Goal: Contribute content: Contribute content

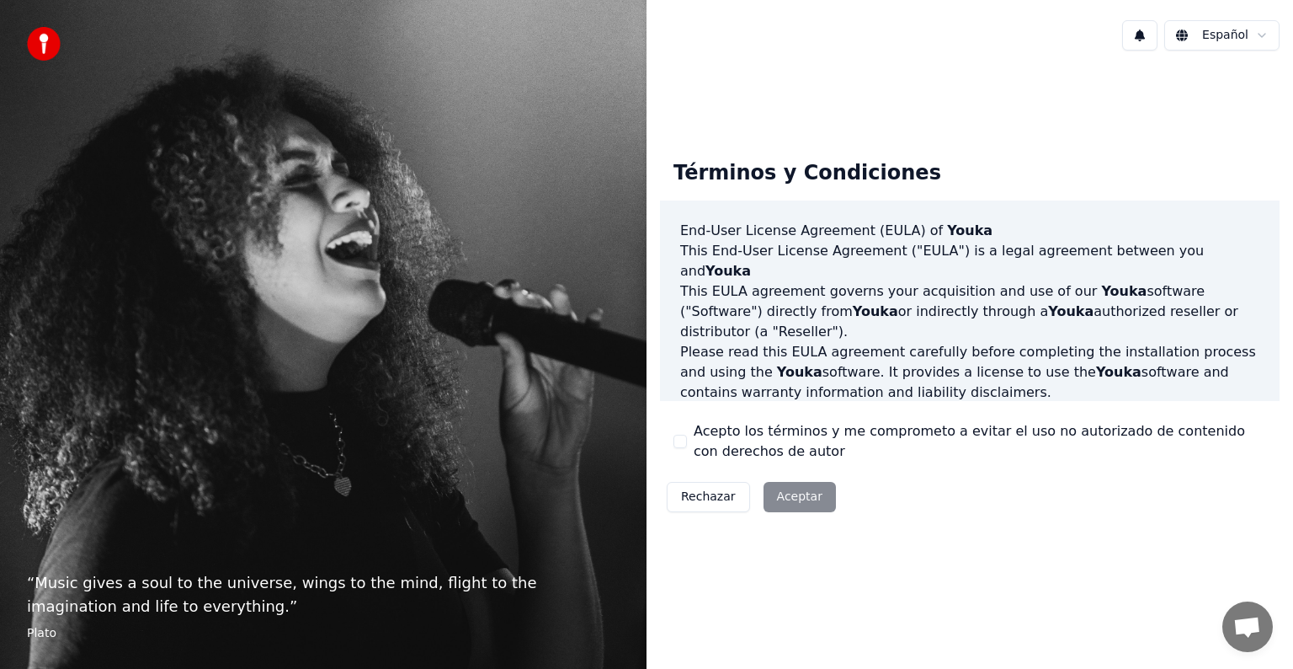
click at [793, 482] on div "Rechazar Aceptar" at bounding box center [751, 497] width 183 height 44
click at [798, 489] on div "Rechazar Aceptar" at bounding box center [751, 497] width 183 height 44
click at [802, 498] on div "Rechazar Aceptar" at bounding box center [751, 497] width 183 height 44
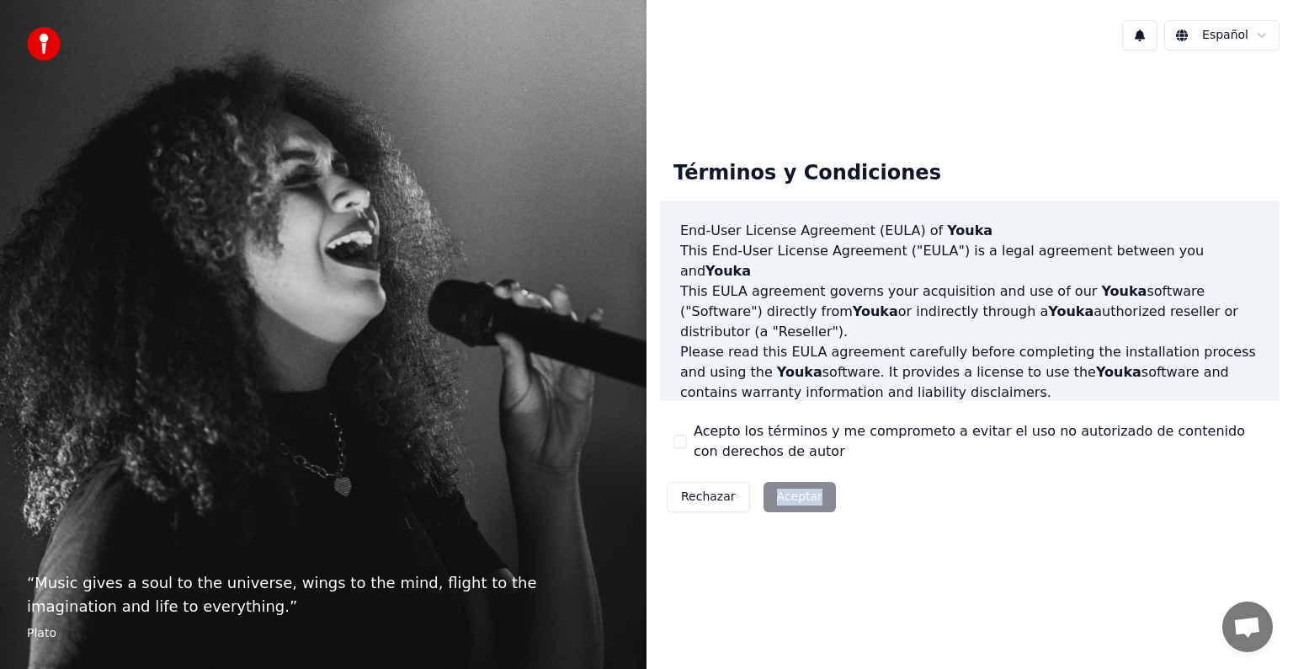
click at [802, 498] on div "Rechazar Aceptar" at bounding box center [751, 497] width 183 height 44
click at [860, 524] on div "Términos y Condiciones End-User License Agreement (EULA) of Youka This End-User…" at bounding box center [970, 332] width 647 height 399
click at [785, 492] on div "Rechazar Aceptar" at bounding box center [751, 497] width 183 height 44
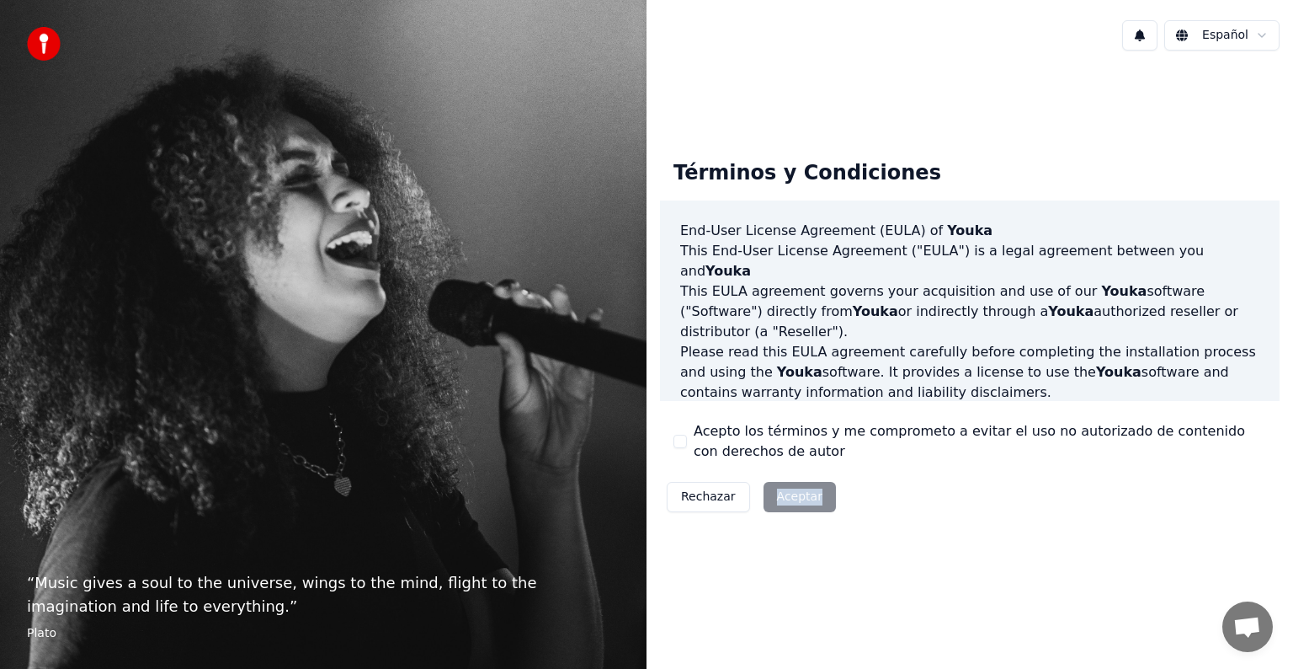
click at [785, 492] on div "Rechazar Aceptar" at bounding box center [751, 497] width 183 height 44
click at [703, 488] on button "Rechazar" at bounding box center [708, 497] width 83 height 30
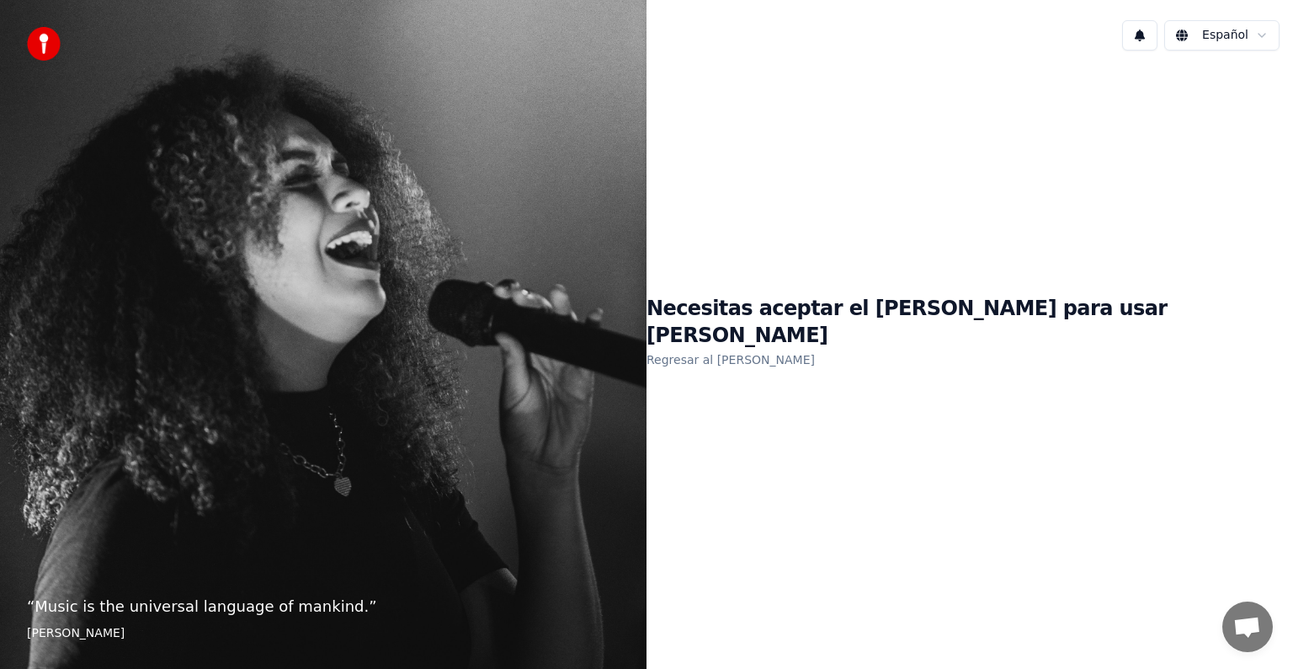
click at [818, 506] on div "Necesitas aceptar el EULA para usar Youka Regresar al EULA" at bounding box center [970, 332] width 647 height 537
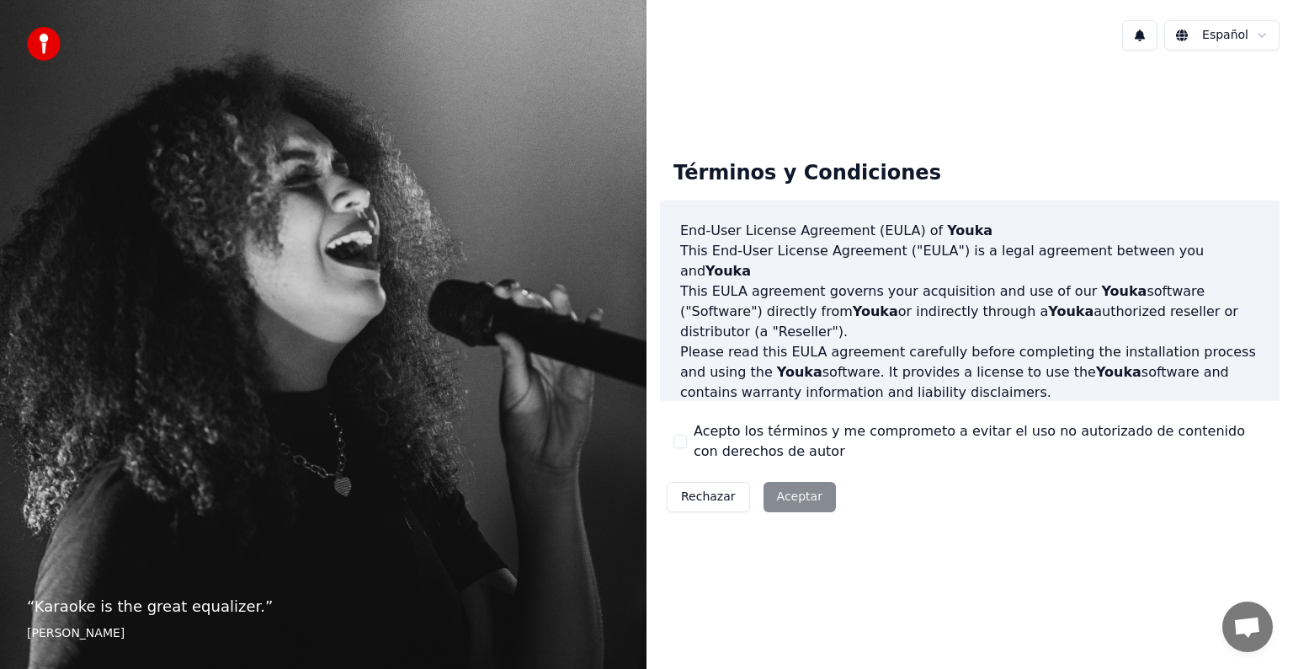
click at [817, 506] on div "Rechazar Aceptar" at bounding box center [751, 497] width 183 height 44
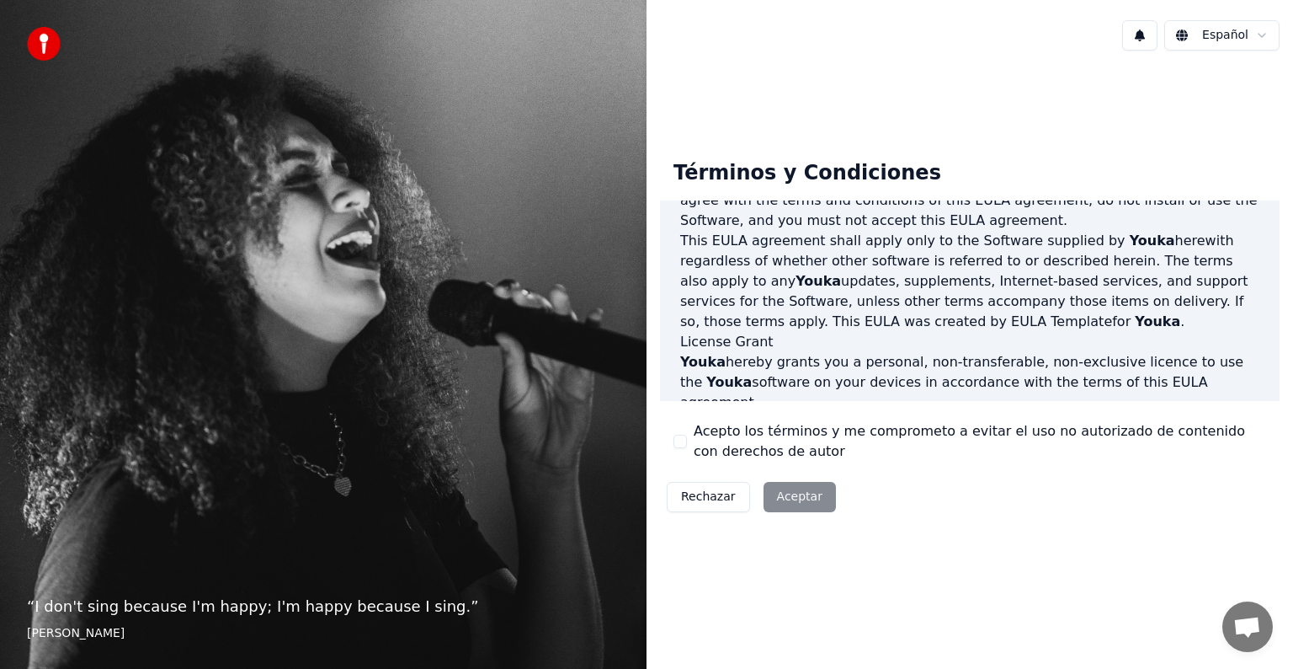
type button "on"
click at [685, 445] on button "on" at bounding box center [680, 440] width 13 height 13
click at [684, 442] on button "on" at bounding box center [680, 440] width 13 height 13
click at [809, 503] on button "Aceptar" at bounding box center [800, 497] width 72 height 30
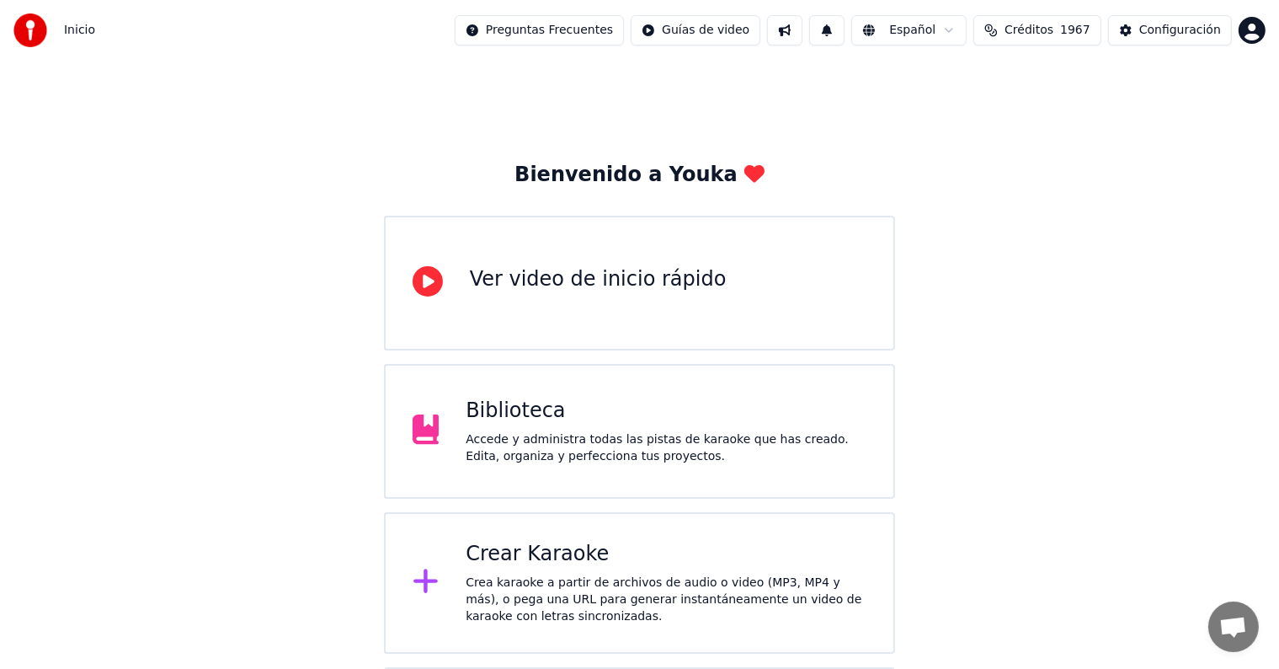
click at [606, 577] on div "Crea karaoke a partir de archivos de audio o video (MP3, MP4 y más), o pega una…" at bounding box center [666, 599] width 401 height 51
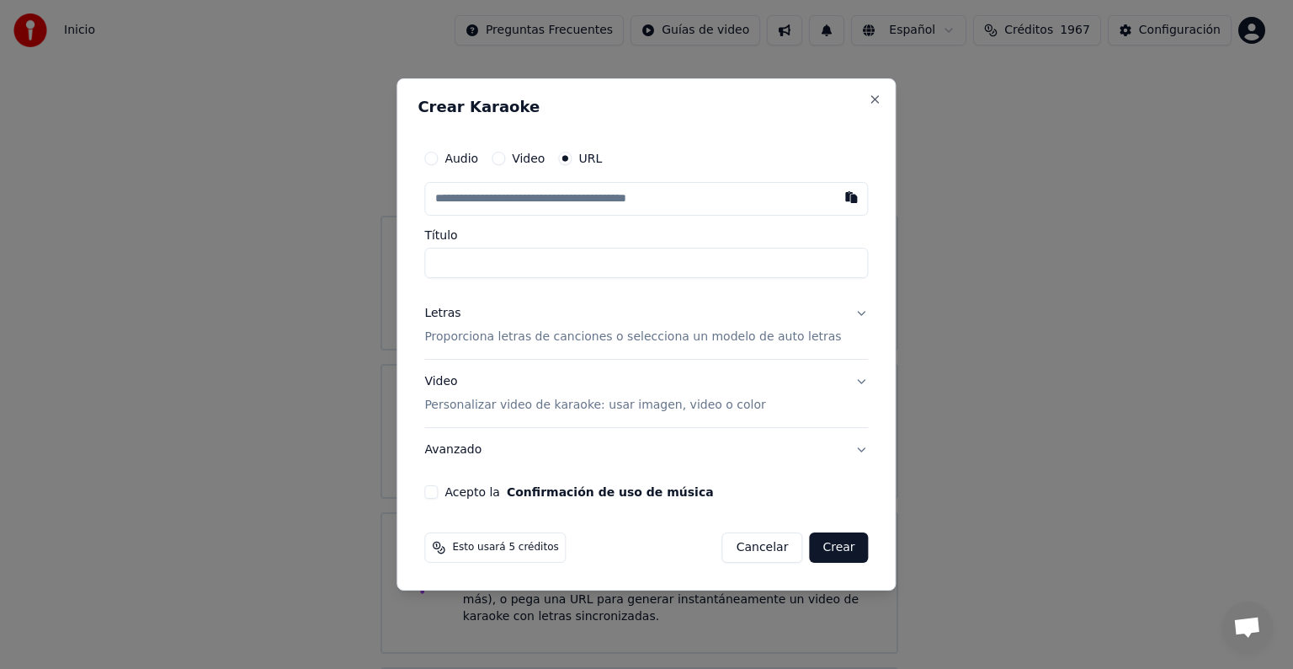
type input "**********"
click at [445, 488] on div "**********" at bounding box center [646, 320] width 457 height 371
click at [726, 342] on p "Proporciona letras de canciones o selecciona un modelo de auto letras" at bounding box center [632, 336] width 417 height 17
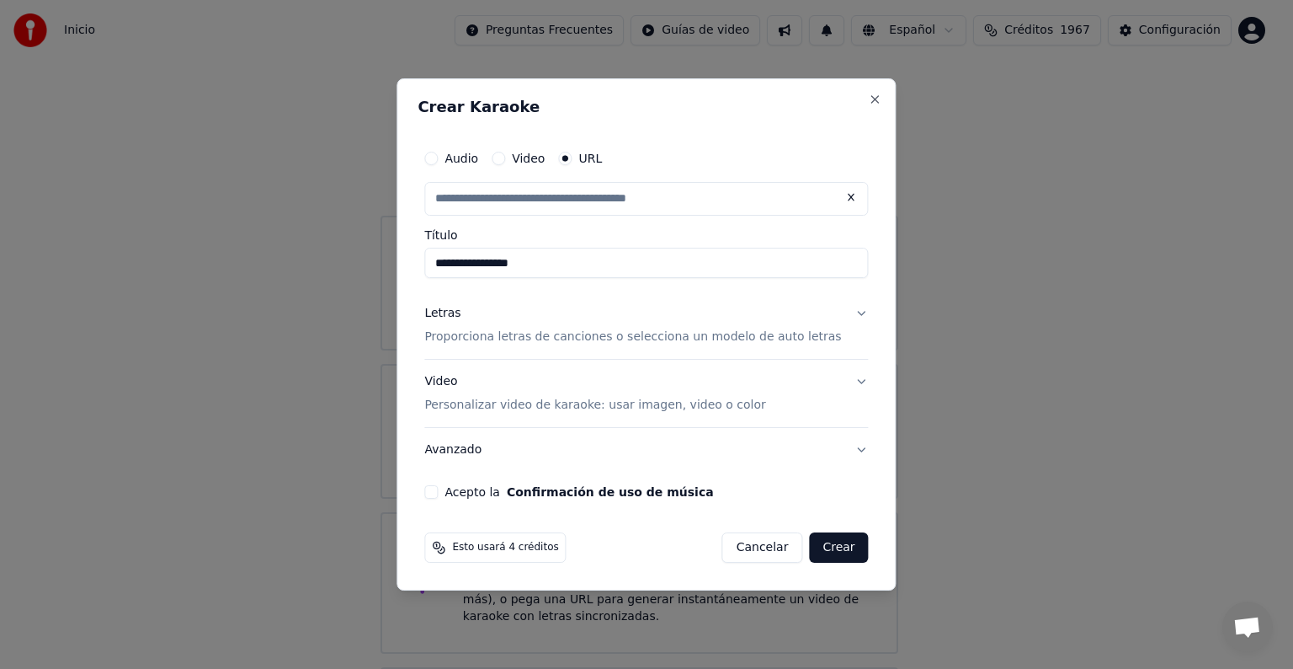
type input "**********"
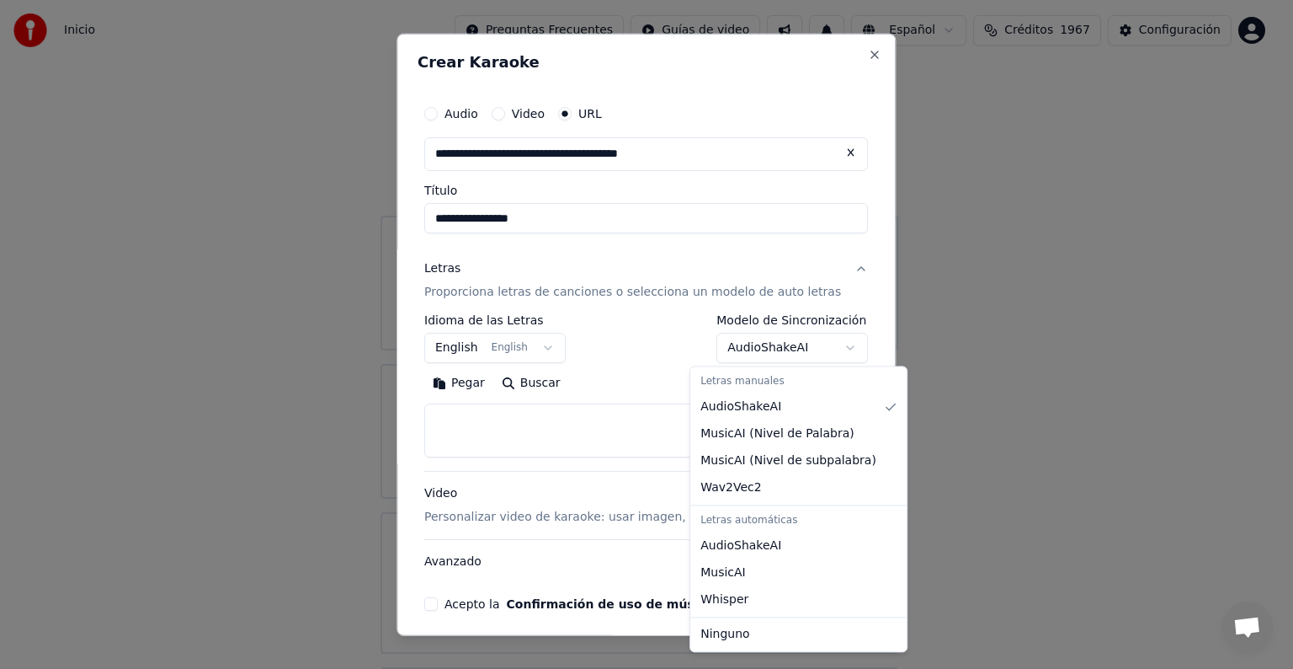
click at [776, 344] on body "**********" at bounding box center [639, 412] width 1279 height 825
select select "**********"
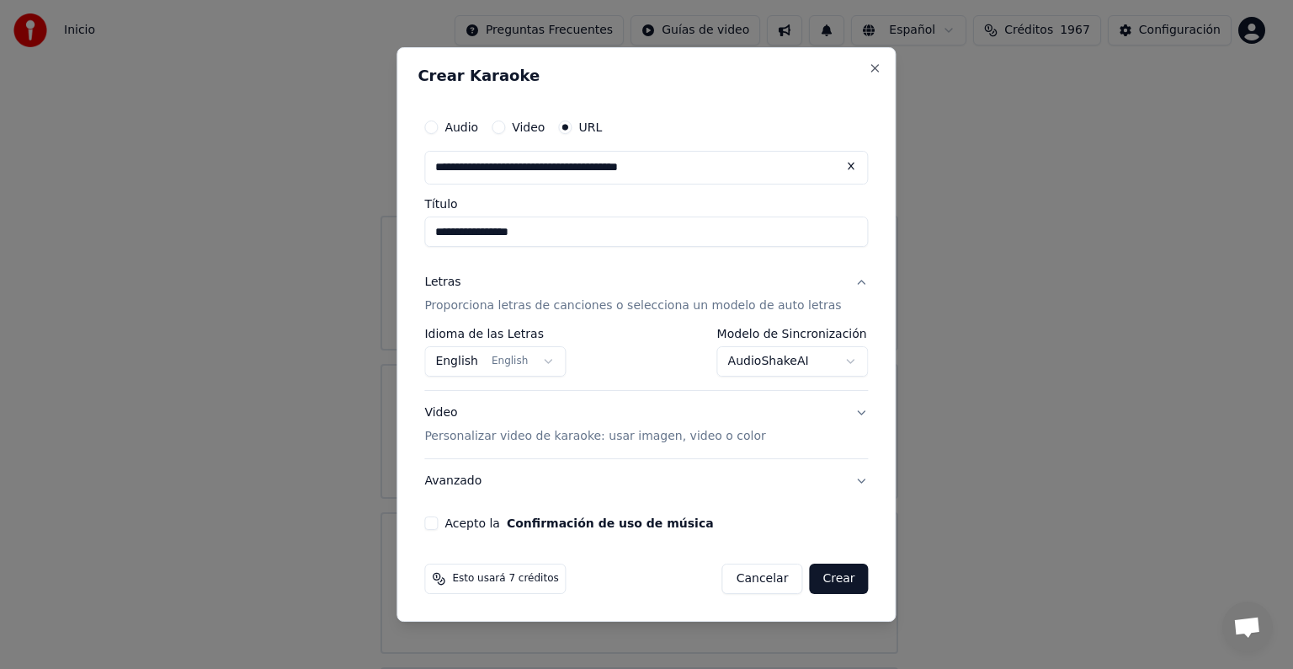
click at [813, 577] on button "Crear" at bounding box center [838, 578] width 59 height 30
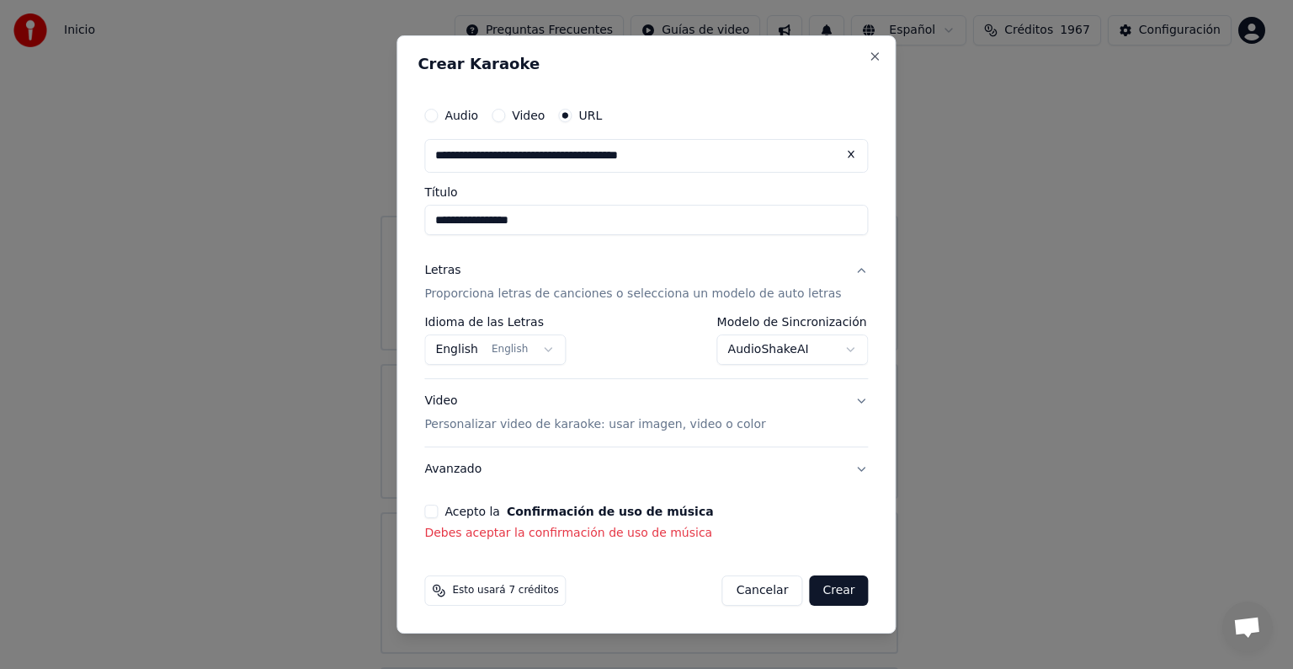
click at [438, 506] on button "Acepto la Confirmación de uso de música" at bounding box center [430, 510] width 13 height 13
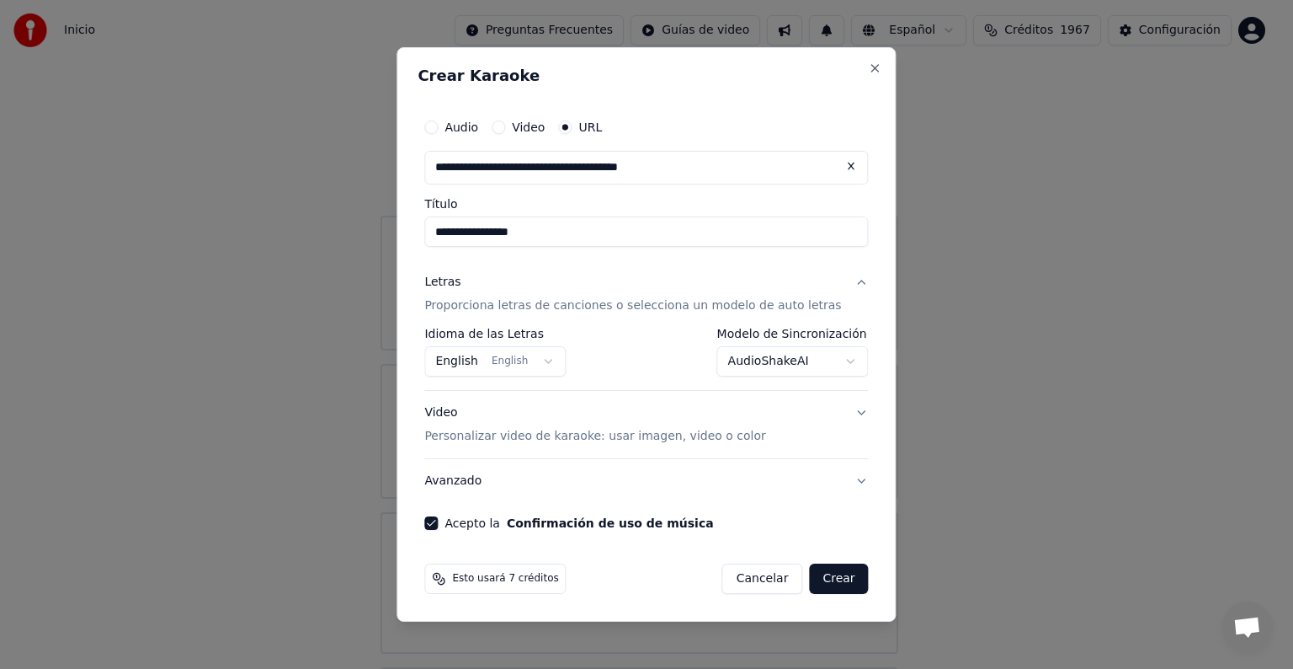
click at [802, 594] on div "Esto usará 7 créditos Cancelar Crear" at bounding box center [646, 579] width 457 height 44
drag, startPoint x: 825, startPoint y: 605, endPoint x: 835, endPoint y: 577, distance: 29.6
click at [835, 577] on div "**********" at bounding box center [646, 334] width 499 height 574
click at [835, 577] on button "Crear" at bounding box center [838, 578] width 59 height 30
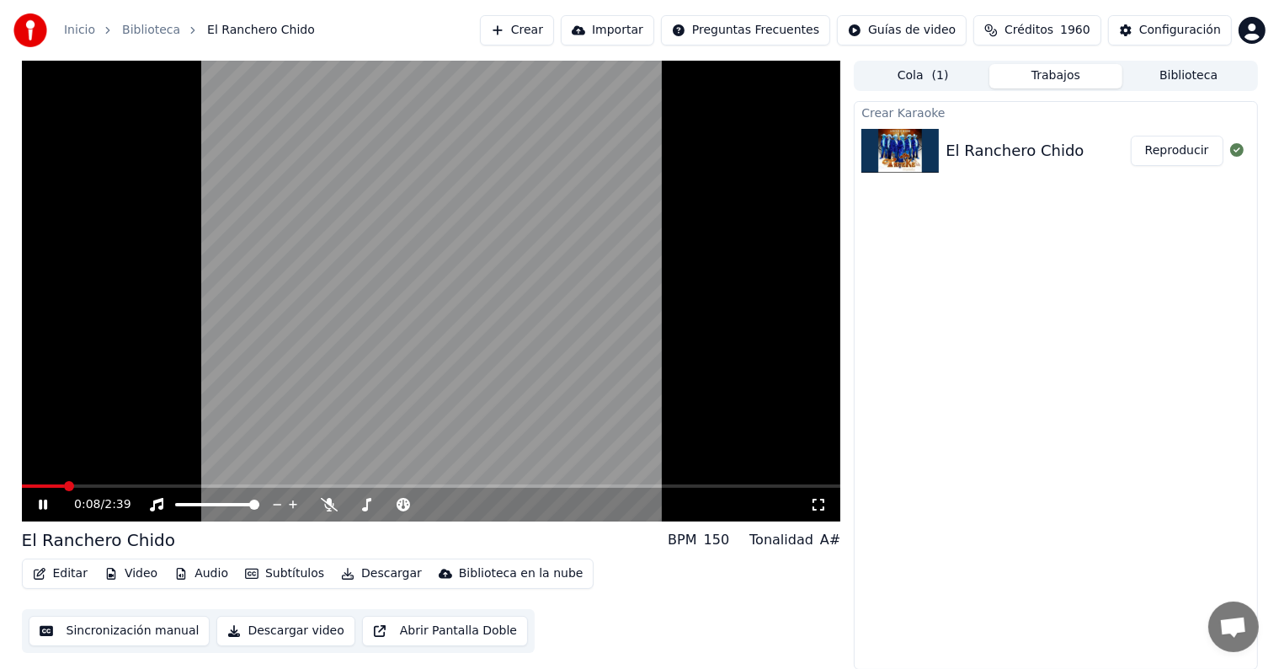
click at [672, 519] on div "0:08 / 2:39" at bounding box center [431, 505] width 819 height 34
click at [672, 519] on div "0:11 / 2:39" at bounding box center [431, 505] width 819 height 34
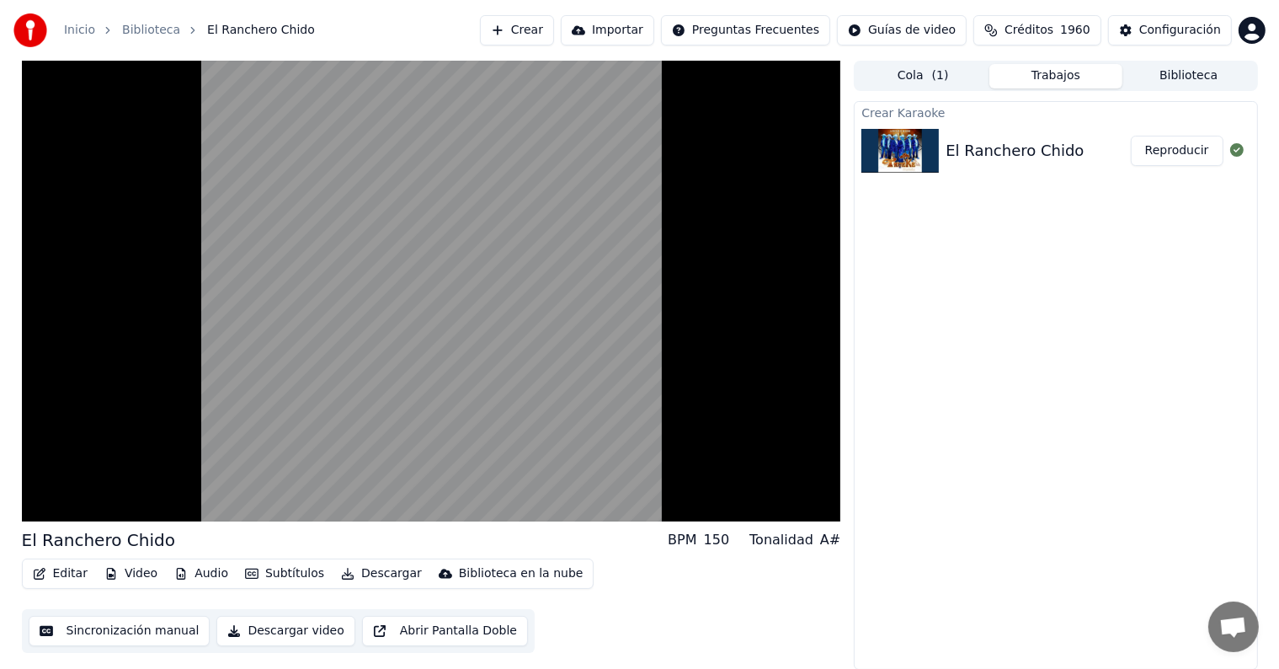
click at [674, 525] on div "El Ranchero Chido BPM 150 Tonalidad A# Editar Video Audio Subtítulos Descargar …" at bounding box center [431, 365] width 819 height 609
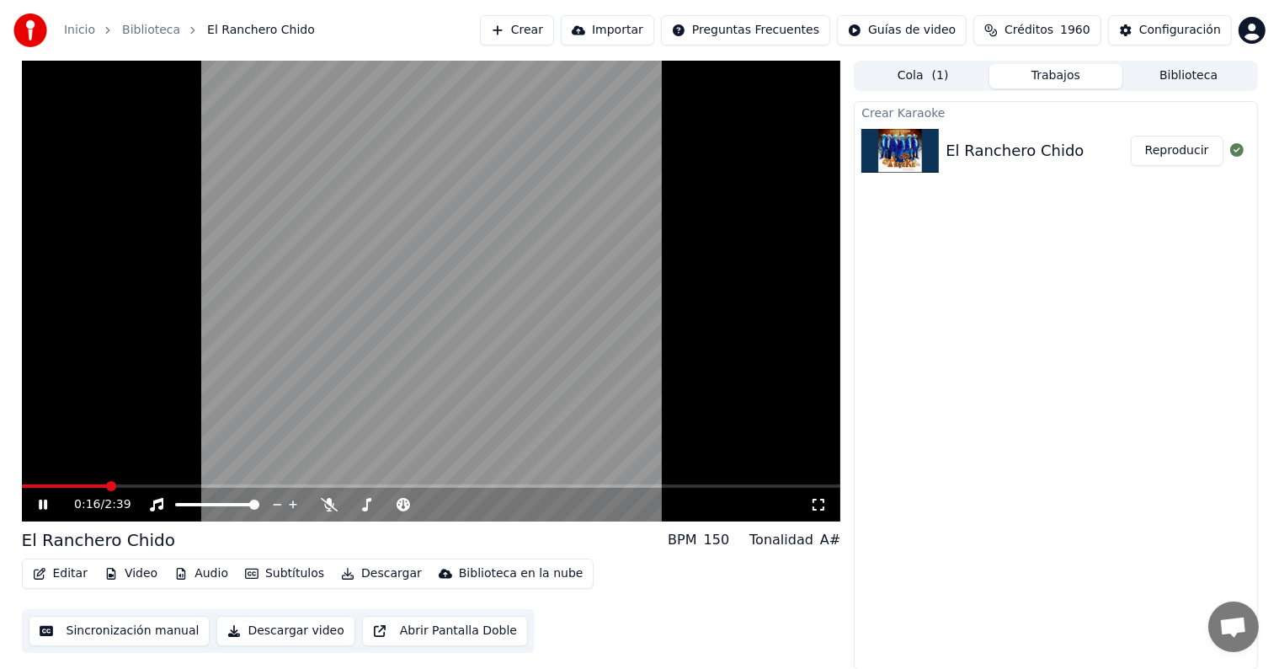
click at [674, 521] on div "0:16 / 2:39" at bounding box center [431, 505] width 819 height 34
click at [674, 521] on div "0:18 / 2:39" at bounding box center [431, 505] width 819 height 34
click at [674, 519] on div "0:20 / 2:39" at bounding box center [431, 505] width 819 height 34
click at [674, 519] on div "0:23 / 2:39" at bounding box center [431, 505] width 819 height 34
click at [148, 569] on button "Video" at bounding box center [131, 574] width 67 height 24
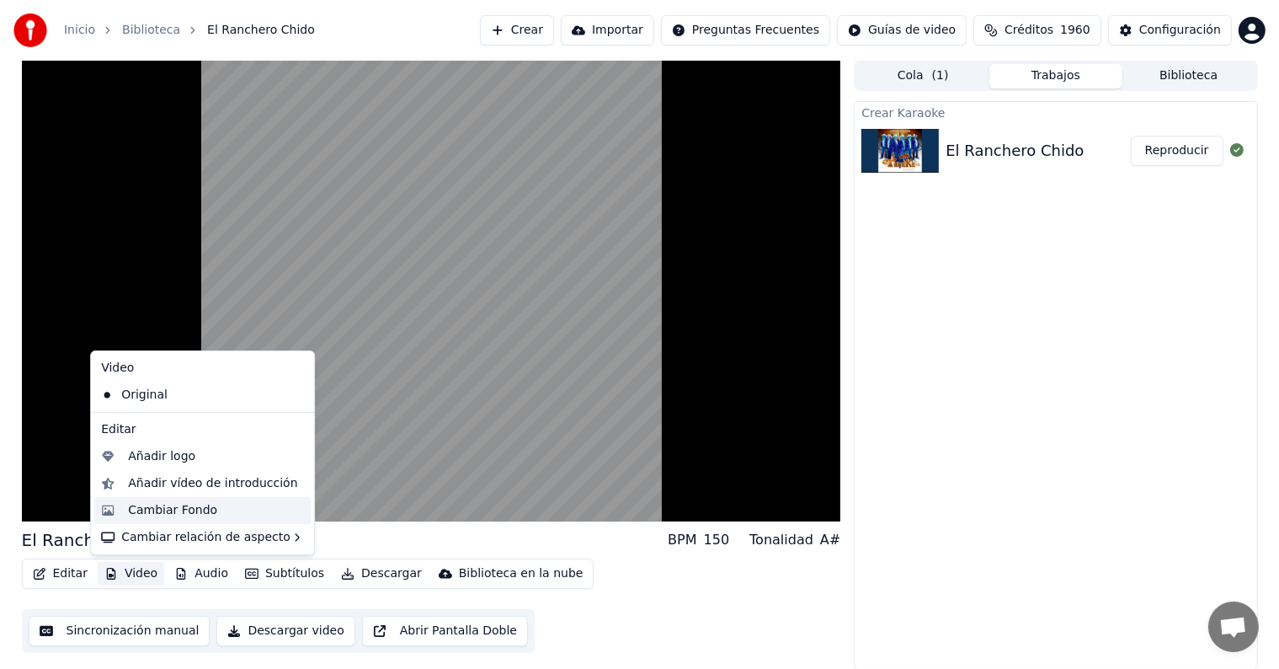
click at [266, 516] on div "Cambiar Fondo" at bounding box center [216, 510] width 176 height 17
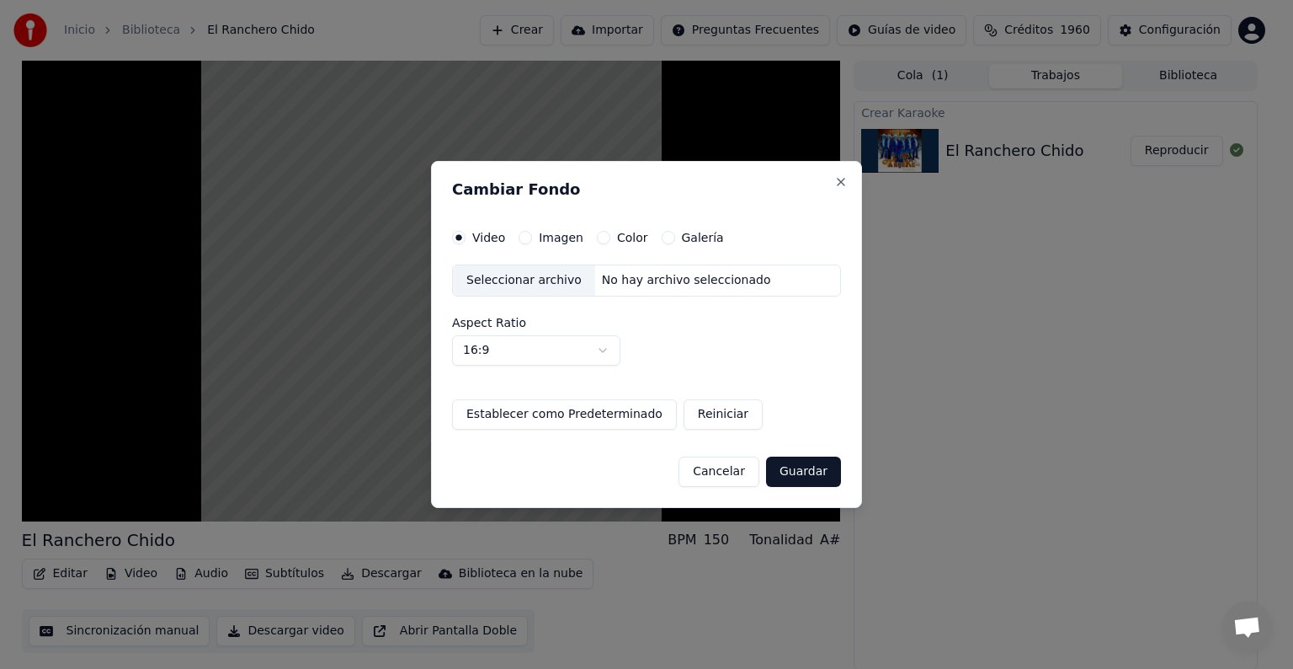
click at [667, 233] on div "Galería" at bounding box center [693, 237] width 62 height 13
click at [664, 239] on button "Galería" at bounding box center [668, 237] width 13 height 13
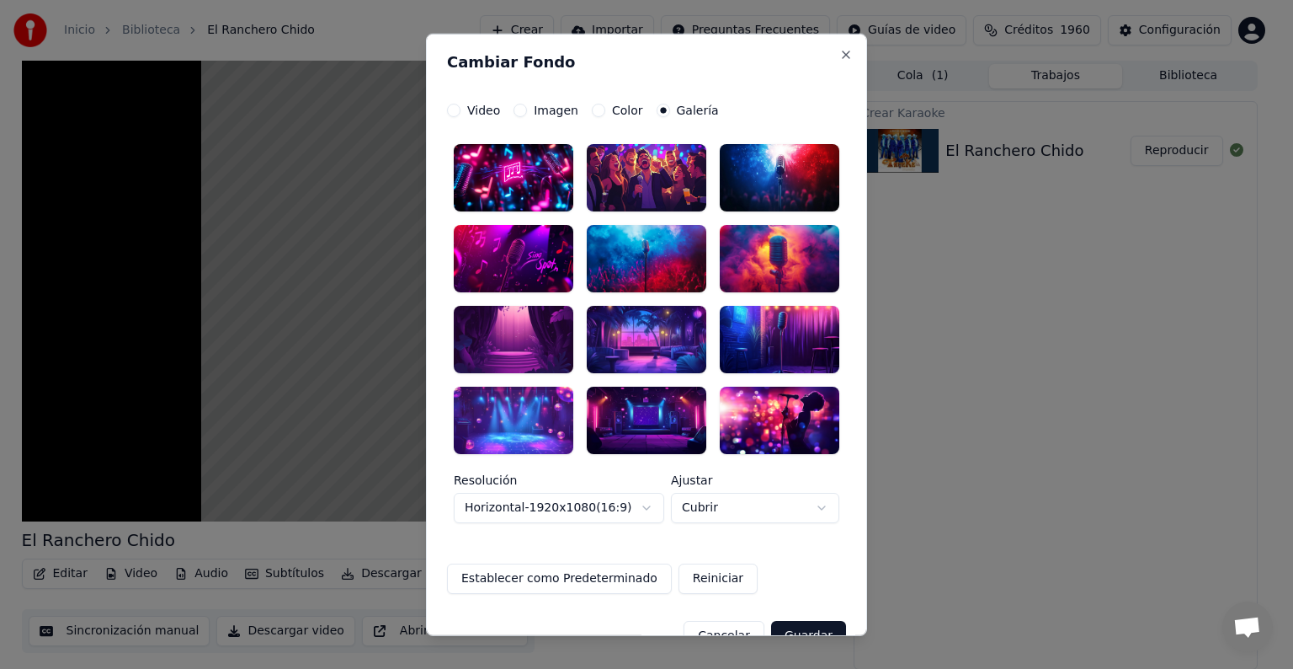
click at [761, 243] on div at bounding box center [780, 258] width 120 height 67
click at [808, 624] on button "Guardar" at bounding box center [808, 635] width 75 height 30
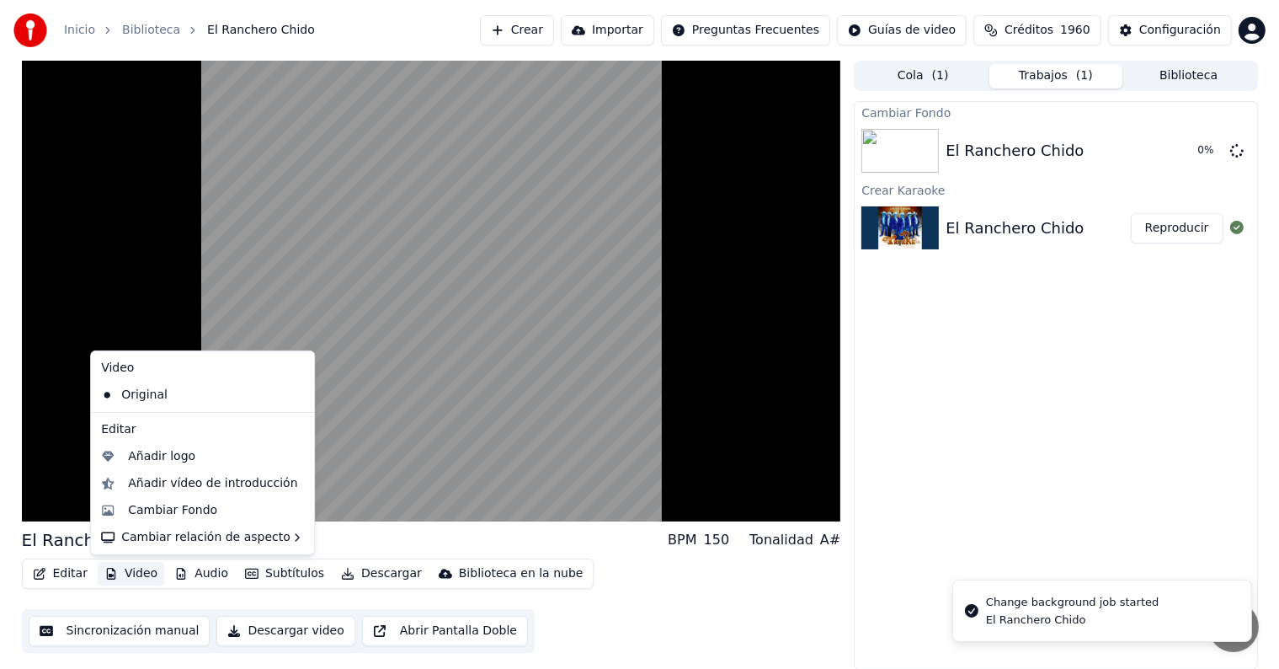
click at [141, 576] on button "Video" at bounding box center [131, 574] width 67 height 24
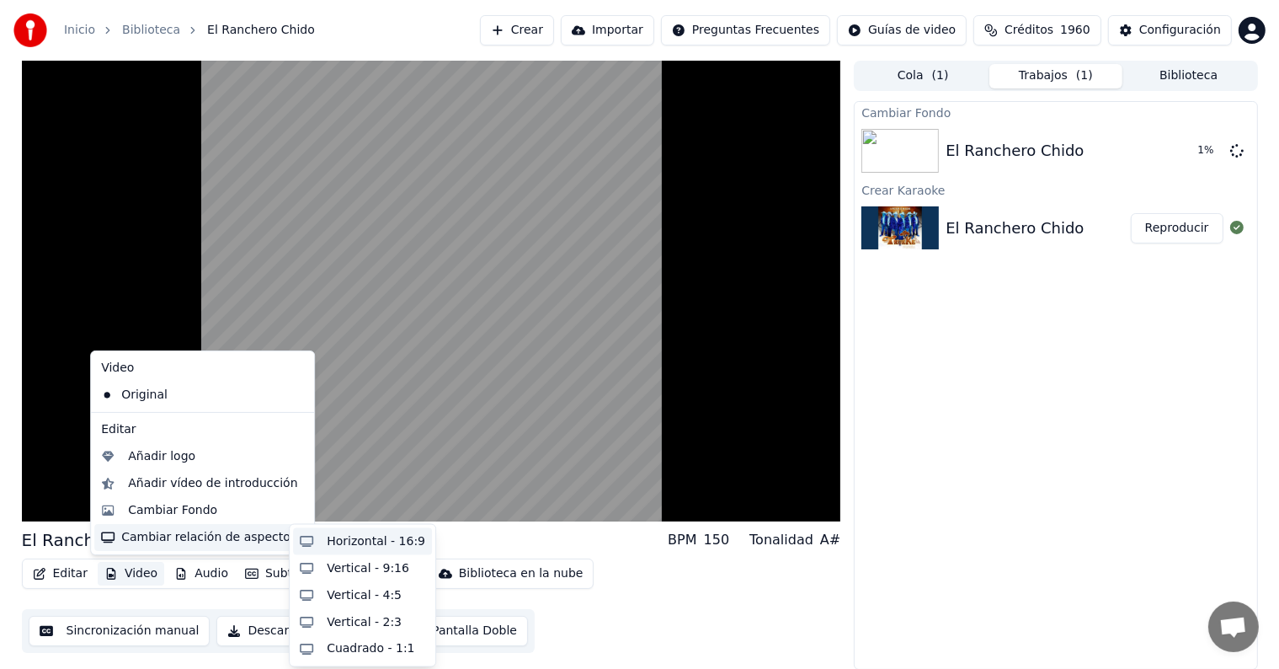
click at [370, 540] on div "Horizontal - 16:9" at bounding box center [376, 541] width 99 height 17
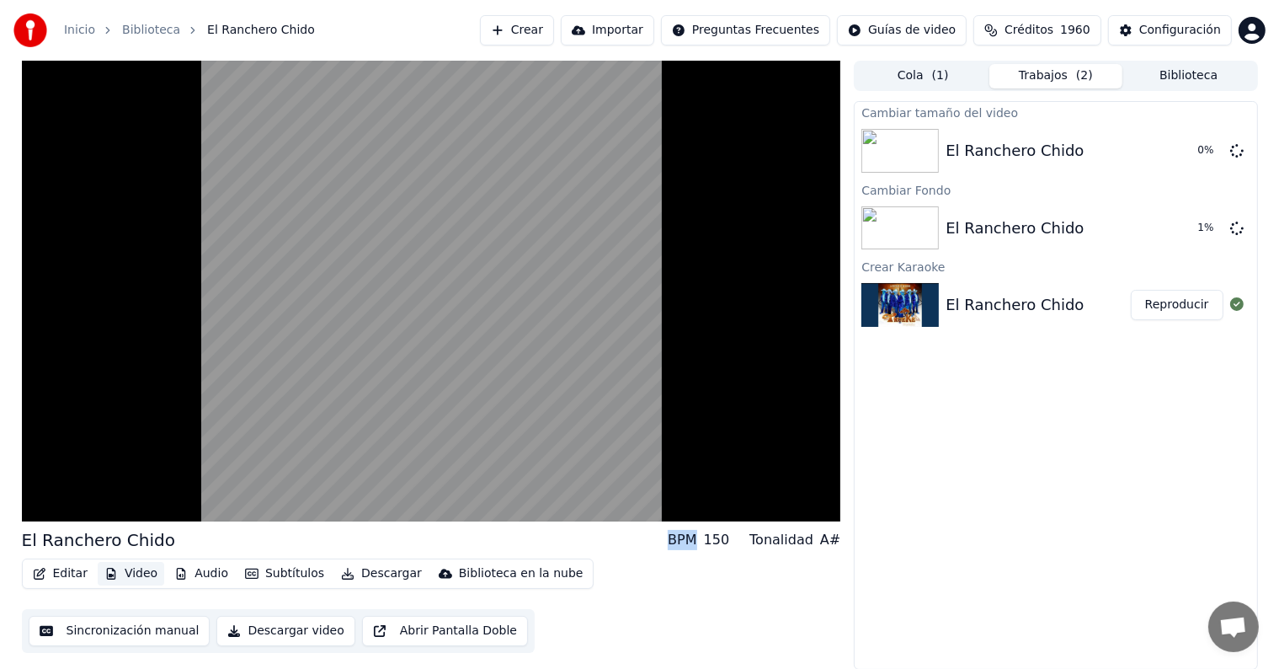
click at [370, 540] on div "El Ranchero Chido BPM 150 Tonalidad A#" at bounding box center [431, 540] width 819 height 24
click at [261, 579] on button "Subtítulos" at bounding box center [284, 574] width 93 height 24
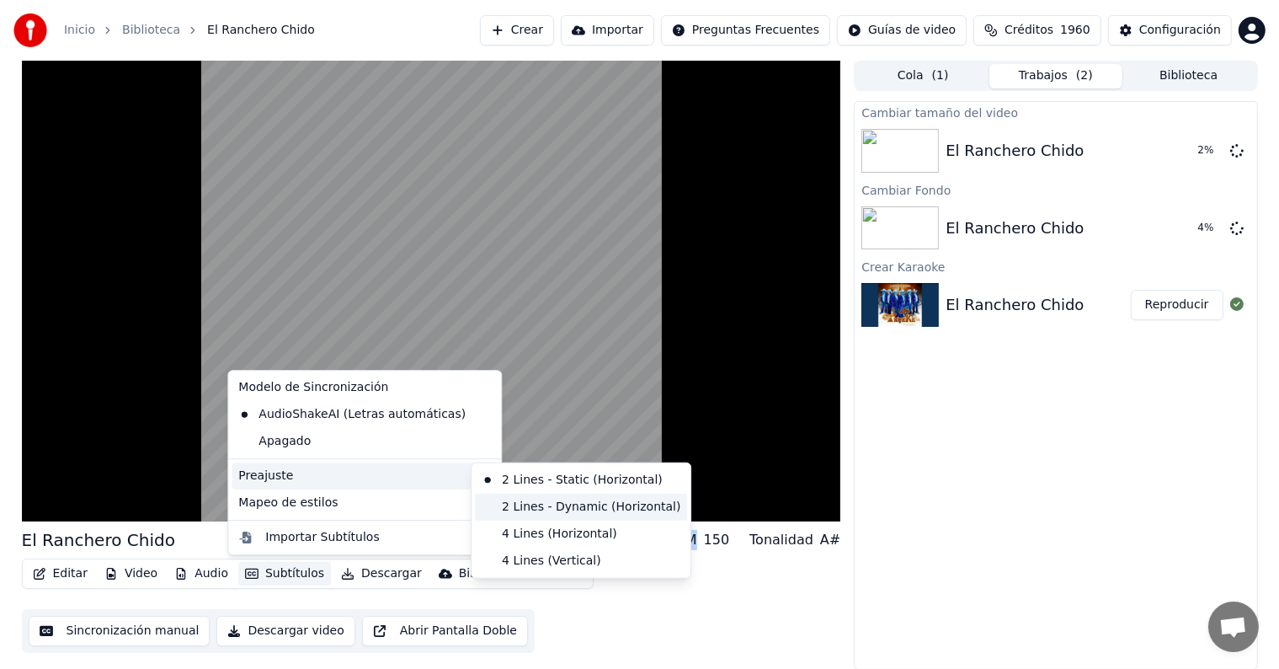
click at [536, 505] on div "2 Lines - Dynamic (Horizontal)" at bounding box center [581, 506] width 212 height 27
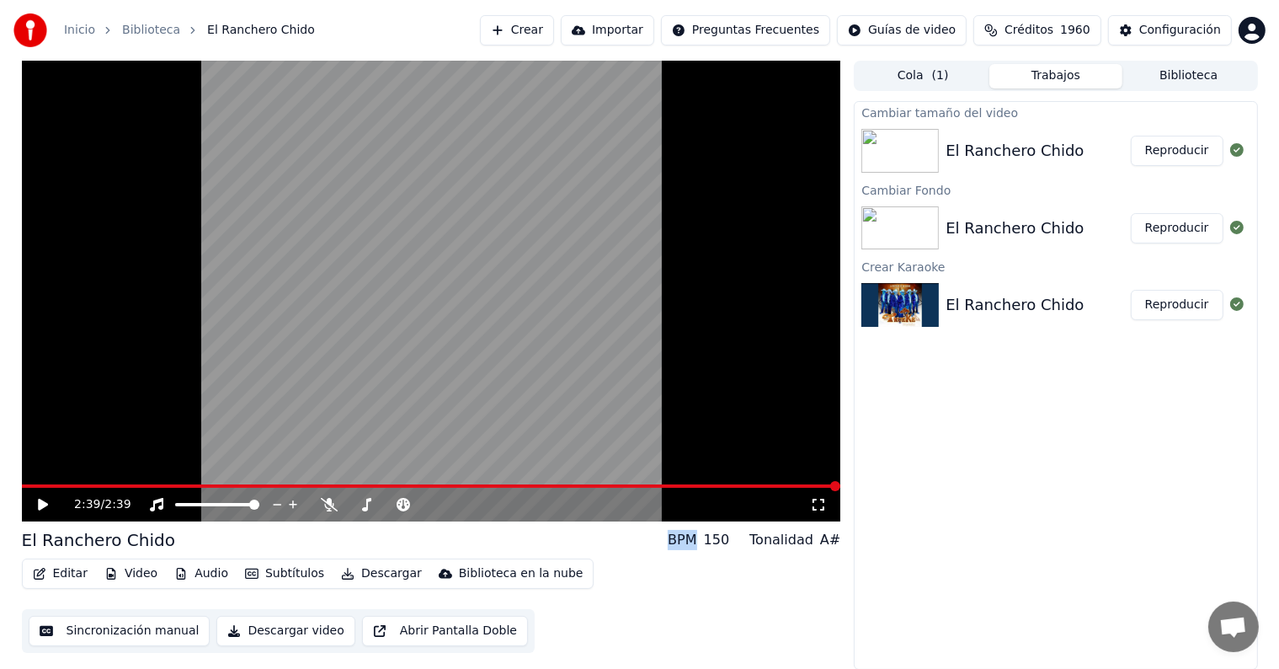
click at [1190, 157] on button "Reproducir" at bounding box center [1177, 151] width 93 height 30
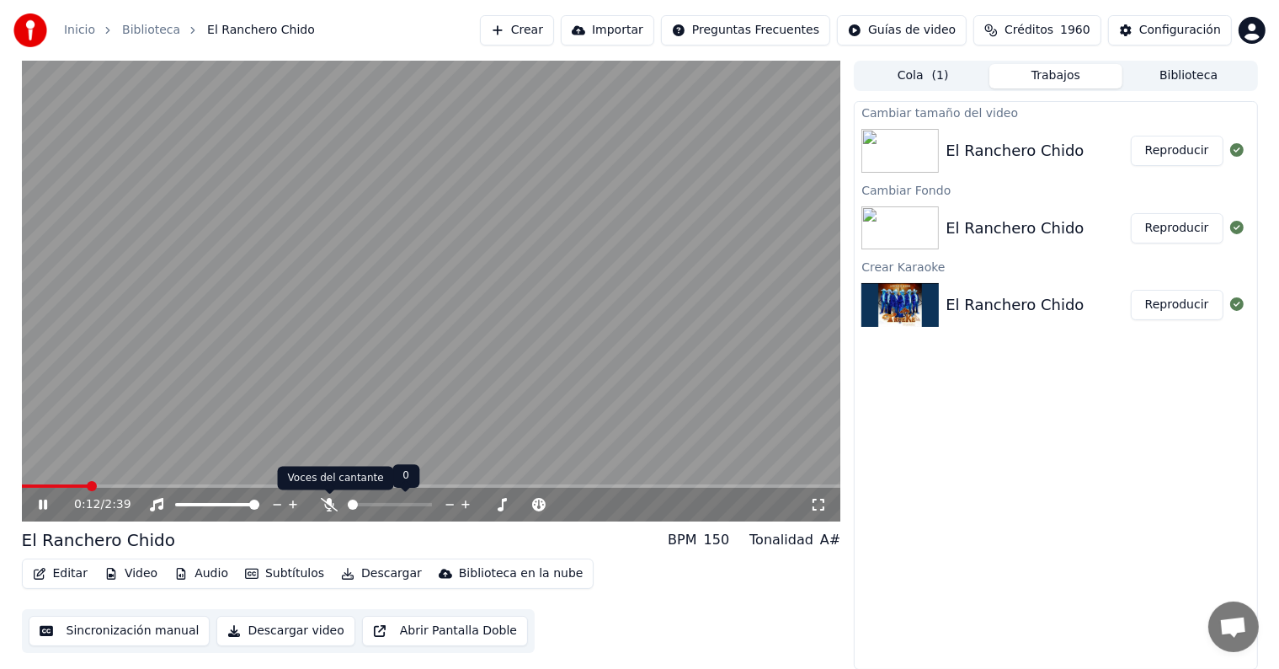
click at [333, 498] on icon at bounding box center [329, 504] width 17 height 13
drag, startPoint x: 67, startPoint y: 482, endPoint x: 57, endPoint y: 488, distance: 12.1
click at [57, 488] on div "0:14 / 2:39" at bounding box center [431, 291] width 819 height 461
drag, startPoint x: 56, startPoint y: 488, endPoint x: 2, endPoint y: 478, distance: 55.7
click at [0, 477] on div "0:14 / 2:39 El Ranchero Chido BPM 150 Tonalidad A# Editar Video Audio Subtítulo…" at bounding box center [639, 365] width 1279 height 609
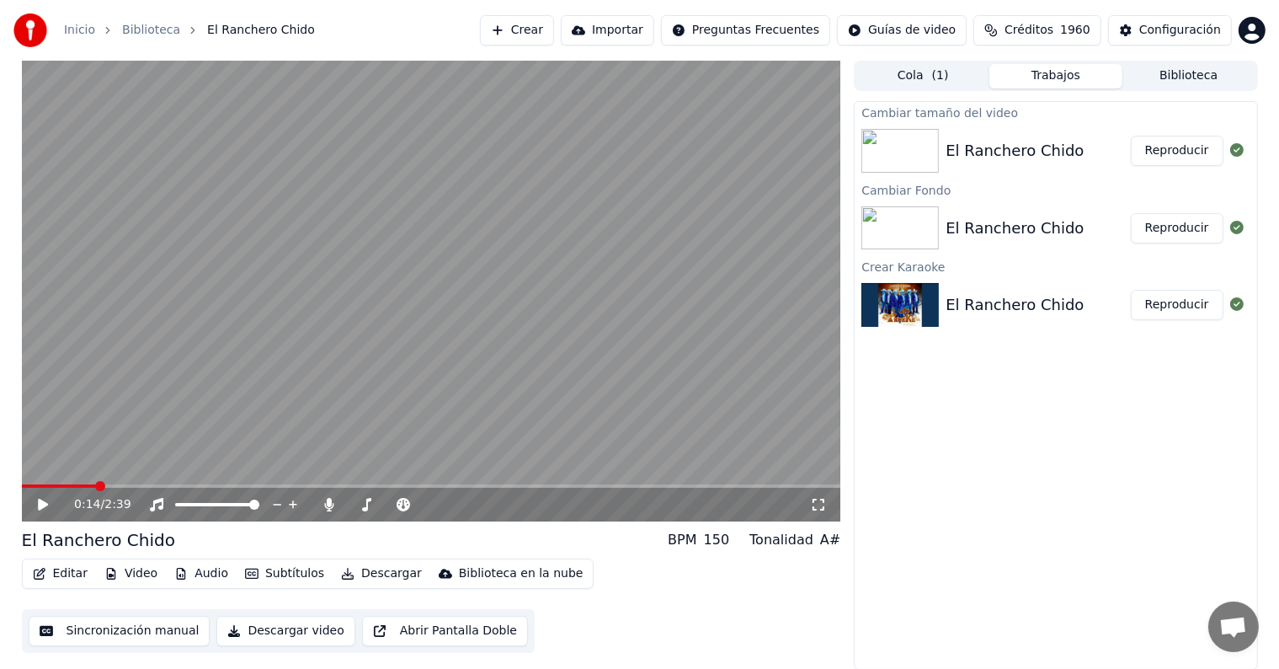
click at [44, 501] on icon at bounding box center [55, 504] width 40 height 13
click at [22, 484] on span at bounding box center [22, 485] width 0 height 3
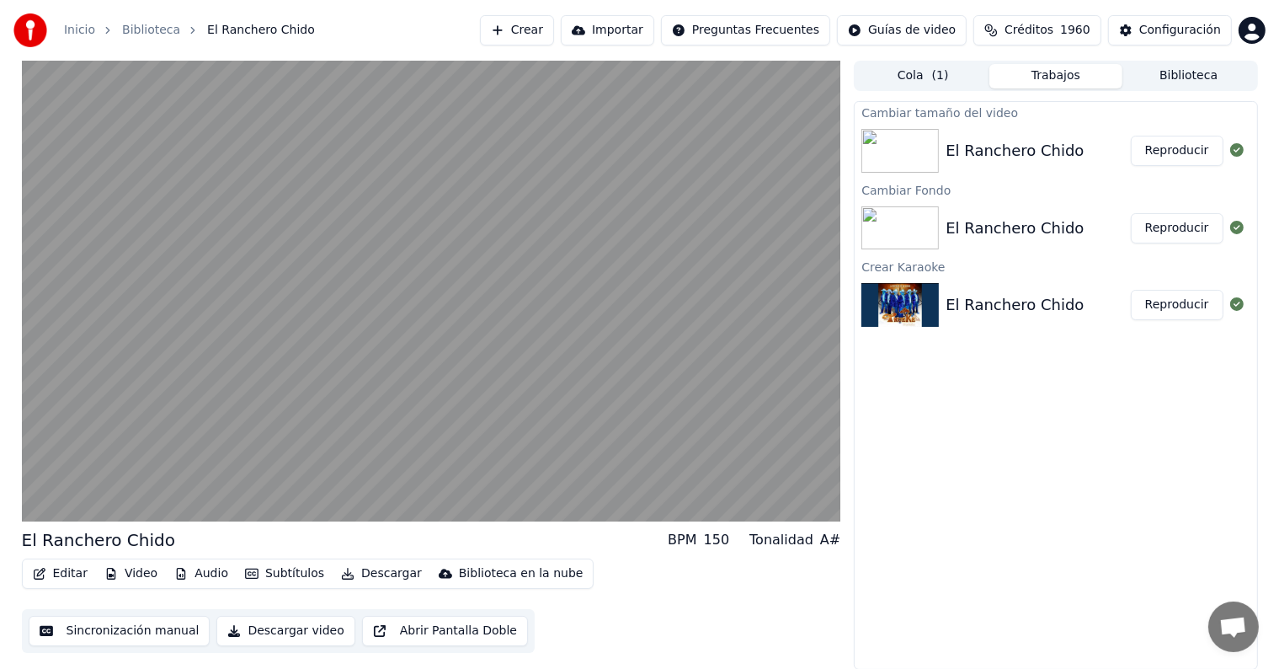
click at [70, 571] on button "Editar" at bounding box center [60, 574] width 68 height 24
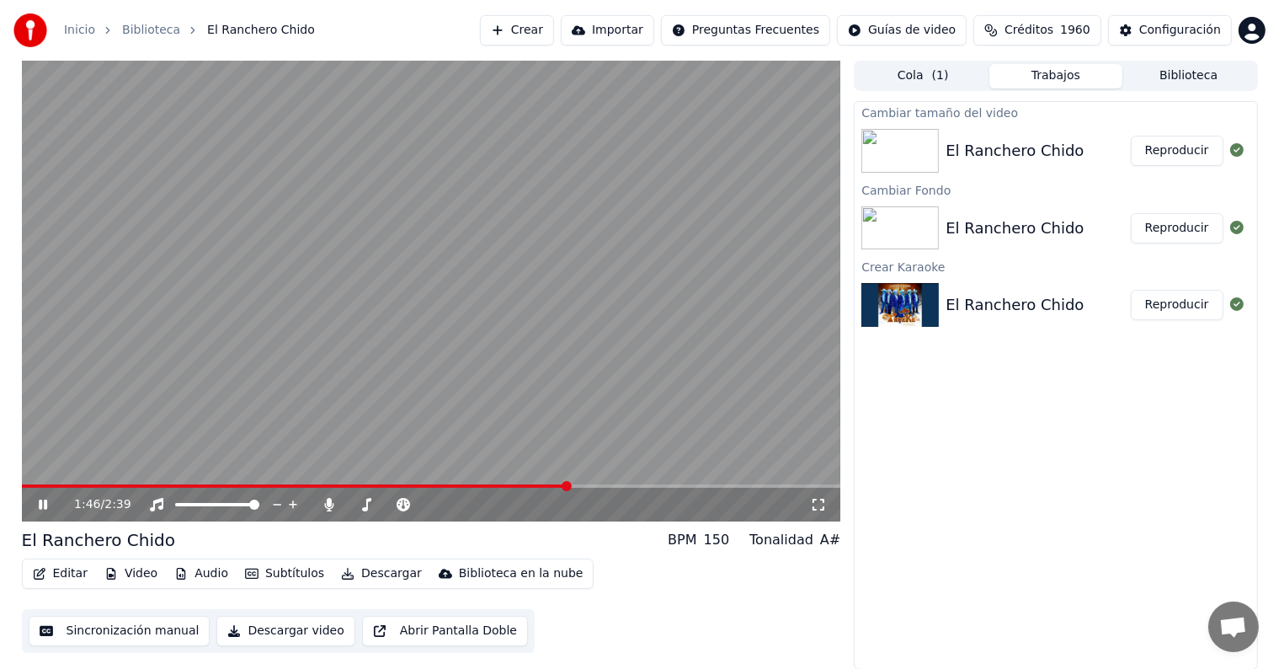
click at [72, 563] on button "Editar" at bounding box center [60, 574] width 68 height 24
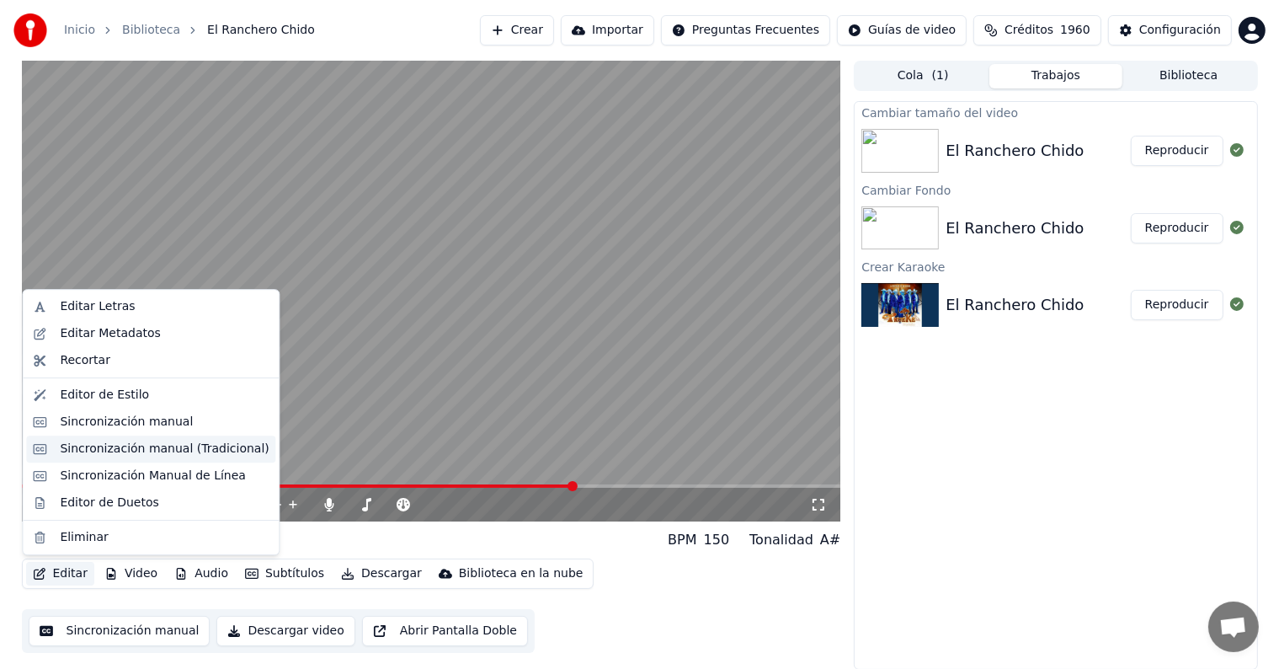
click at [179, 444] on div "Sincronización manual (Tradicional)" at bounding box center [164, 448] width 209 height 17
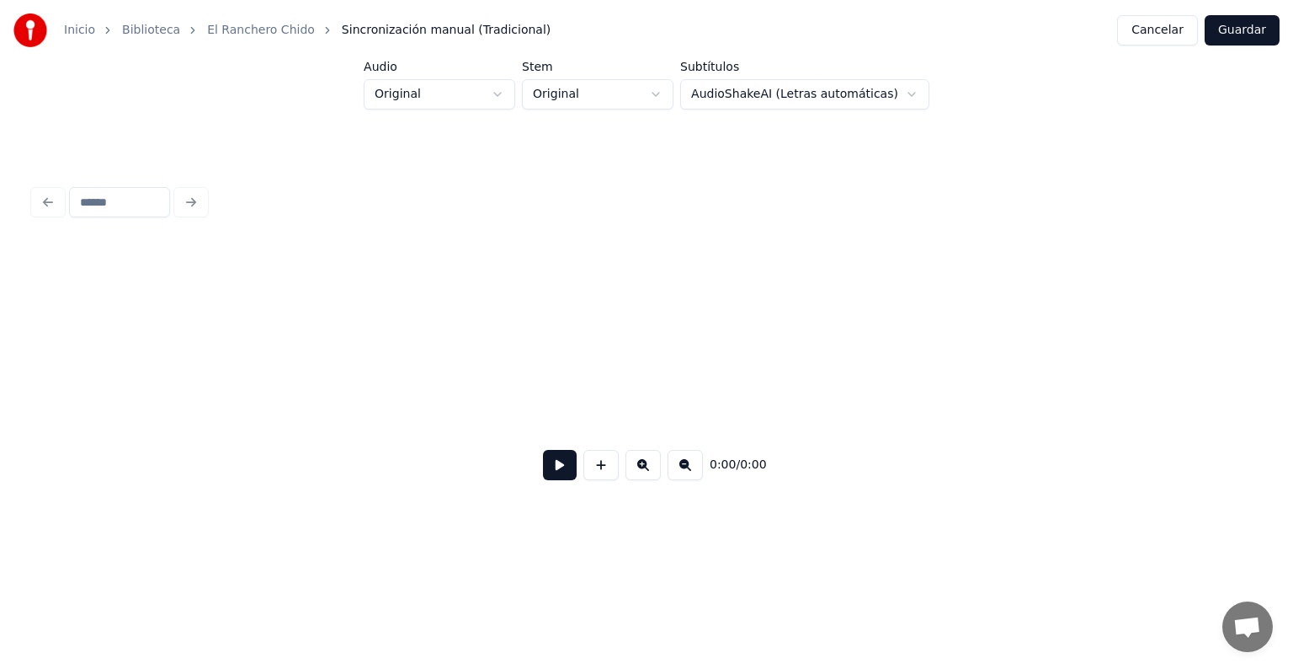
scroll to position [0, 5835]
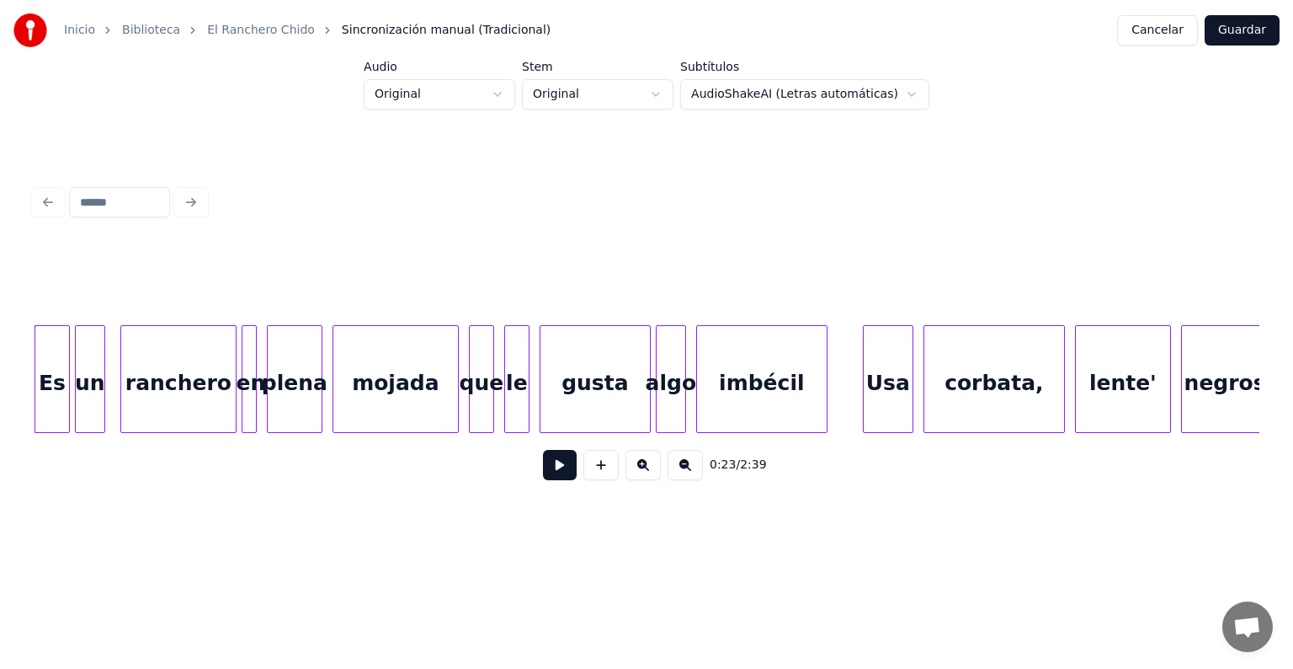
click at [1175, 17] on button "Cancelar" at bounding box center [1157, 30] width 81 height 30
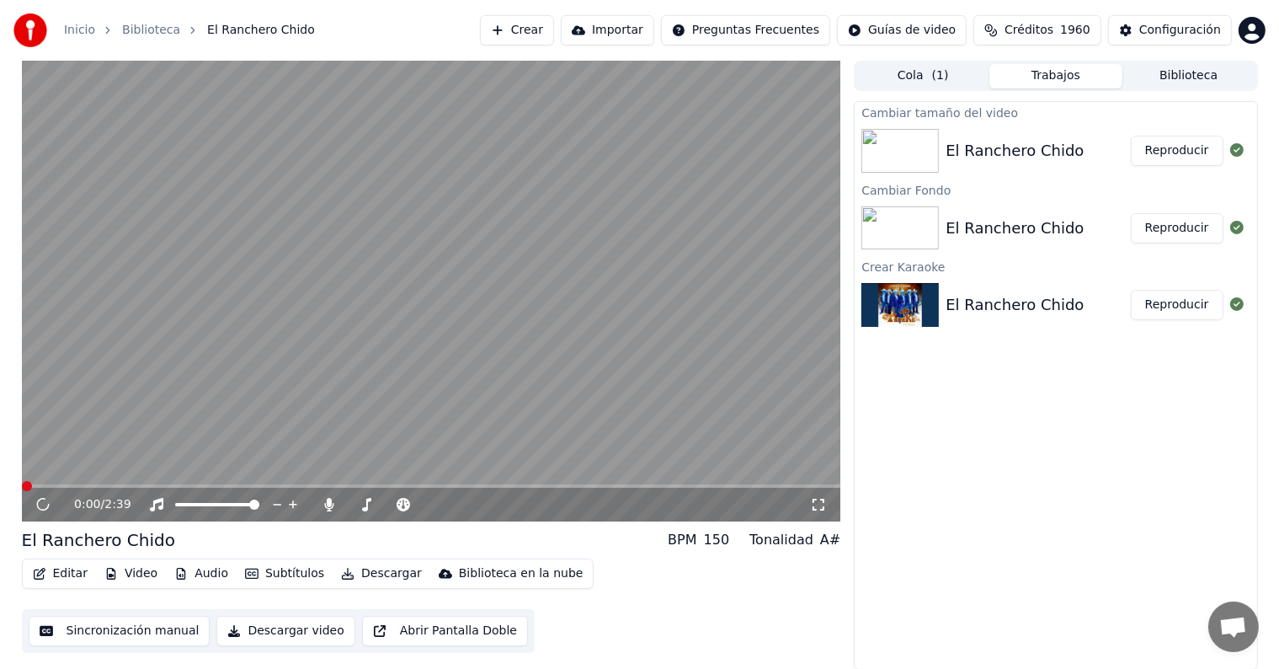
click at [54, 576] on button "Editar" at bounding box center [60, 574] width 68 height 24
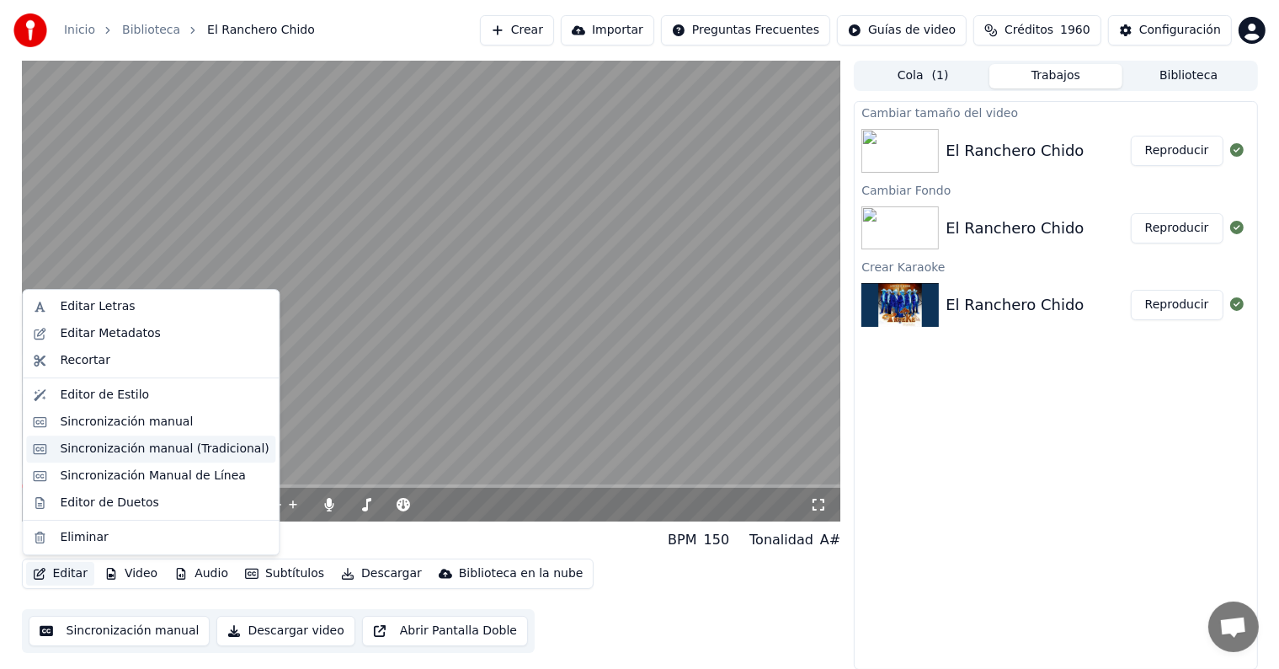
click at [149, 452] on div "Sincronización manual (Tradicional)" at bounding box center [164, 448] width 209 height 17
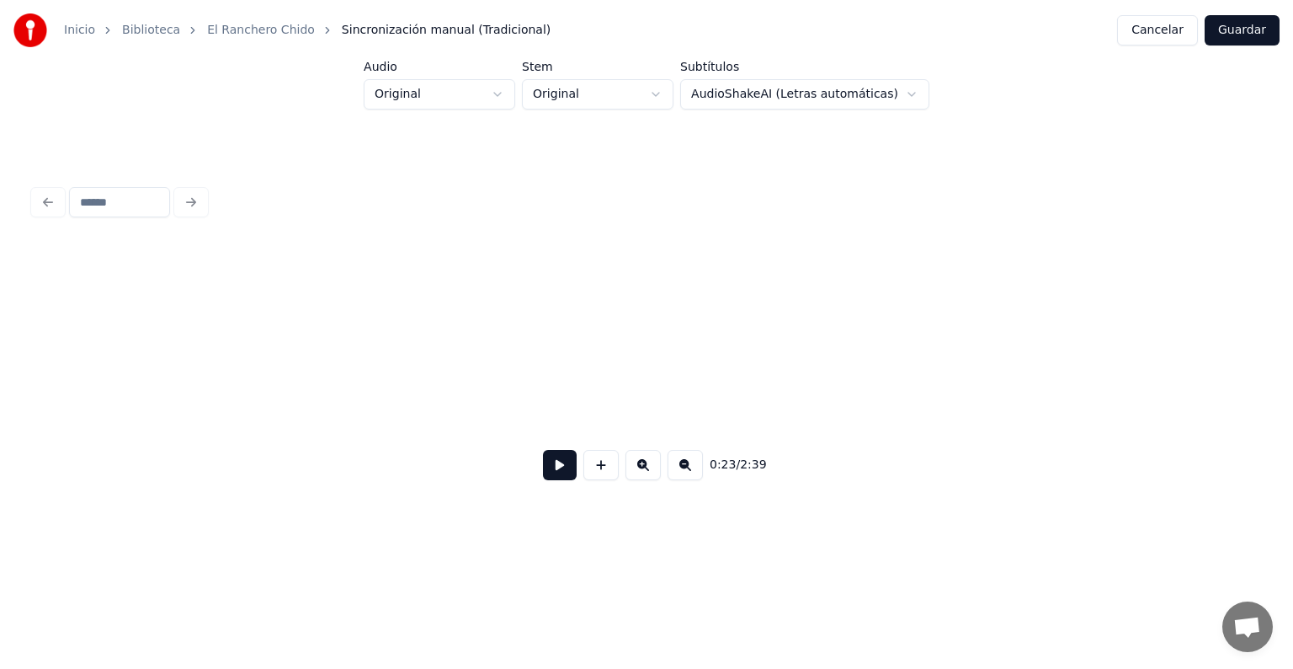
scroll to position [0, 5835]
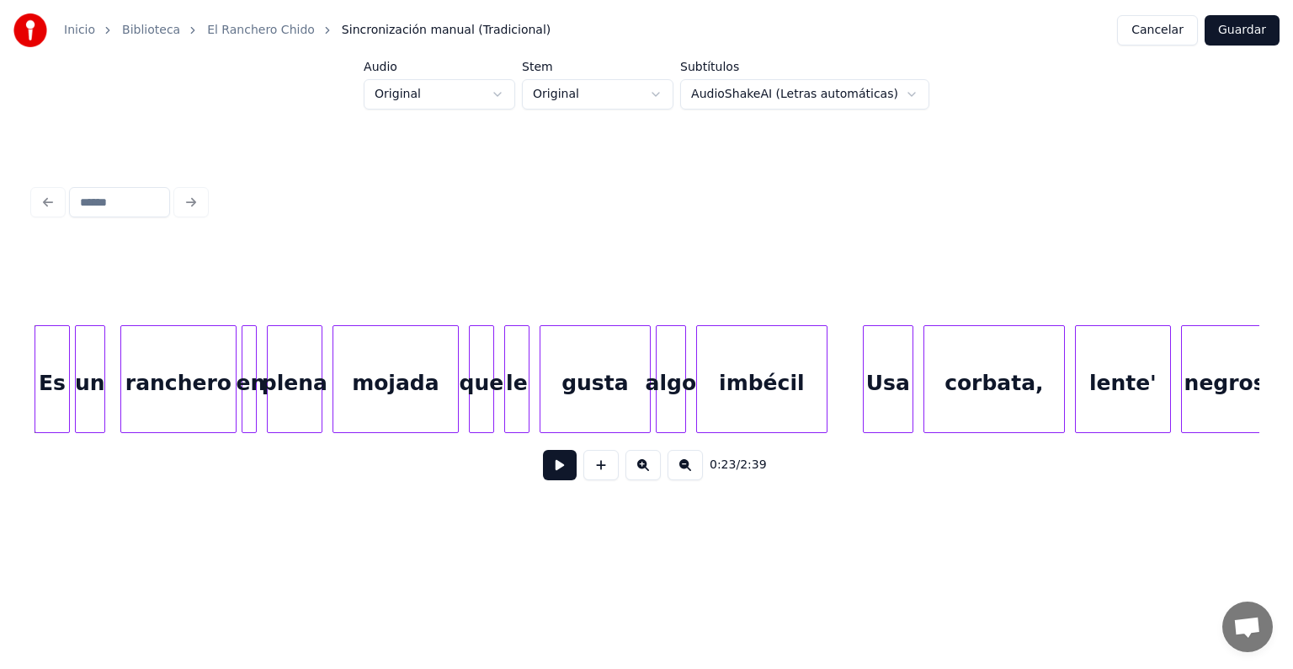
click at [1146, 32] on button "Cancelar" at bounding box center [1157, 30] width 81 height 30
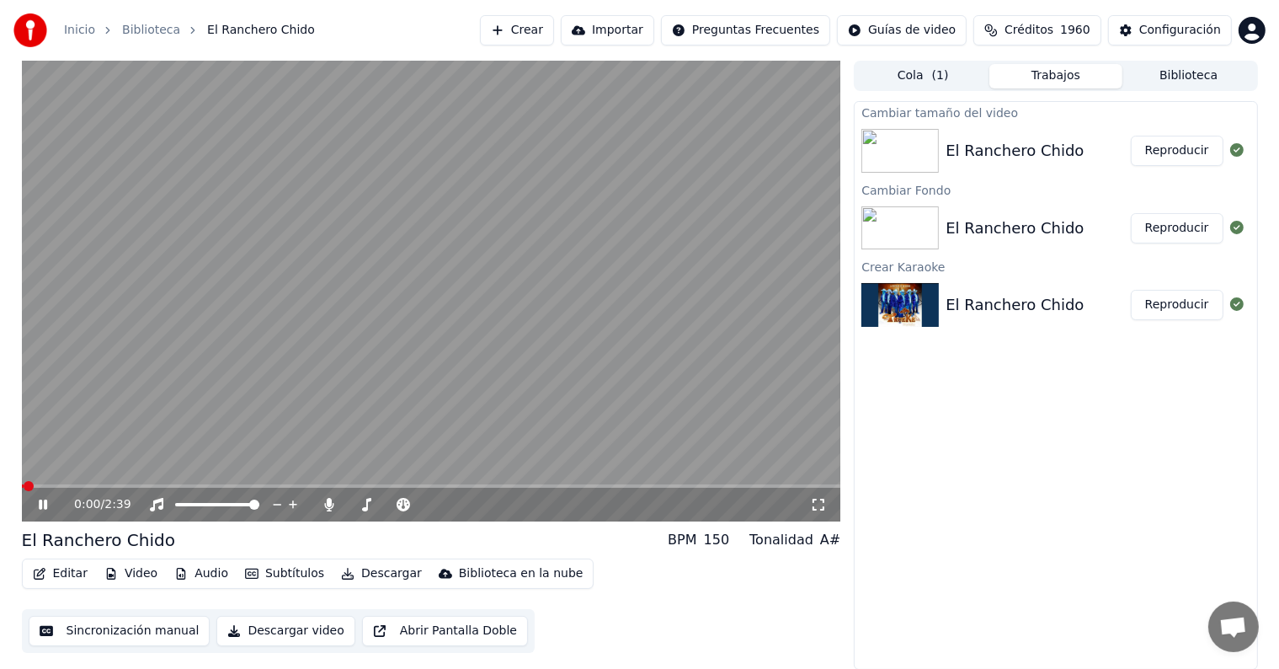
click at [68, 572] on button "Editar" at bounding box center [60, 574] width 68 height 24
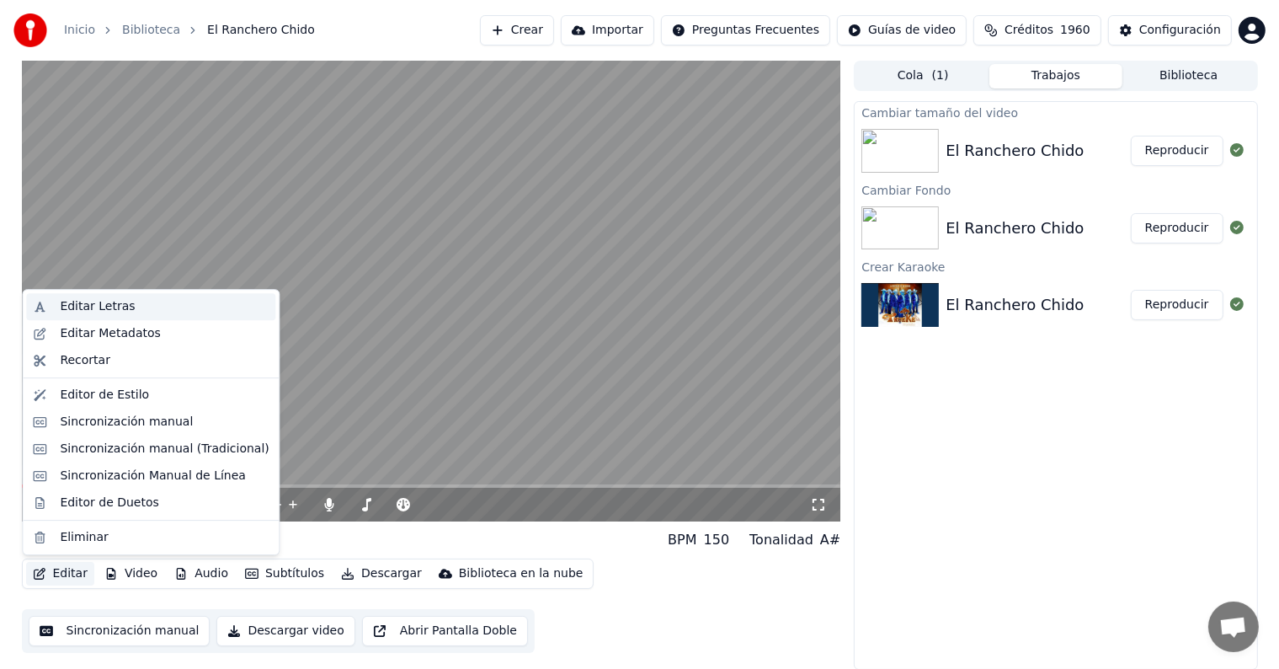
click at [151, 303] on div "Editar Letras" at bounding box center [164, 306] width 209 height 17
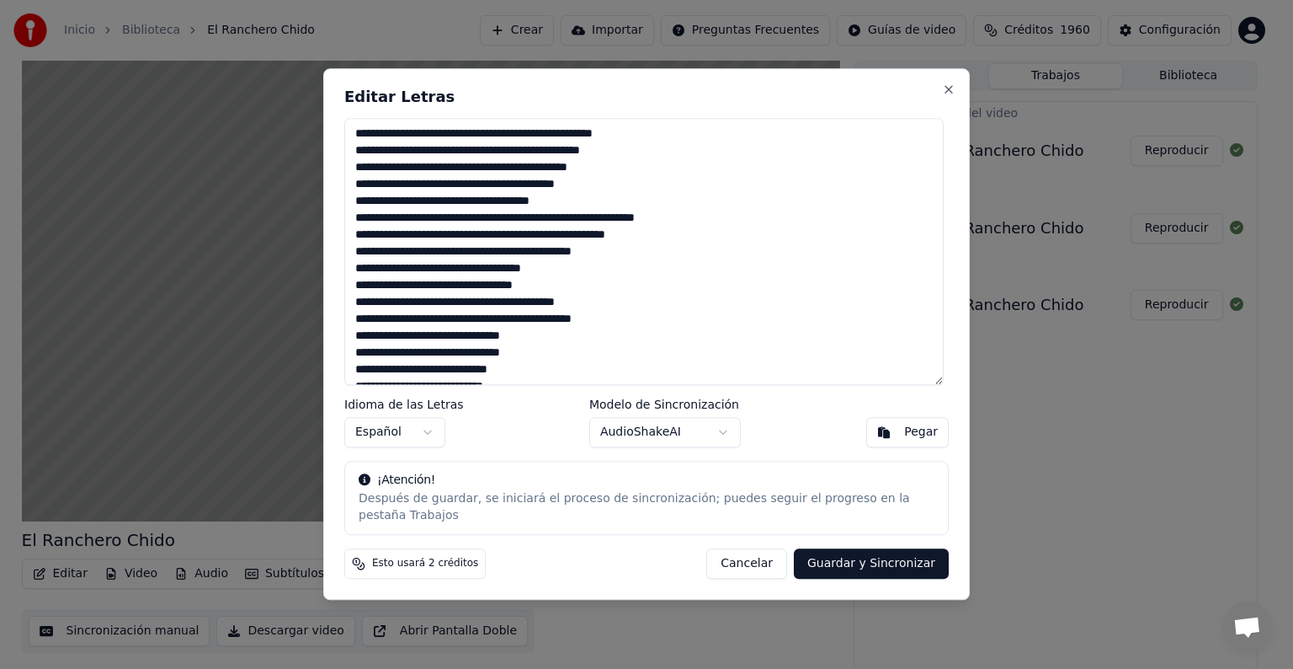
scroll to position [253, 0]
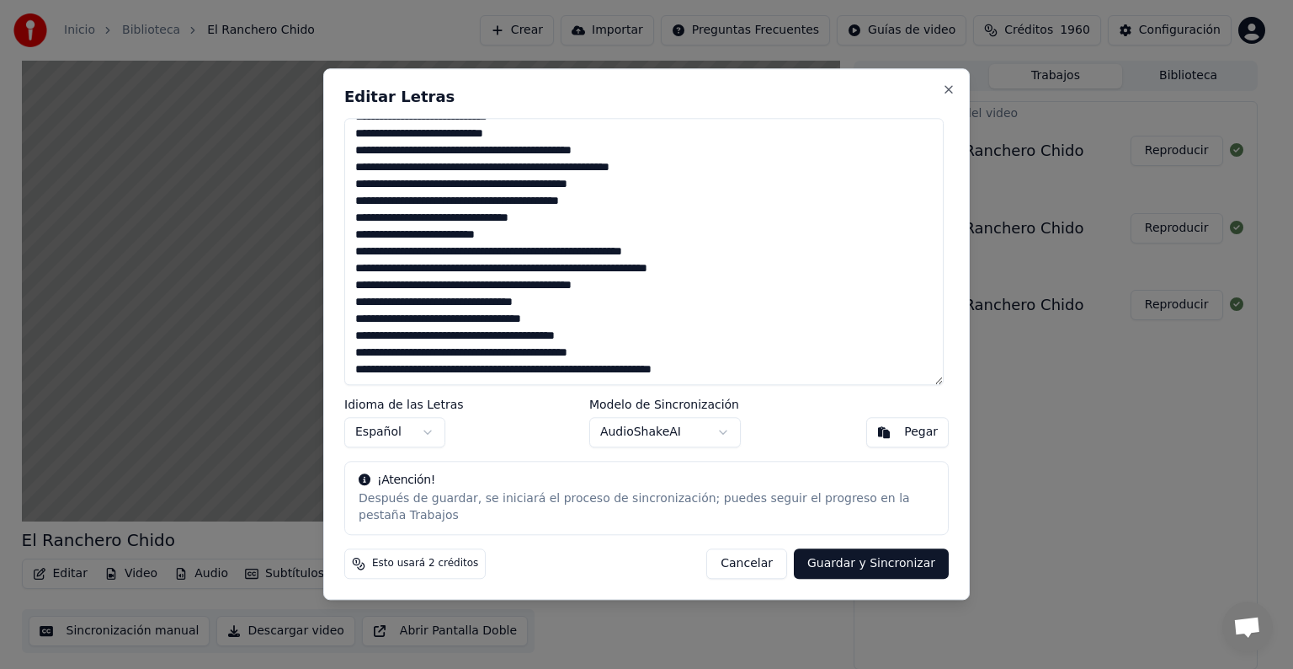
drag, startPoint x: 355, startPoint y: 135, endPoint x: 1293, endPoint y: 707, distance: 1099.0
click at [1293, 668] on html "Inicio Biblioteca El Ranchero Chido Crear Importar Preguntas Frecuentes Guías d…" at bounding box center [646, 334] width 1293 height 669
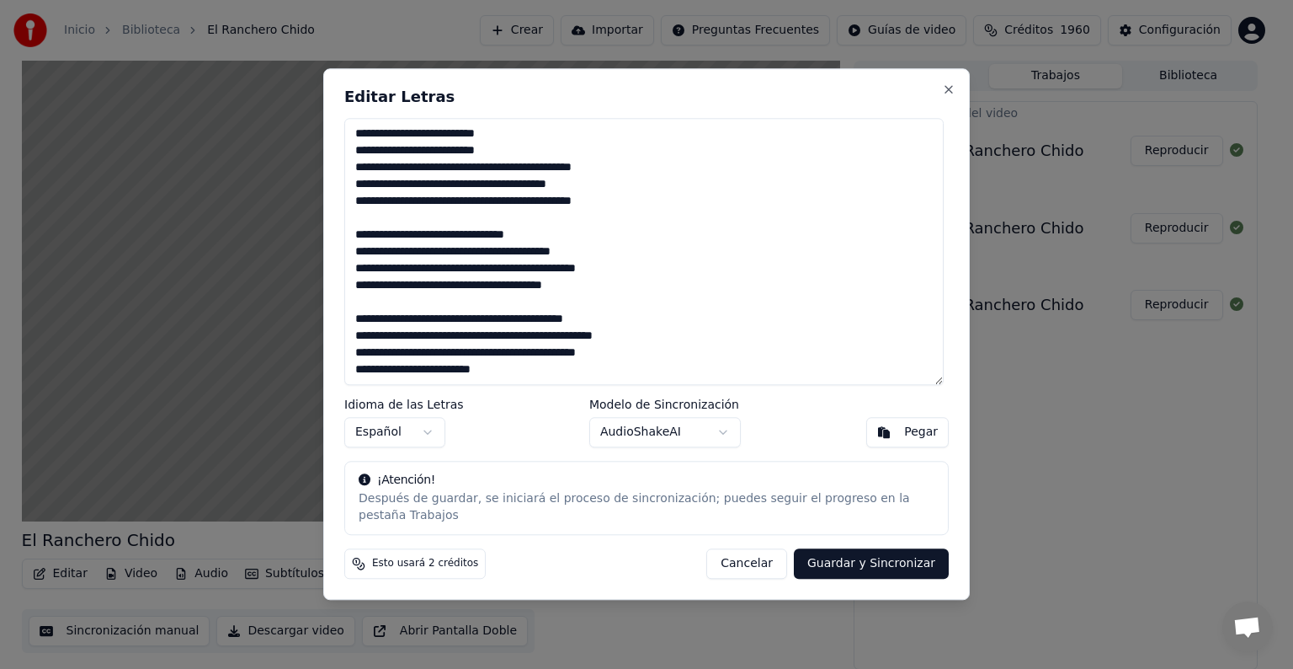
scroll to position [548, 0]
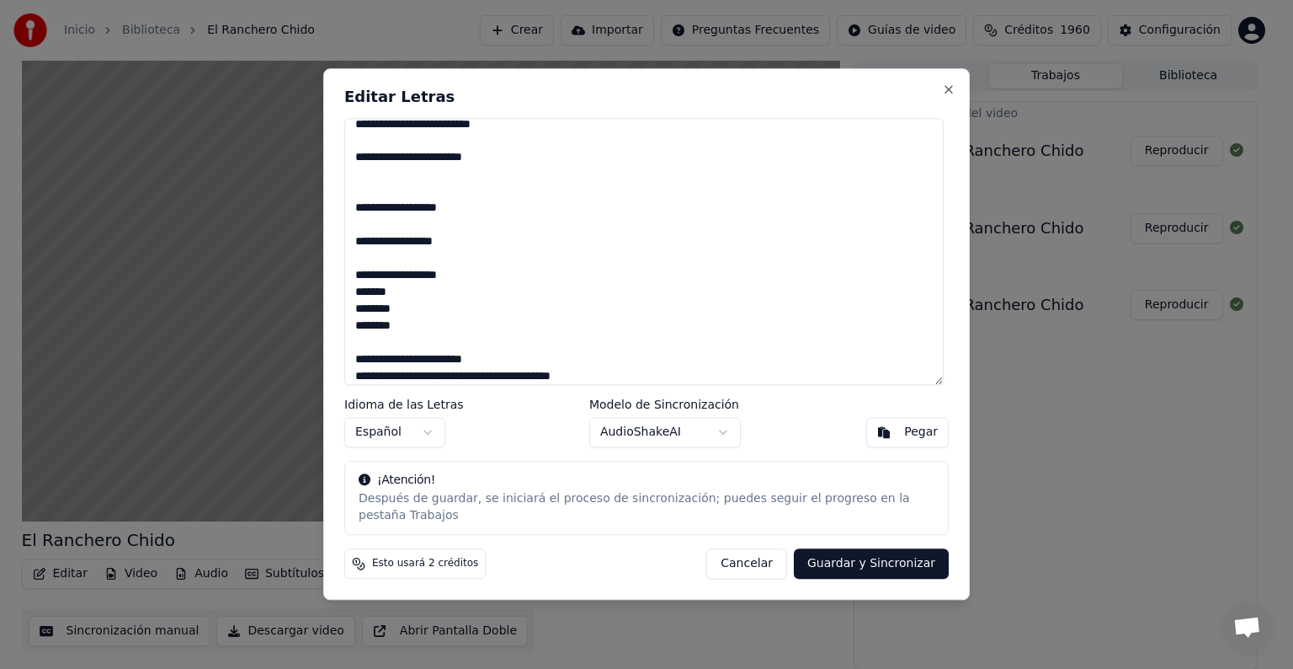
drag, startPoint x: 636, startPoint y: 381, endPoint x: 344, endPoint y: 211, distance: 337.7
click at [344, 211] on div "Editar Letras Idioma de las Letras Español Modelo de Sincronización AudioShakeA…" at bounding box center [646, 333] width 647 height 531
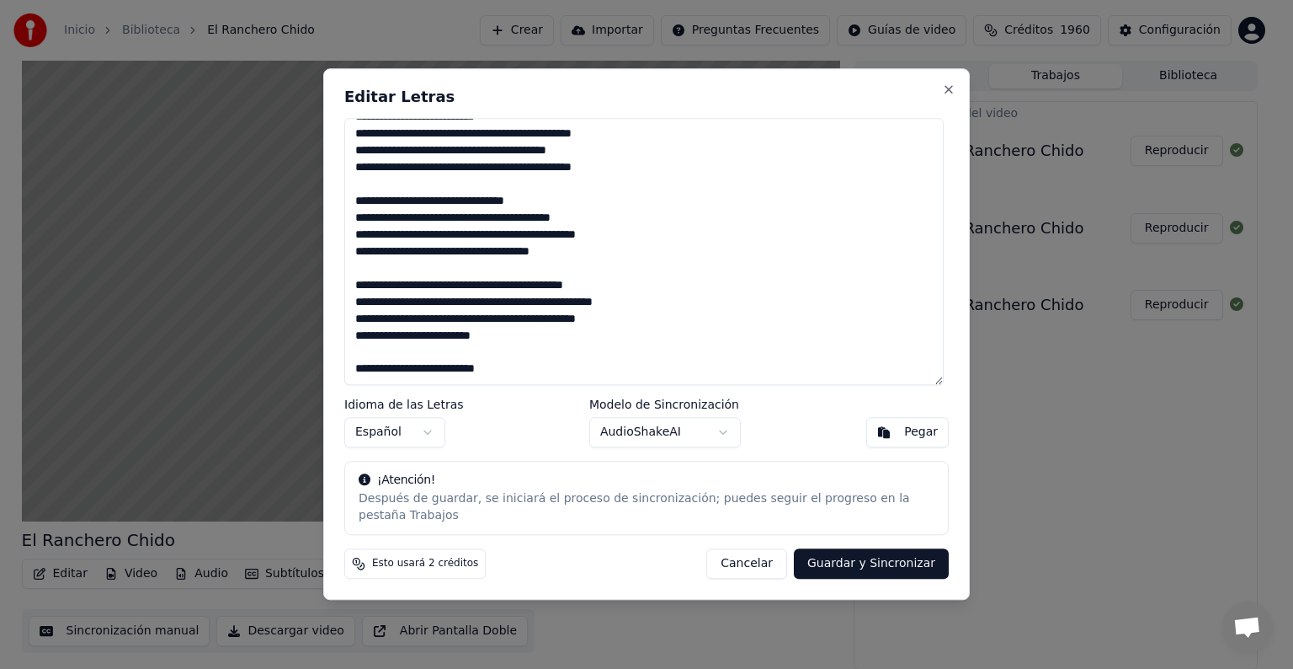
scroll to position [387, 0]
click at [344, 211] on div "Editar Letras Idioma de las Letras Español Modelo de Sincronización AudioShakeA…" at bounding box center [646, 333] width 647 height 531
drag, startPoint x: 472, startPoint y: 327, endPoint x: 352, endPoint y: 326, distance: 119.6
click at [352, 326] on textarea at bounding box center [644, 251] width 600 height 267
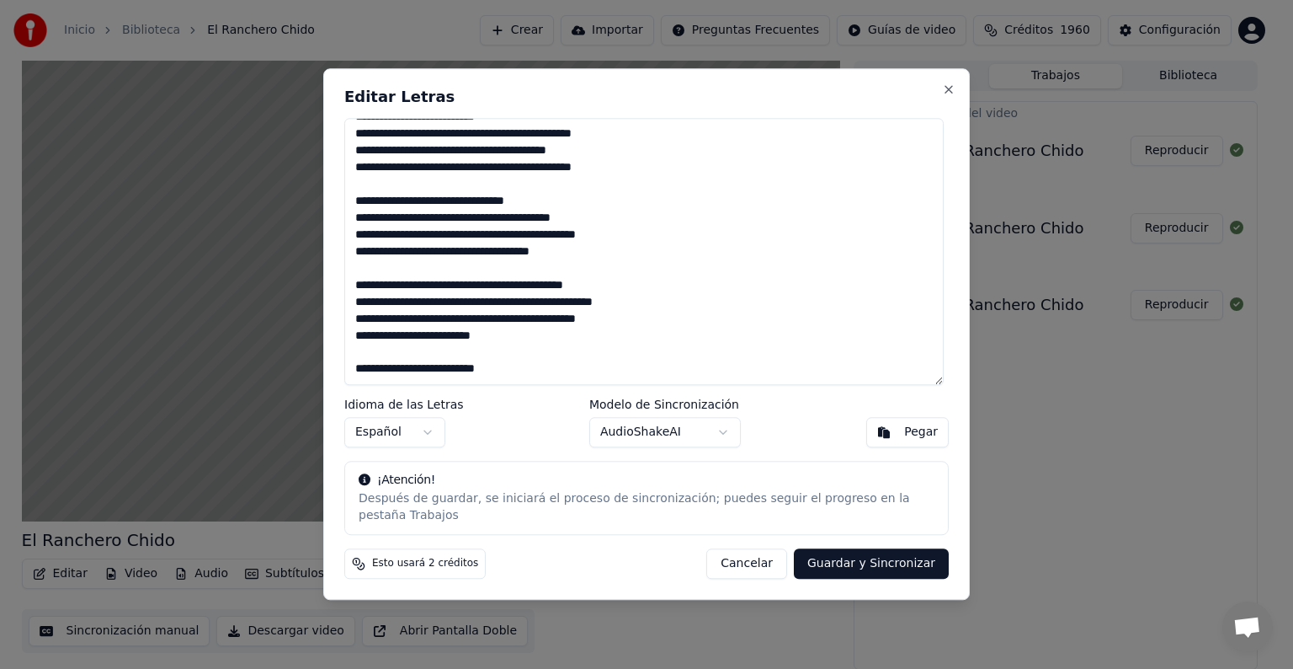
click at [508, 335] on textarea at bounding box center [644, 251] width 600 height 267
paste textarea "**********"
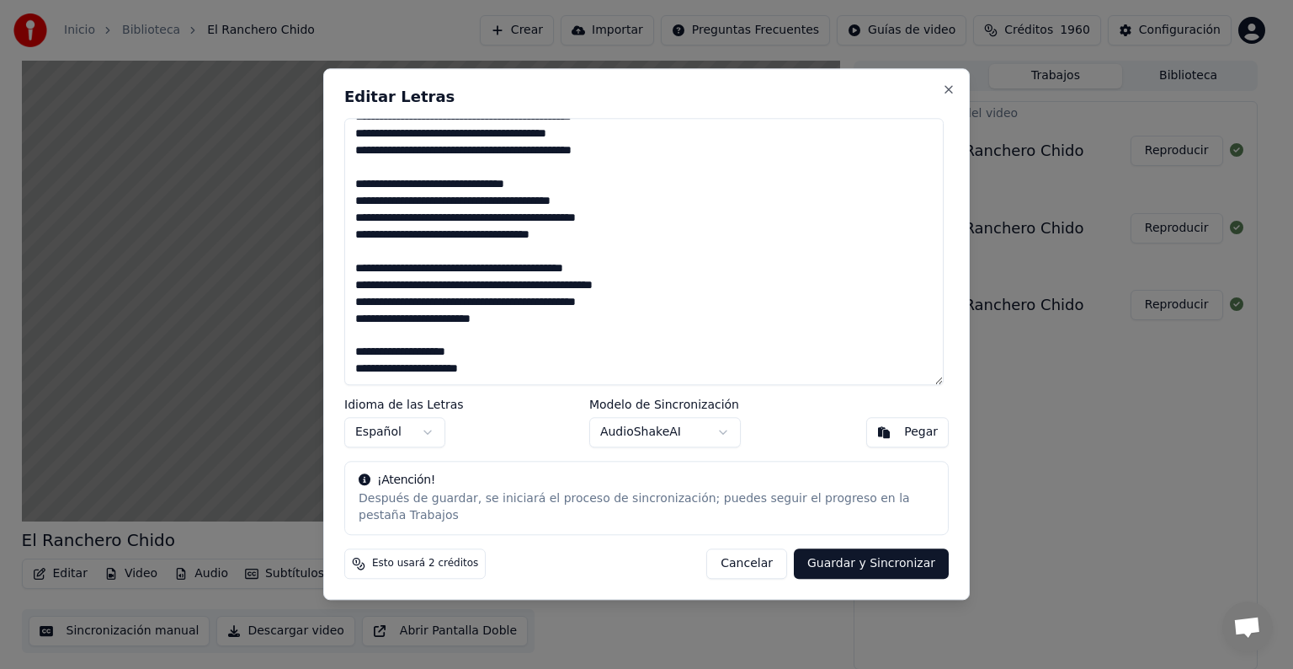
paste textarea "**********"
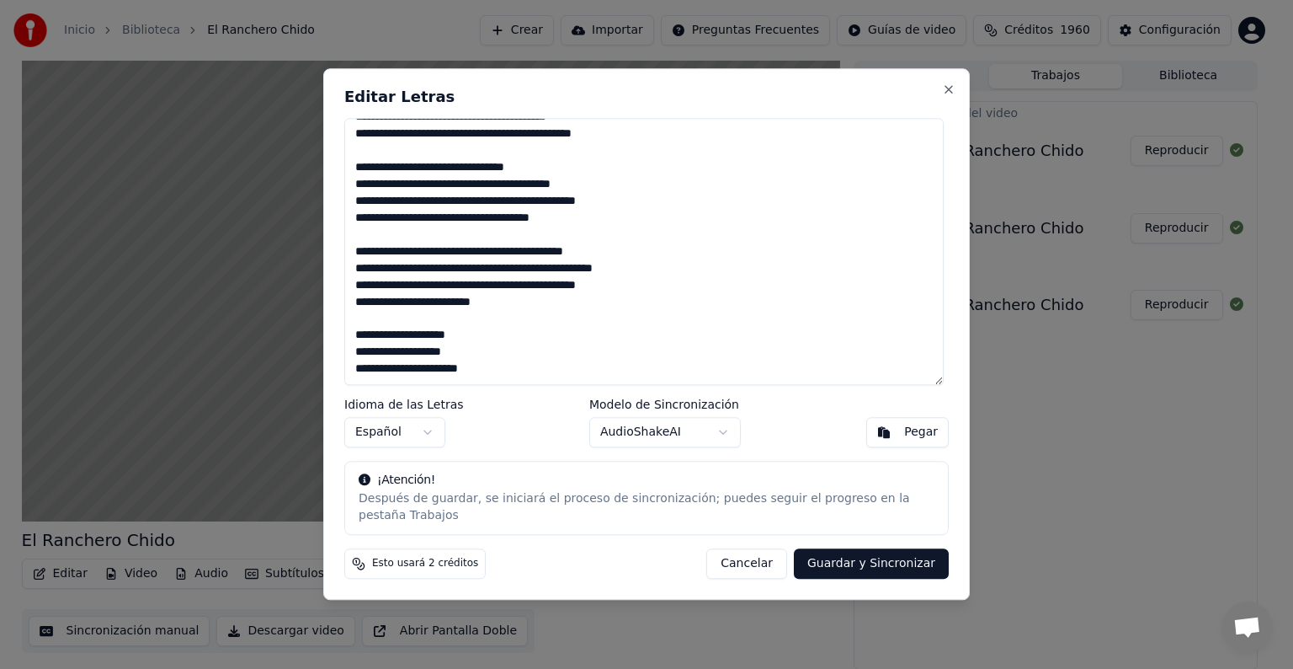
paste textarea "**********"
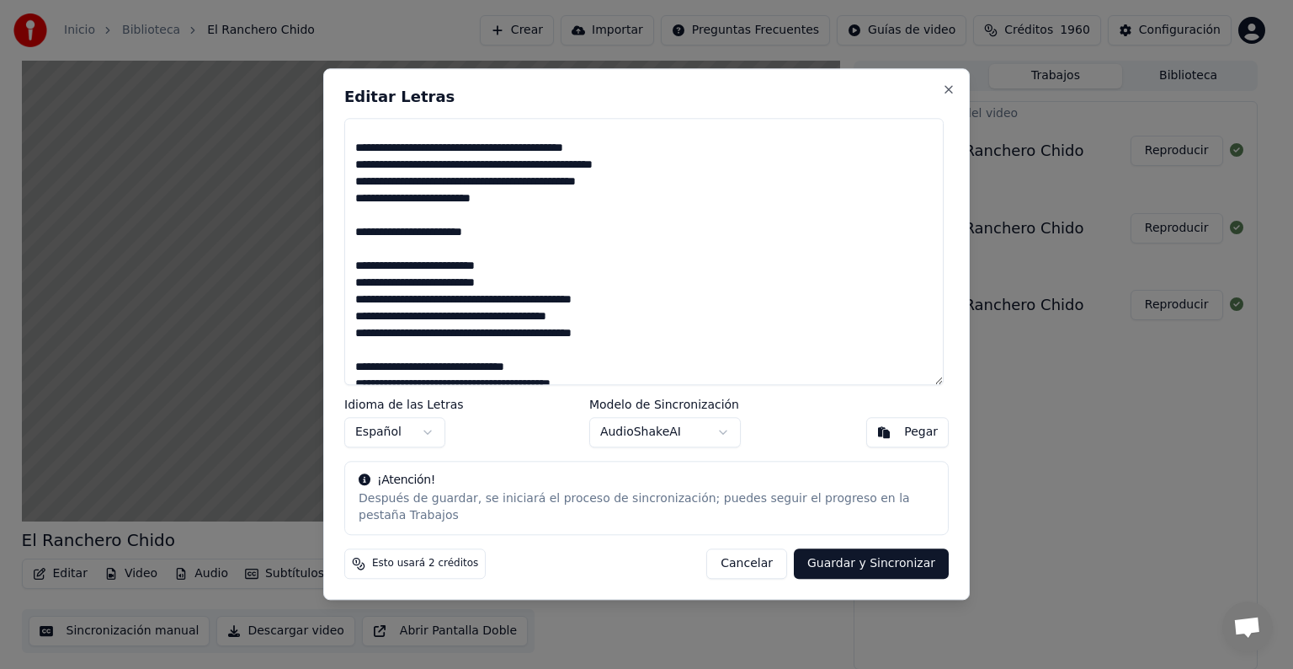
scroll to position [167, 0]
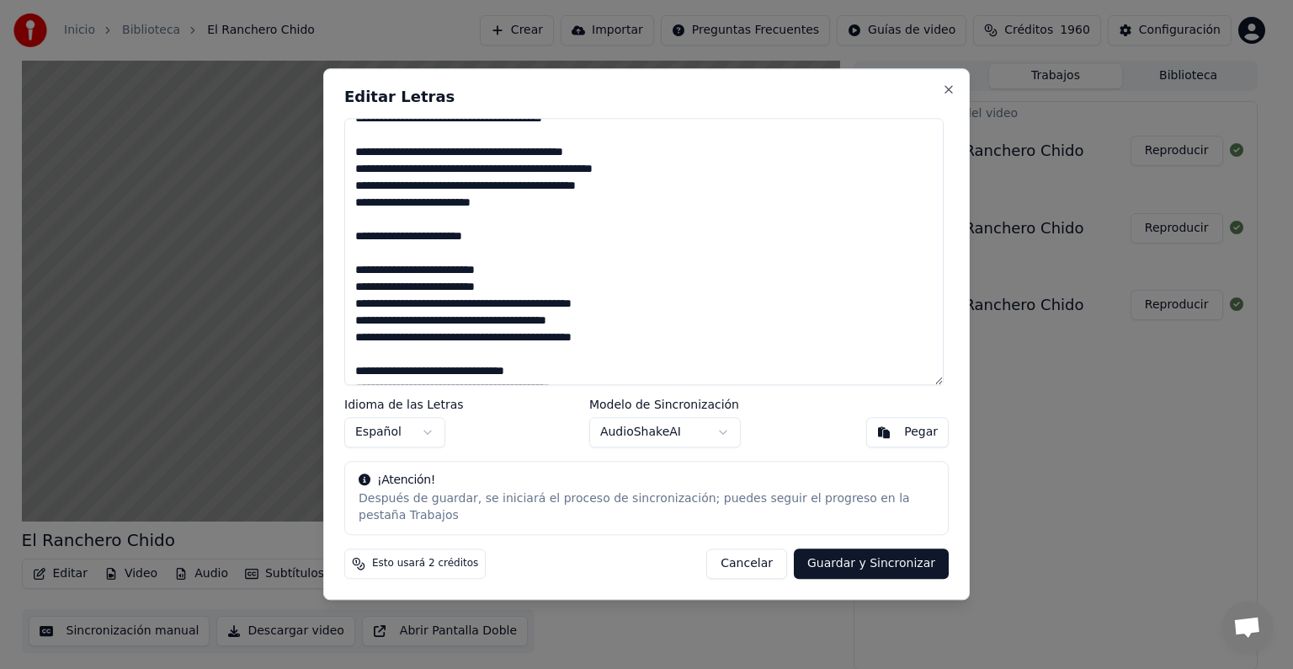
drag, startPoint x: 472, startPoint y: 243, endPoint x: 619, endPoint y: 232, distance: 147.8
click at [619, 232] on textarea at bounding box center [644, 251] width 600 height 267
click at [501, 246] on textarea at bounding box center [644, 251] width 600 height 267
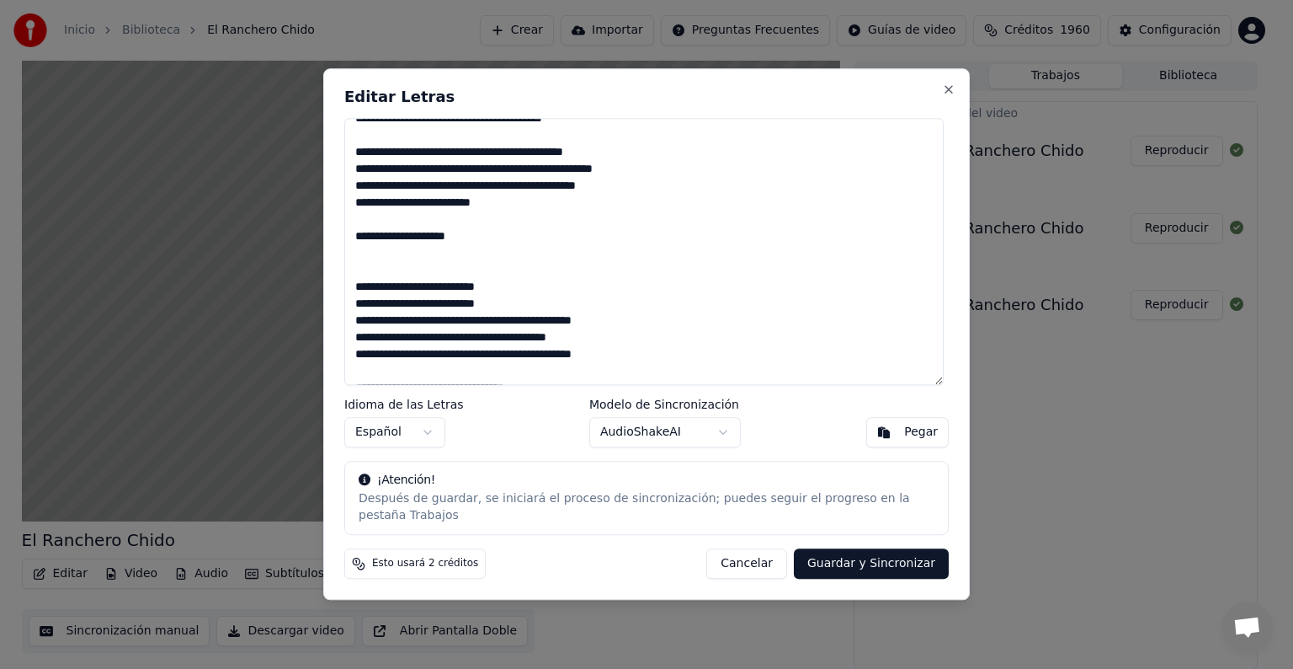
scroll to position [292, 0]
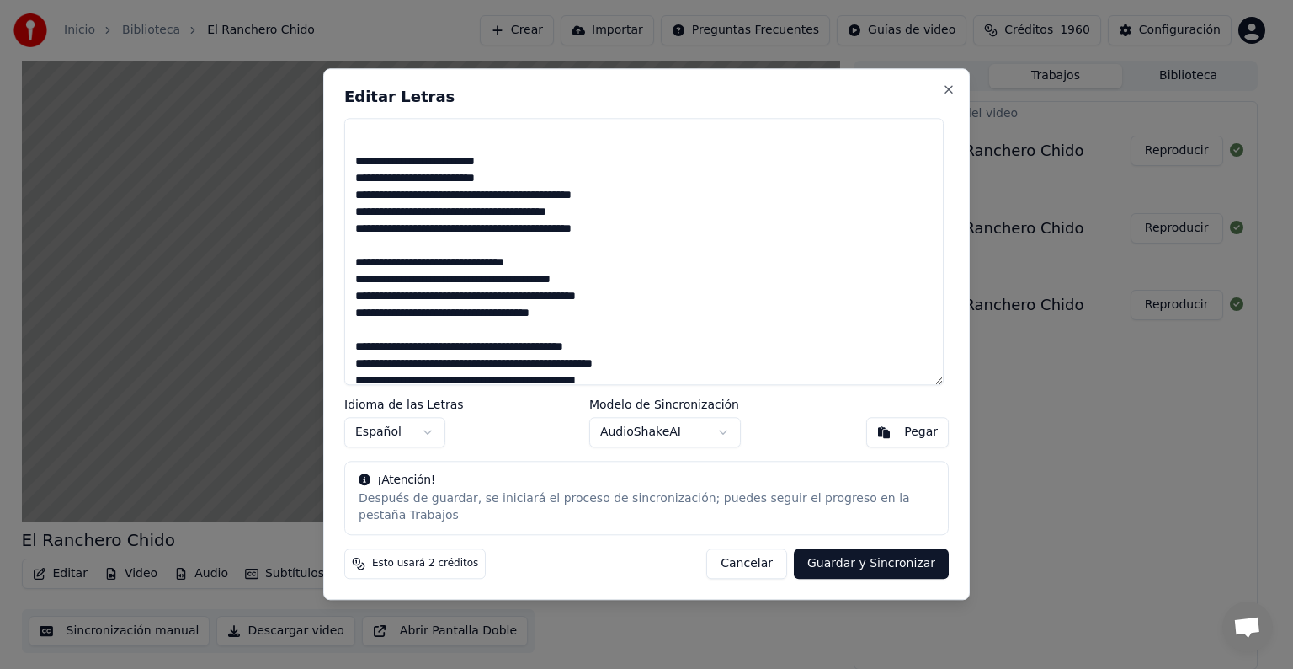
paste textarea "**********"
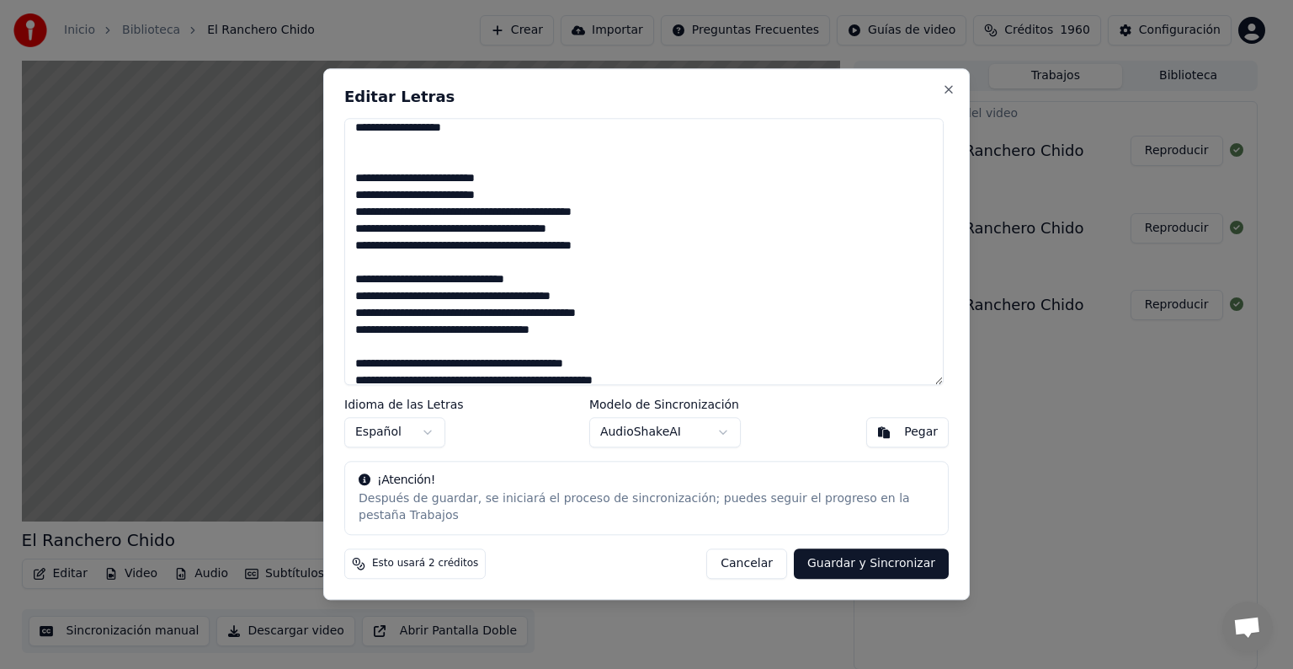
scroll to position [309, 0]
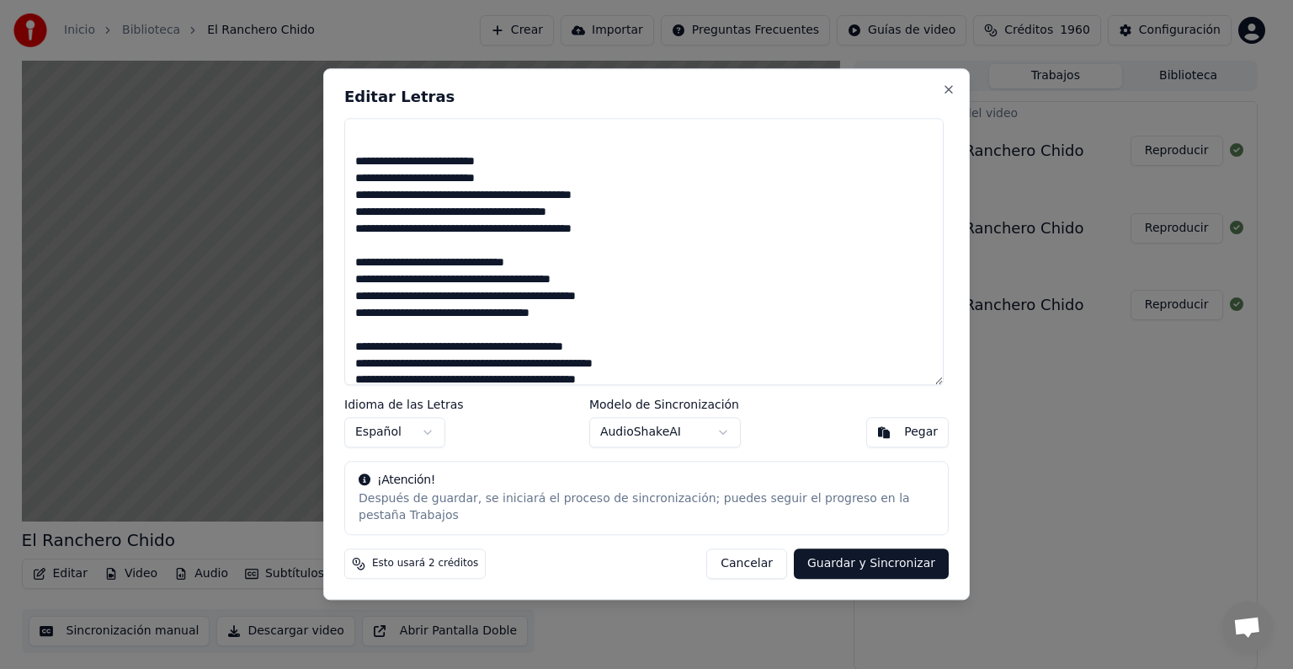
paste textarea "**********"
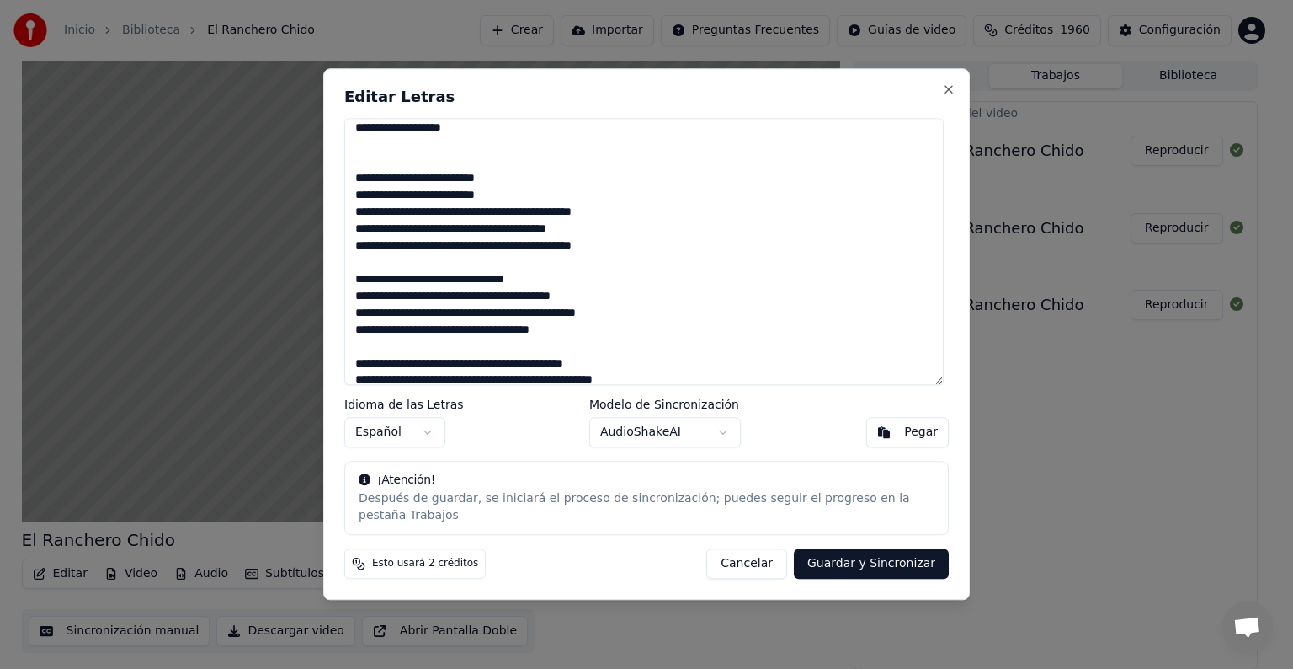
scroll to position [326, 0]
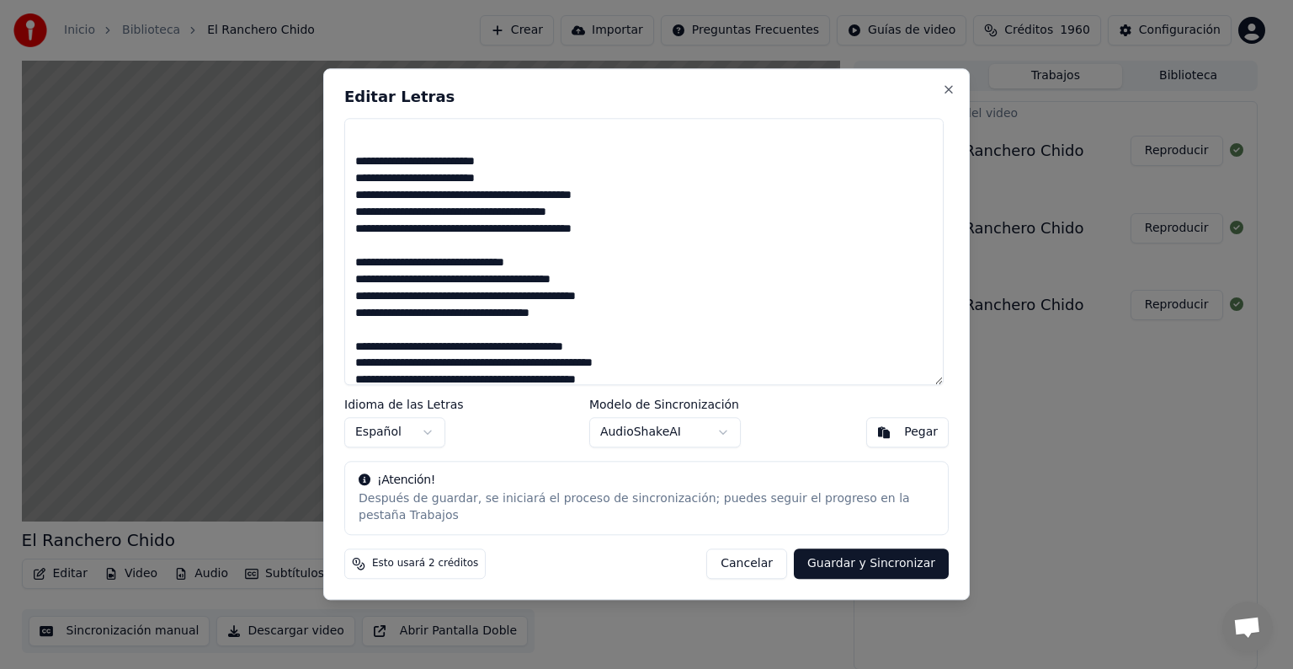
paste textarea "**********"
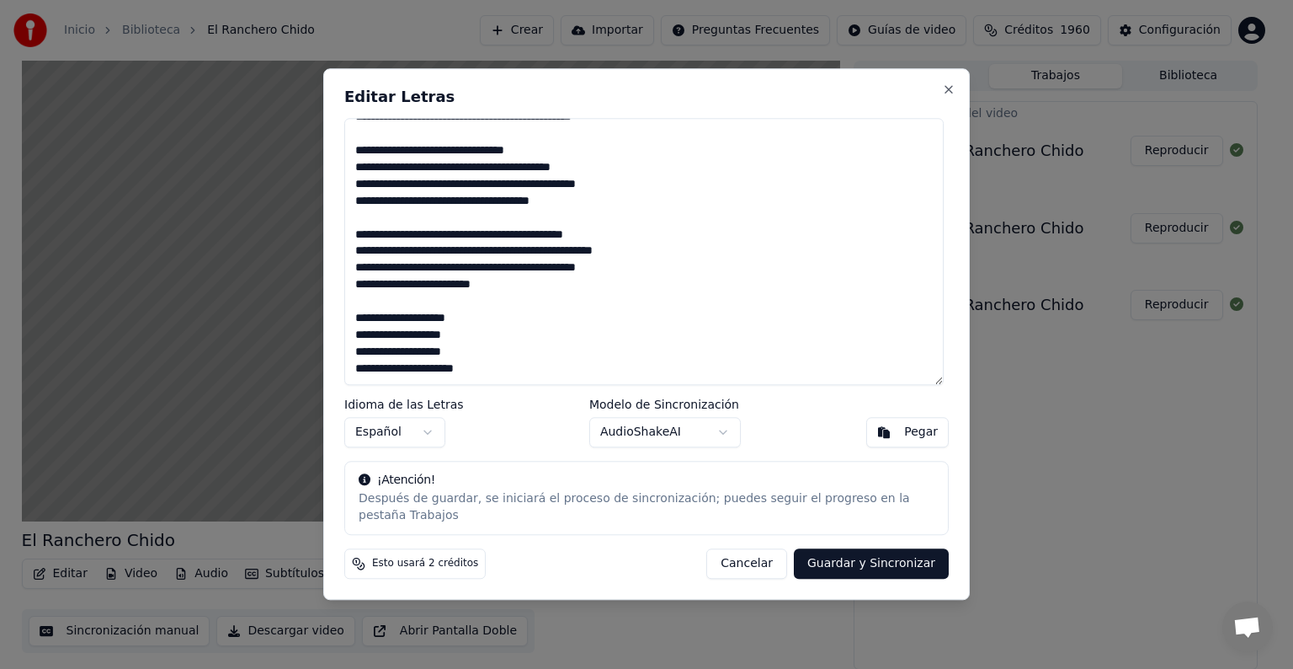
scroll to position [0, 0]
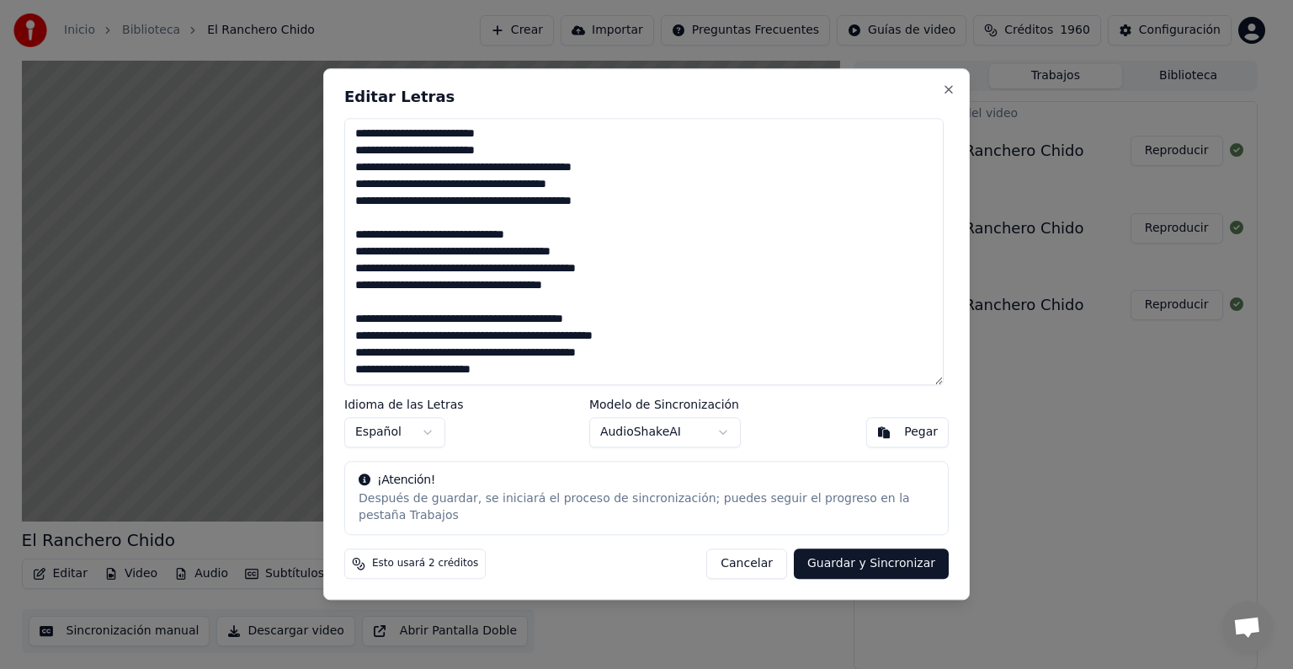
click at [906, 557] on button "Guardar y Sincronizar" at bounding box center [871, 564] width 155 height 30
type textarea "**********"
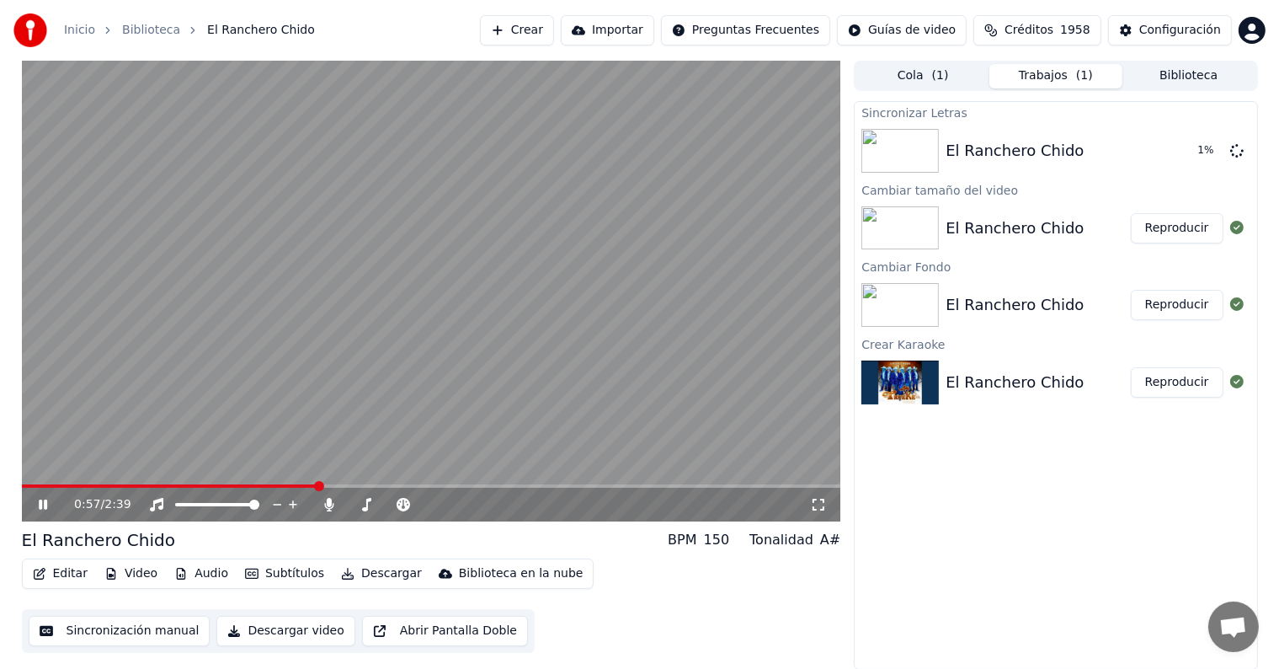
click at [39, 498] on icon at bounding box center [55, 504] width 40 height 13
click at [51, 517] on div "1:01 / 2:39" at bounding box center [431, 505] width 819 height 34
click at [42, 505] on icon at bounding box center [55, 504] width 40 height 13
click at [1189, 151] on button "Reproducir" at bounding box center [1177, 151] width 93 height 30
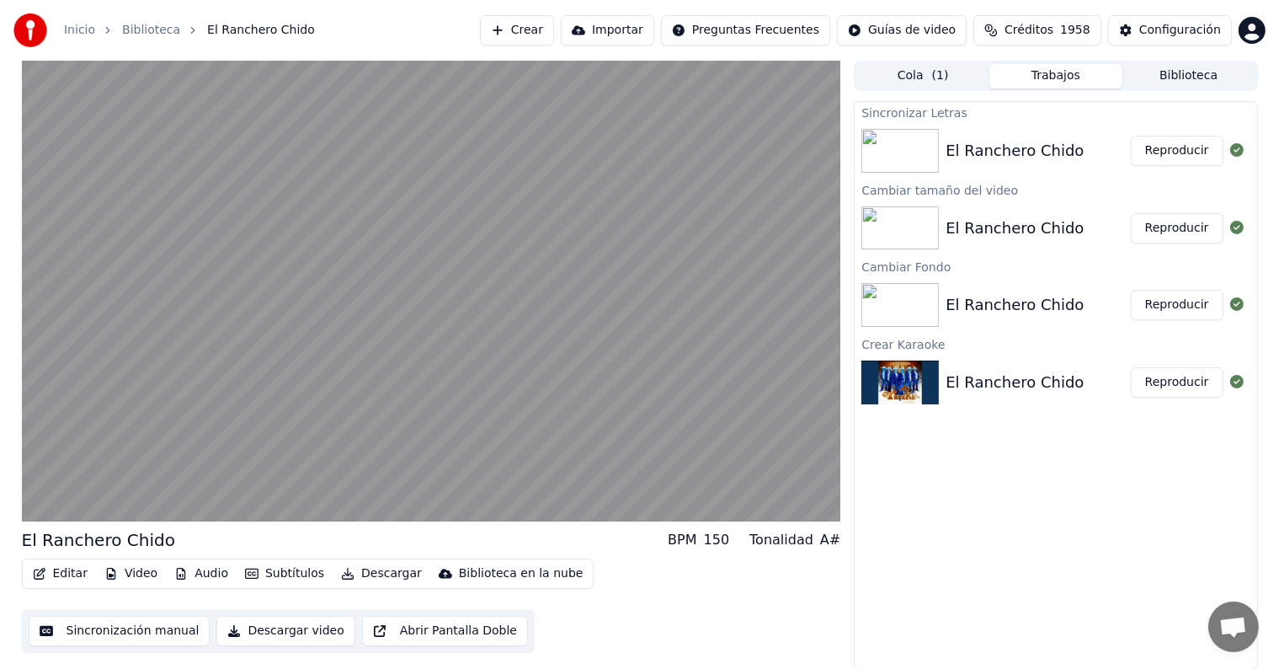
click at [576, 662] on div "El Ranchero Chido BPM 150 Tonalidad A# Editar Video Audio Subtítulos Descargar …" at bounding box center [431, 365] width 819 height 609
click at [279, 579] on button "Subtítulos" at bounding box center [284, 574] width 93 height 24
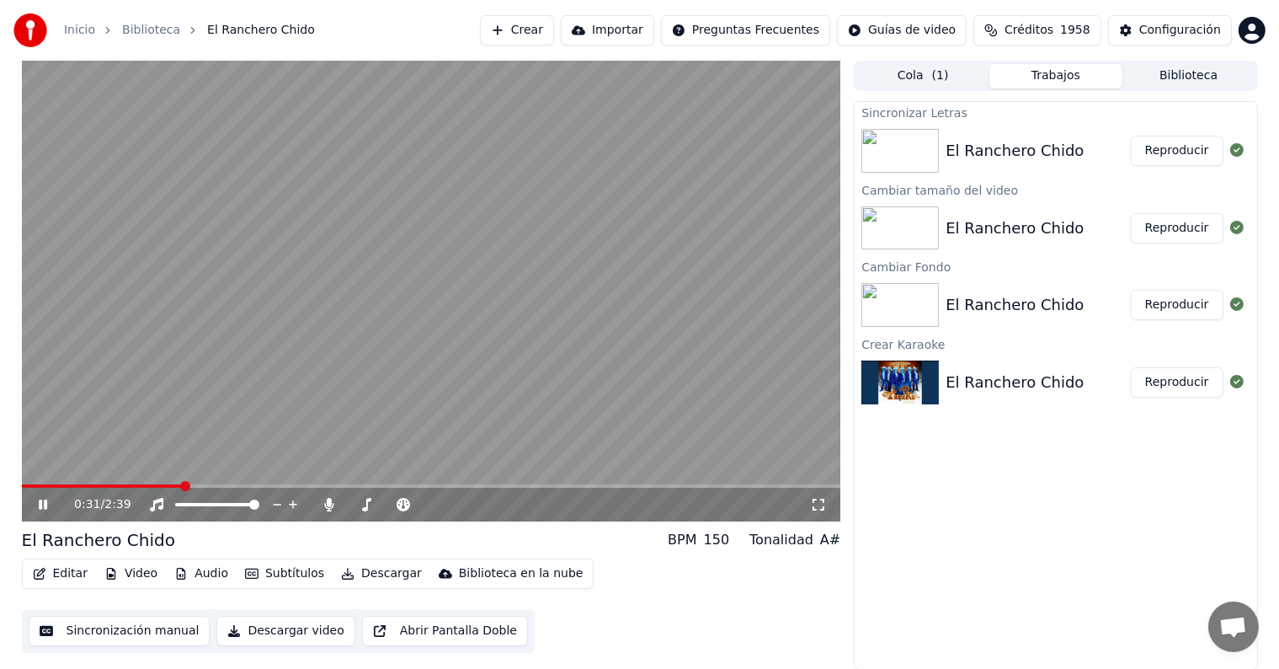
click at [0, 248] on div "0:31 / 2:39 El Ranchero Chido BPM 150 Tonalidad A# Editar Video Audio Subtítulo…" at bounding box center [639, 365] width 1279 height 609
click at [71, 571] on button "Editar" at bounding box center [60, 574] width 68 height 24
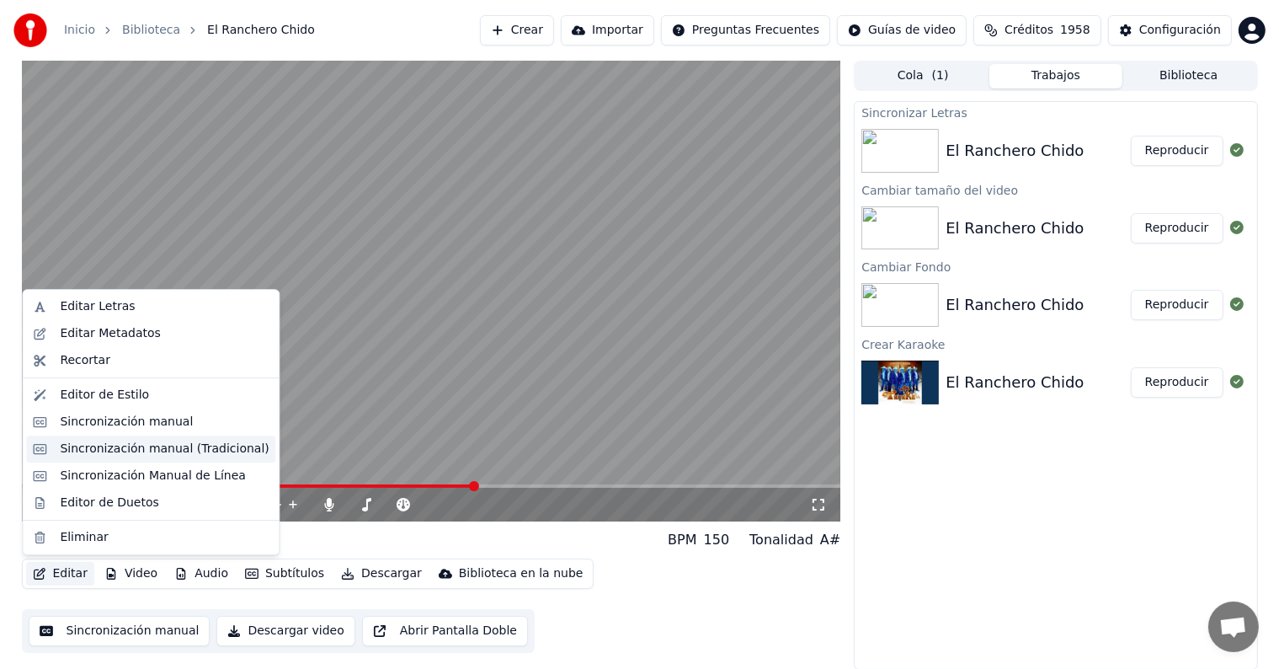
click at [179, 445] on div "Sincronización manual (Tradicional)" at bounding box center [164, 448] width 209 height 17
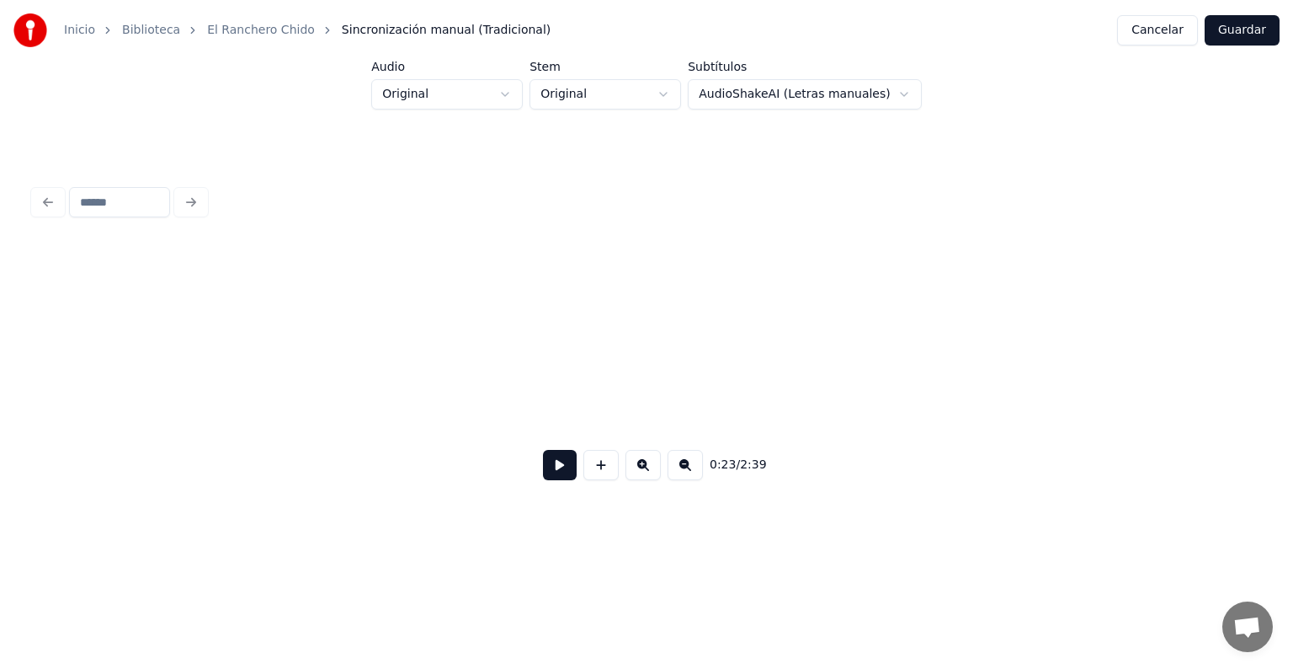
scroll to position [0, 5835]
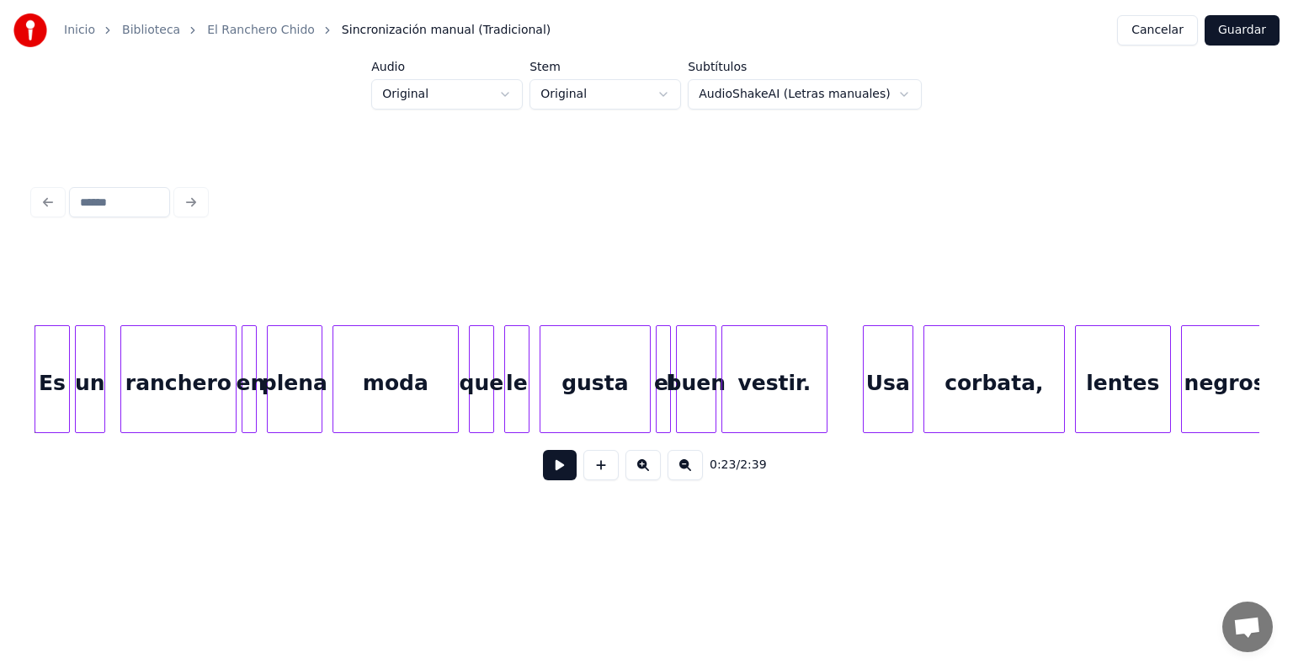
click at [551, 468] on button at bounding box center [560, 465] width 34 height 30
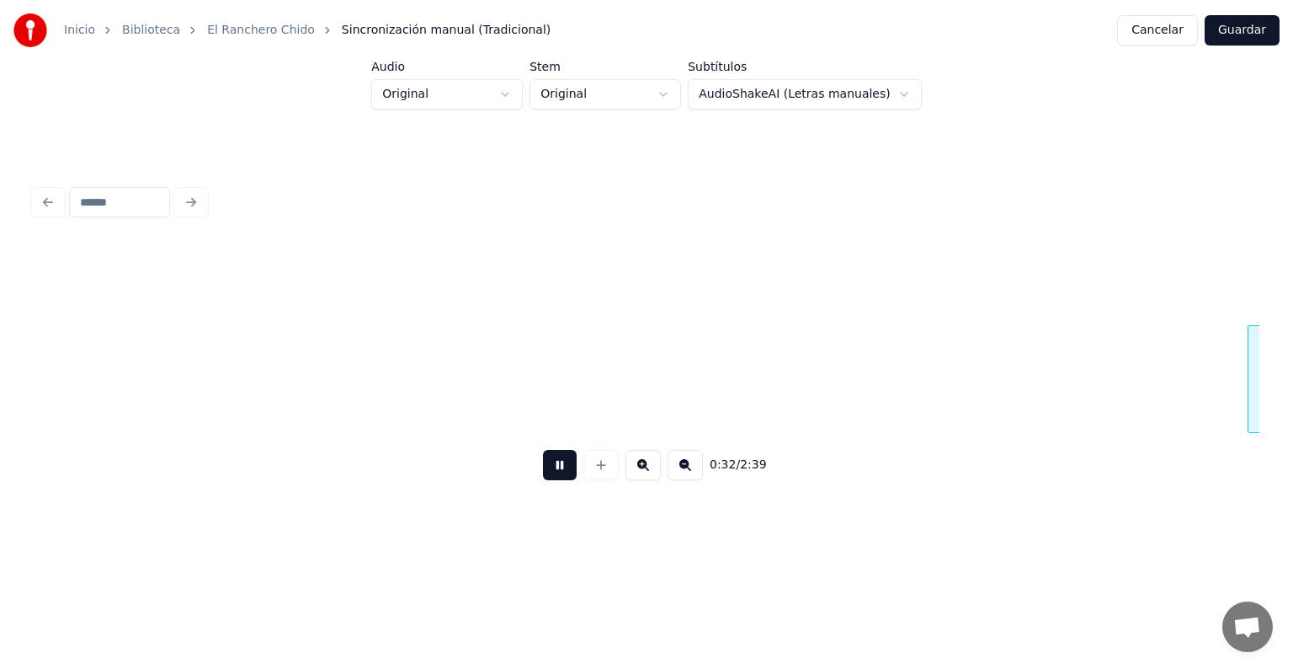
scroll to position [0, 8290]
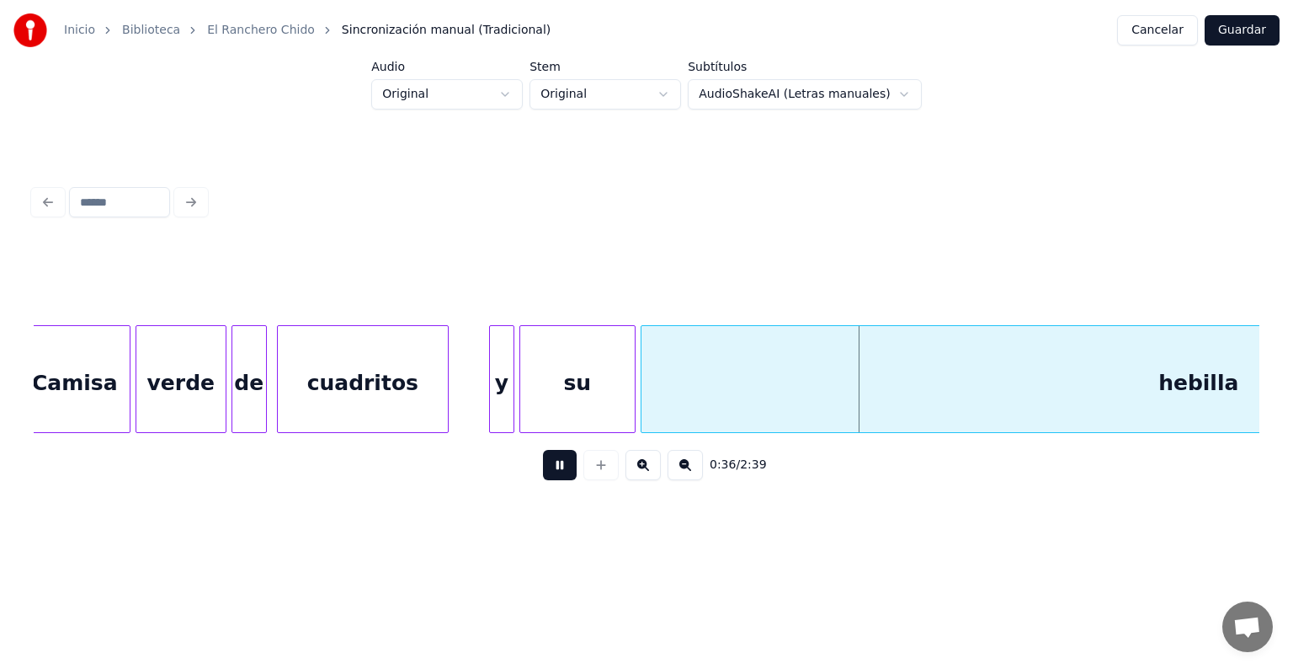
click at [562, 470] on button at bounding box center [560, 465] width 34 height 30
click at [717, 483] on div "0:36 / 2:39" at bounding box center [646, 464] width 1199 height 37
click at [703, 475] on button at bounding box center [685, 465] width 35 height 30
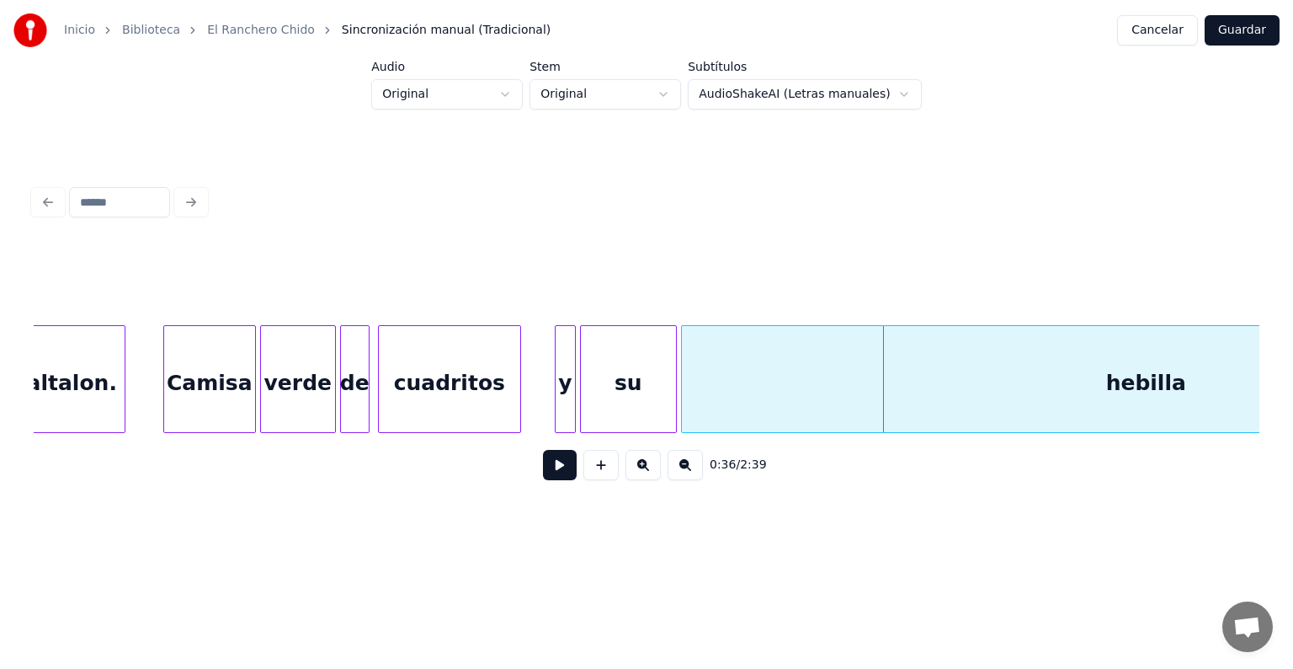
click at [703, 475] on button at bounding box center [685, 465] width 35 height 30
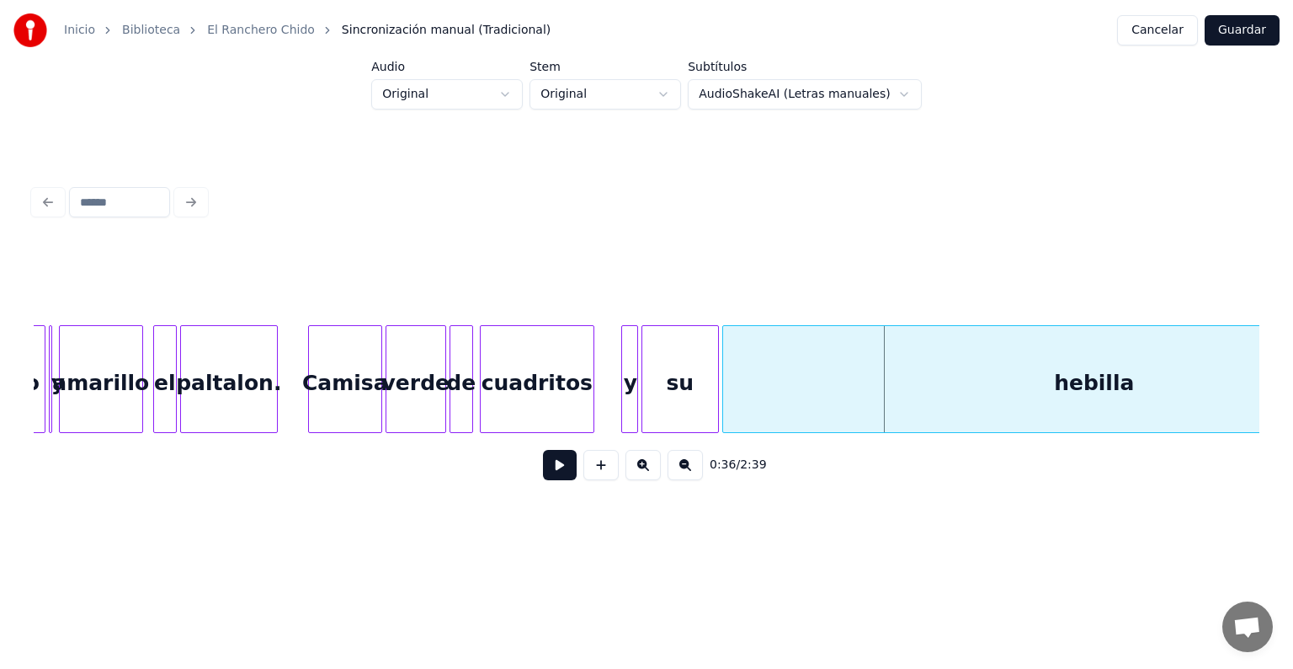
click at [703, 475] on button at bounding box center [685, 465] width 35 height 30
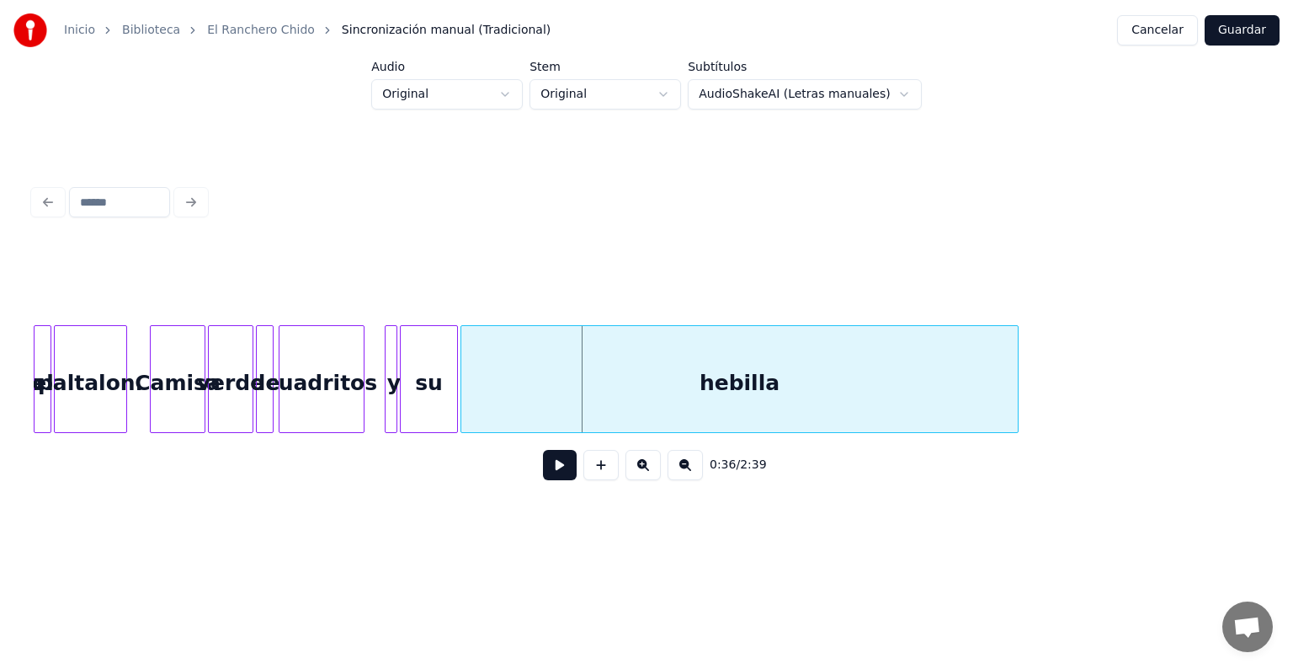
scroll to position [0, 4089]
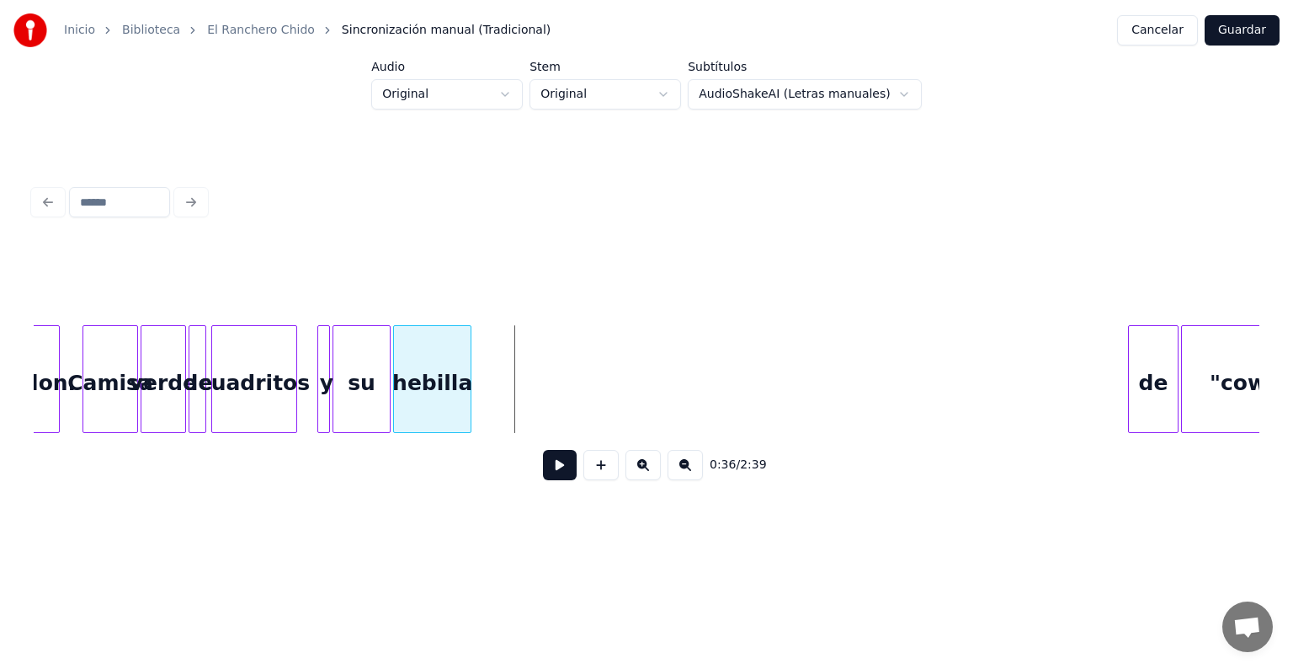
click at [466, 379] on div at bounding box center [468, 379] width 5 height 106
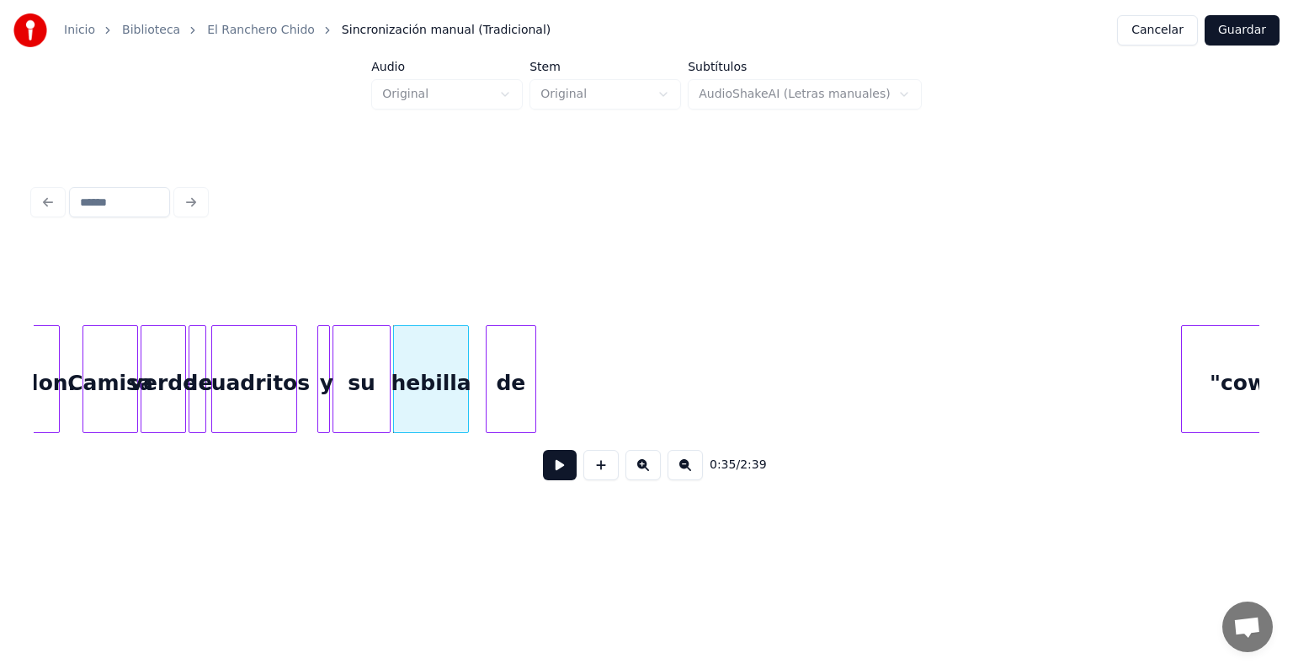
click at [503, 433] on div "Camisa verde de cuadritos y su hebilla paltalon. de "cowboy"." at bounding box center [647, 379] width 1226 height 108
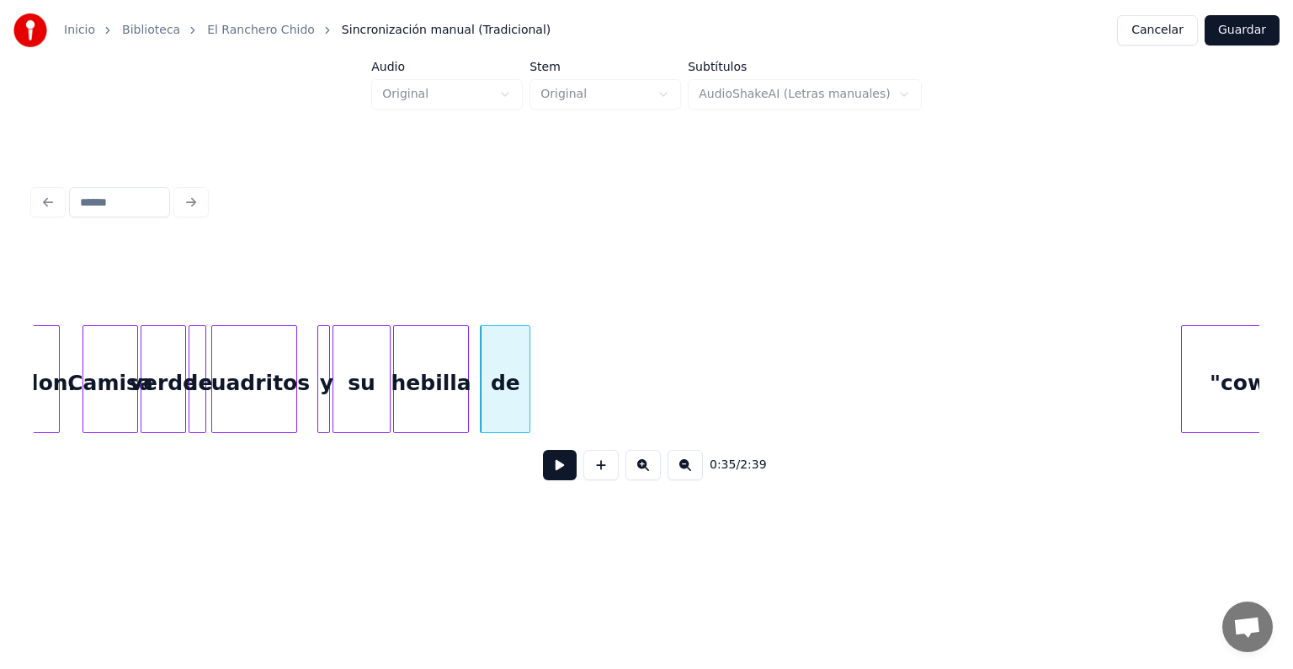
scroll to position [0, 4176]
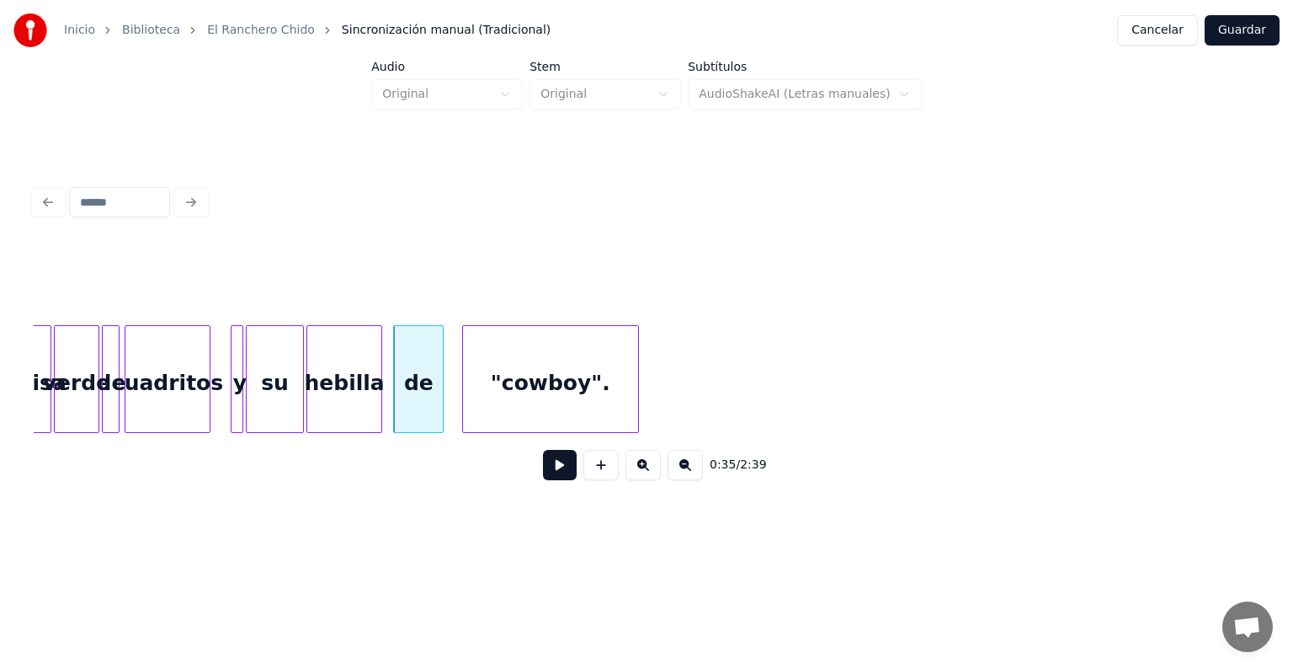
click at [572, 356] on div ""cowboy"." at bounding box center [550, 383] width 175 height 115
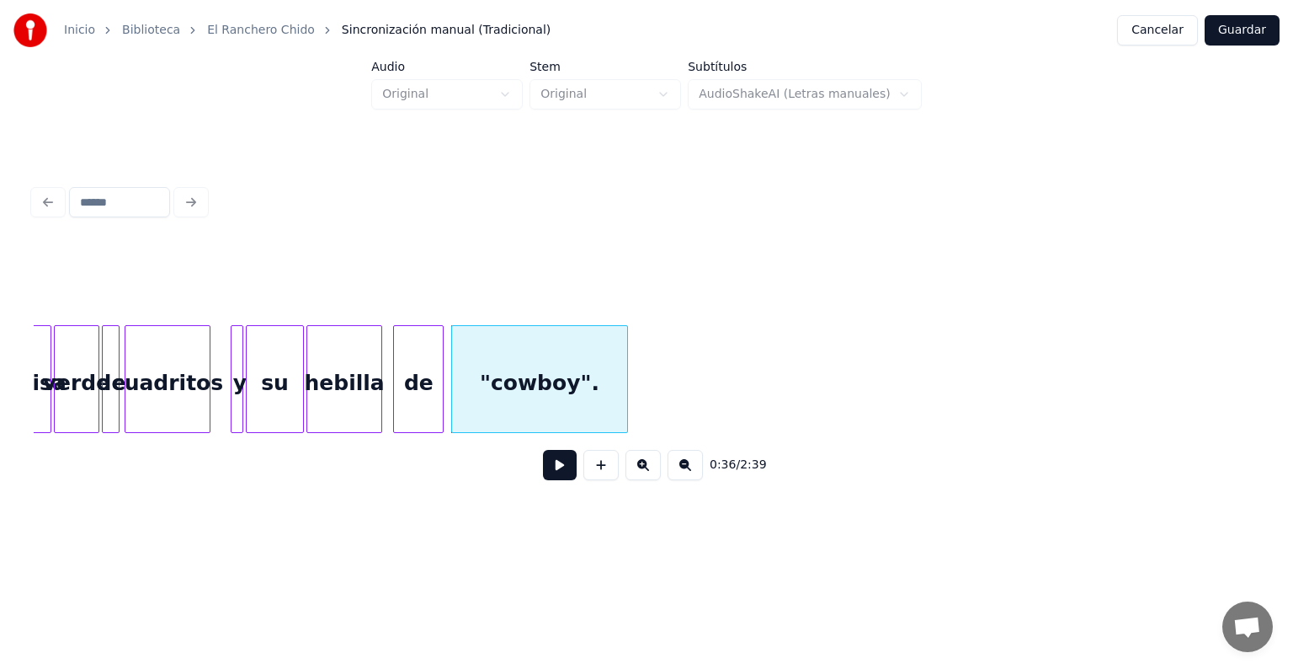
click at [351, 364] on div "hebilla" at bounding box center [344, 383] width 74 height 115
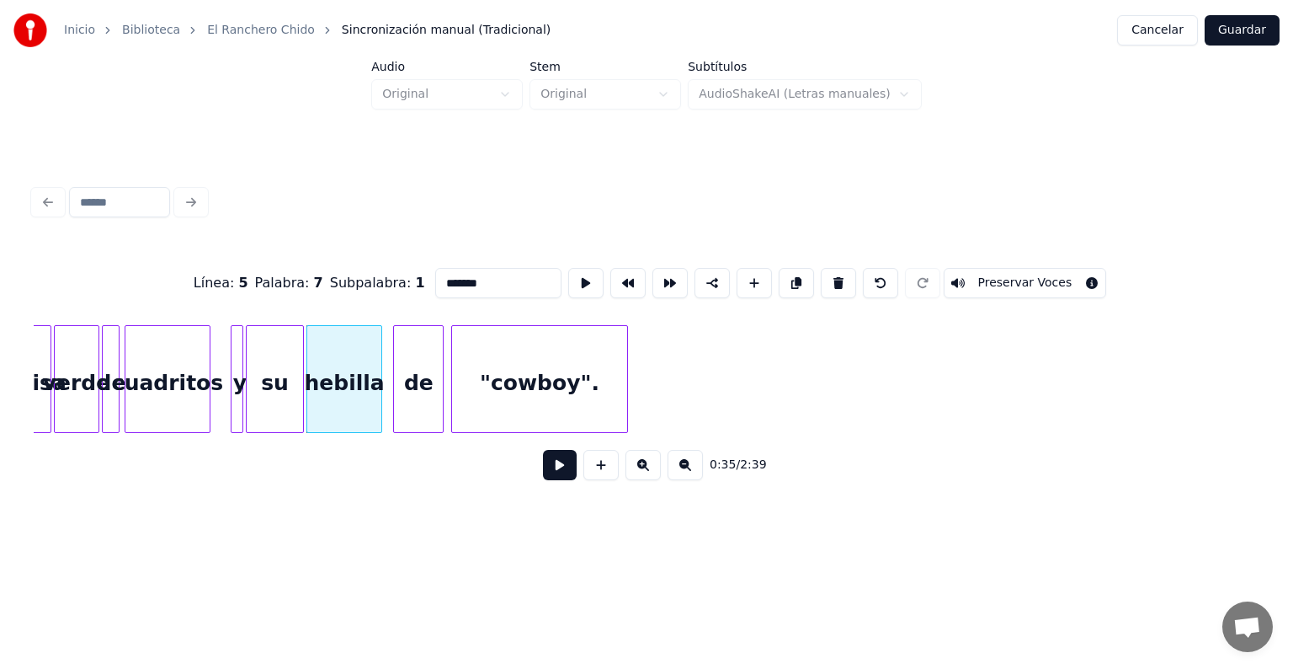
click at [543, 465] on button at bounding box center [560, 465] width 34 height 30
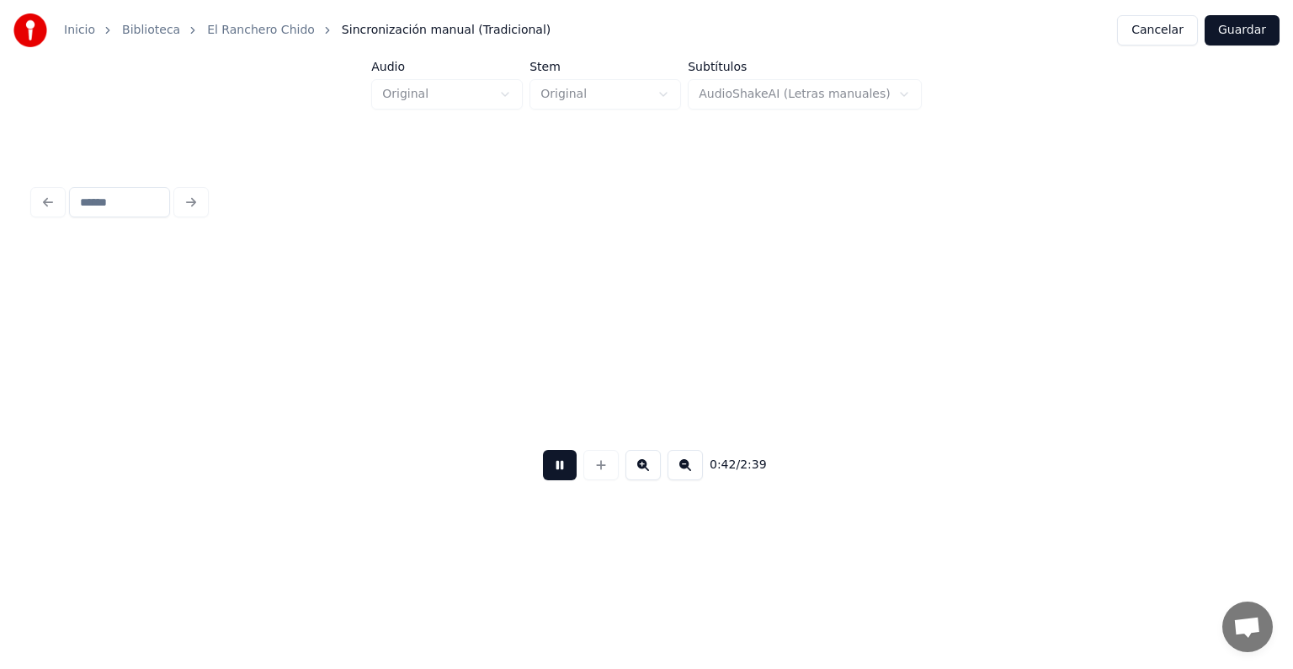
scroll to position [0, 5403]
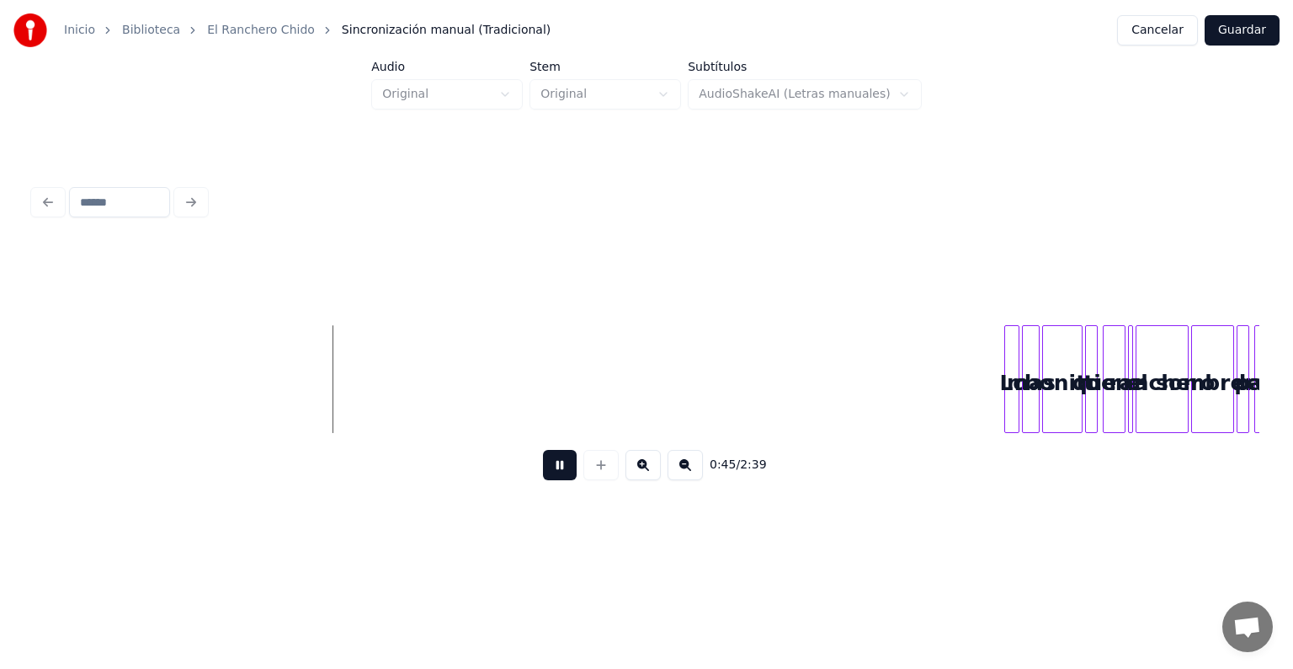
click at [647, 473] on button at bounding box center [643, 465] width 35 height 30
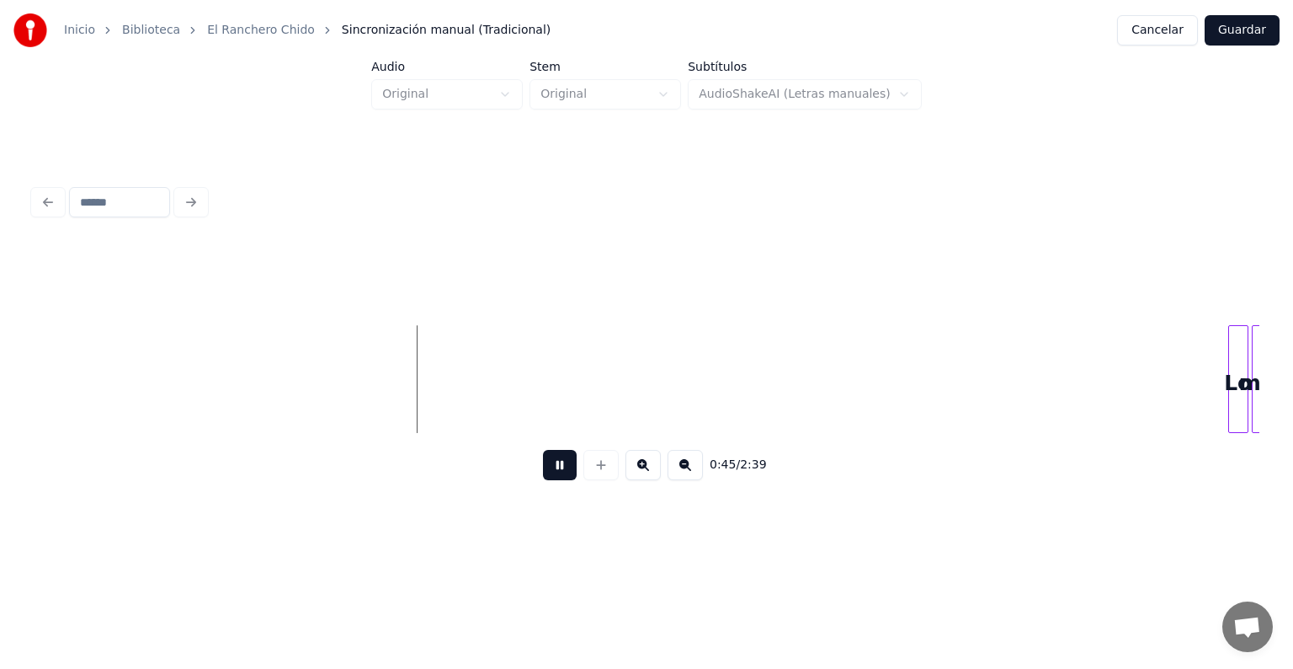
click at [647, 473] on button at bounding box center [643, 465] width 35 height 30
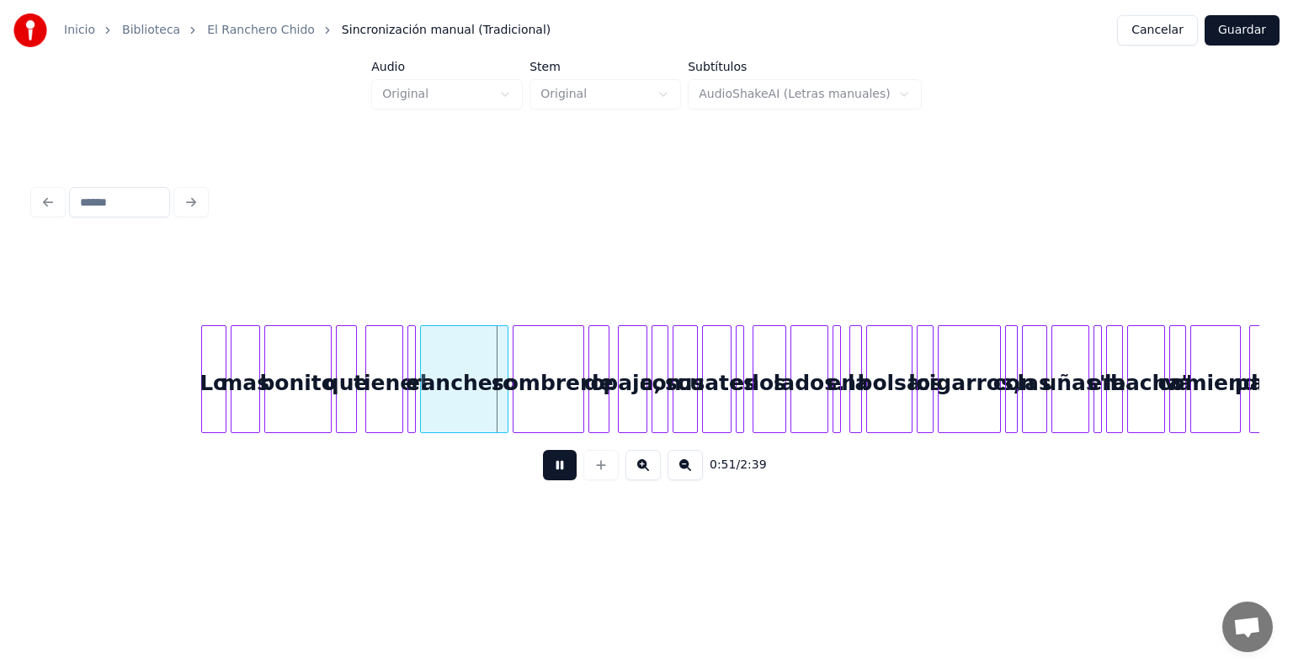
click at [648, 467] on button at bounding box center [643, 465] width 35 height 30
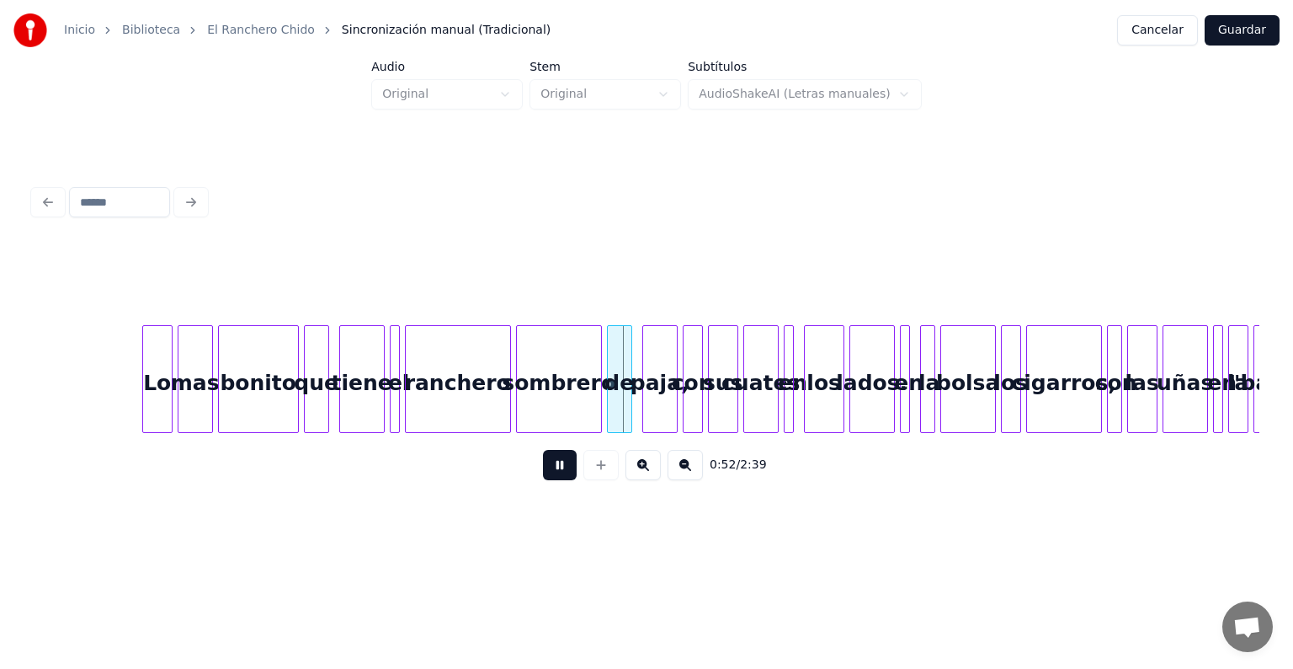
click at [648, 467] on button at bounding box center [643, 465] width 35 height 30
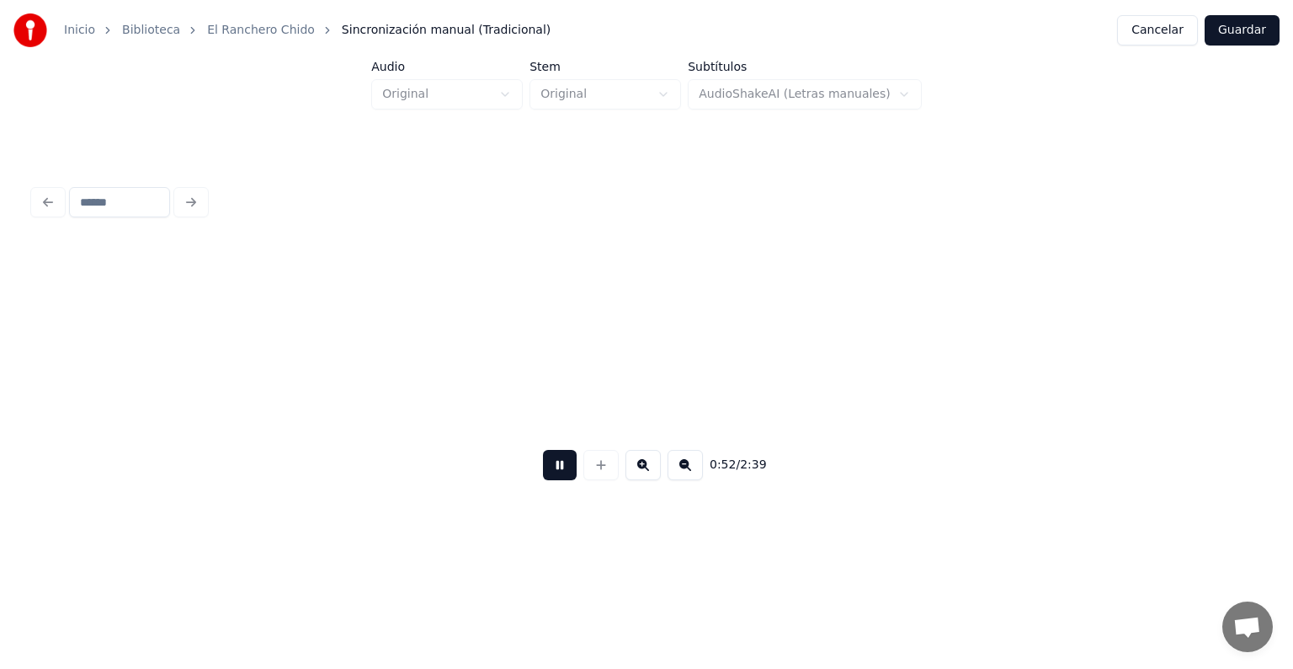
click at [648, 467] on button at bounding box center [643, 465] width 35 height 30
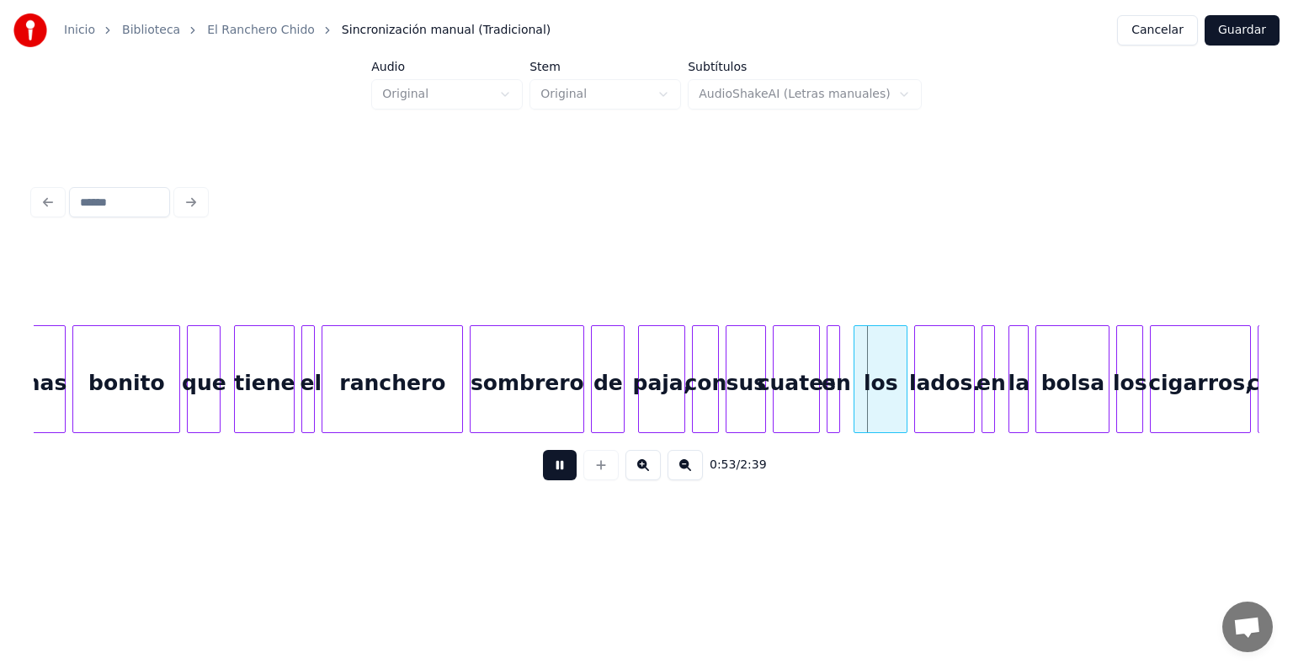
click at [648, 467] on button at bounding box center [643, 465] width 35 height 30
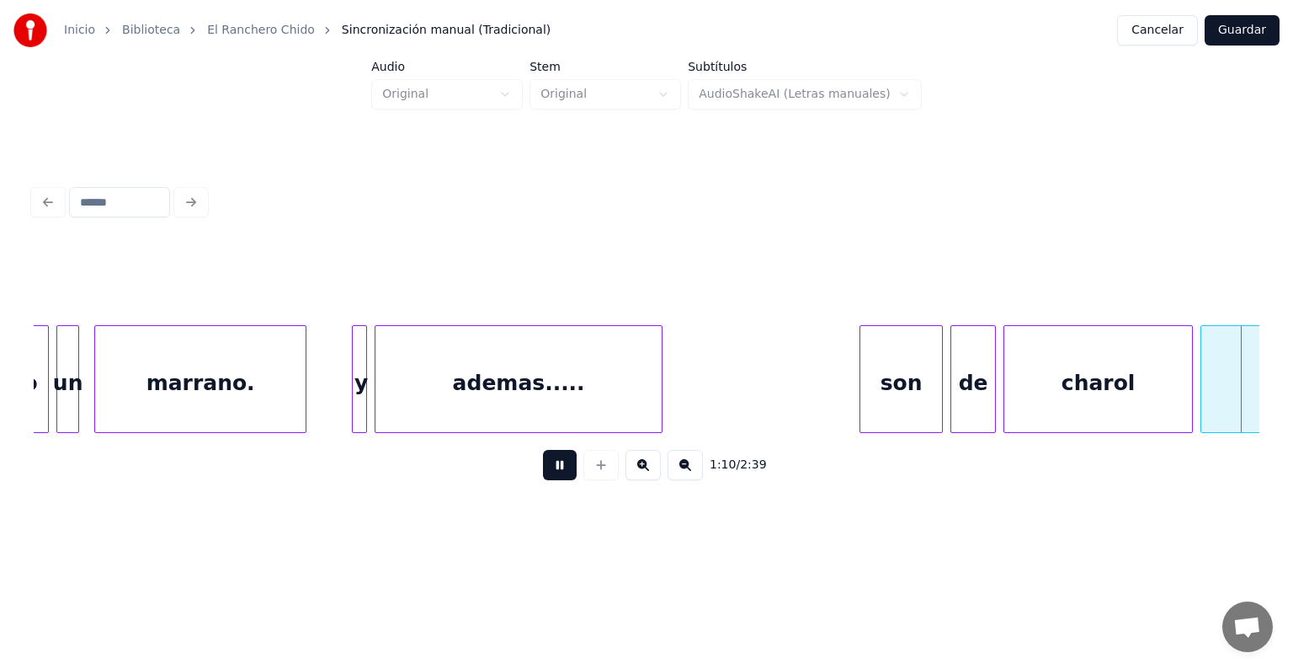
scroll to position [0, 26686]
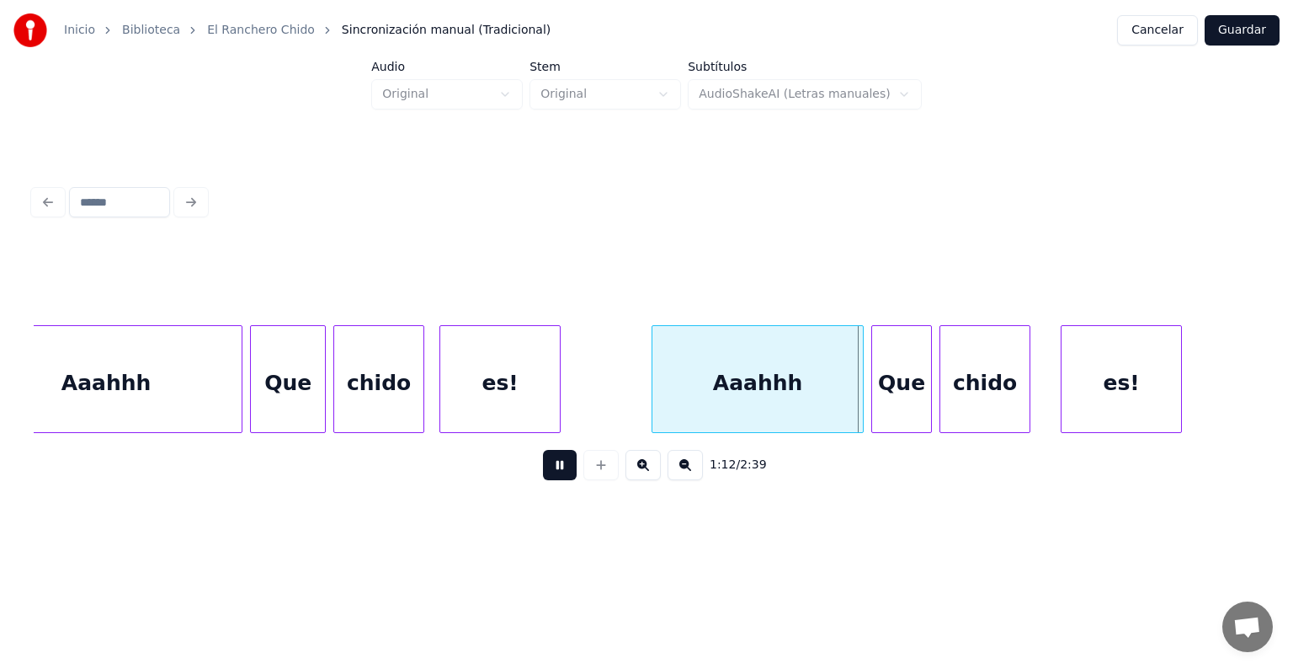
click at [648, 466] on button at bounding box center [643, 465] width 35 height 30
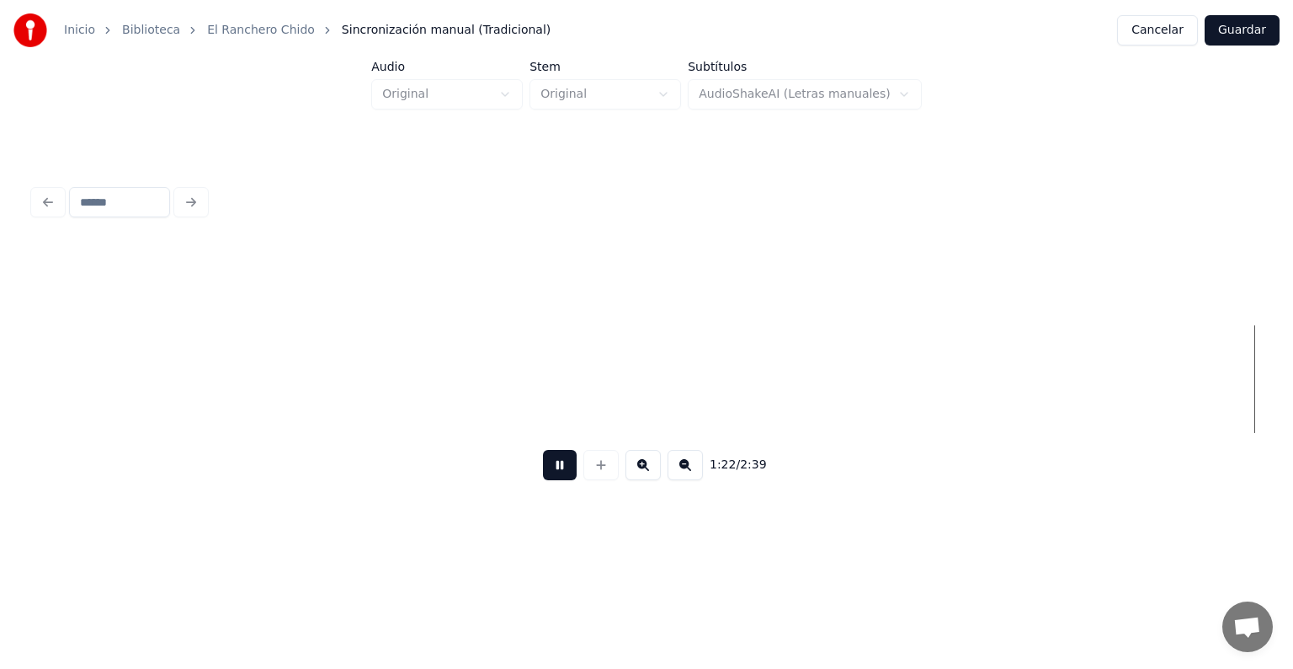
scroll to position [0, 34662]
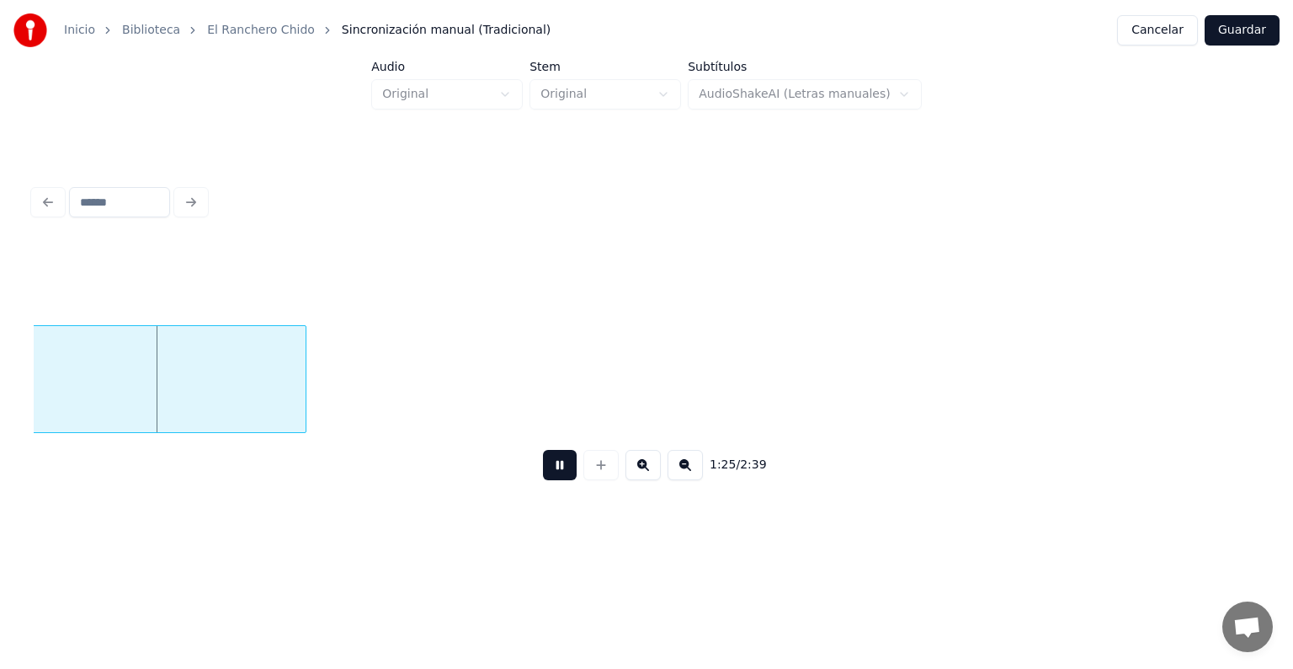
click at [701, 472] on button at bounding box center [685, 465] width 35 height 30
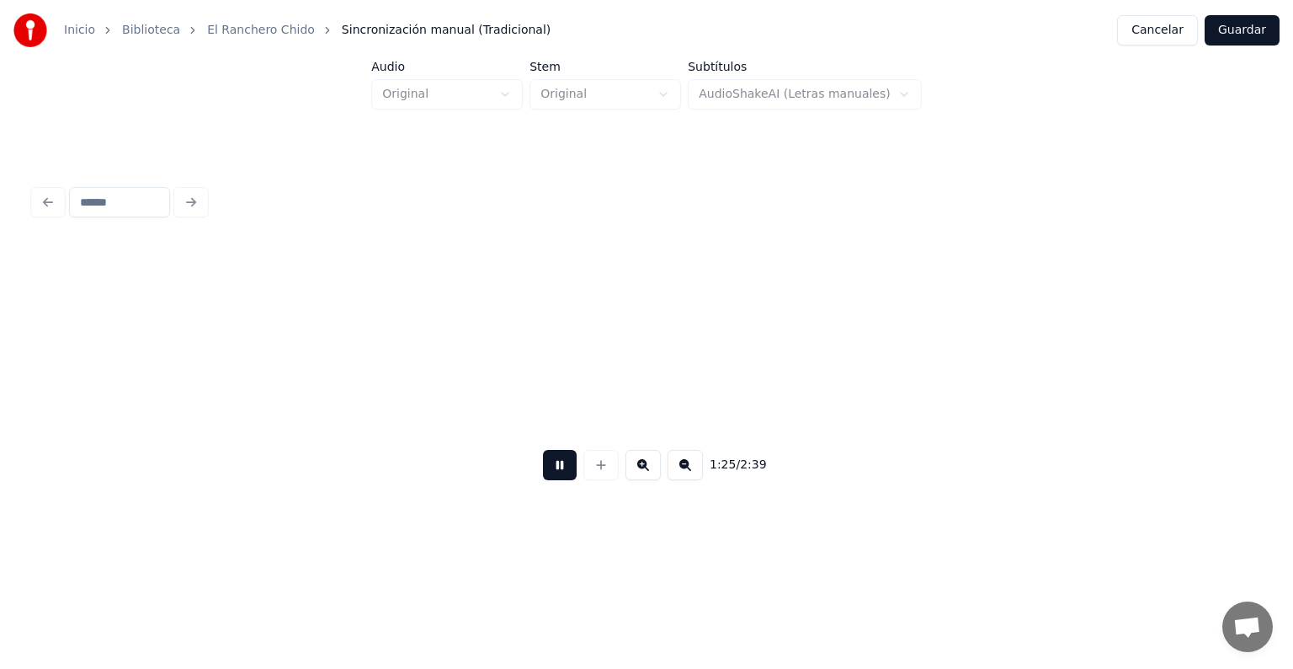
click at [701, 472] on button at bounding box center [685, 465] width 35 height 30
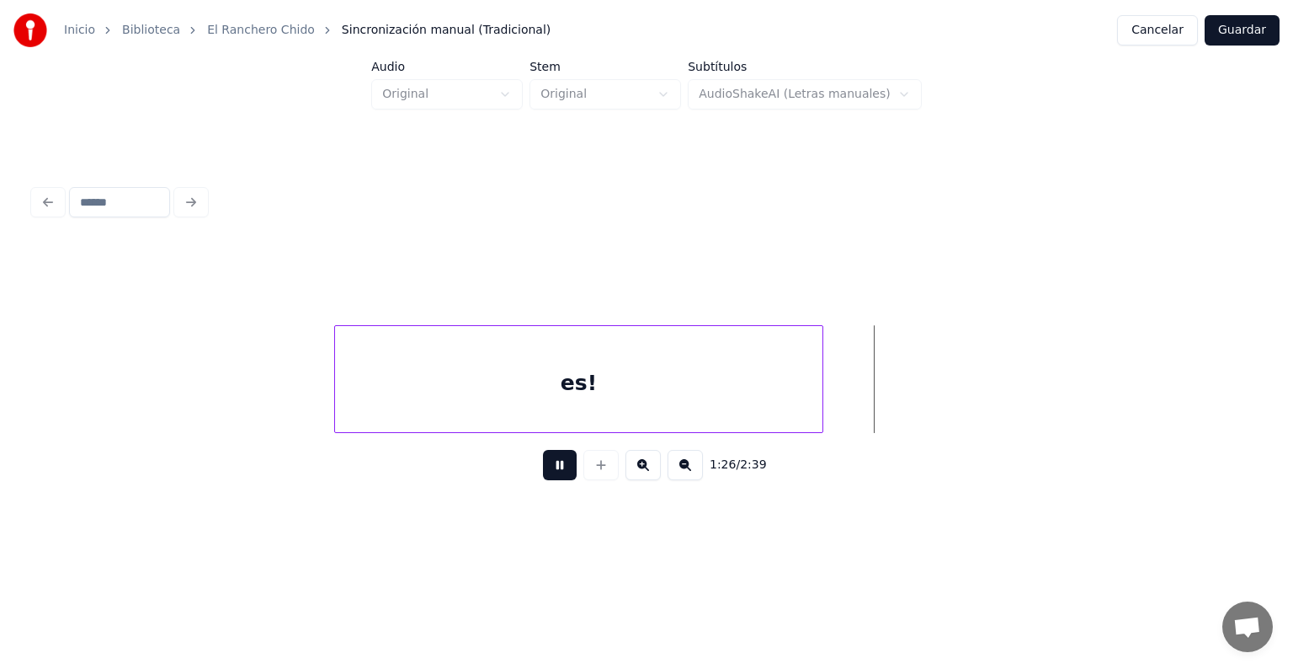
click at [701, 472] on button at bounding box center [685, 465] width 35 height 30
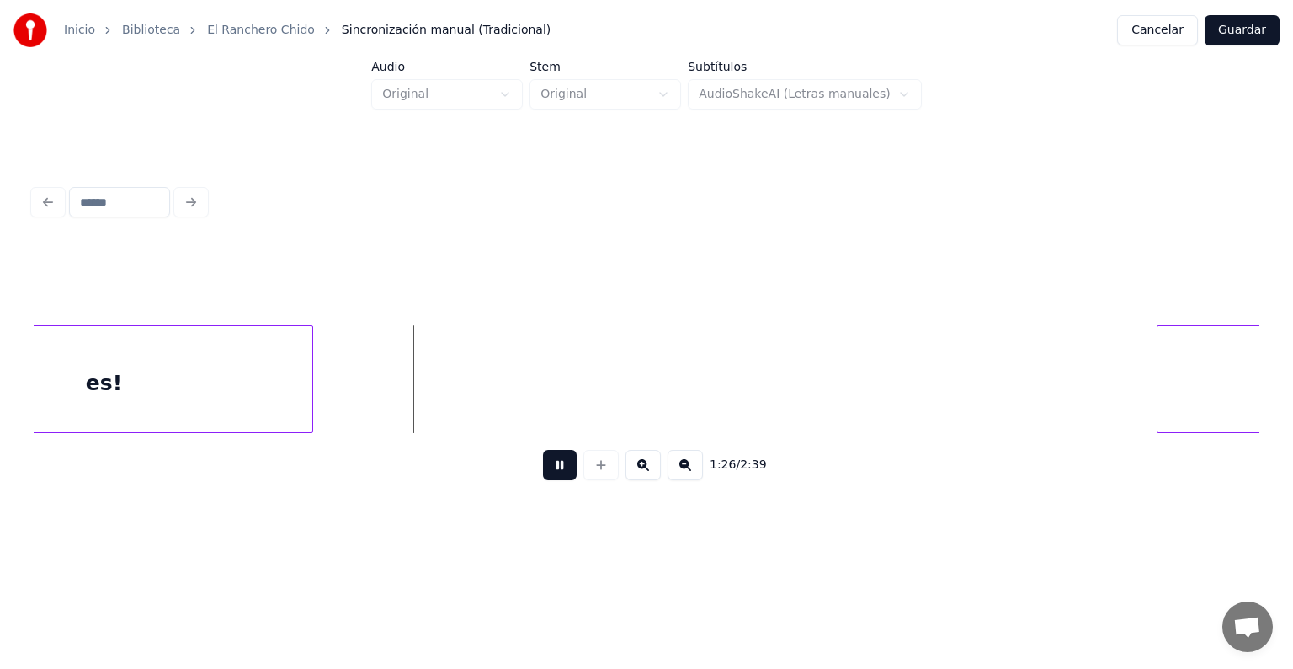
click at [703, 472] on button at bounding box center [685, 465] width 35 height 30
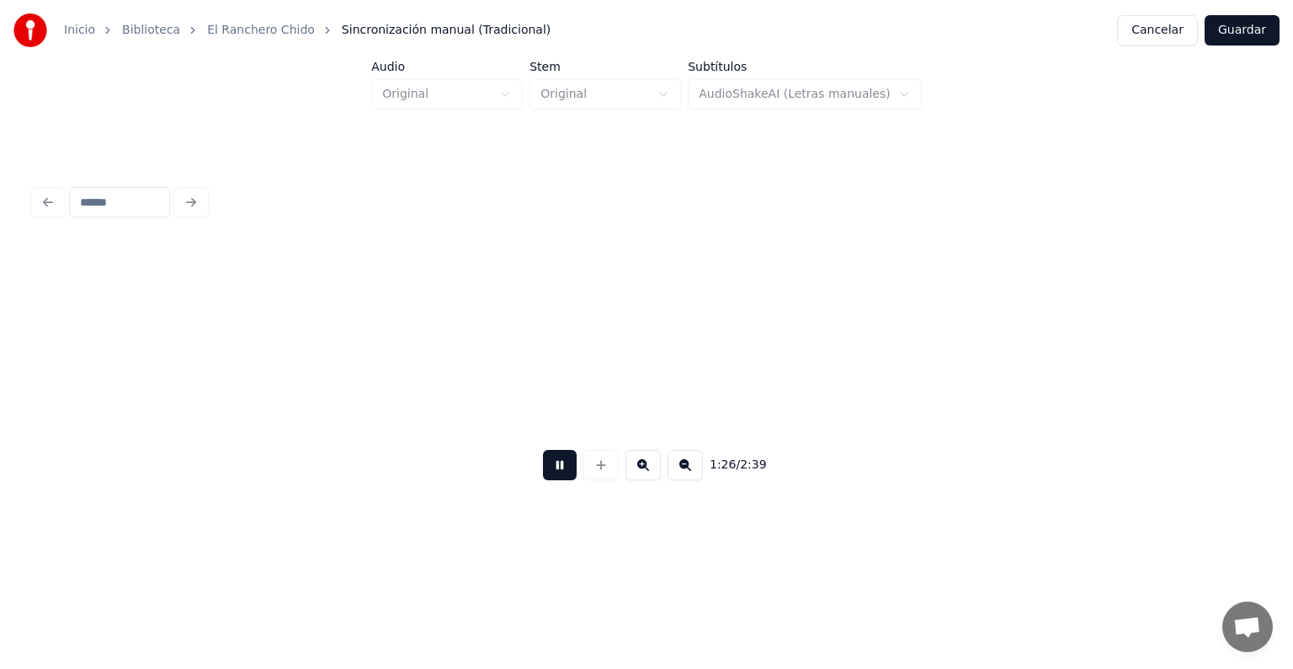
click at [703, 472] on button at bounding box center [685, 465] width 35 height 30
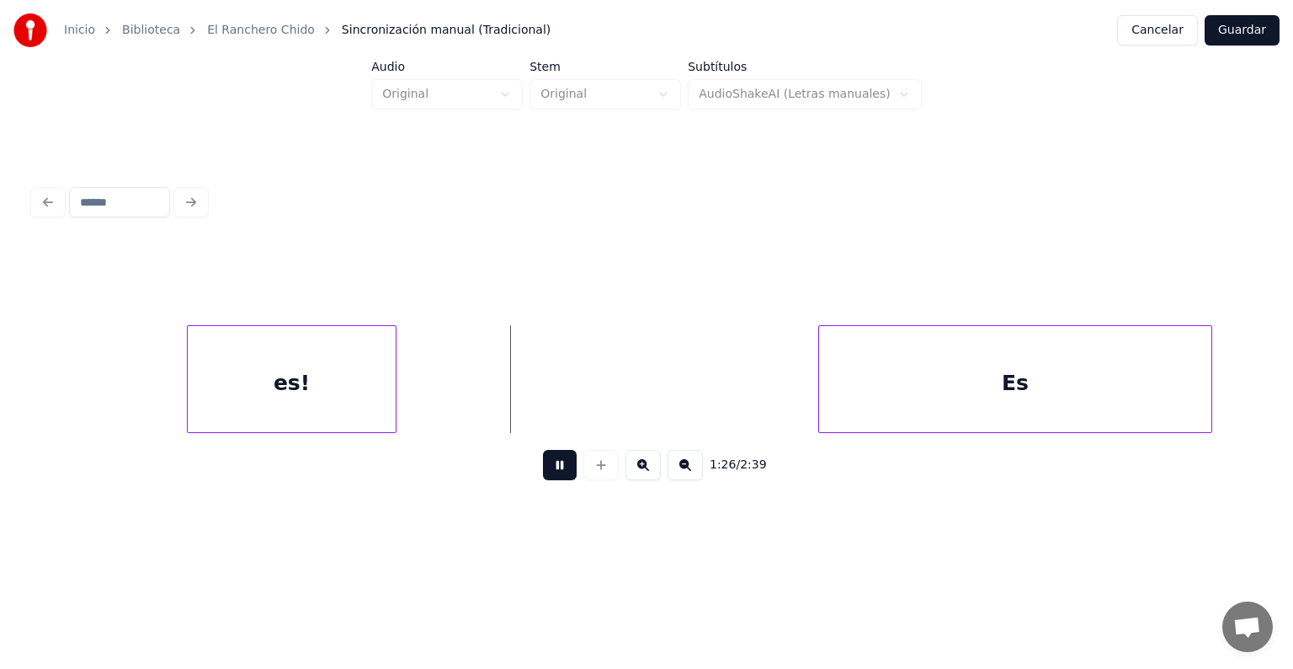
click at [703, 472] on button at bounding box center [685, 465] width 35 height 30
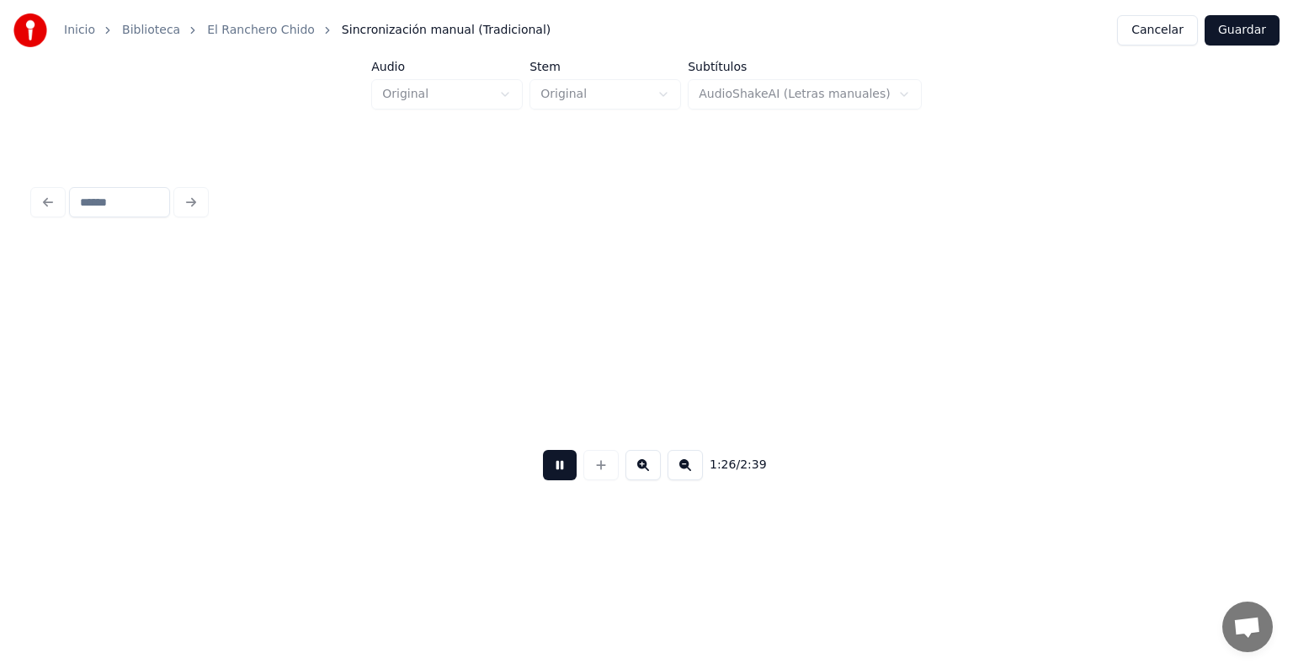
click at [703, 472] on button at bounding box center [685, 465] width 35 height 30
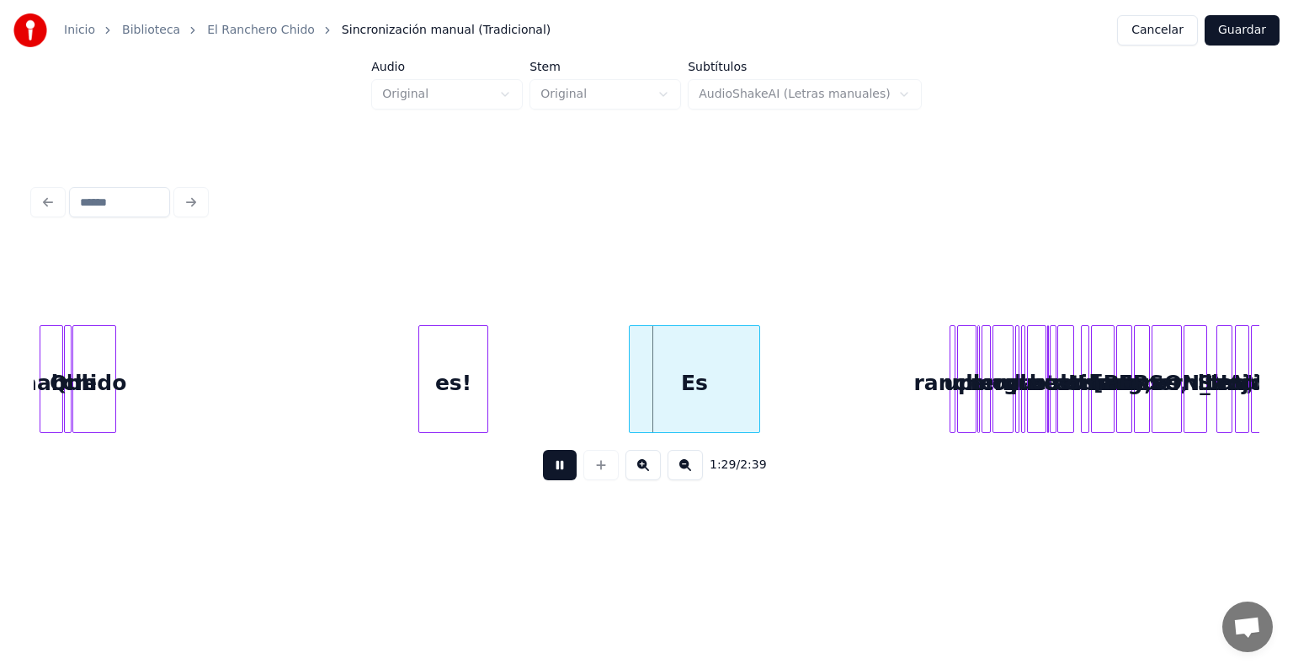
click at [110, 350] on div at bounding box center [112, 379] width 5 height 106
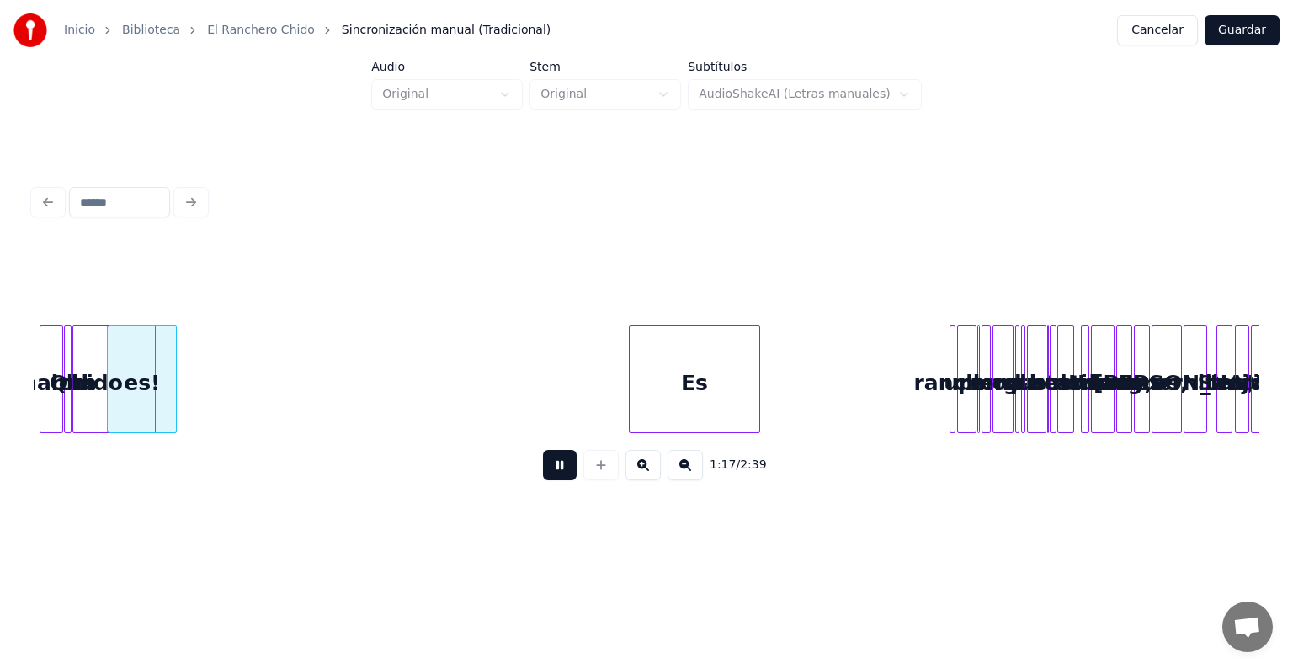
click at [138, 332] on div "es!" at bounding box center [142, 383] width 68 height 115
click at [173, 334] on div at bounding box center [173, 379] width 5 height 106
click at [136, 360] on div at bounding box center [135, 379] width 5 height 106
click at [649, 474] on button at bounding box center [643, 465] width 35 height 30
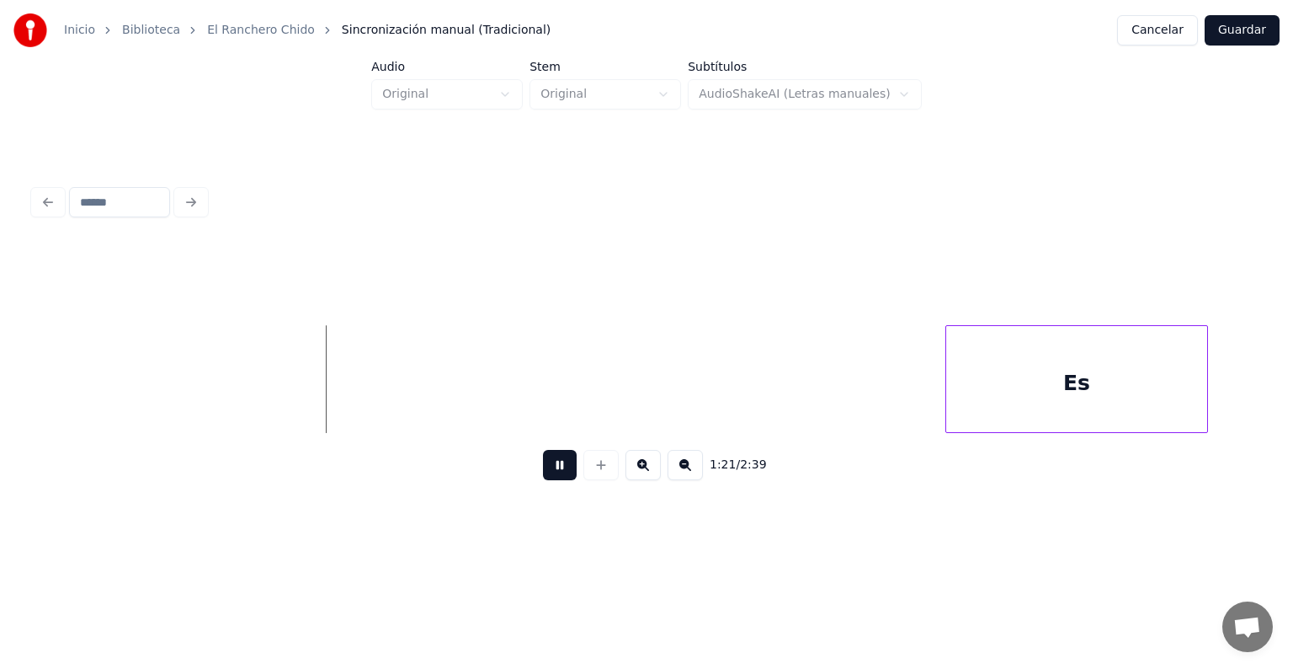
click at [649, 474] on button at bounding box center [643, 465] width 35 height 30
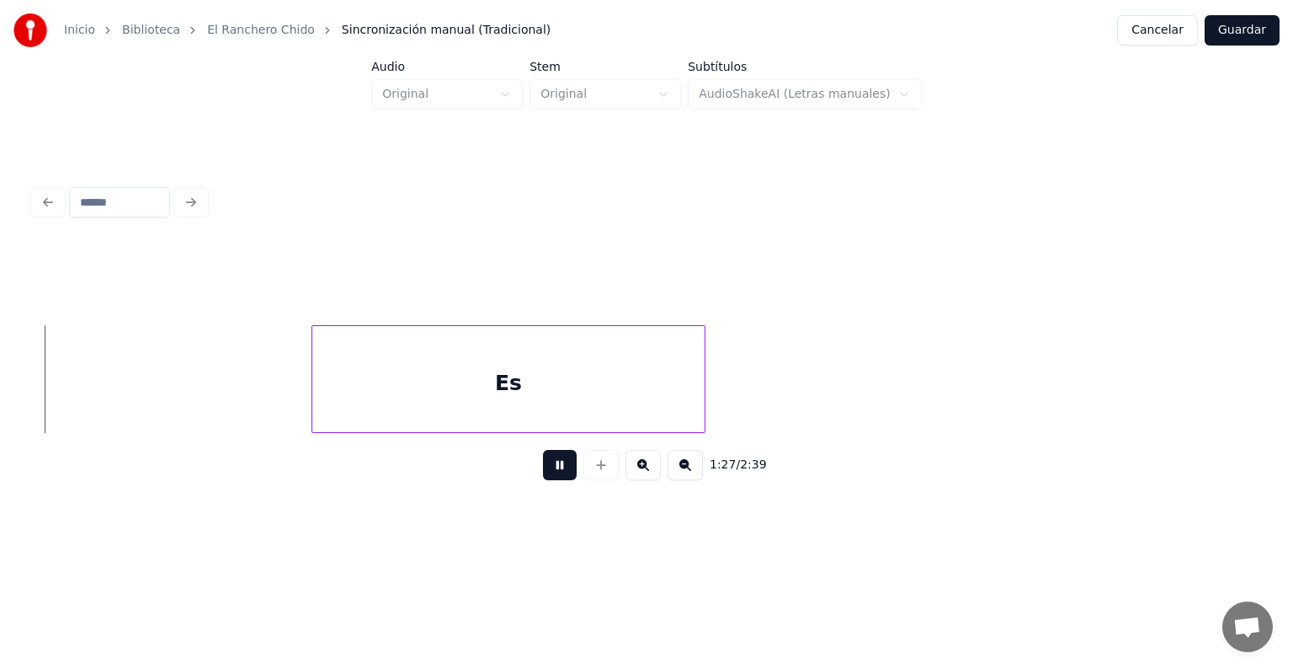
scroll to position [0, 11022]
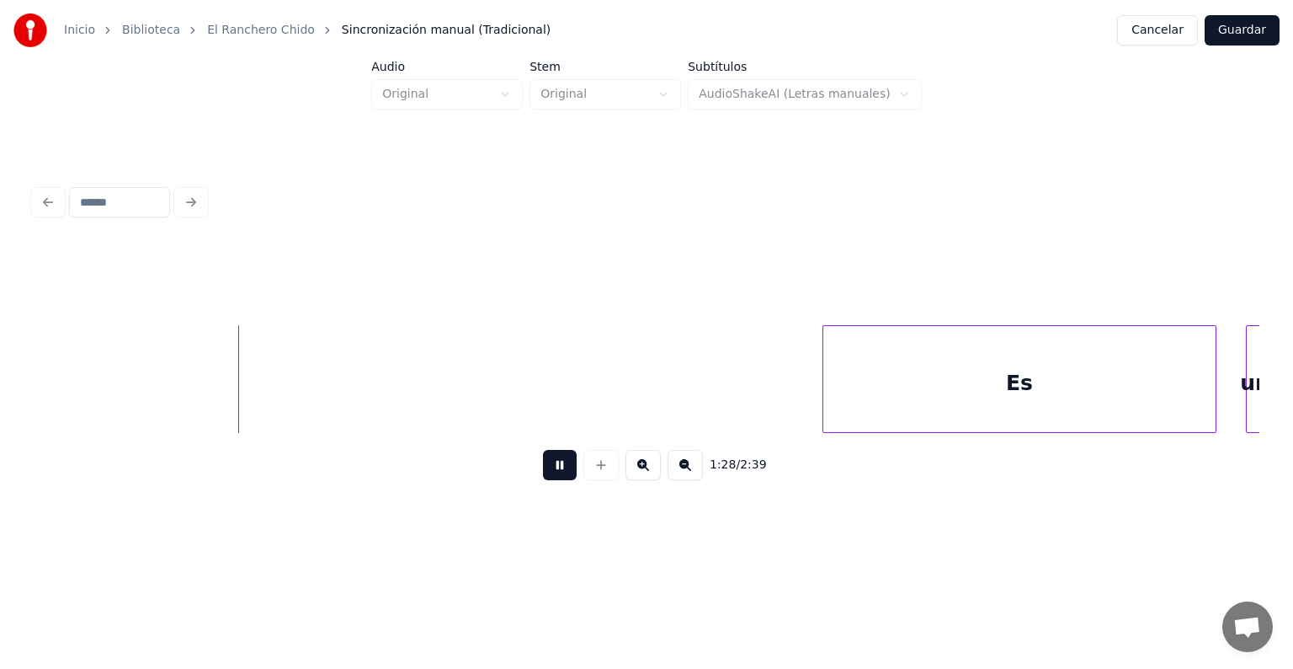
click at [1122, 381] on div "Es" at bounding box center [1020, 383] width 392 height 115
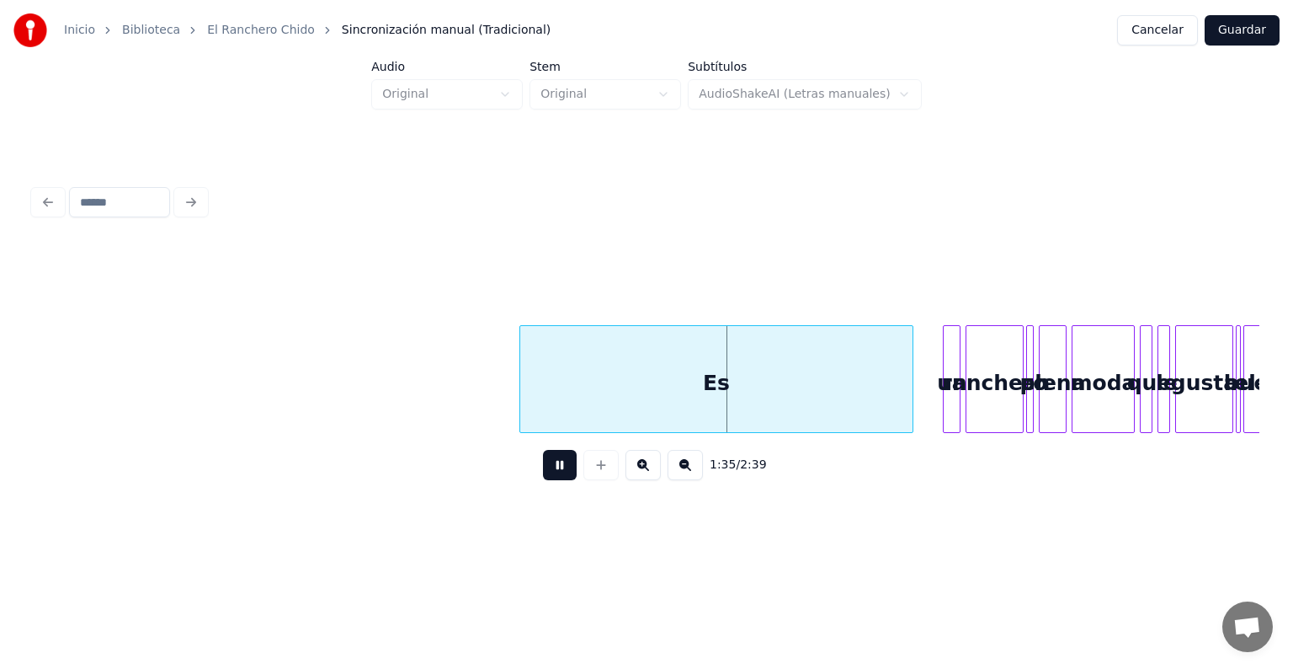
scroll to position [0, 11426]
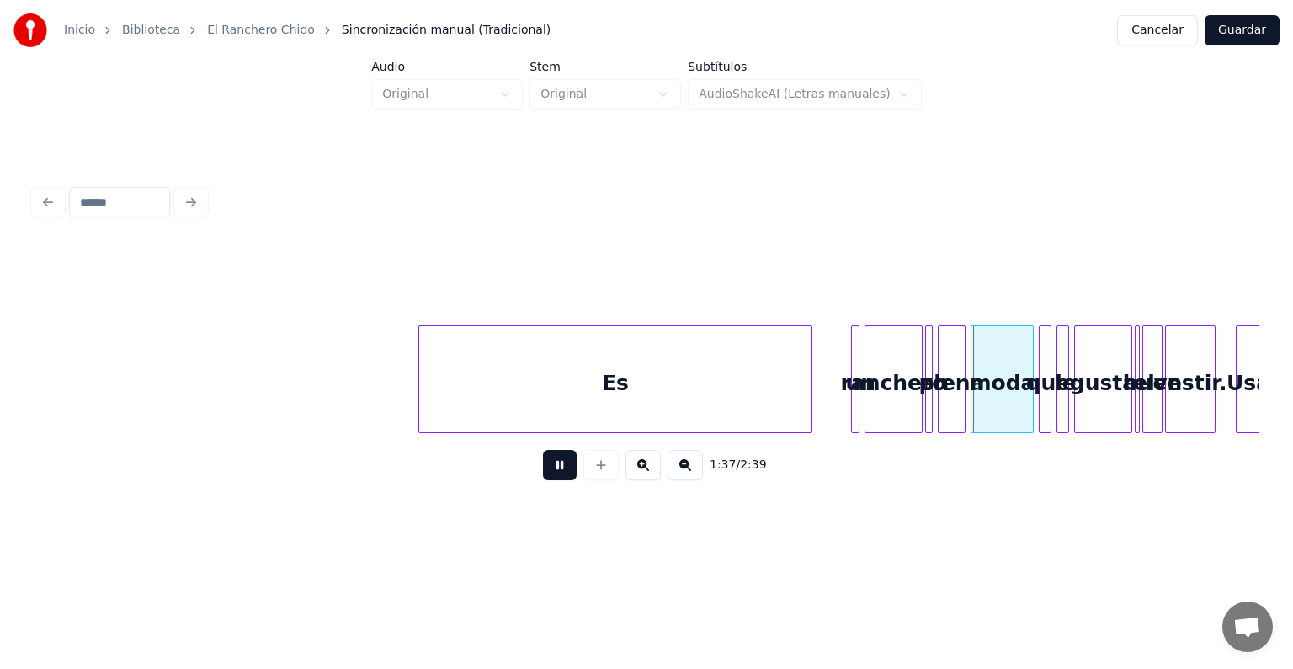
click at [852, 370] on div at bounding box center [854, 379] width 5 height 106
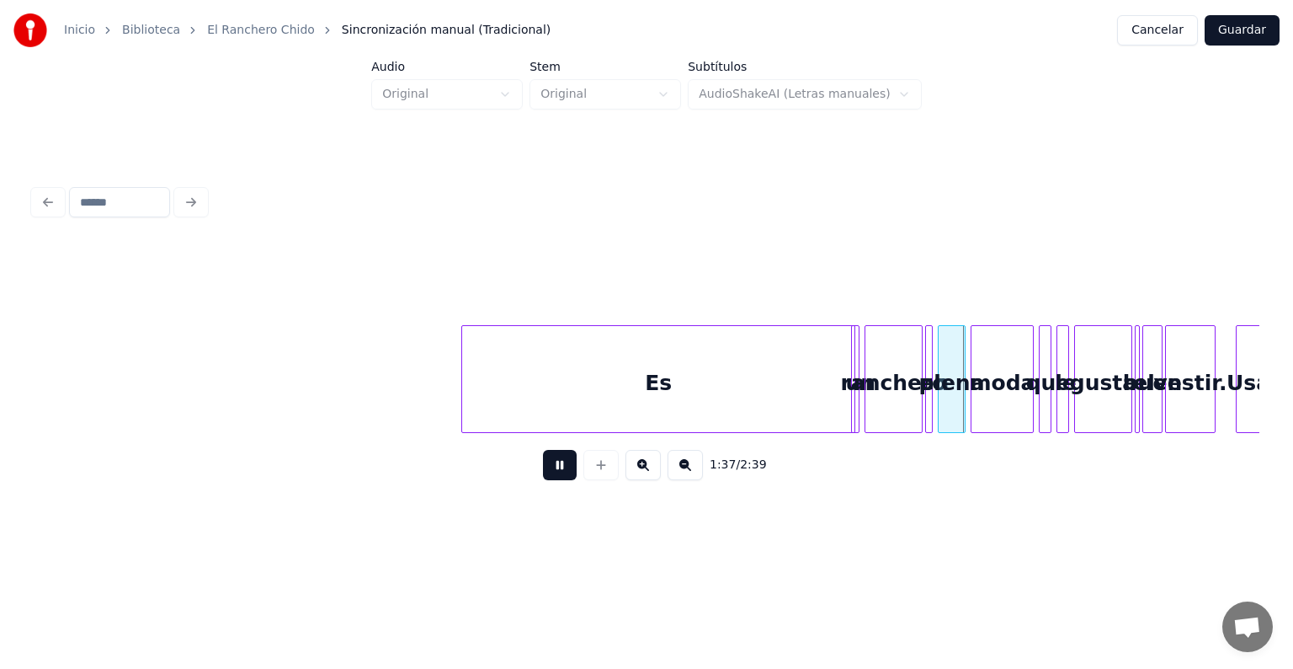
click at [775, 407] on div "Es" at bounding box center [658, 383] width 392 height 115
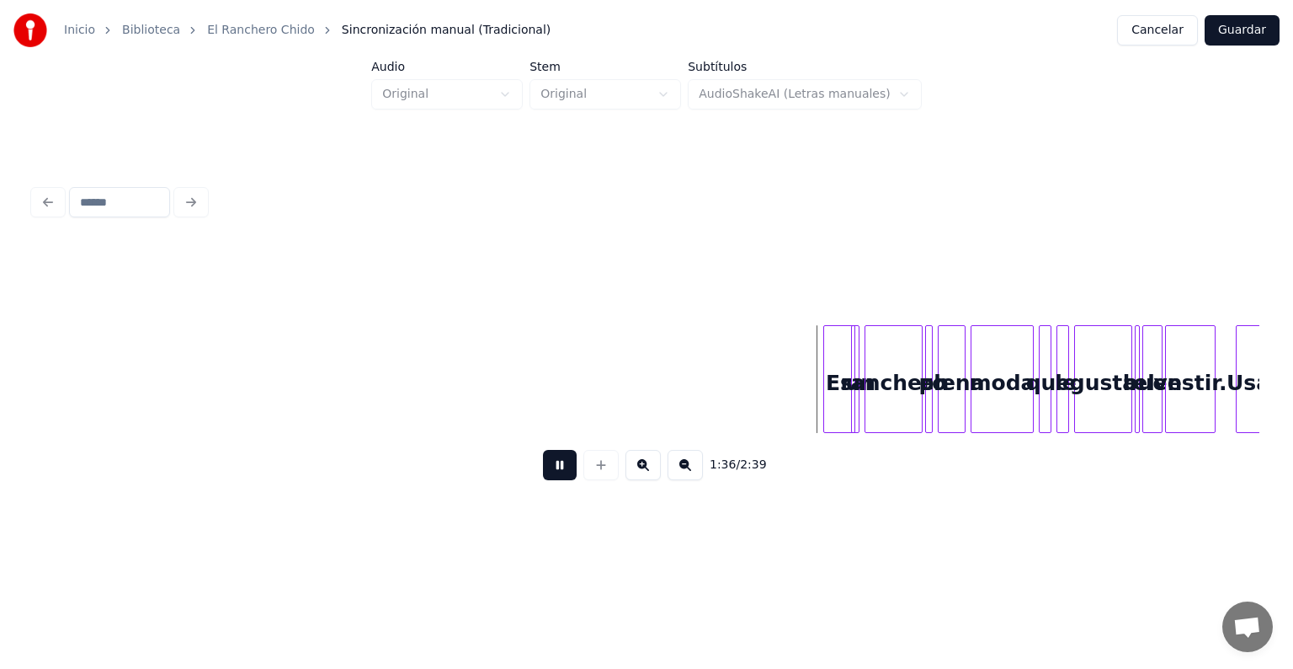
click at [825, 392] on div at bounding box center [826, 379] width 5 height 106
click at [839, 380] on div "Es" at bounding box center [836, 383] width 30 height 115
click at [657, 476] on button at bounding box center [643, 465] width 35 height 30
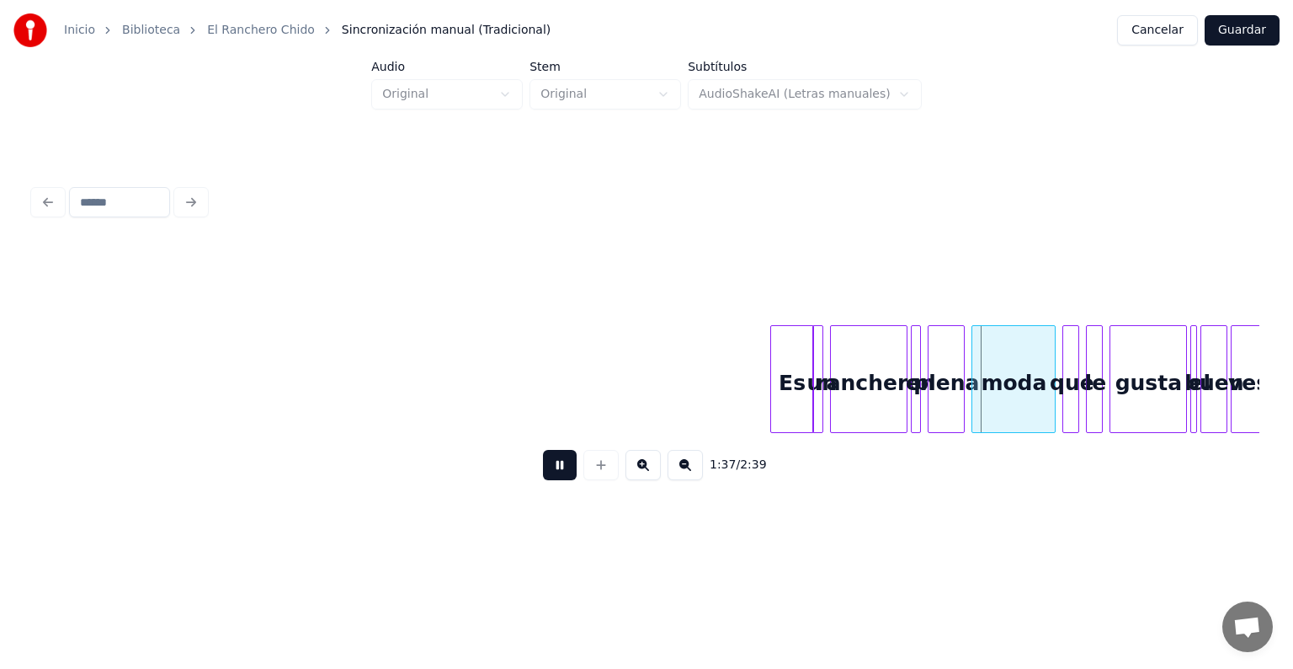
click at [657, 476] on button at bounding box center [643, 465] width 35 height 30
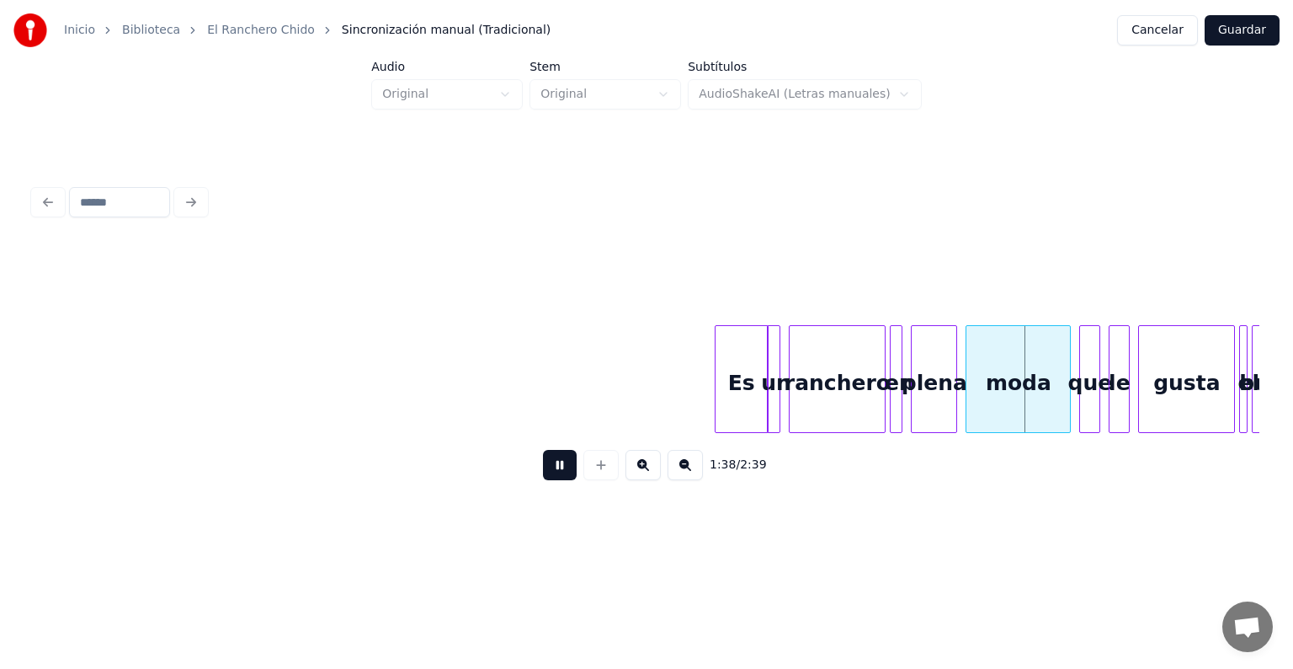
click at [657, 476] on button at bounding box center [643, 465] width 35 height 30
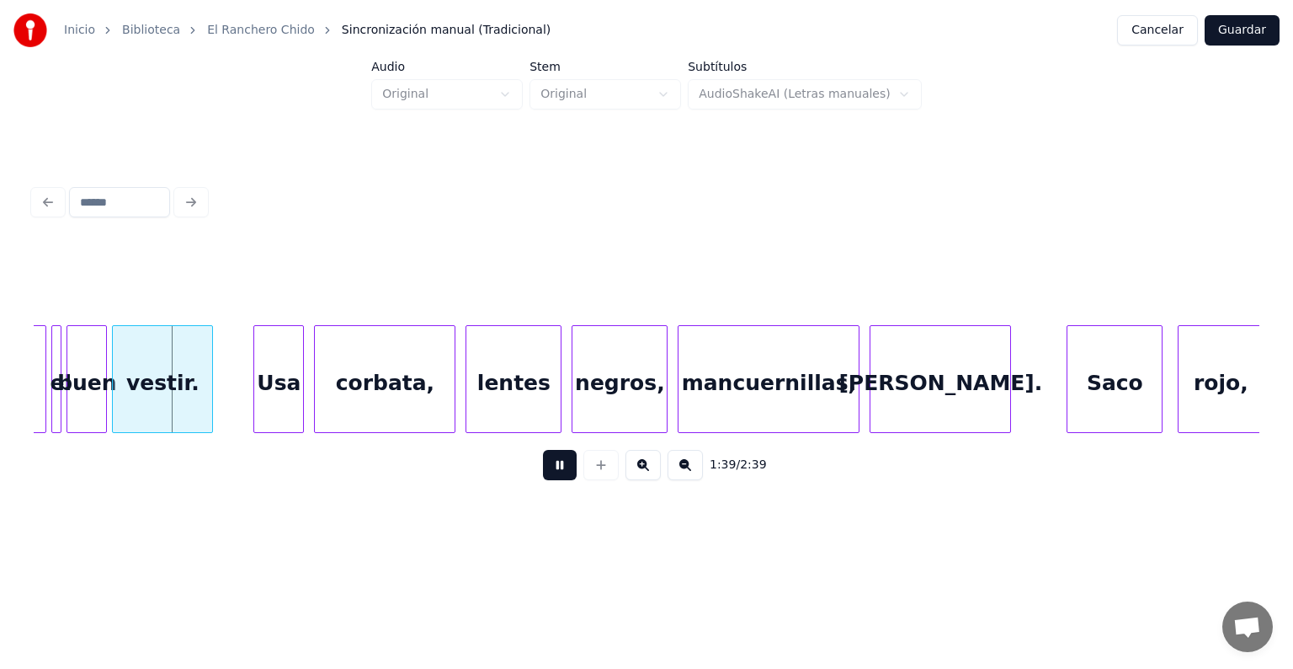
click at [657, 476] on button at bounding box center [643, 465] width 35 height 30
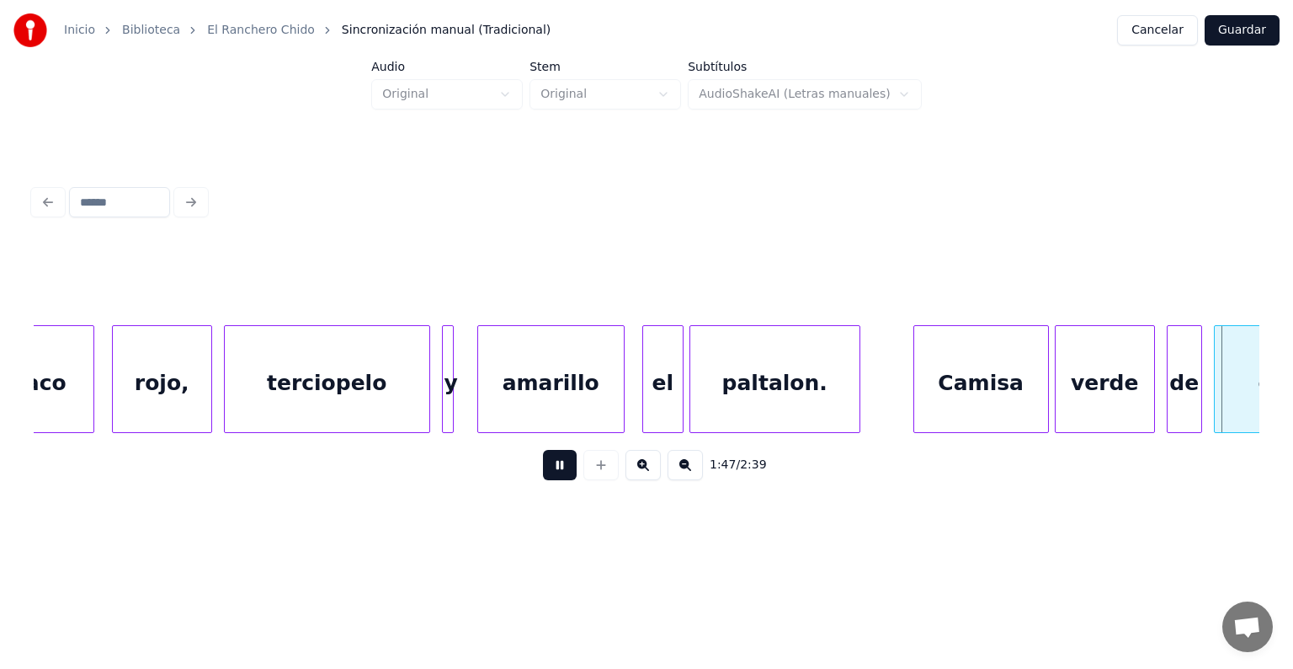
scroll to position [0, 31692]
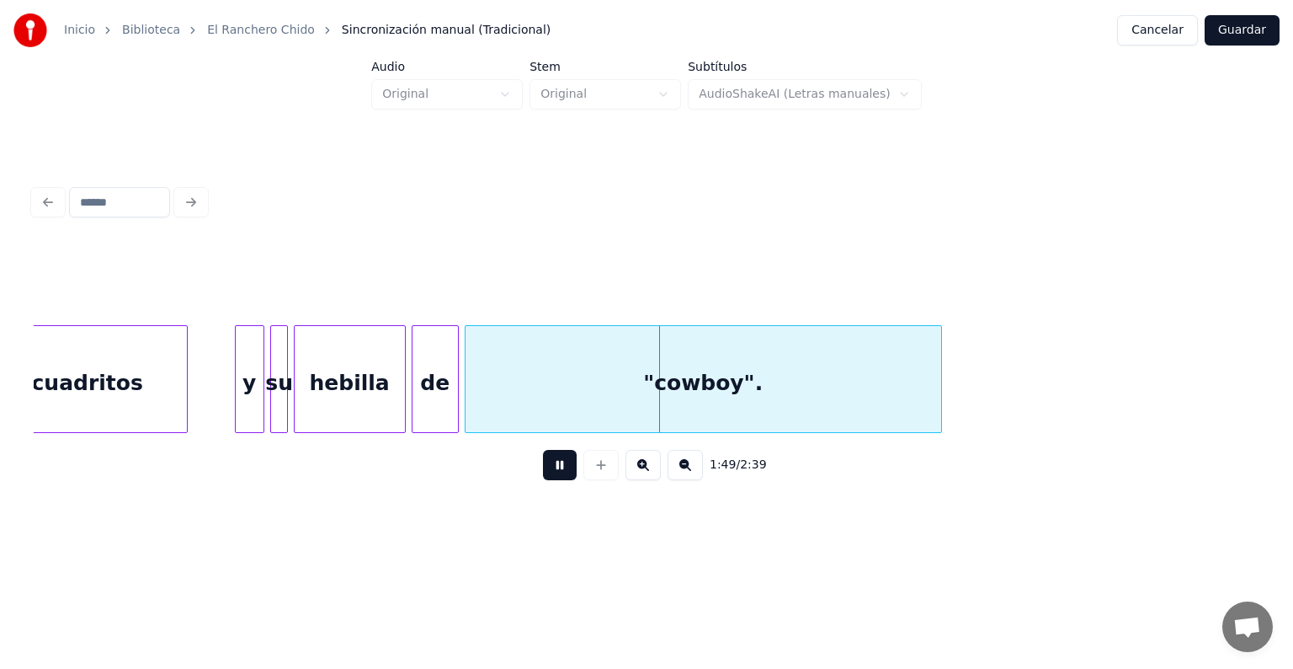
click at [1273, 371] on div "Inicio Biblioteca El Ranchero Chido Sincronización manual (Tradicional) Cancela…" at bounding box center [646, 268] width 1293 height 537
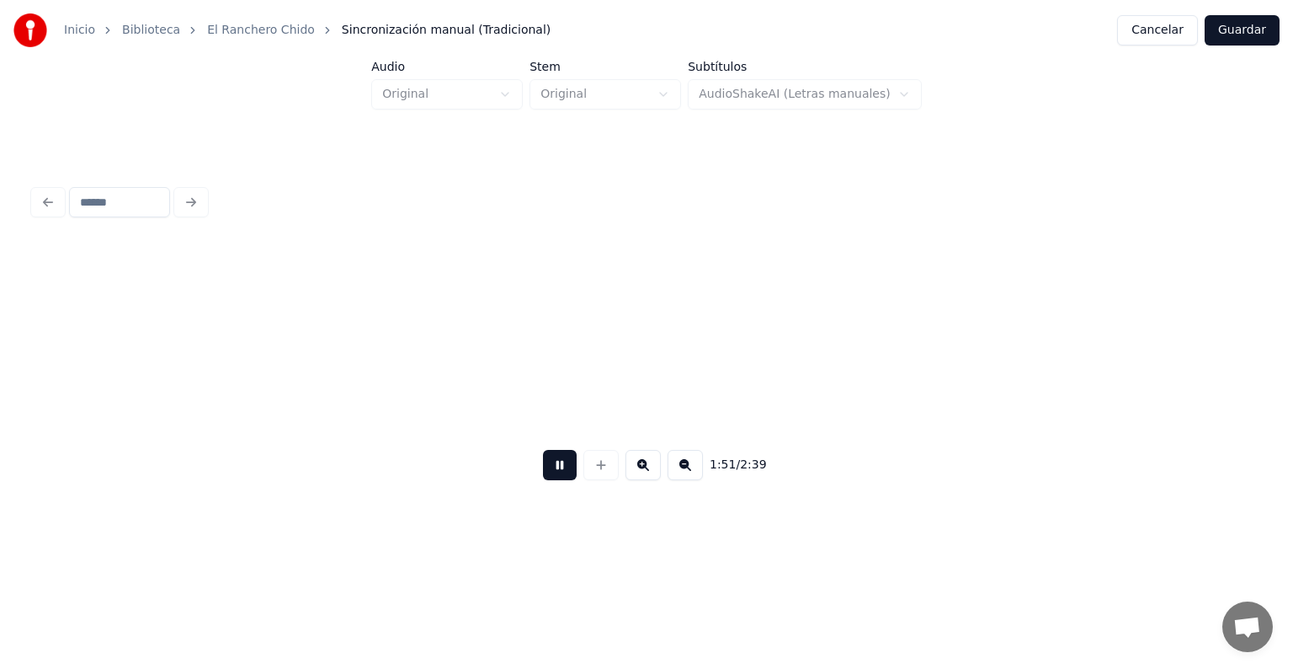
scroll to position [0, 32923]
click at [690, 475] on button at bounding box center [685, 465] width 35 height 30
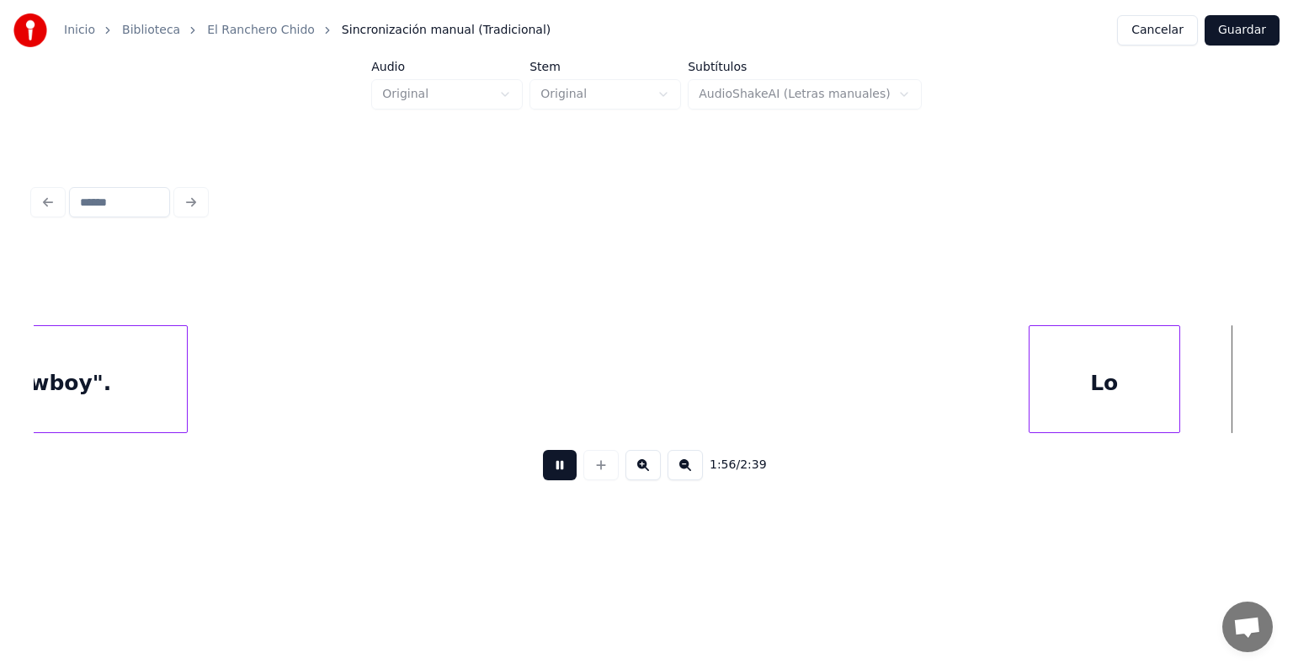
click at [1061, 388] on div "Lo" at bounding box center [1105, 383] width 150 height 115
click at [1255, 440] on div "1:56 / 2:39" at bounding box center [647, 465] width 1226 height 64
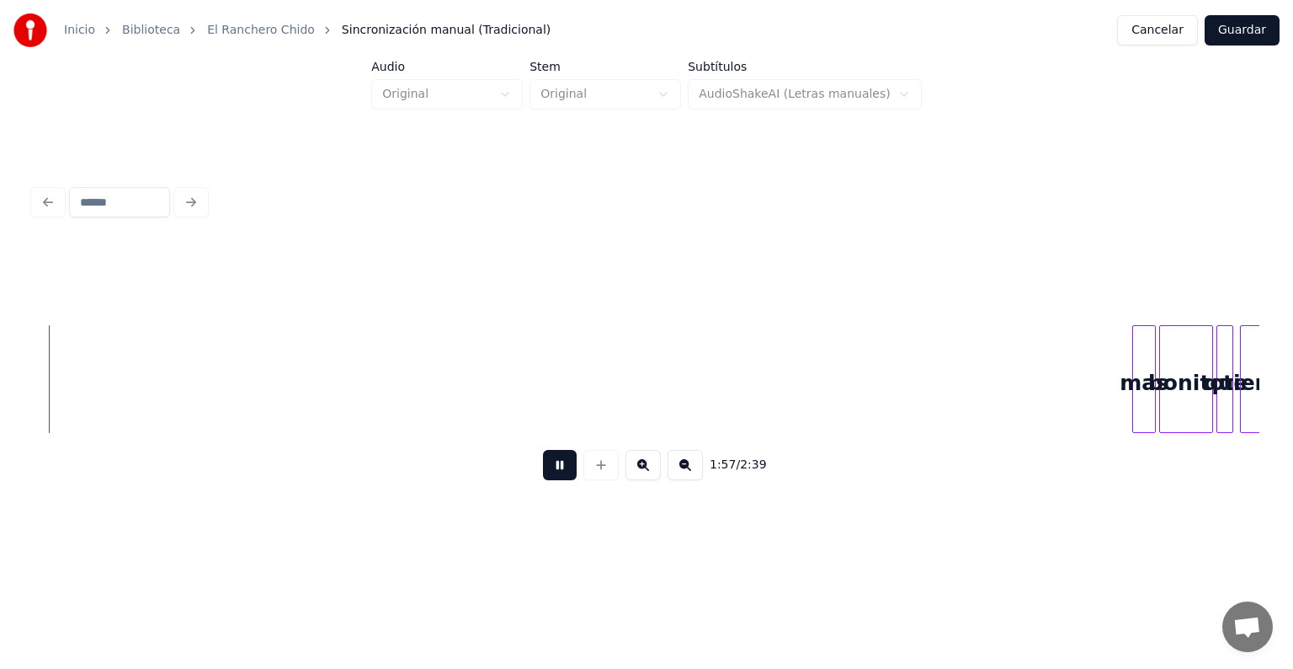
scroll to position [0, 19842]
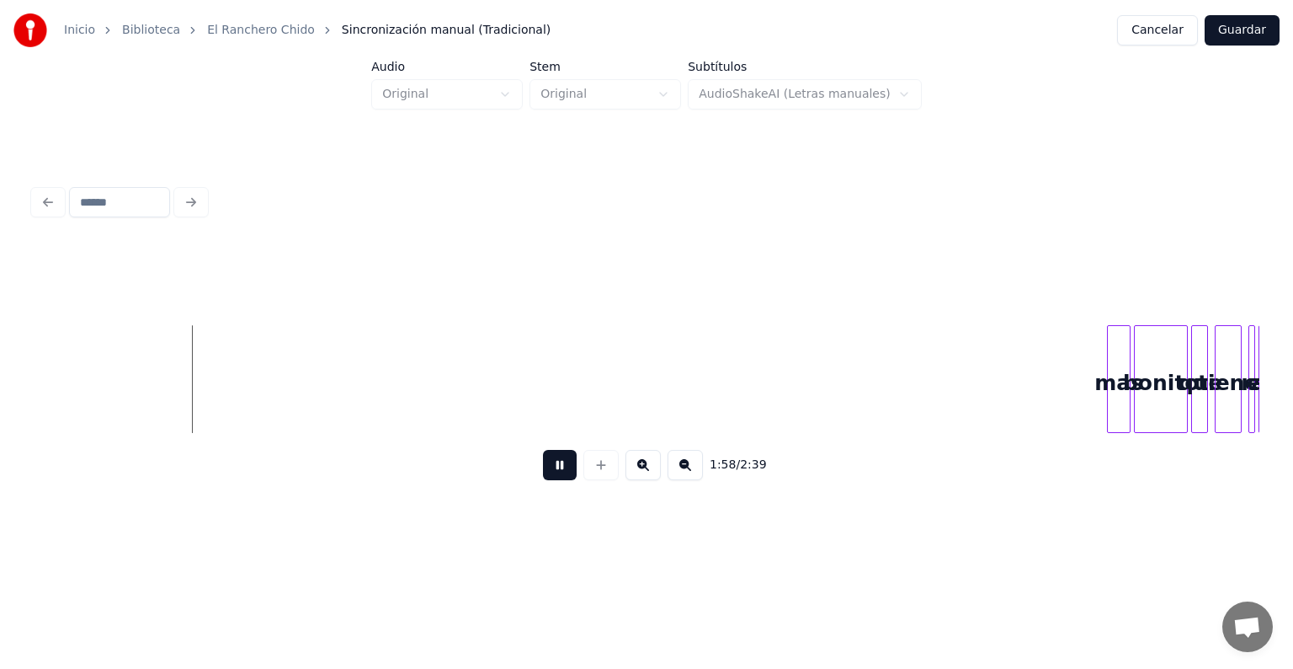
click at [697, 468] on button at bounding box center [685, 465] width 35 height 30
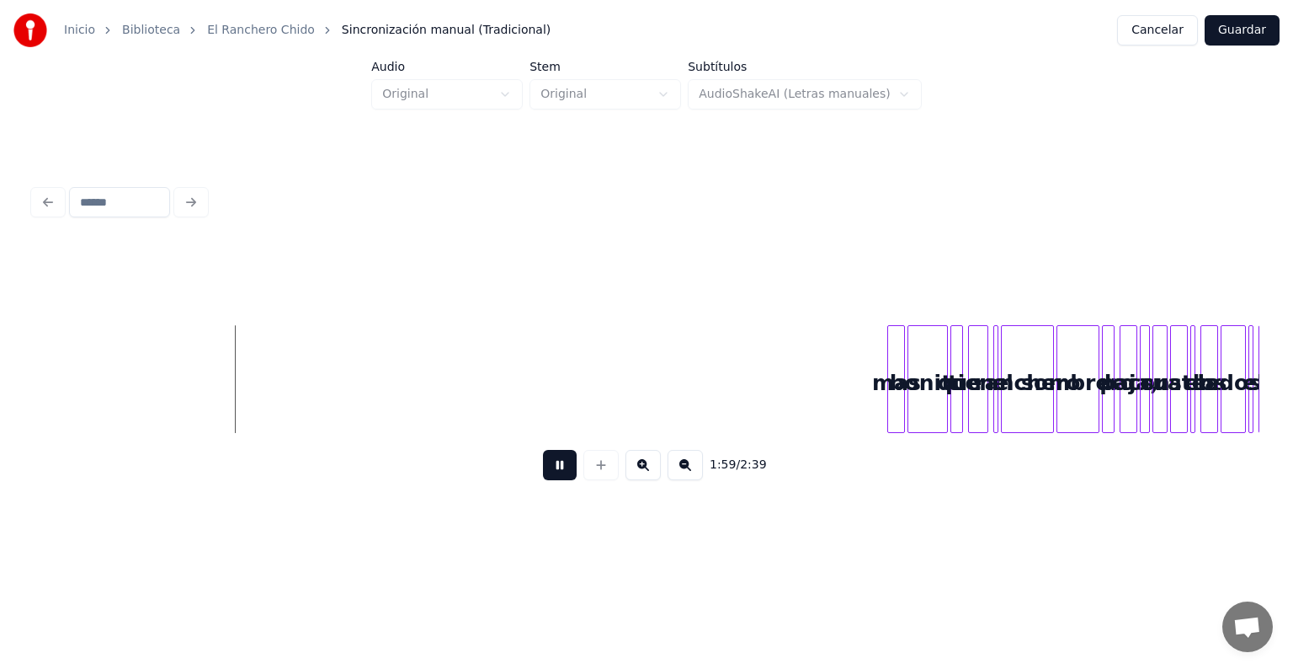
click at [697, 468] on button at bounding box center [685, 465] width 35 height 30
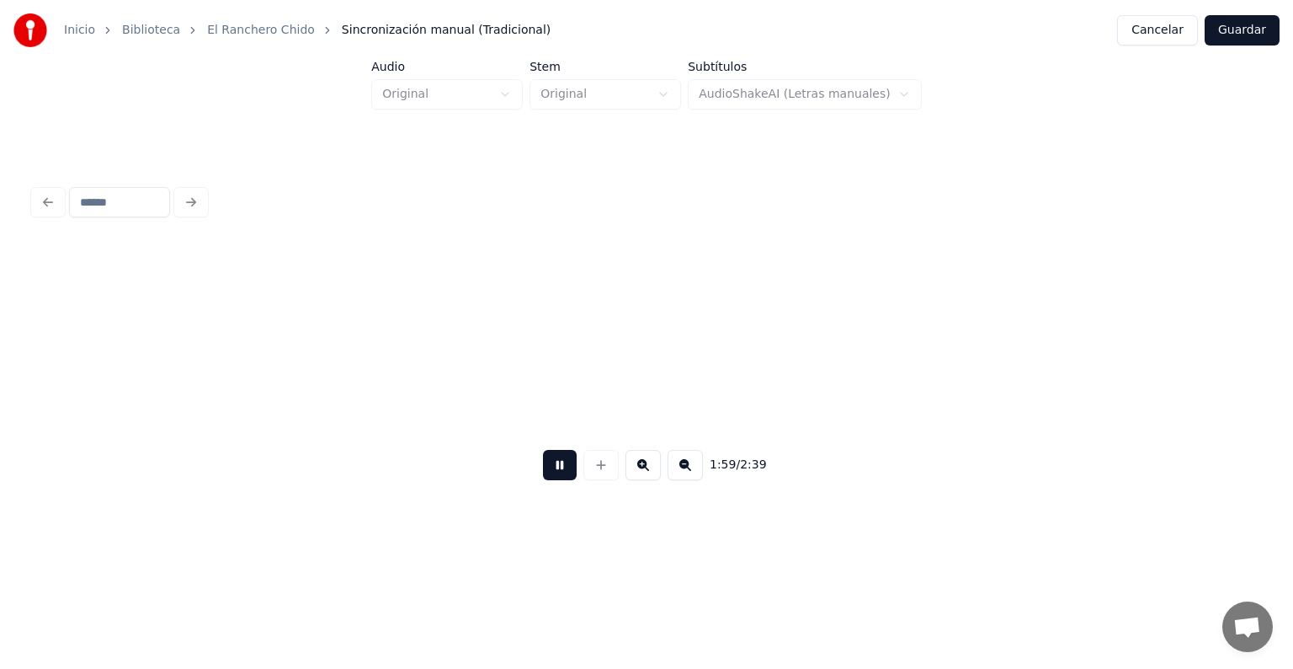
scroll to position [0, 9813]
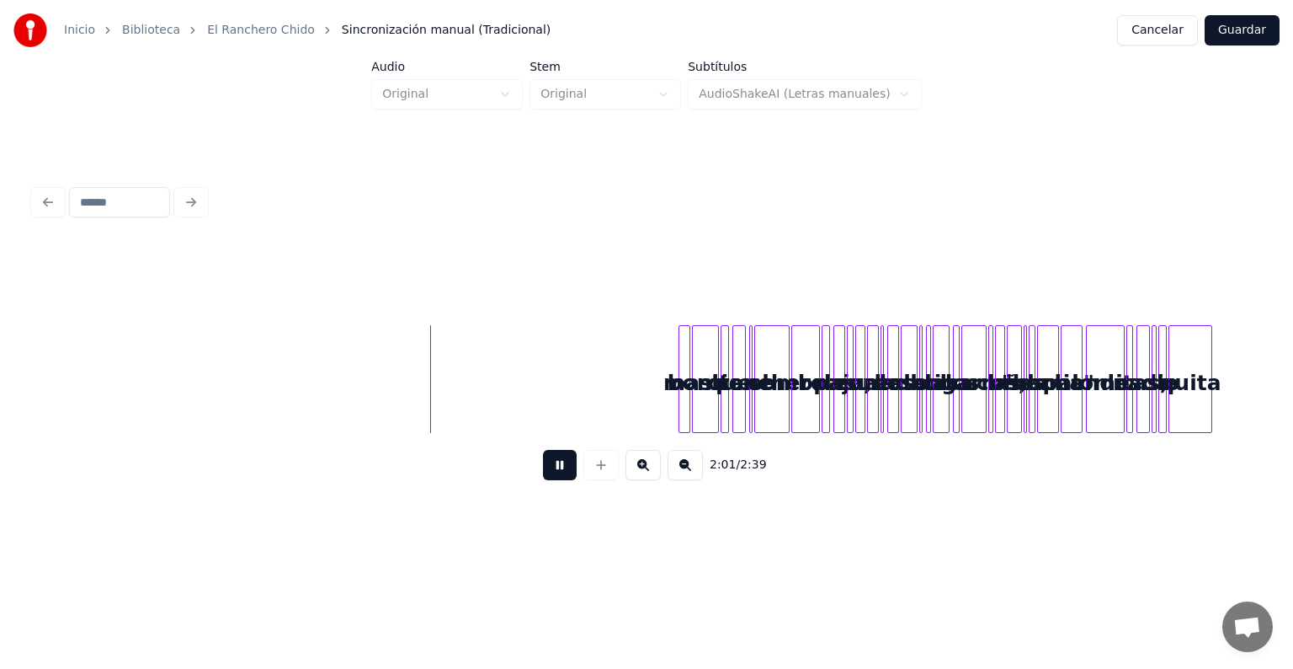
click at [703, 467] on button at bounding box center [685, 465] width 35 height 30
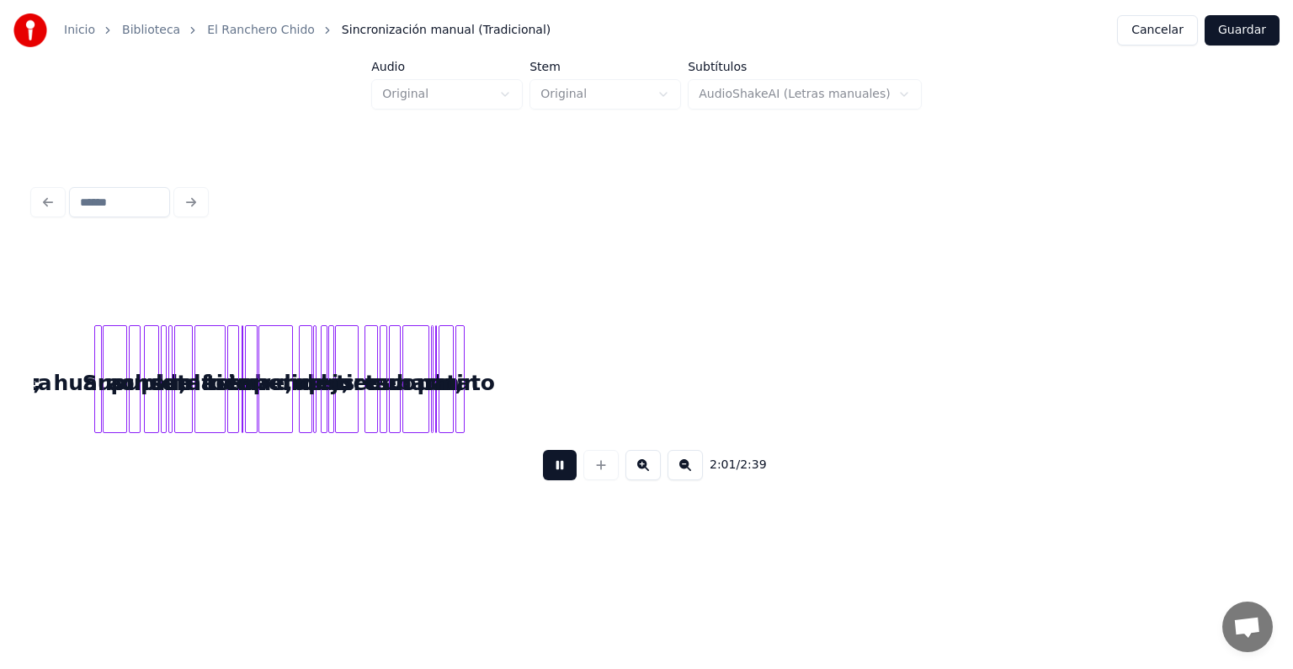
scroll to position [0, 4697]
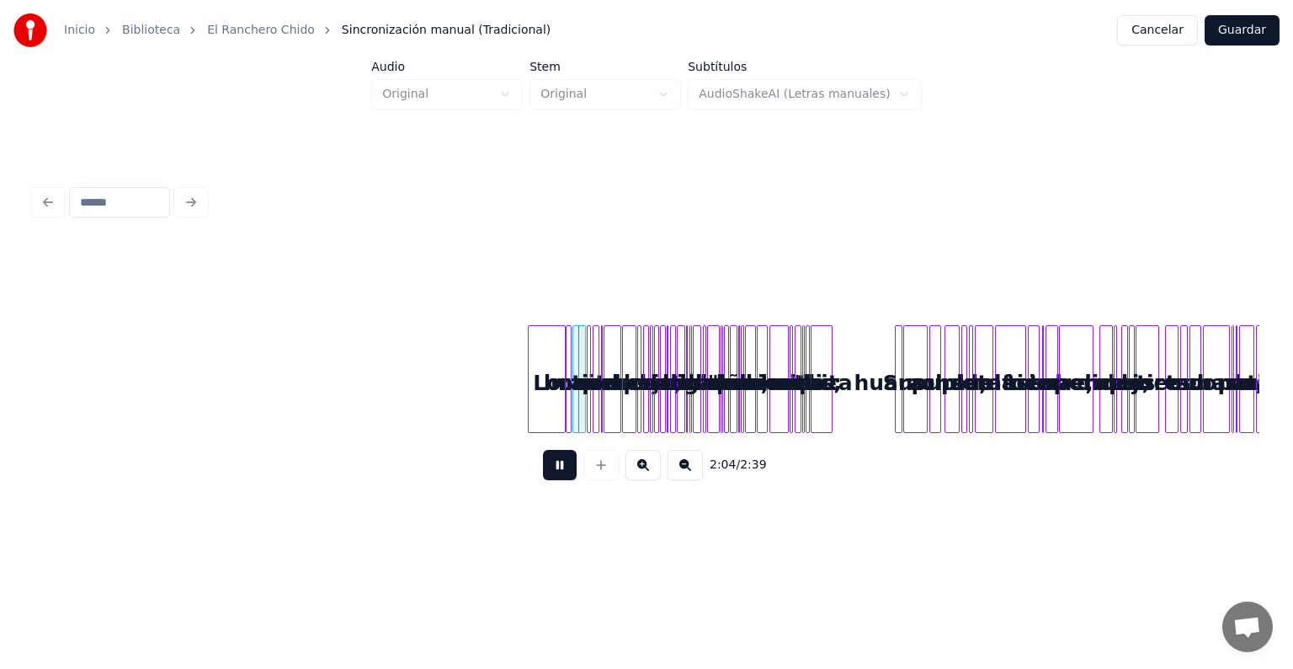
click at [546, 392] on div "Lo" at bounding box center [547, 383] width 36 height 115
click at [556, 389] on div at bounding box center [554, 379] width 5 height 106
click at [656, 472] on button at bounding box center [643, 465] width 35 height 30
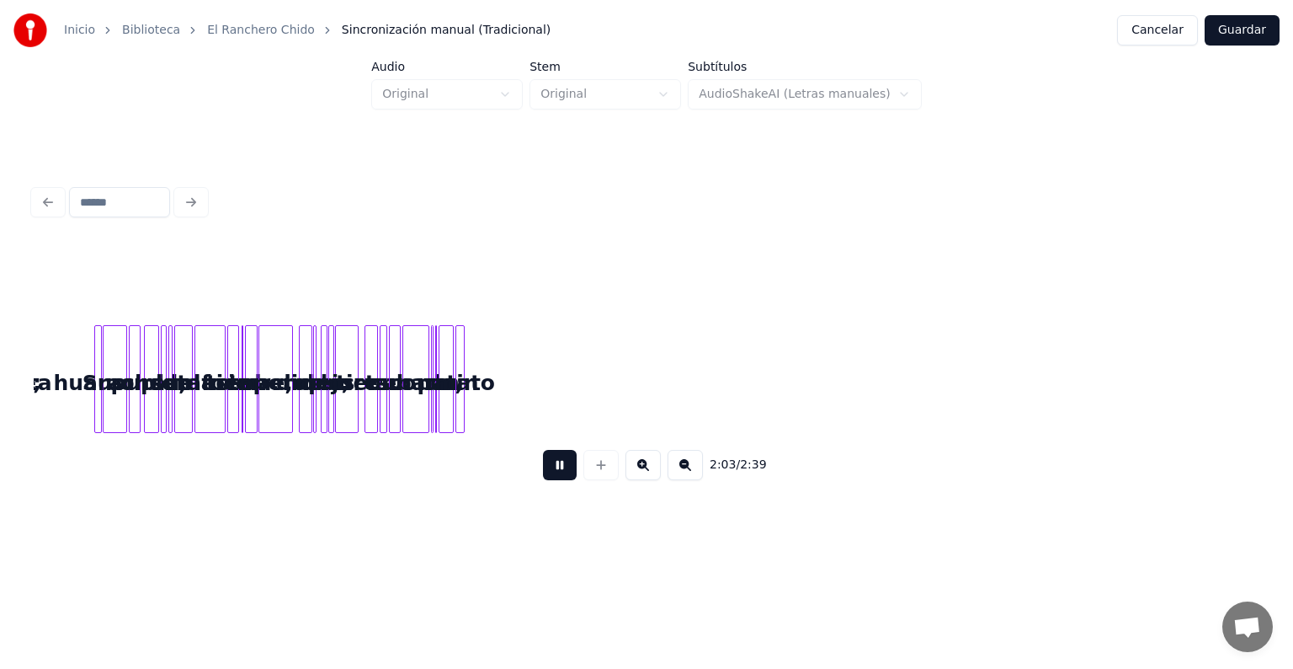
click at [656, 472] on button at bounding box center [643, 465] width 35 height 30
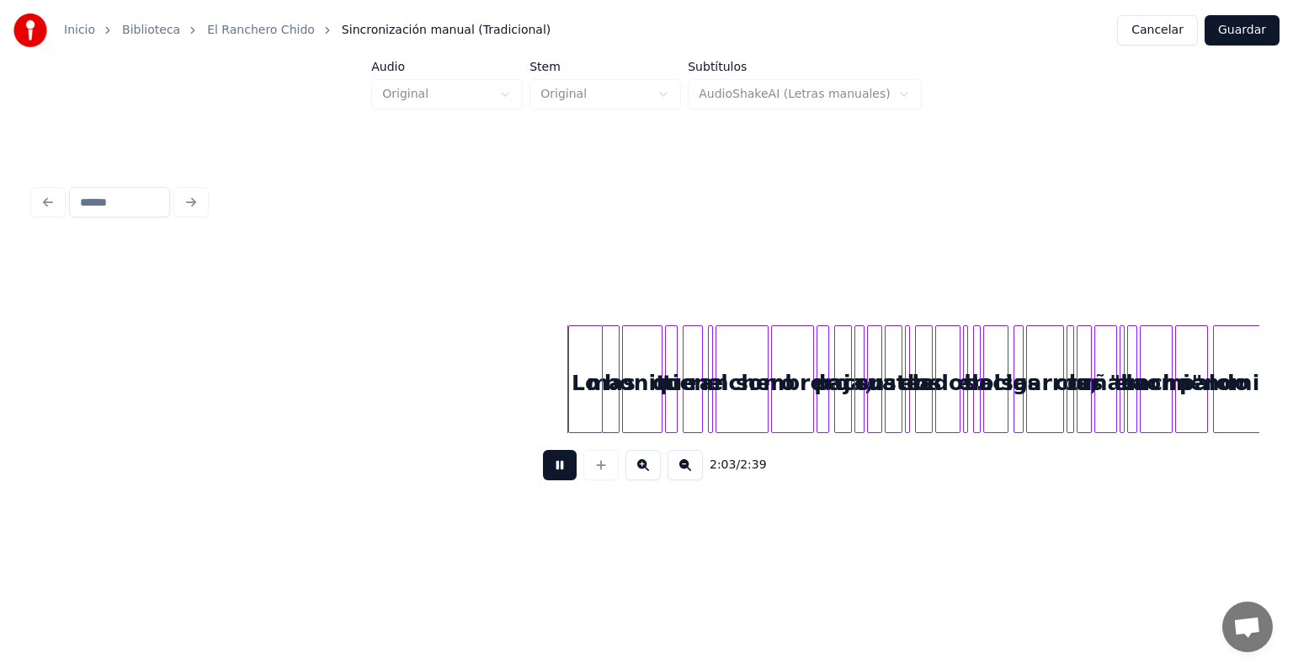
click at [656, 472] on button at bounding box center [643, 465] width 35 height 30
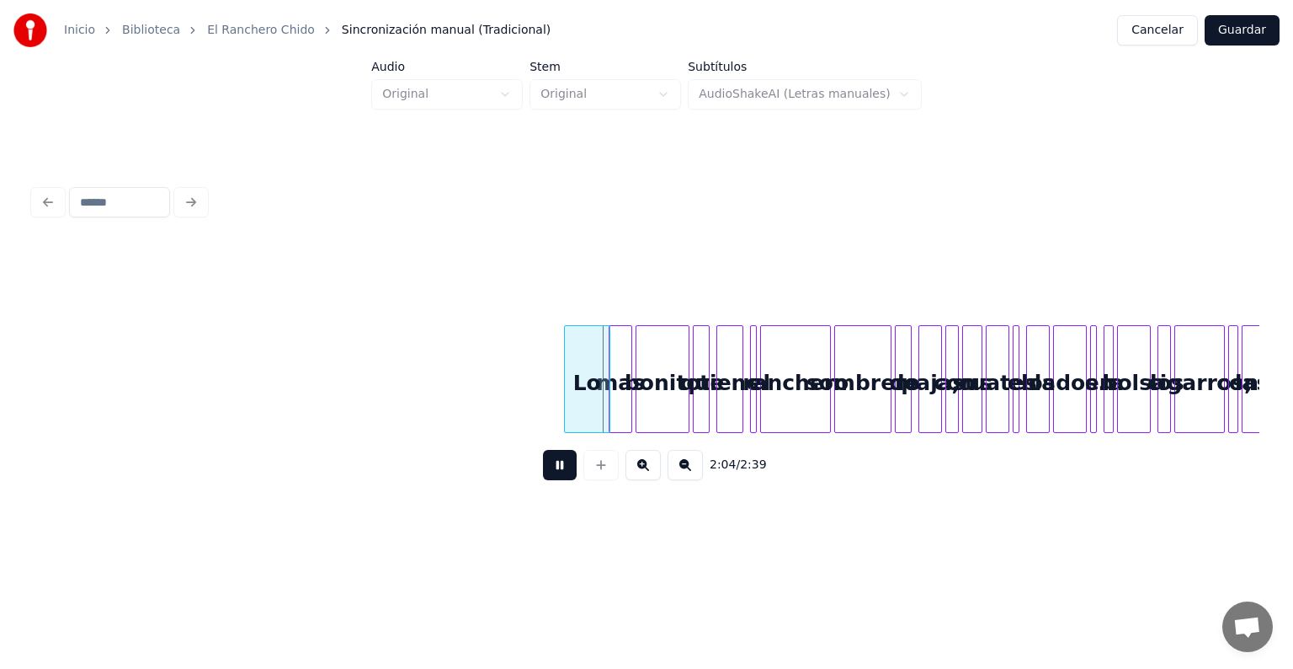
click at [656, 472] on button at bounding box center [643, 465] width 35 height 30
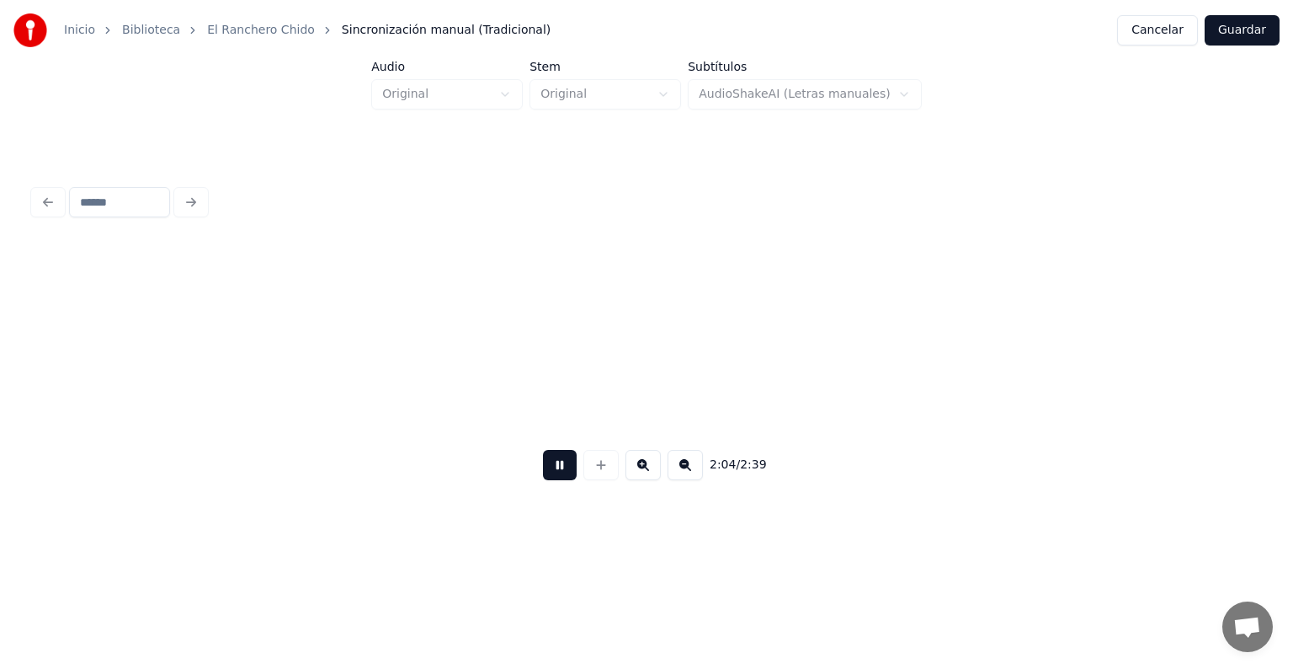
click at [656, 472] on button at bounding box center [643, 465] width 35 height 30
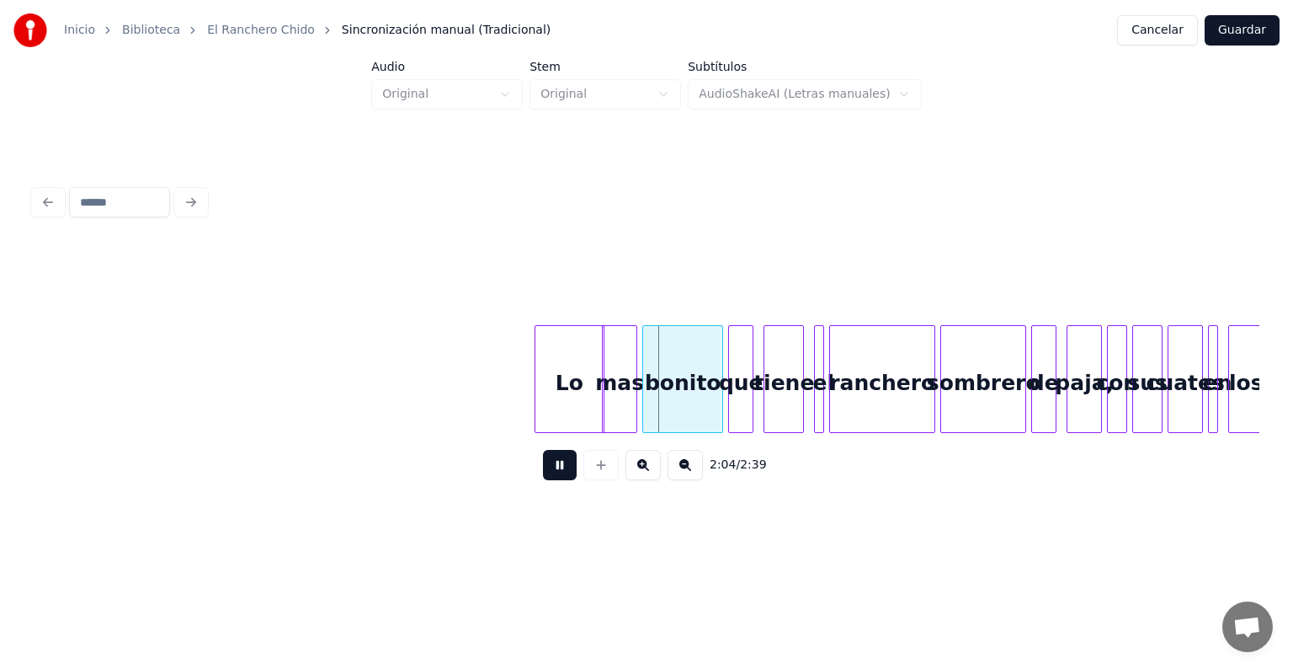
click at [656, 472] on button at bounding box center [643, 465] width 35 height 30
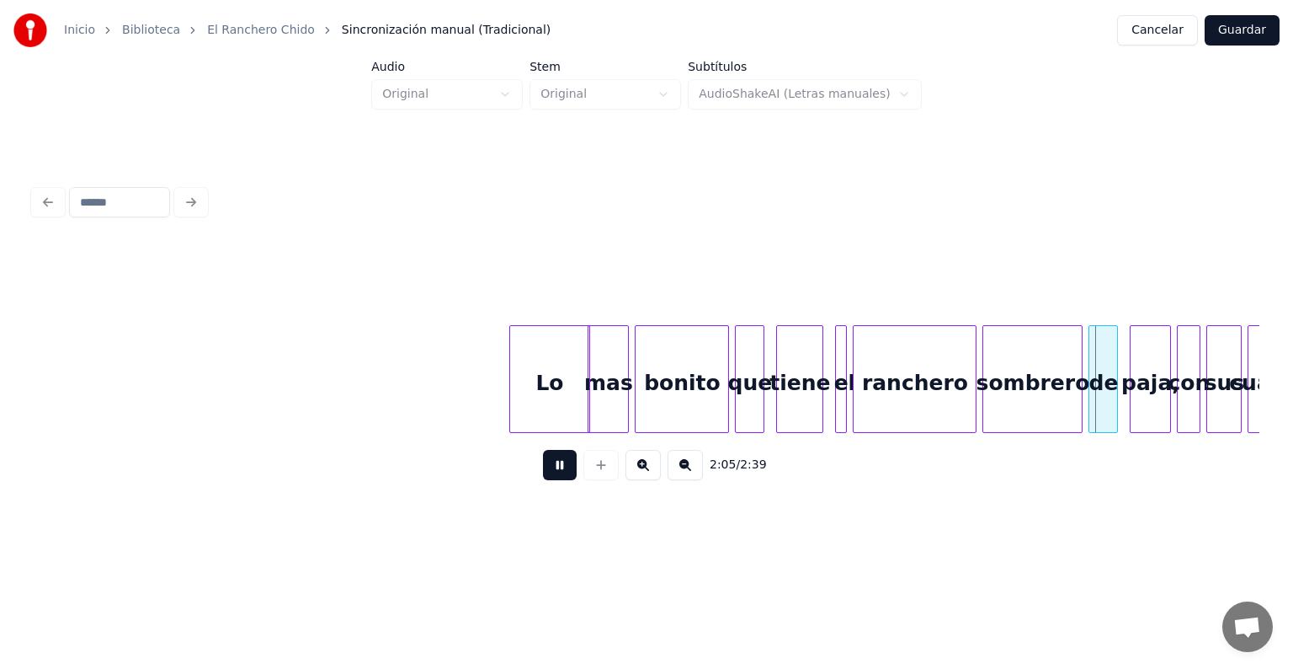
click at [656, 472] on button at bounding box center [643, 465] width 35 height 30
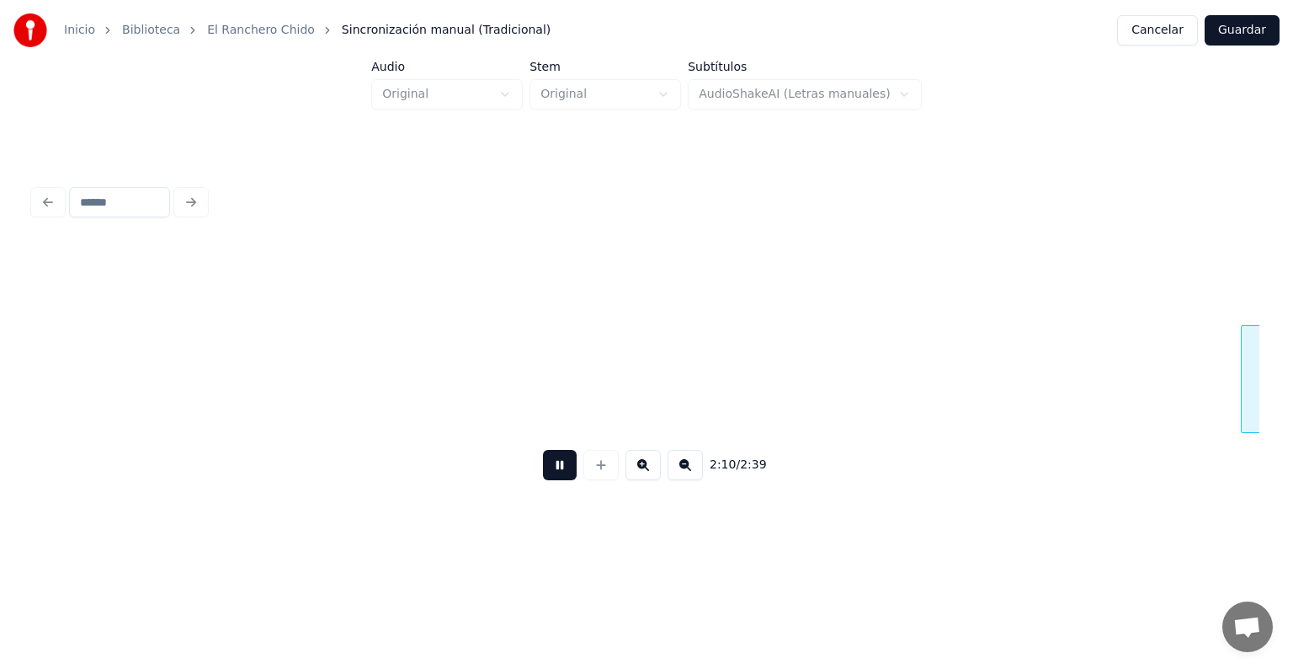
scroll to position [0, 43812]
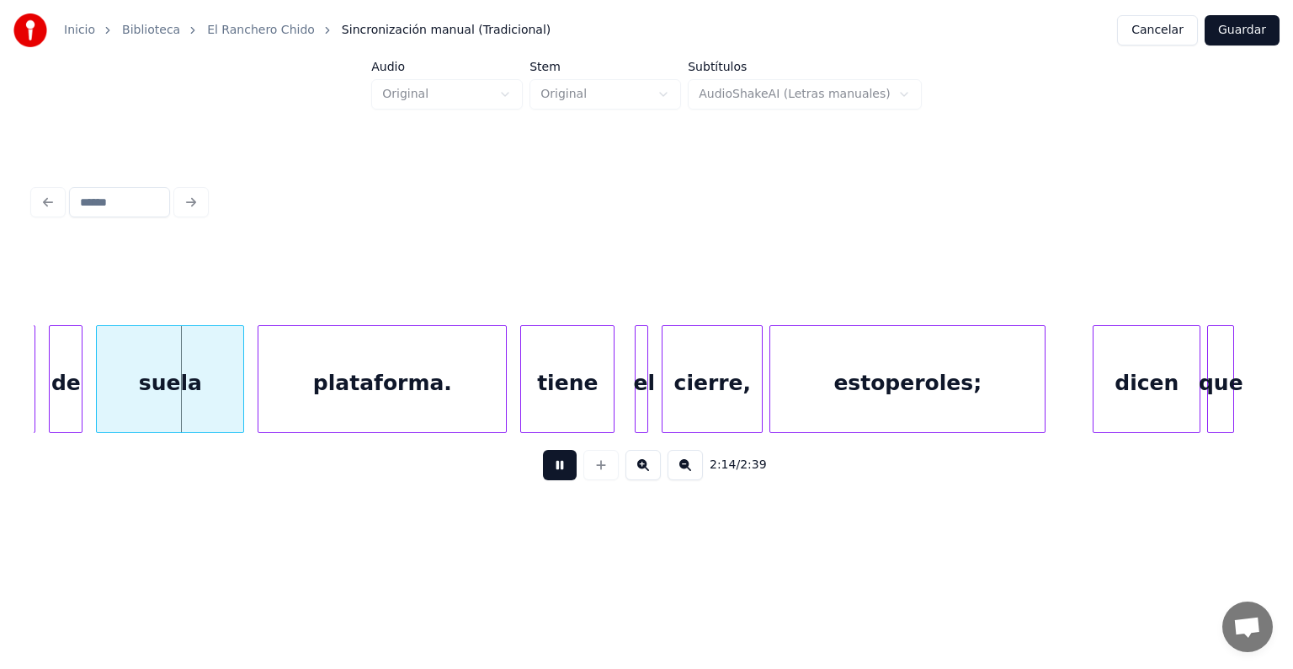
click at [658, 480] on button at bounding box center [643, 465] width 35 height 30
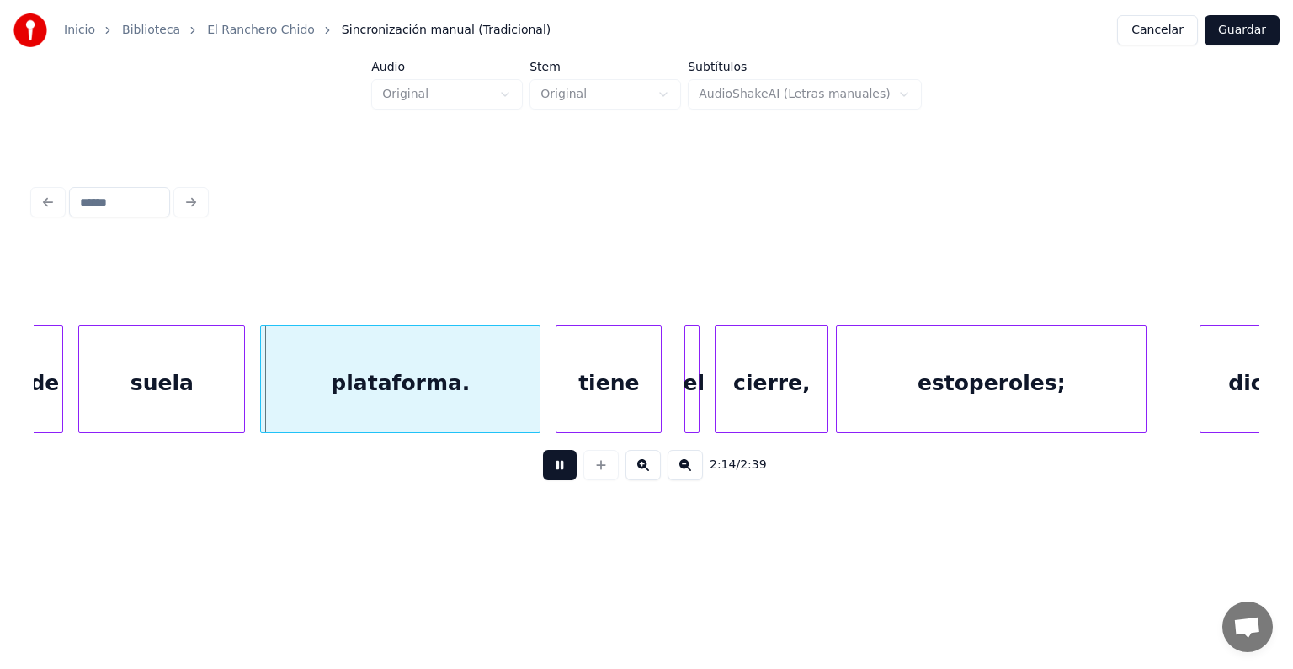
click at [658, 480] on button at bounding box center [643, 465] width 35 height 30
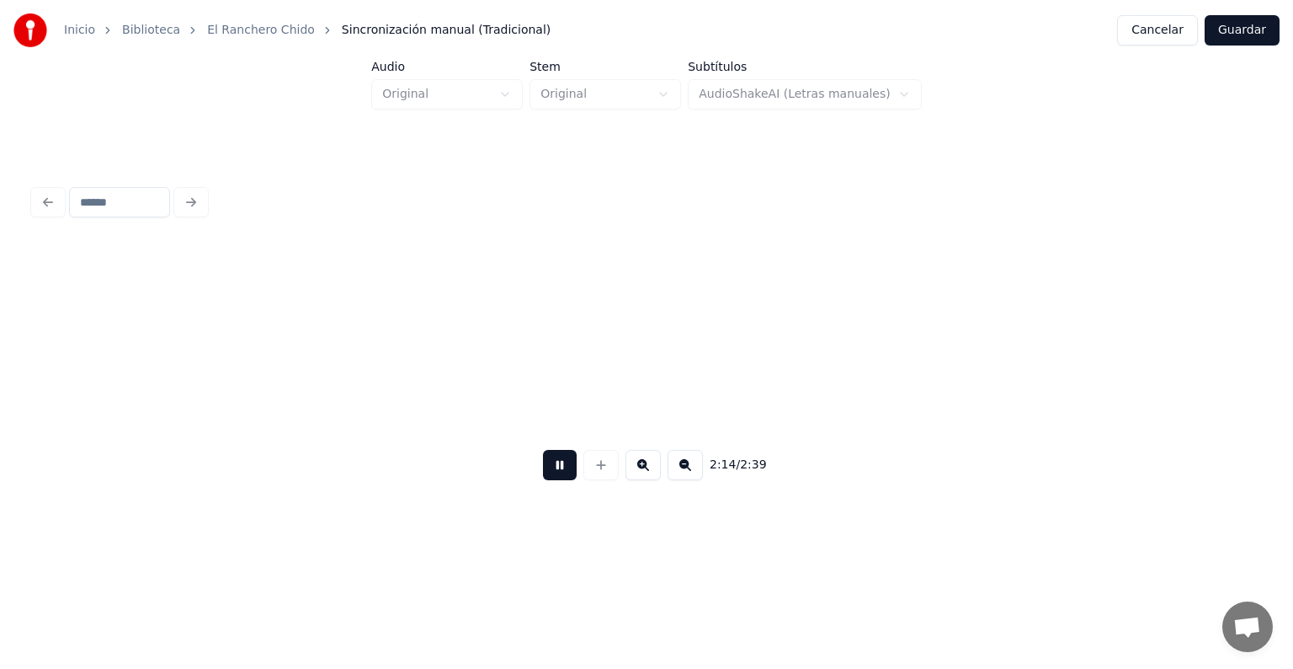
scroll to position [0, 56363]
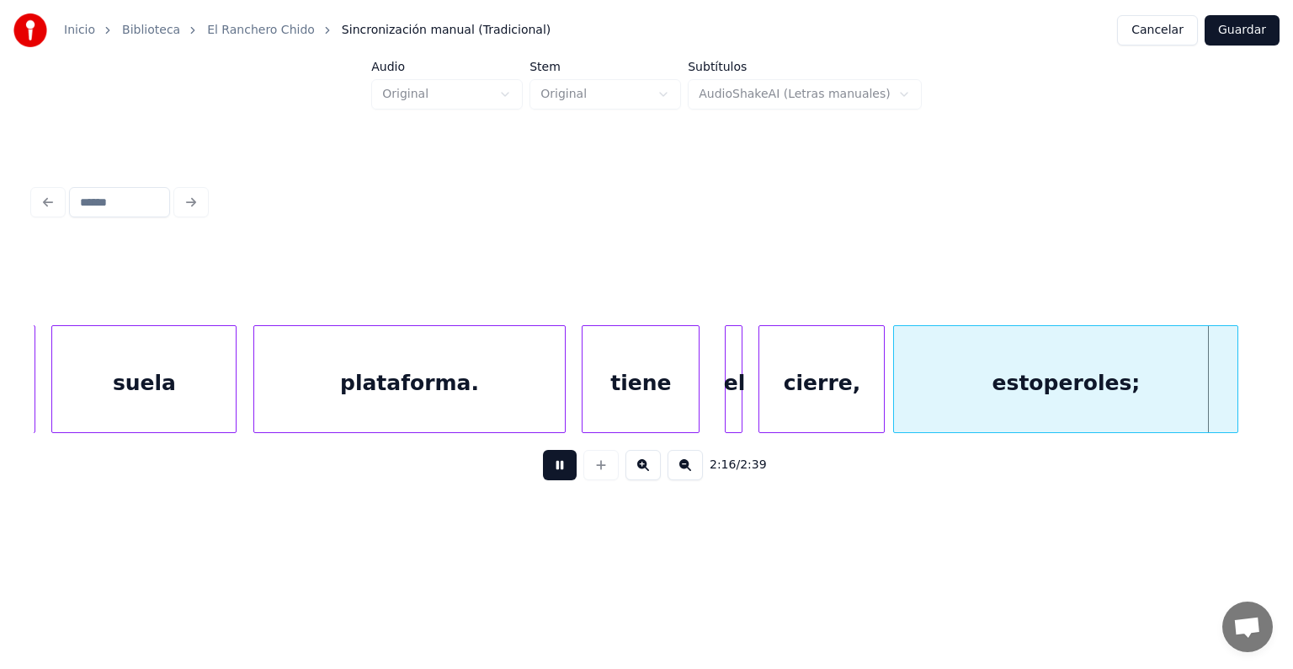
click at [703, 477] on button at bounding box center [685, 465] width 35 height 30
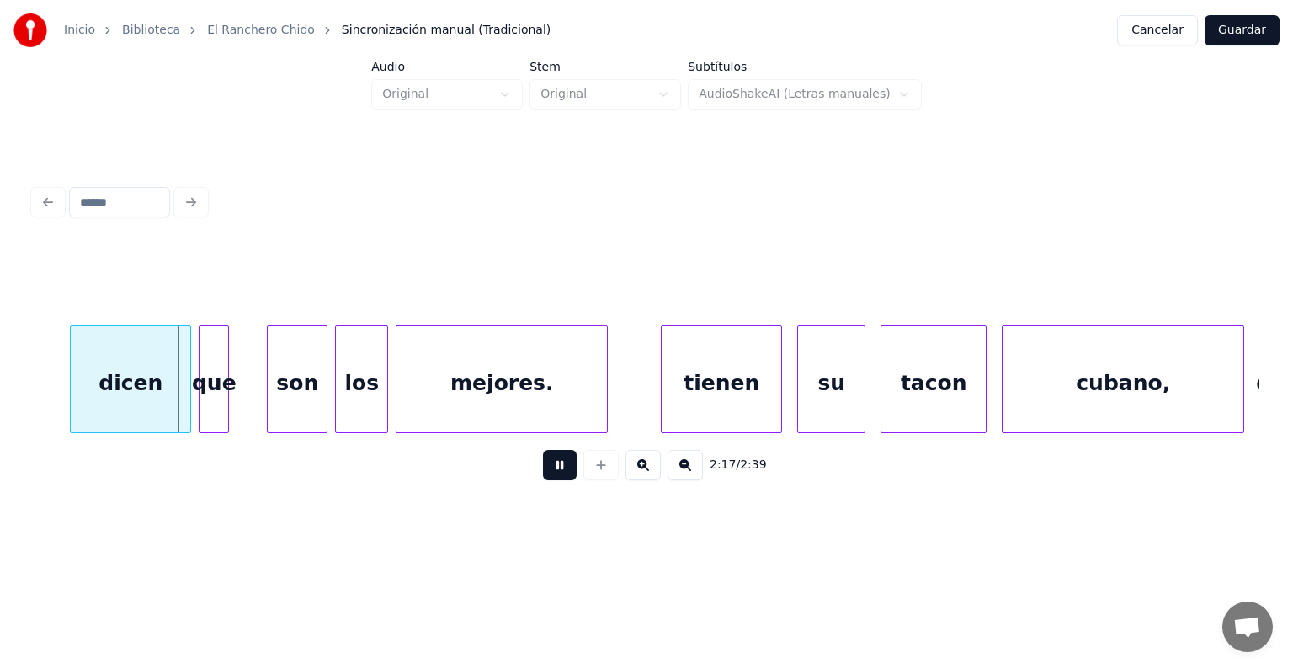
click at [703, 477] on button at bounding box center [685, 465] width 35 height 30
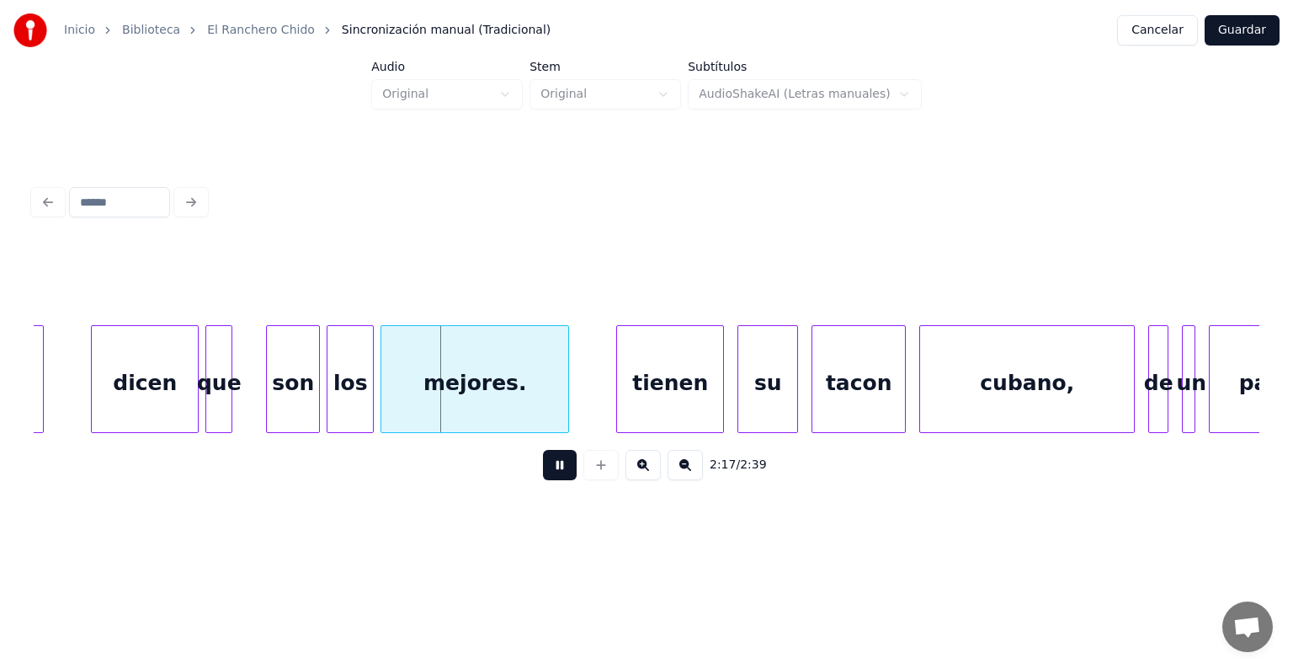
click at [703, 477] on button at bounding box center [685, 465] width 35 height 30
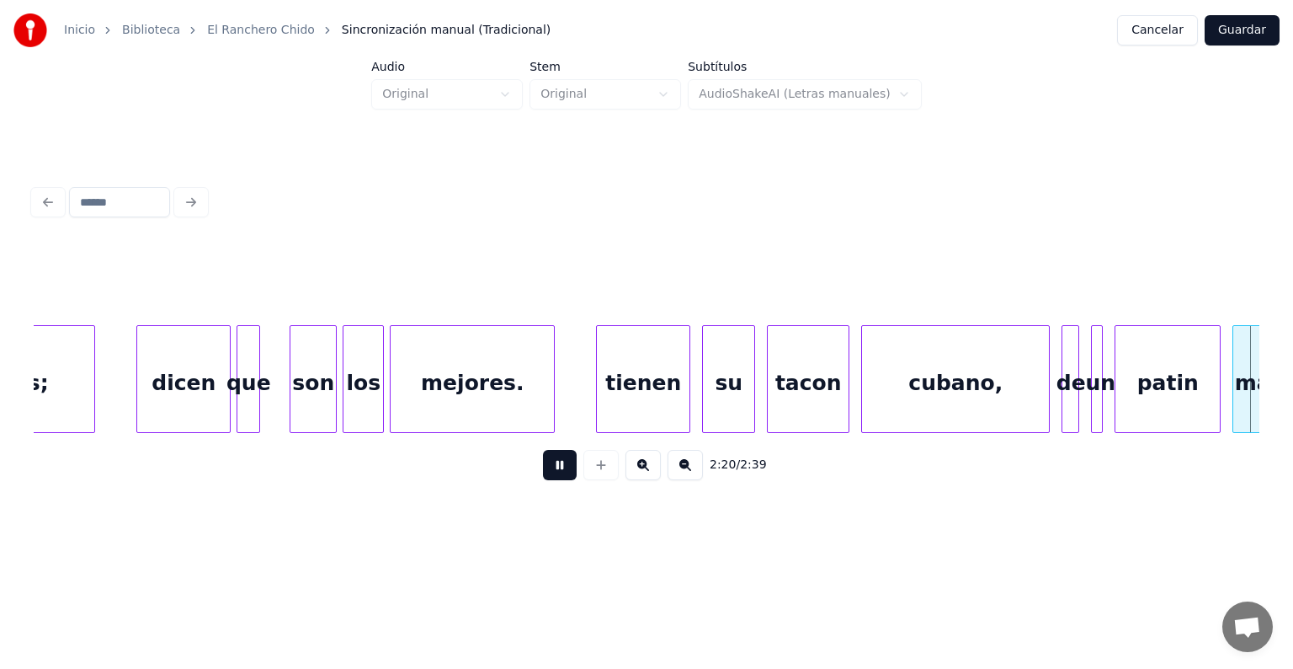
scroll to position [0, 41464]
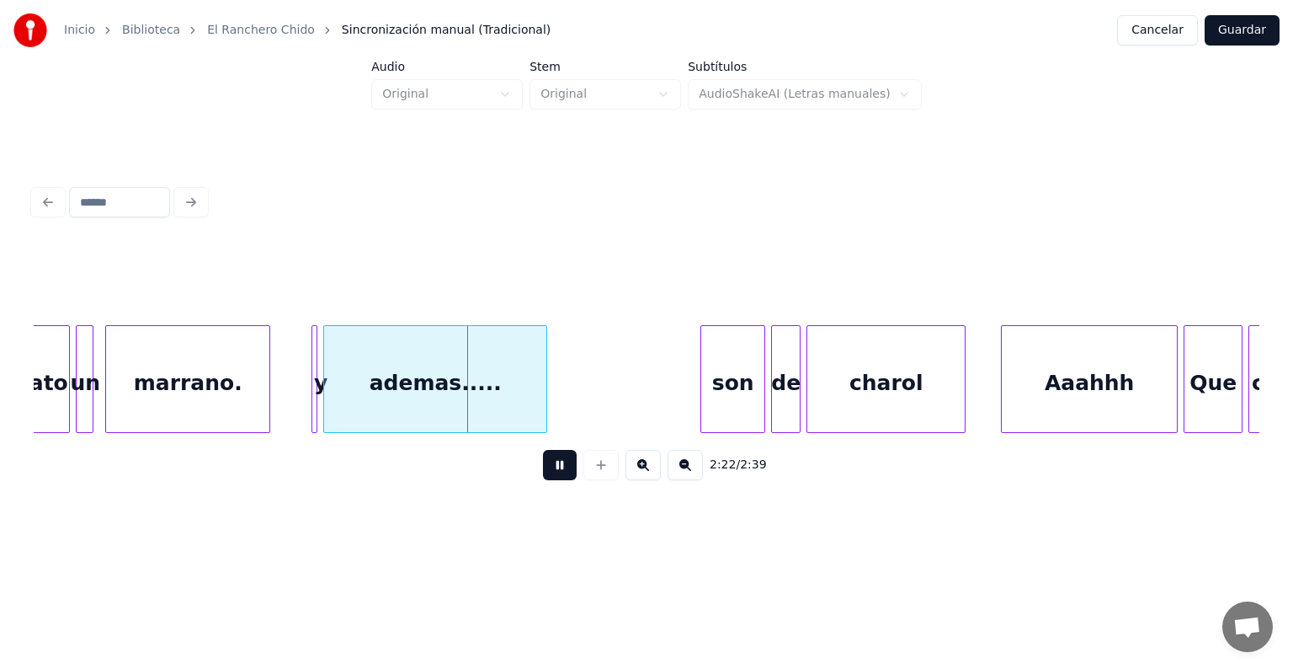
click at [706, 483] on div "2:22 / 2:39" at bounding box center [646, 464] width 1199 height 37
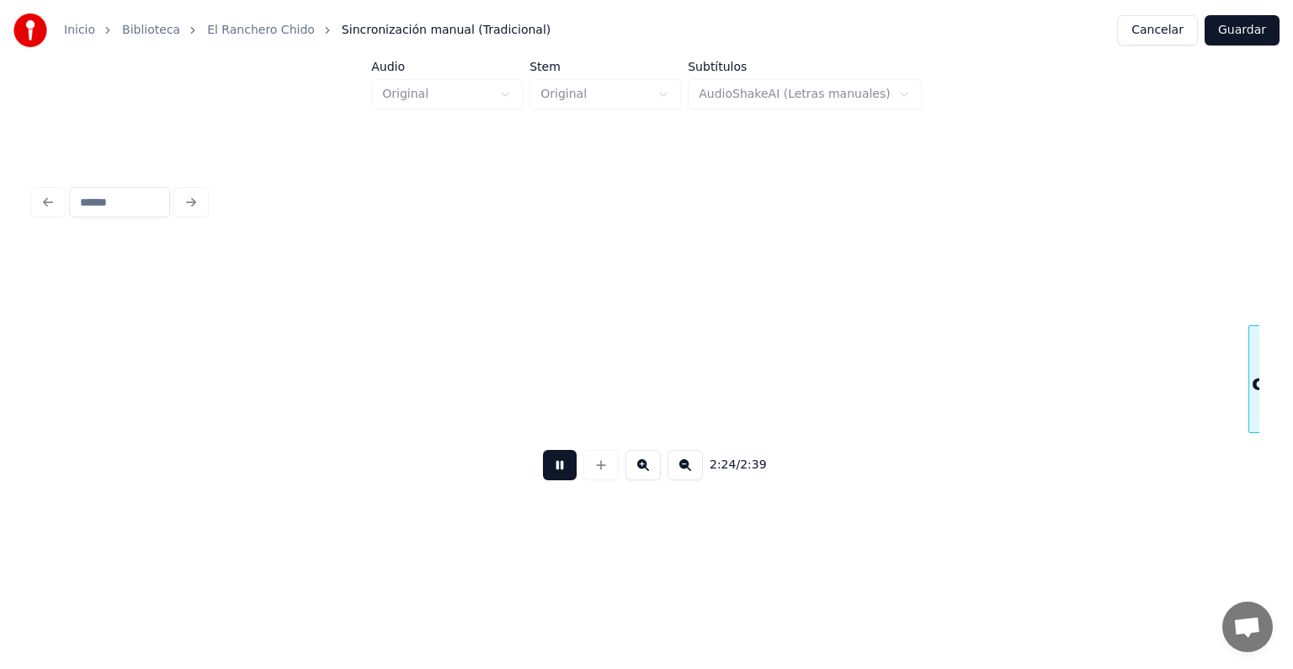
scroll to position [0, 42691]
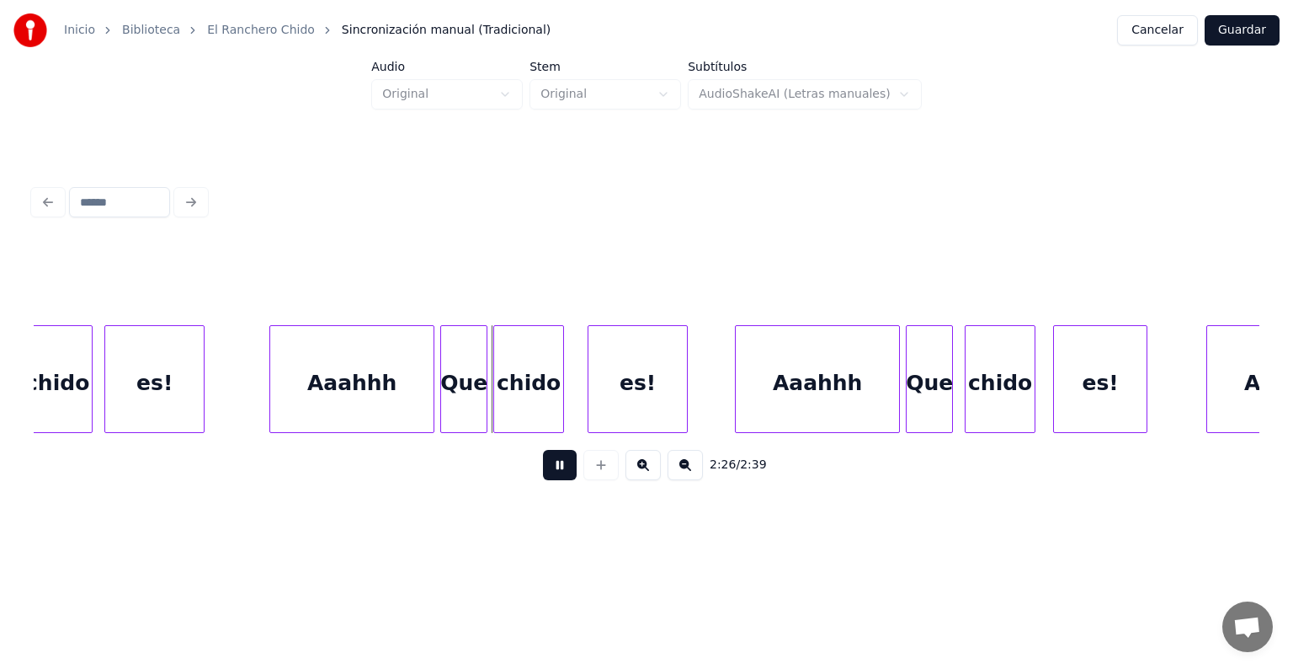
click at [706, 483] on div "2:26 / 2:39" at bounding box center [646, 464] width 1199 height 37
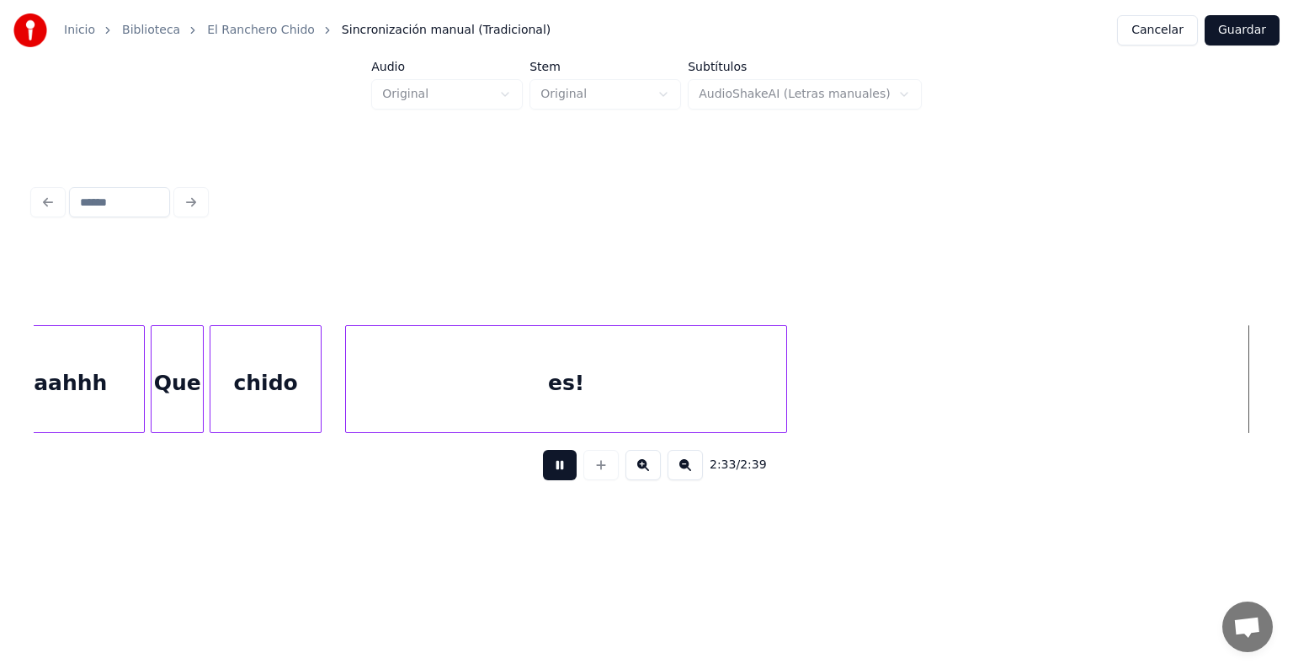
scroll to position [0, 45146]
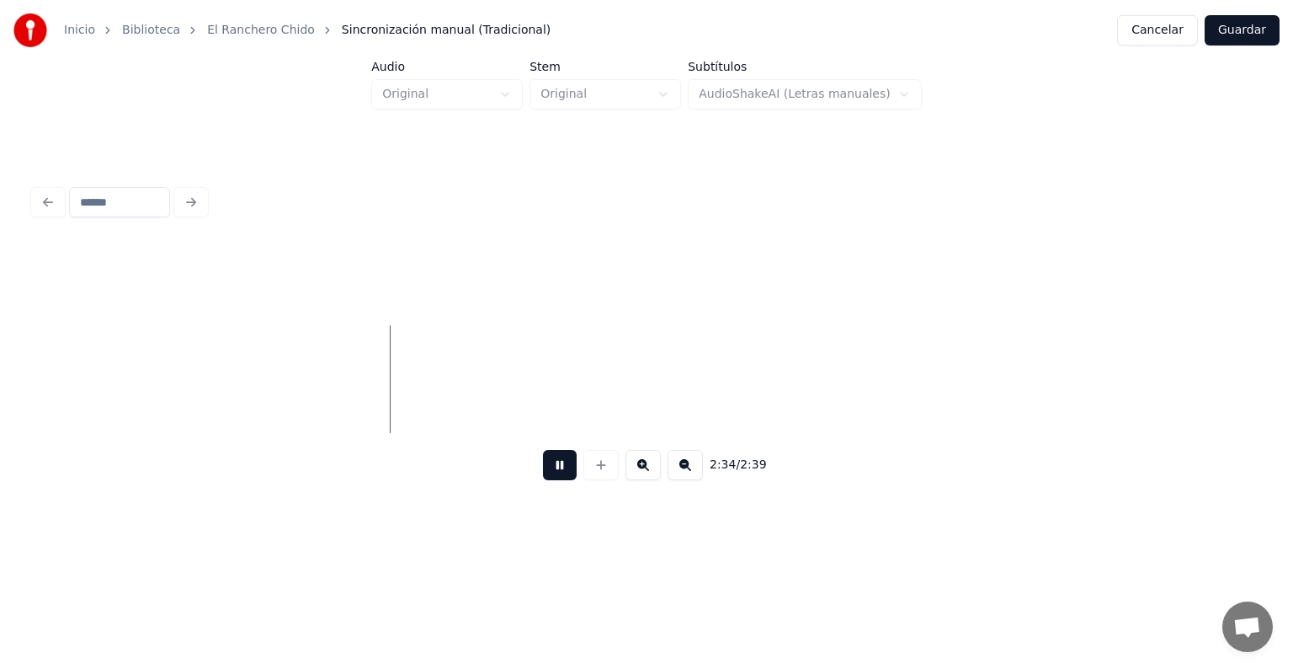
click at [1246, 29] on button "Guardar" at bounding box center [1242, 30] width 75 height 30
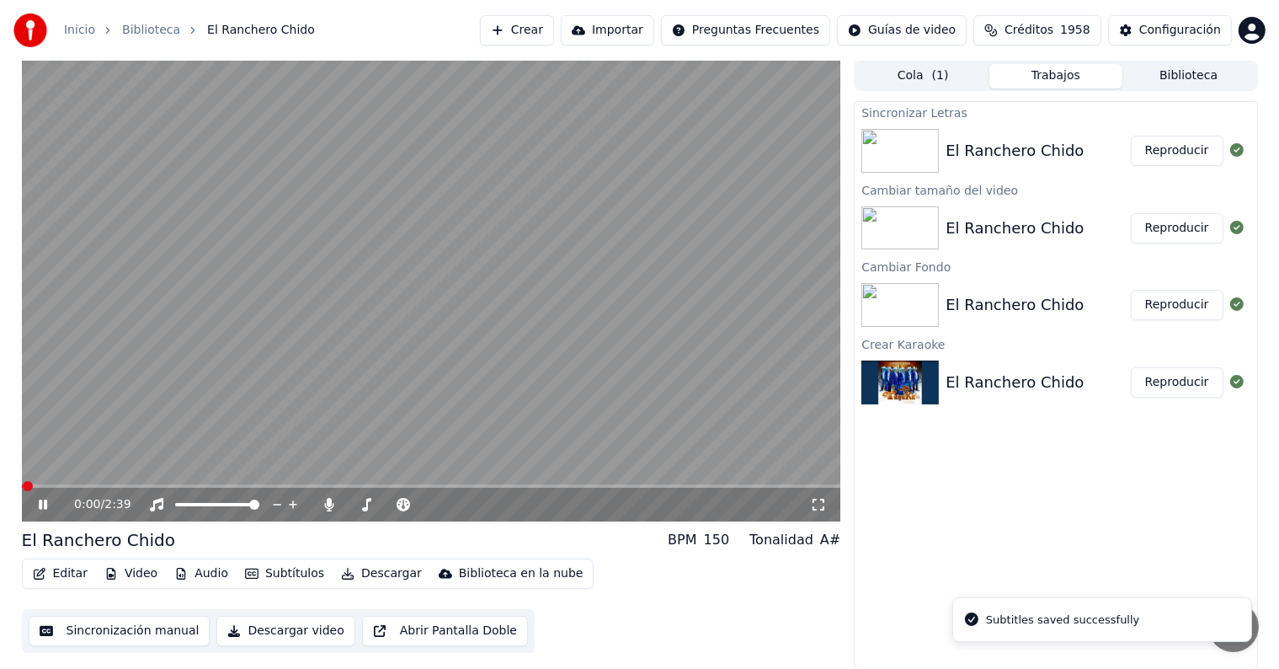
click at [821, 504] on icon at bounding box center [818, 504] width 17 height 13
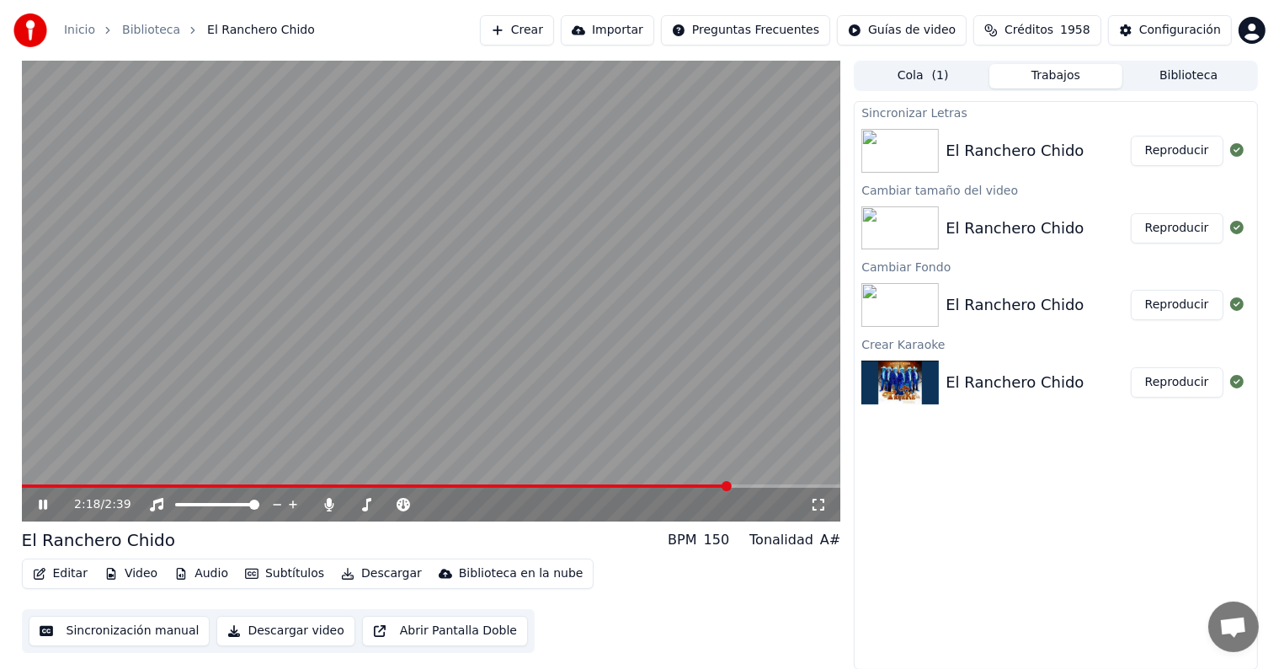
click at [285, 579] on button "Subtítulos" at bounding box center [284, 574] width 93 height 24
click at [307, 573] on button "Subtítulos" at bounding box center [284, 574] width 93 height 24
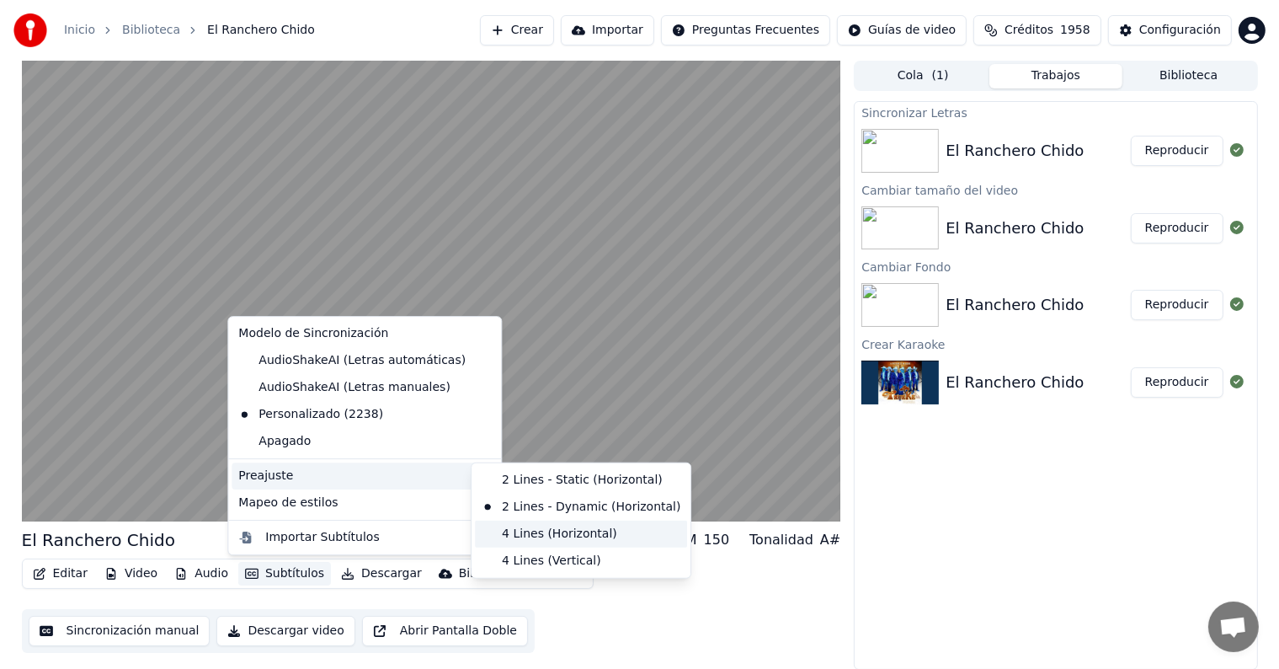
click at [538, 539] on div "4 Lines (Horizontal)" at bounding box center [581, 533] width 212 height 27
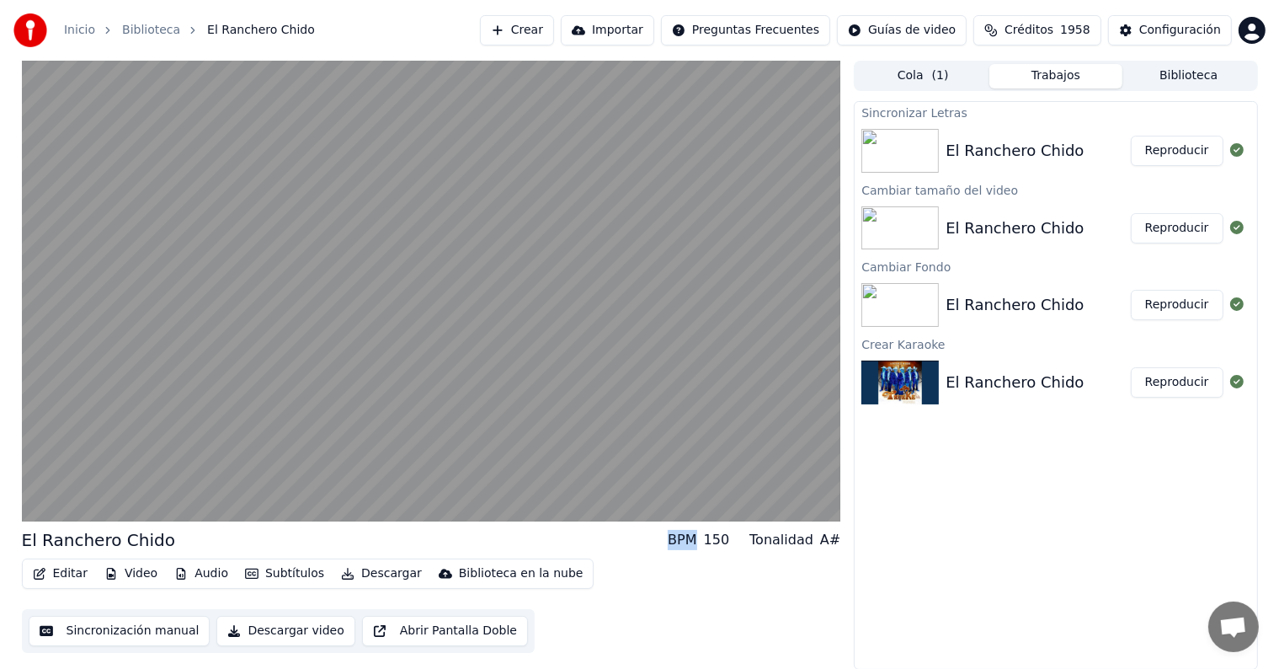
click at [538, 539] on div "El Ranchero Chido BPM 150 Tonalidad A#" at bounding box center [431, 540] width 819 height 24
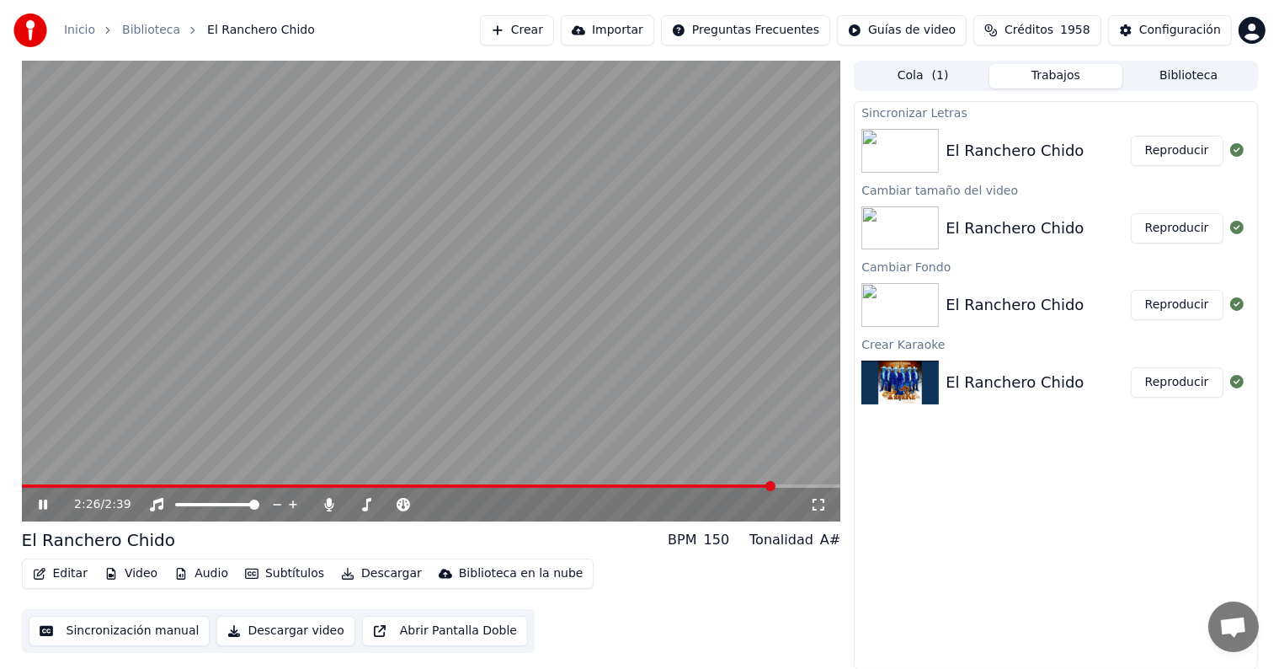
click at [586, 498] on div "2:26 / 2:39" at bounding box center [442, 504] width 736 height 17
click at [22, 488] on span at bounding box center [29, 485] width 15 height 3
click at [821, 509] on icon at bounding box center [819, 504] width 12 height 12
click at [43, 507] on icon at bounding box center [55, 504] width 40 height 13
click at [360, 573] on button "Descargar" at bounding box center [381, 574] width 94 height 24
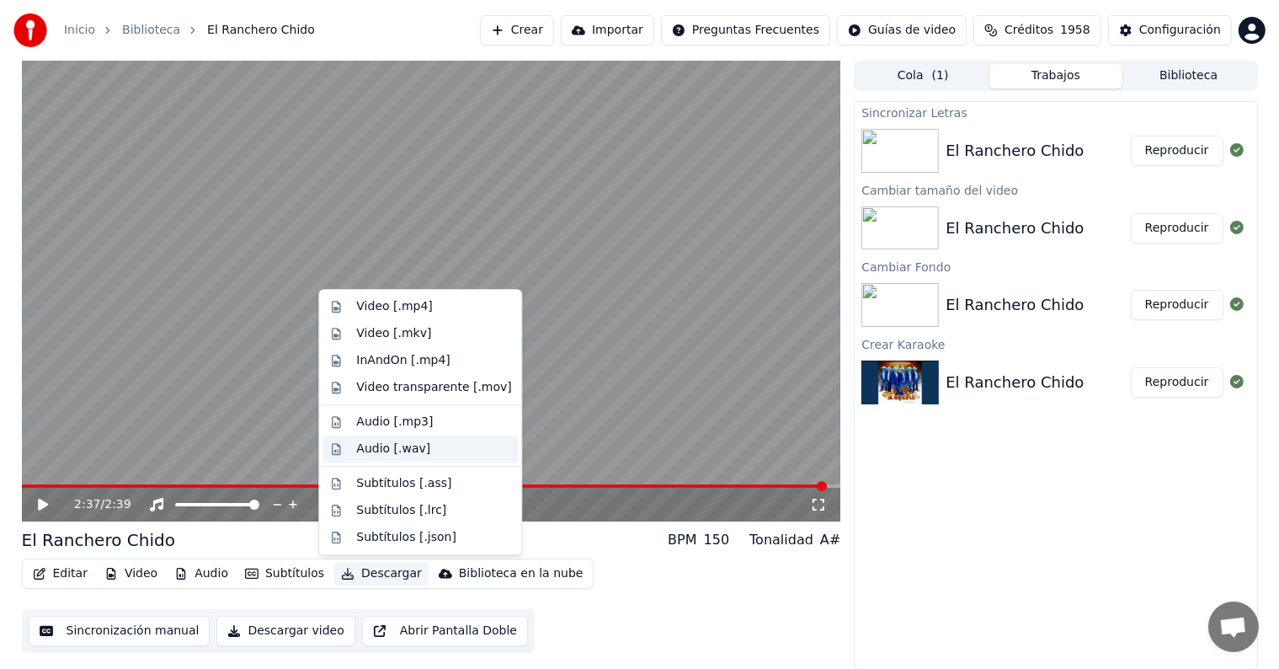
click at [452, 437] on div "Audio [.wav]" at bounding box center [420, 448] width 195 height 27
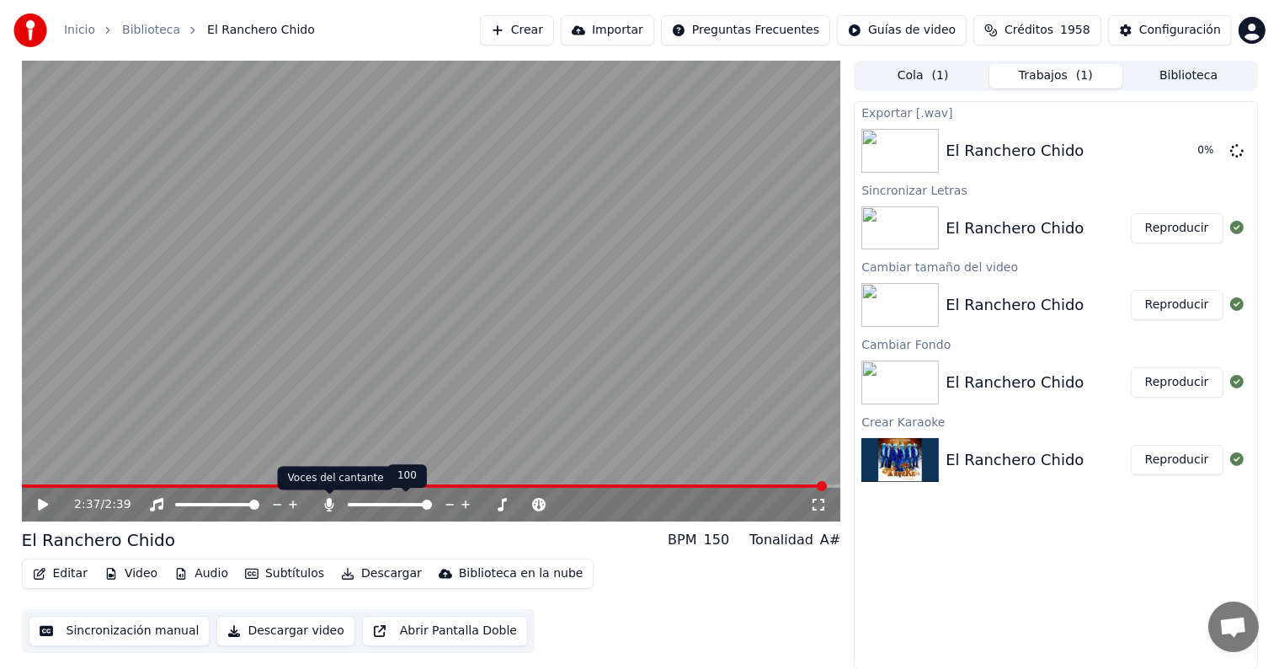
click at [327, 500] on icon at bounding box center [329, 504] width 9 height 13
click at [339, 542] on div "El Ranchero Chido BPM 150 Tonalidad A#" at bounding box center [431, 540] width 819 height 24
click at [366, 569] on button "Descargar" at bounding box center [381, 574] width 94 height 24
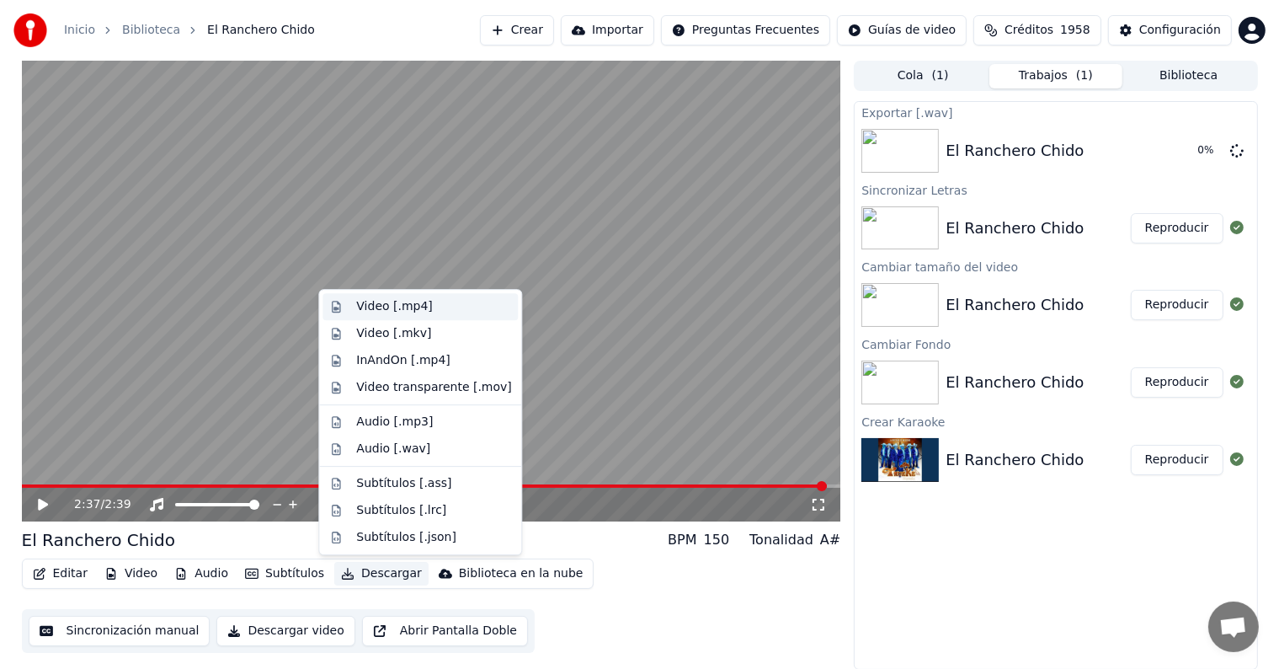
click at [403, 307] on div "Video [.mp4]" at bounding box center [394, 306] width 76 height 17
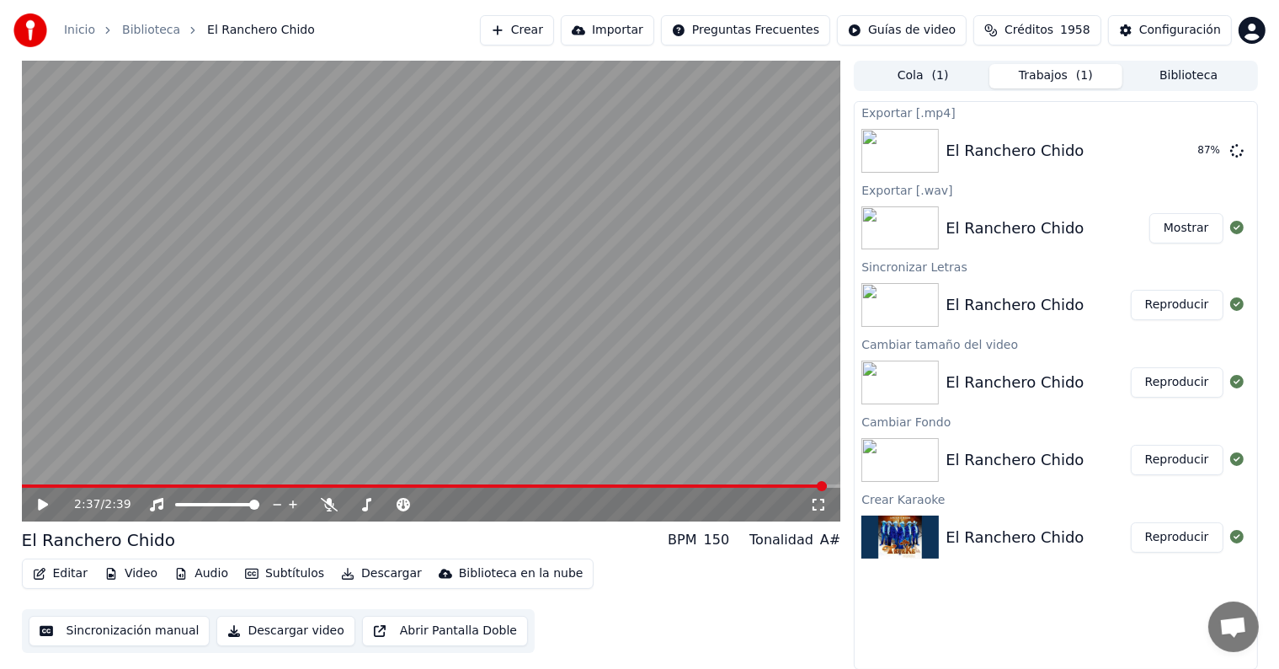
click at [1113, 181] on div "Exportar [.wav]" at bounding box center [1056, 189] width 402 height 20
drag, startPoint x: 1113, startPoint y: 181, endPoint x: 1088, endPoint y: 130, distance: 57.2
click at [1088, 130] on div "Exportar [.mp4] El Ranchero Chido Mostrar Exportar [.wav] El Ranchero Chido Mos…" at bounding box center [1055, 385] width 403 height 568
click at [536, 35] on button "Crear" at bounding box center [517, 30] width 74 height 30
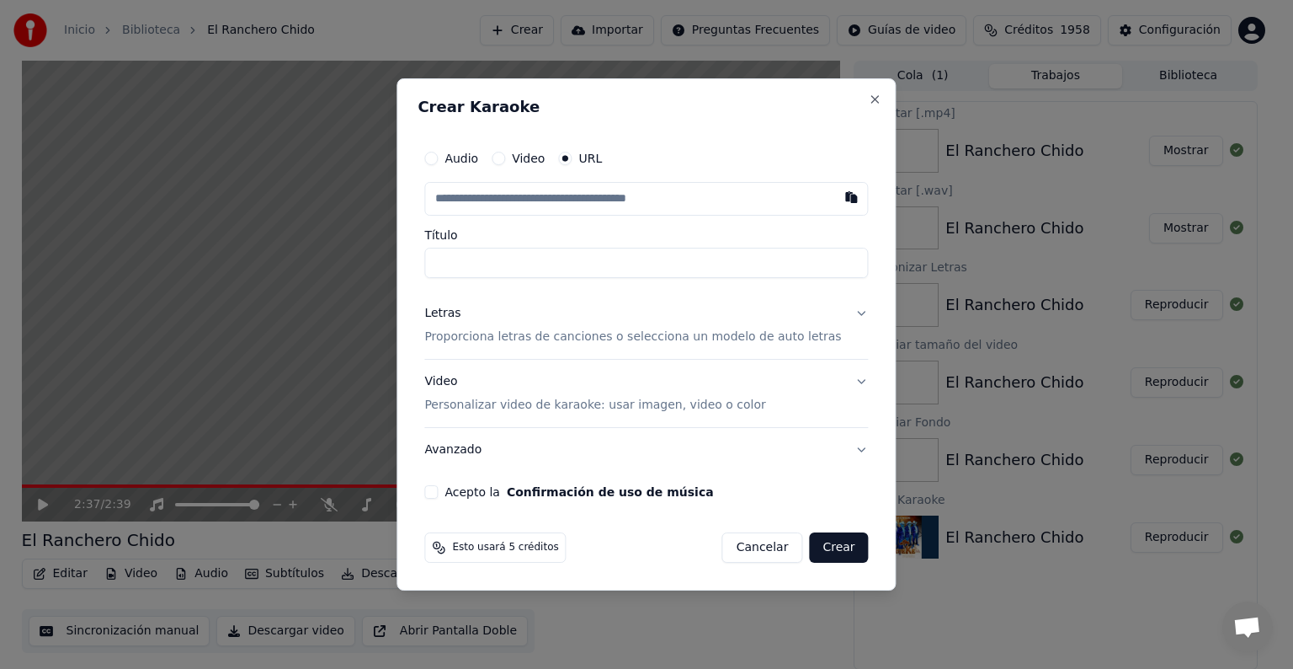
type input "**********"
click at [510, 486] on label "Acepto la Confirmación de uso de música" at bounding box center [579, 492] width 269 height 12
click at [438, 485] on button "Acepto la Confirmación de uso de música" at bounding box center [430, 491] width 13 height 13
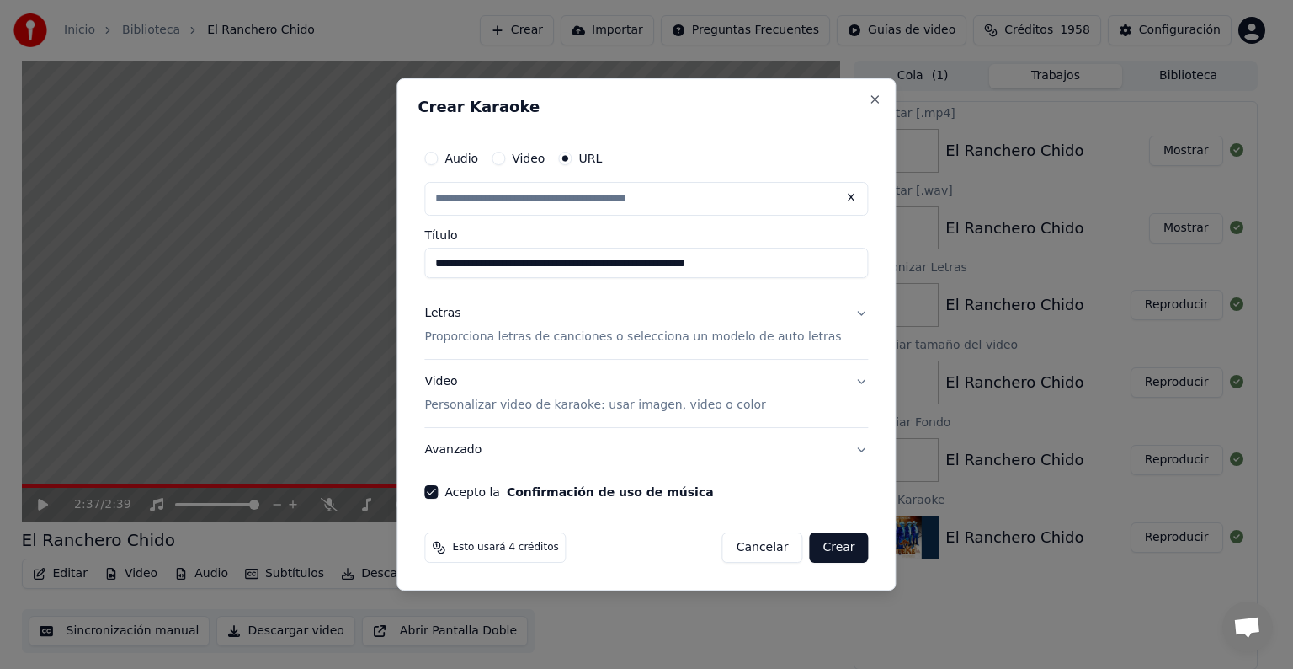
click at [578, 331] on p "Proporciona letras de canciones o selecciona un modelo de auto letras" at bounding box center [632, 336] width 417 height 17
type input "**********"
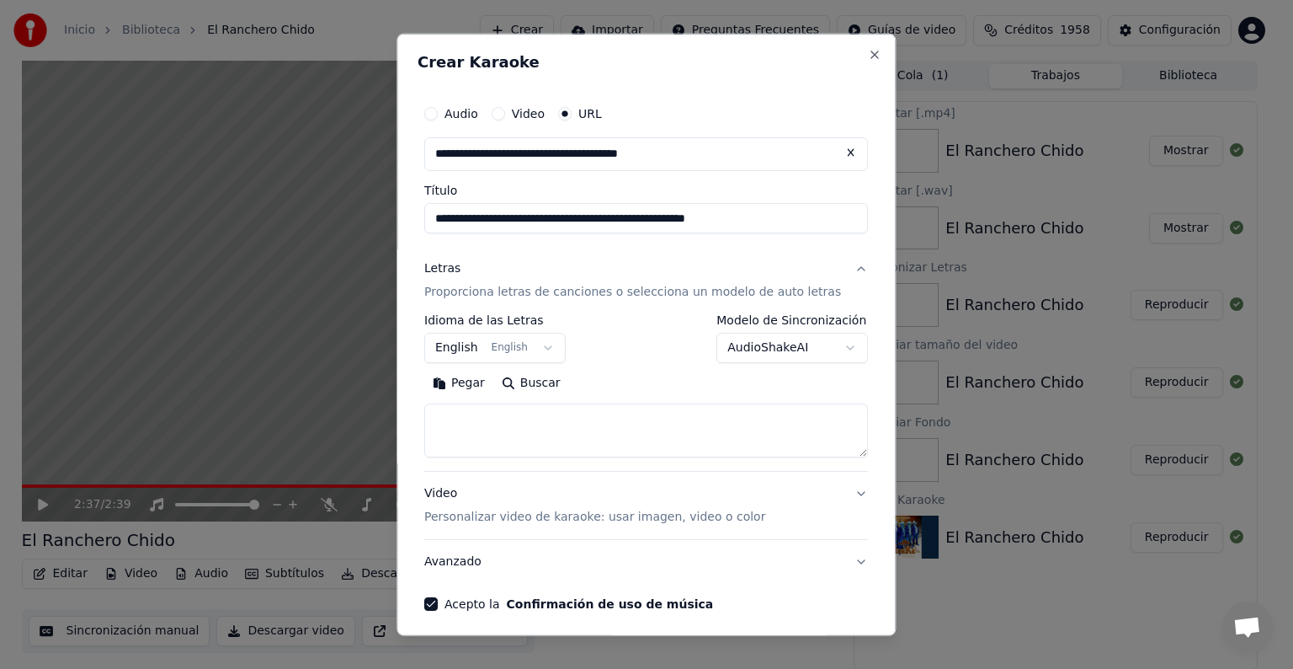
click at [520, 342] on button "English English" at bounding box center [494, 348] width 141 height 30
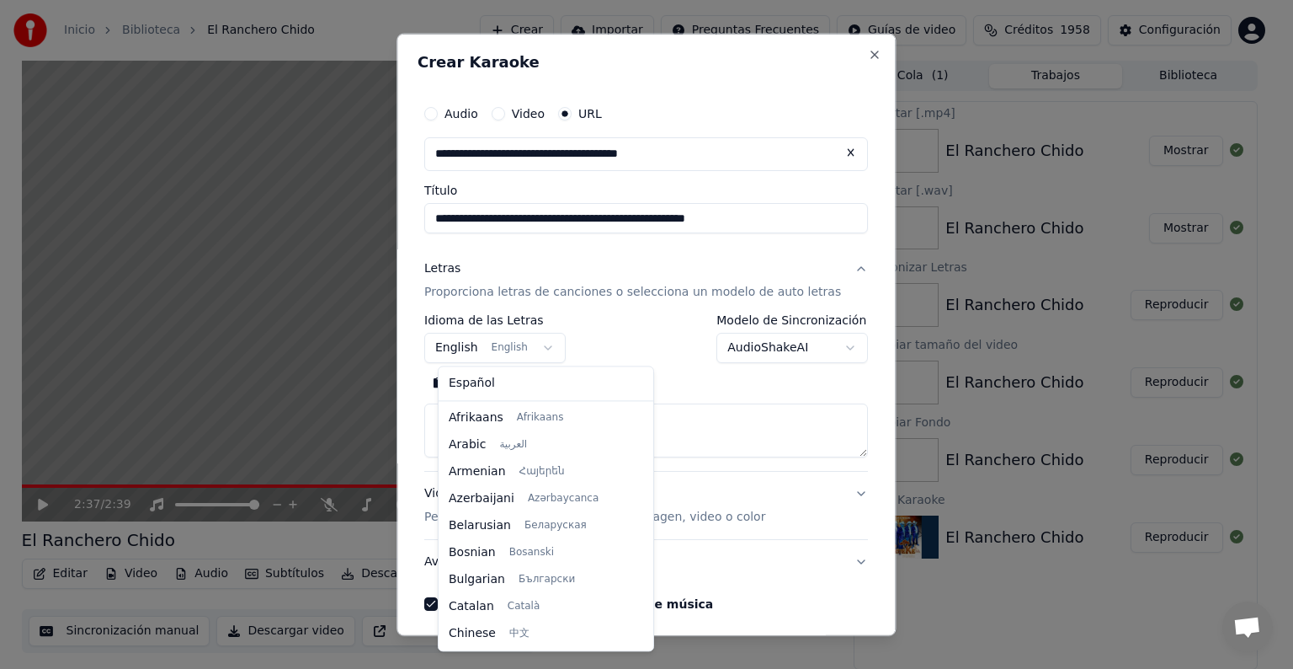
scroll to position [135, 0]
select select "**"
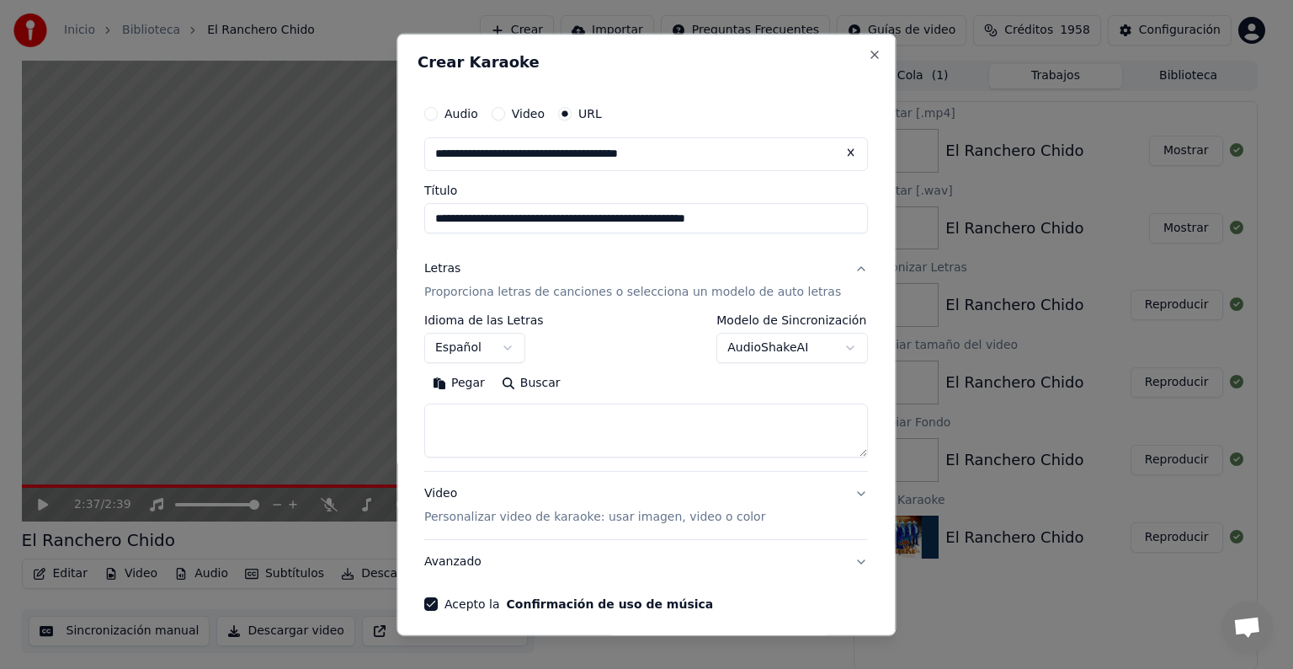
click at [758, 348] on body "**********" at bounding box center [639, 334] width 1279 height 669
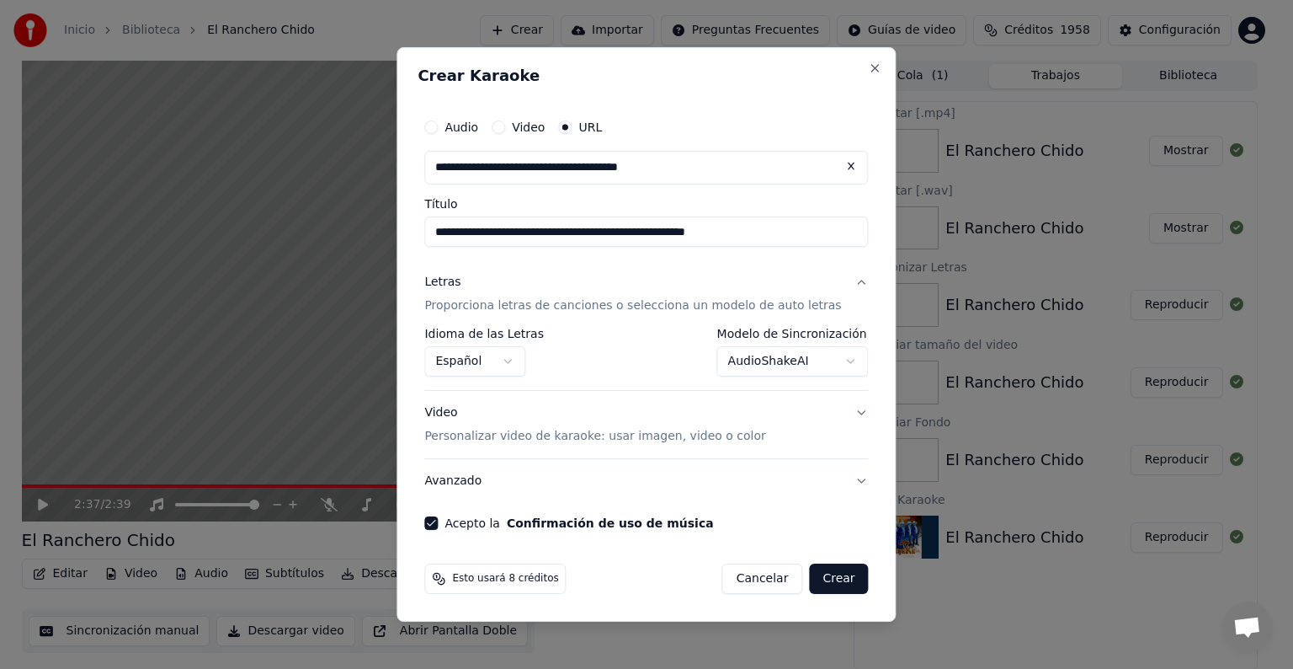
click at [818, 573] on button "Crear" at bounding box center [838, 578] width 59 height 30
select select "**********"
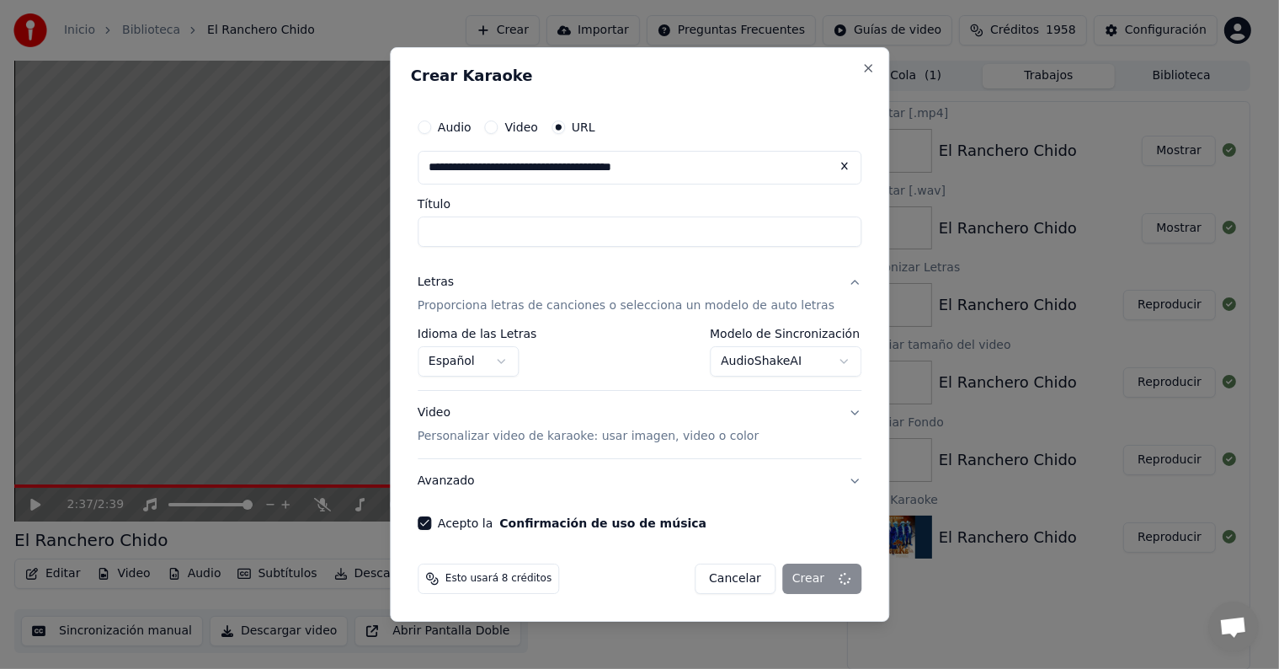
select select
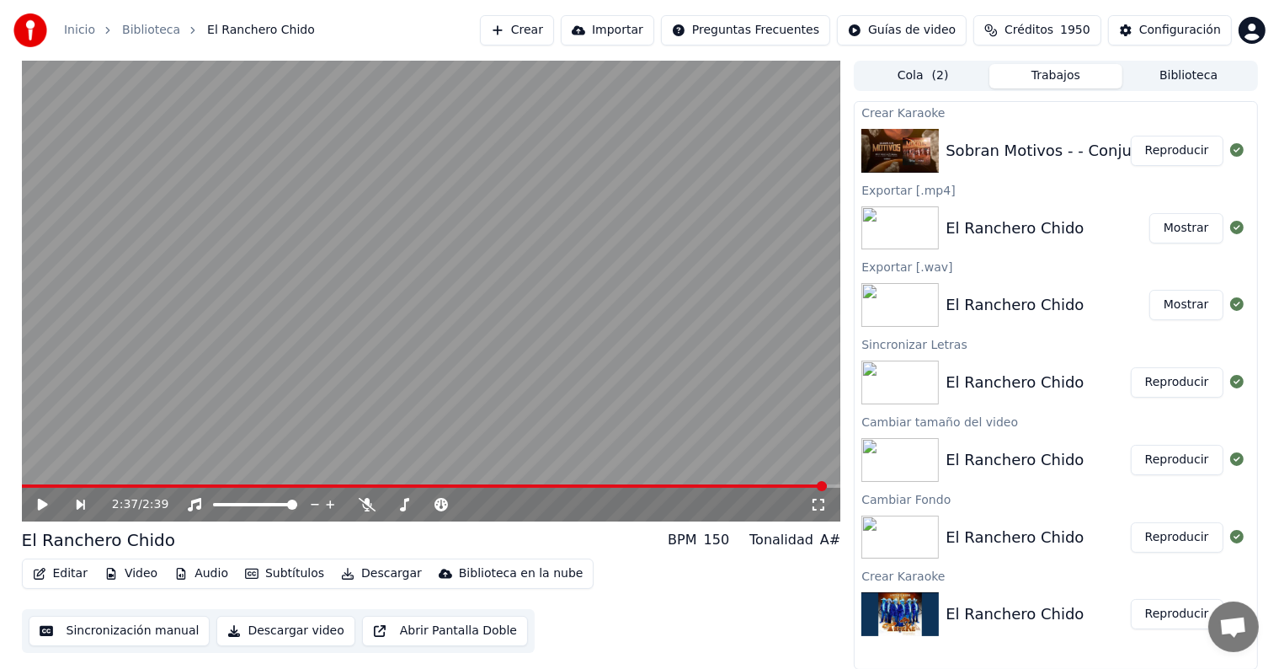
click at [1189, 150] on button "Reproducir" at bounding box center [1177, 151] width 93 height 30
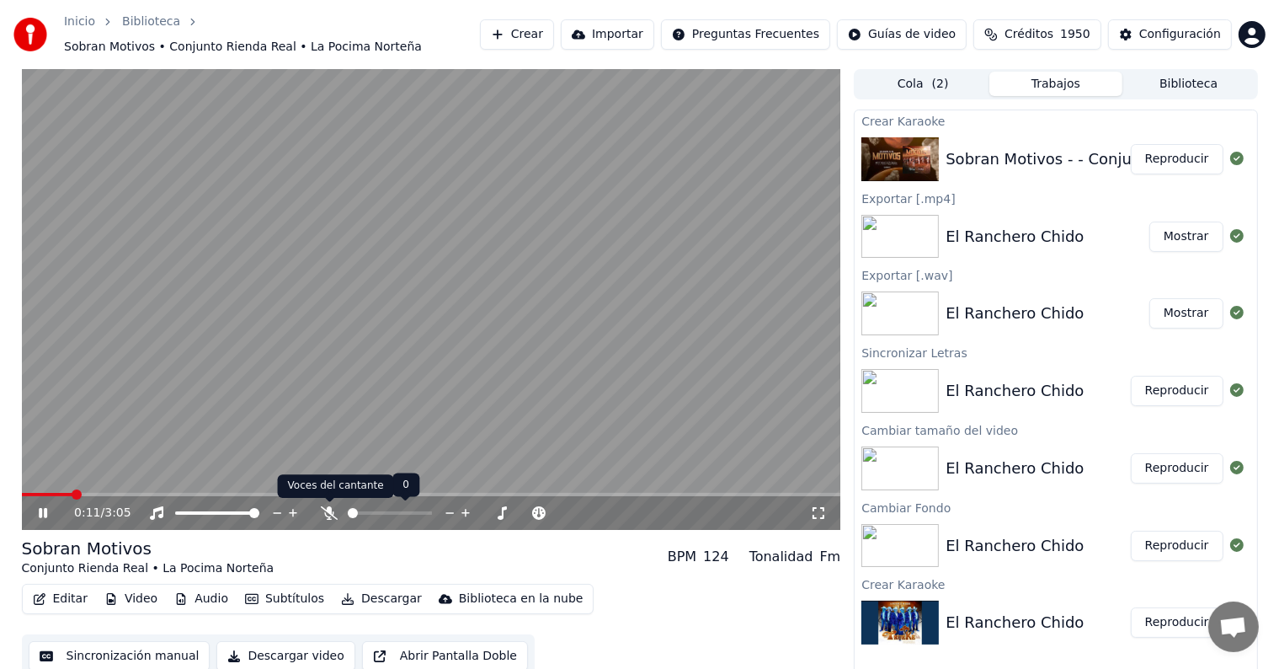
click at [329, 511] on icon at bounding box center [329, 512] width 17 height 13
click at [22, 489] on span at bounding box center [27, 494] width 10 height 10
click at [219, 600] on button "Audio" at bounding box center [201, 599] width 67 height 24
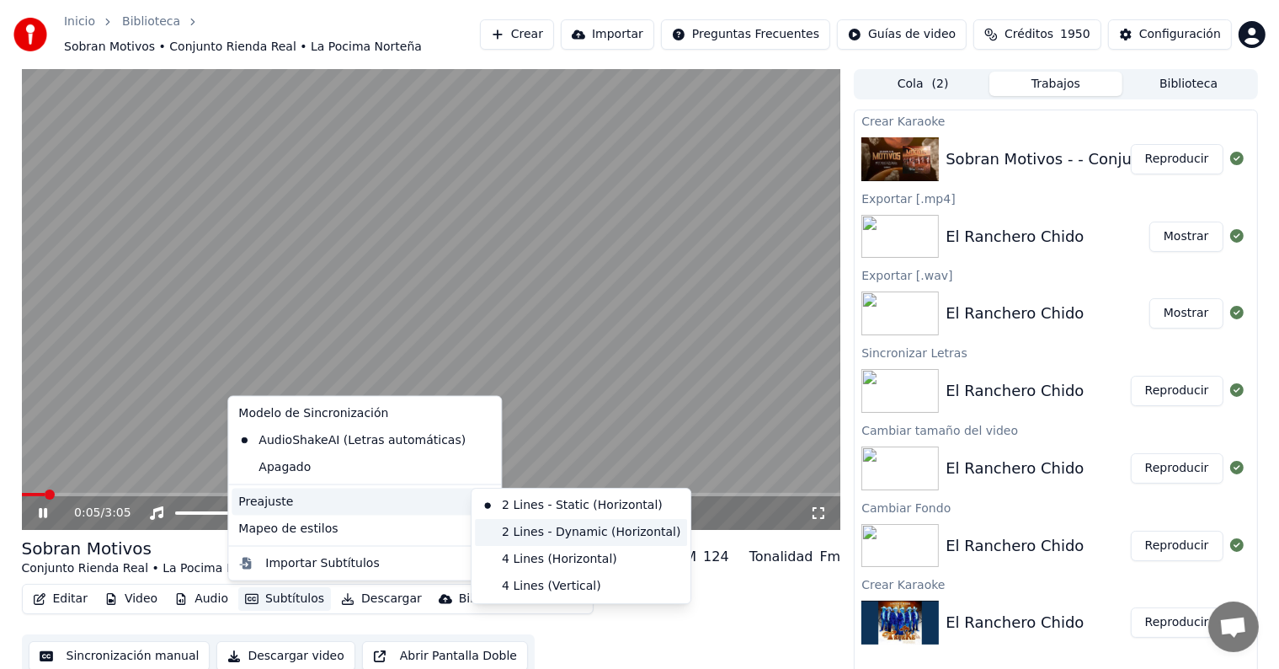
click at [541, 542] on div "2 Lines - Dynamic (Horizontal)" at bounding box center [581, 532] width 212 height 27
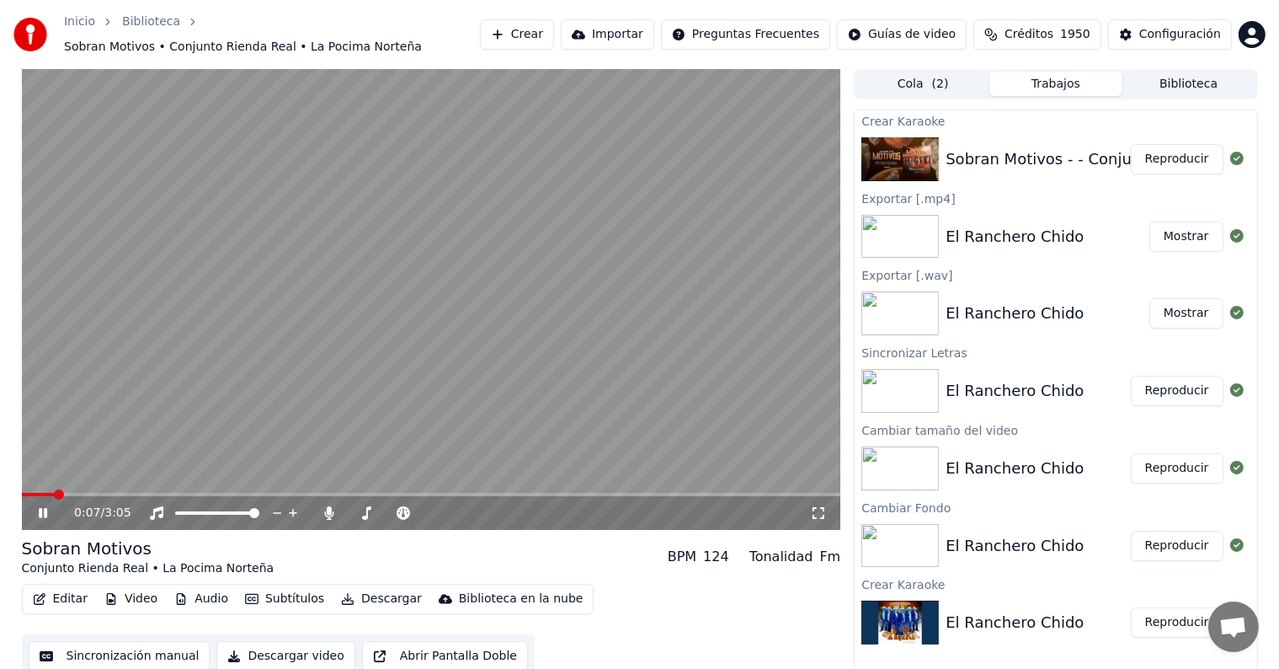
click at [152, 597] on button "Video" at bounding box center [131, 599] width 67 height 24
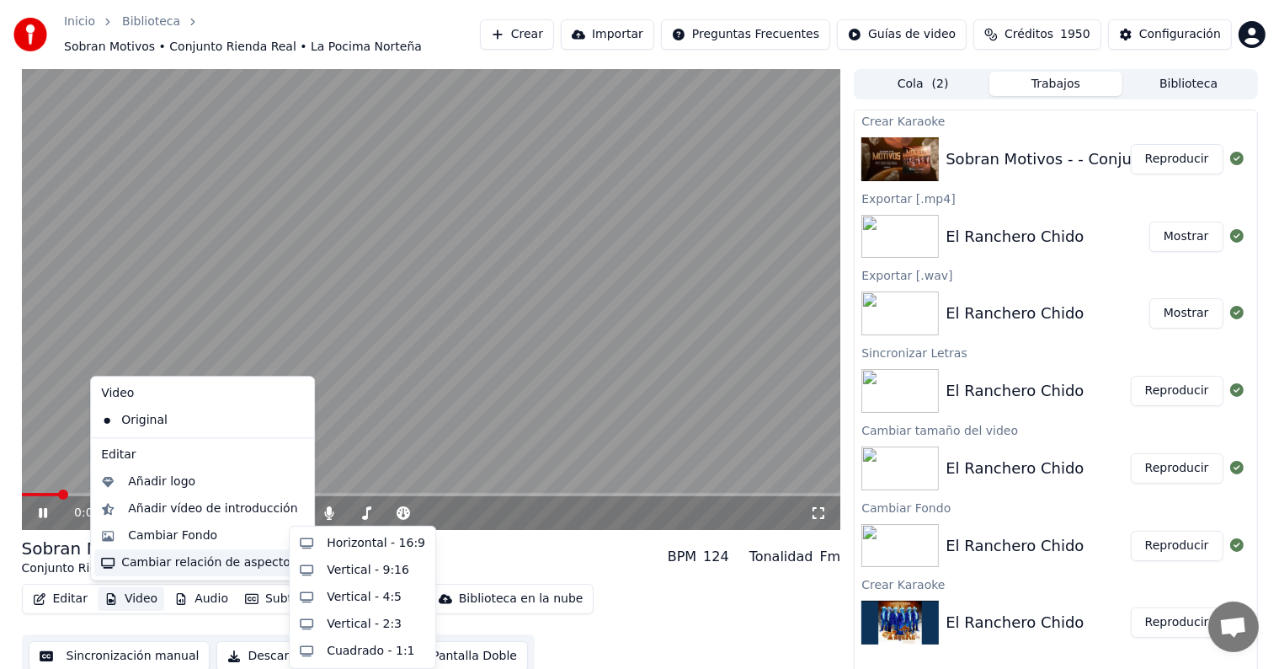
click at [251, 569] on div "Cambiar relación de aspecto" at bounding box center [202, 562] width 216 height 27
click at [324, 540] on div "Horizontal - 16:9" at bounding box center [362, 543] width 139 height 27
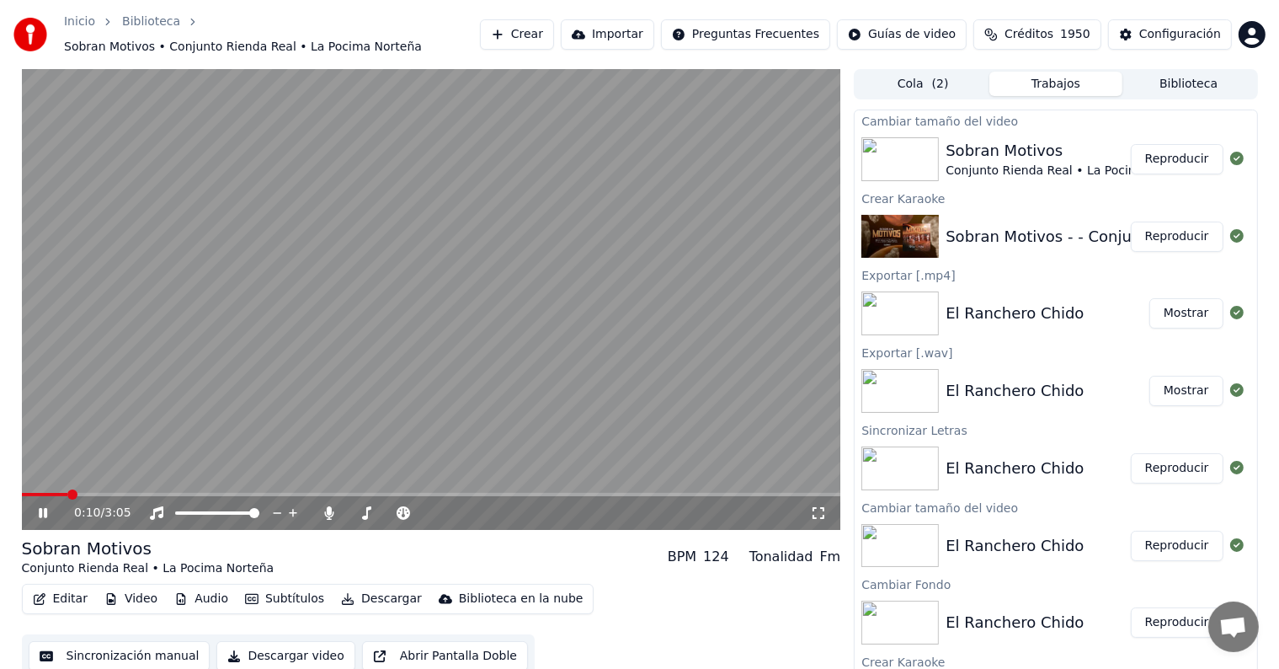
click at [1074, 380] on div "El Ranchero Chido" at bounding box center [1048, 391] width 204 height 24
click at [1174, 148] on button "Reproducir" at bounding box center [1177, 159] width 93 height 30
click at [229, 591] on div "Editar Video Audio Subtítulos Descargar Biblioteca en la nube" at bounding box center [308, 599] width 573 height 30
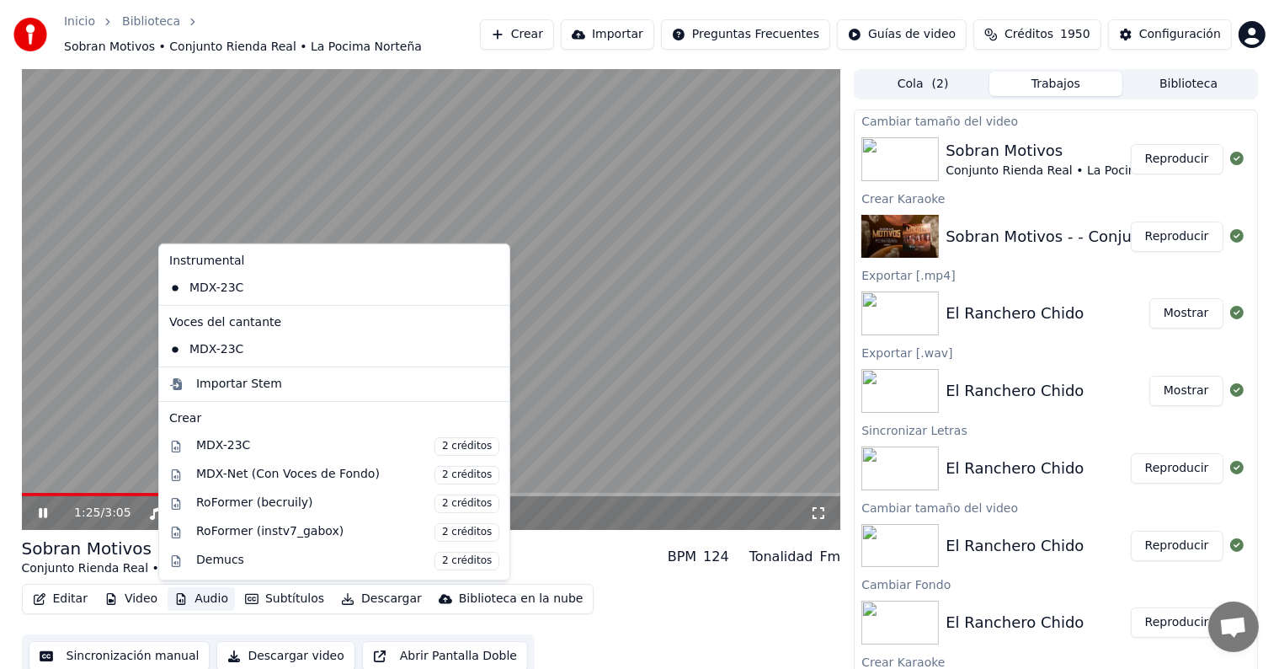
click at [222, 596] on button "Audio" at bounding box center [201, 599] width 67 height 24
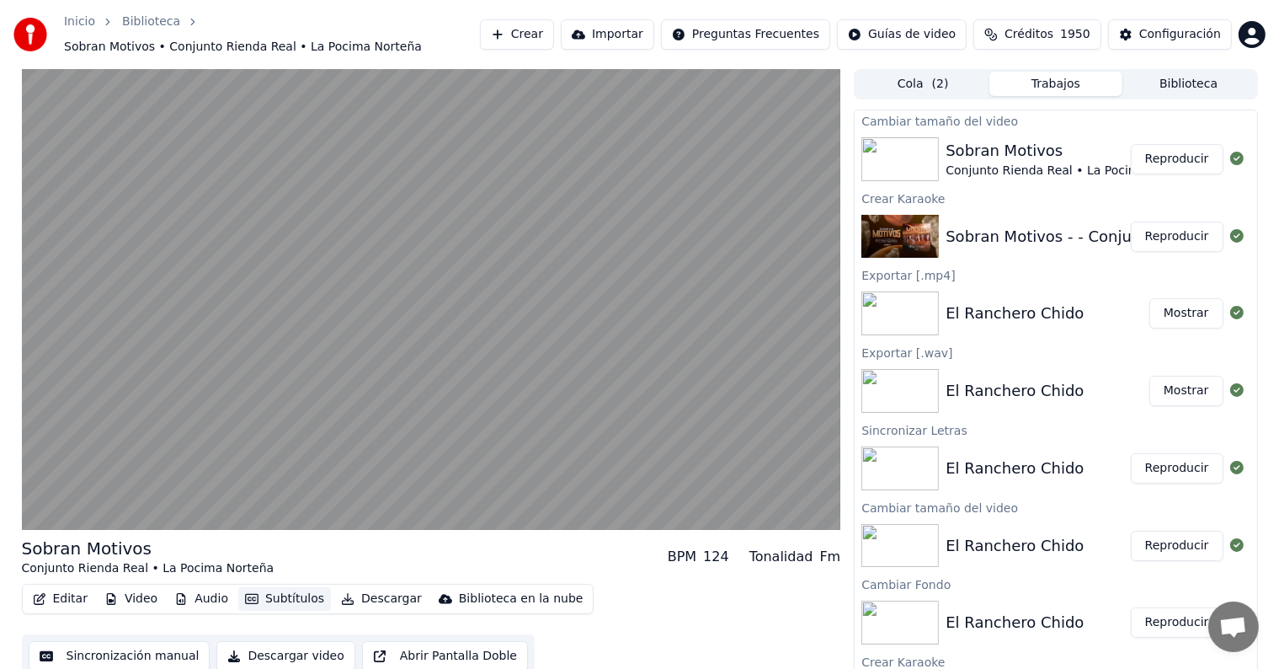
click at [256, 601] on button "Subtítulos" at bounding box center [284, 599] width 93 height 24
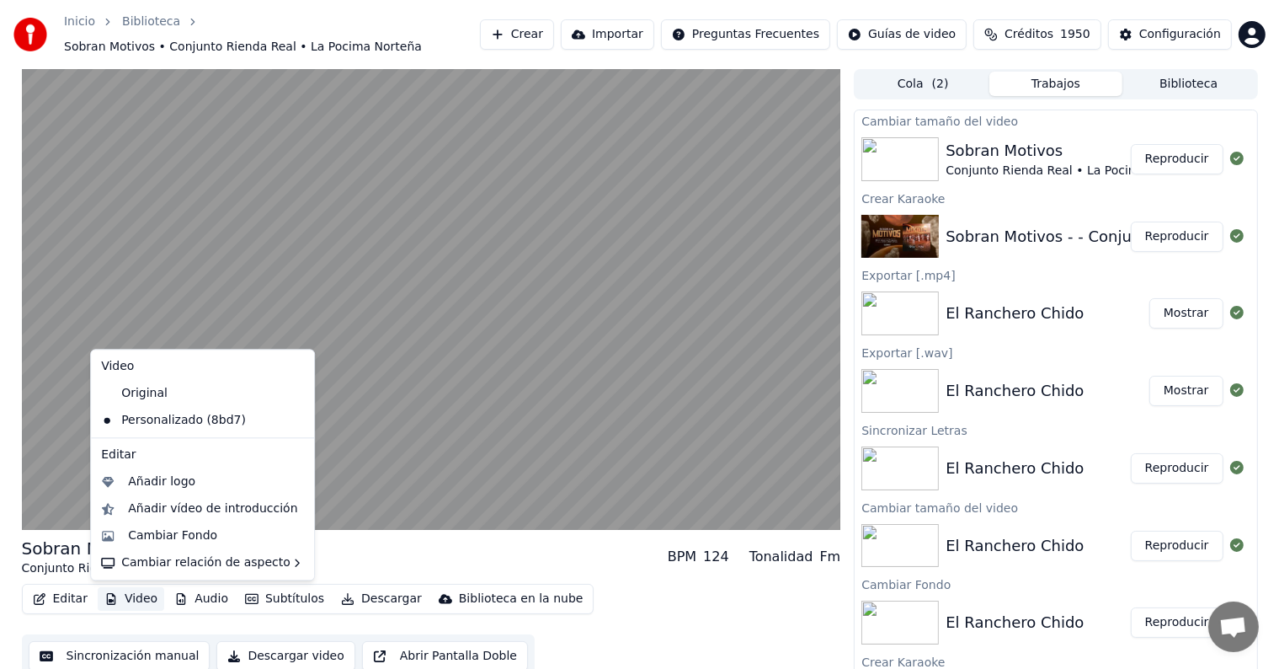
click at [149, 597] on button "Video" at bounding box center [131, 599] width 67 height 24
click at [232, 542] on div "Cambiar Fondo" at bounding box center [216, 535] width 176 height 17
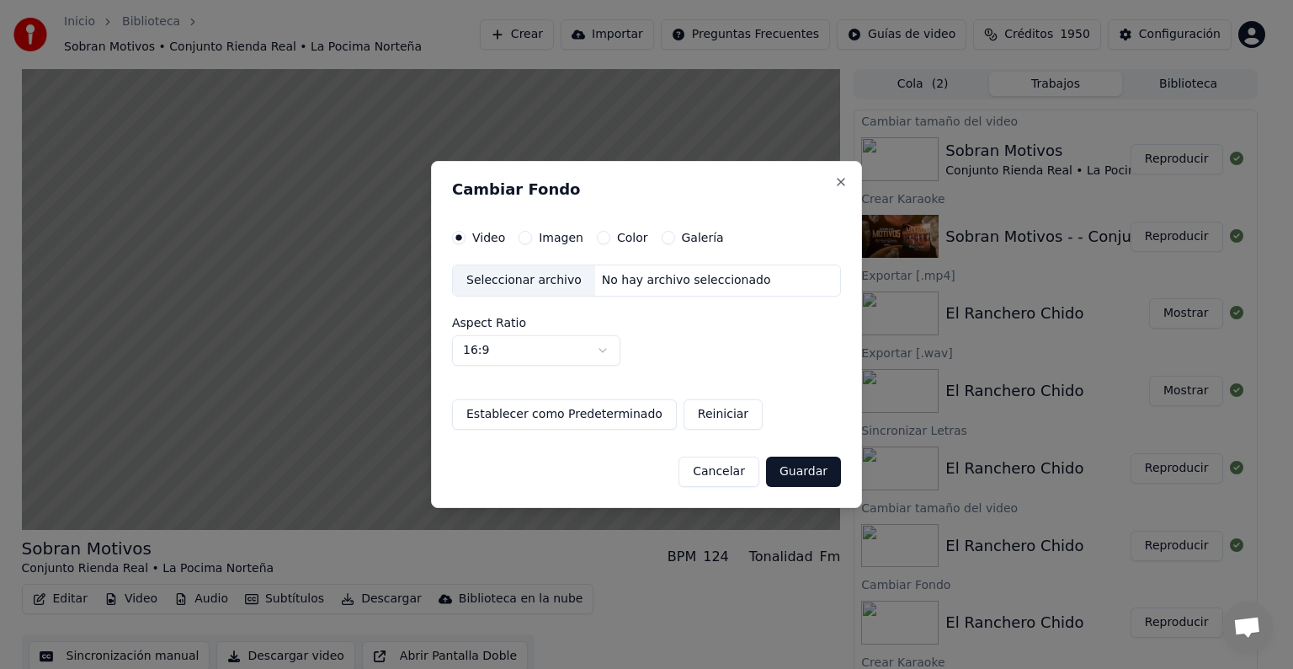
click at [232, 542] on div at bounding box center [646, 334] width 1293 height 669
click at [664, 238] on button "Galería" at bounding box center [668, 237] width 13 height 13
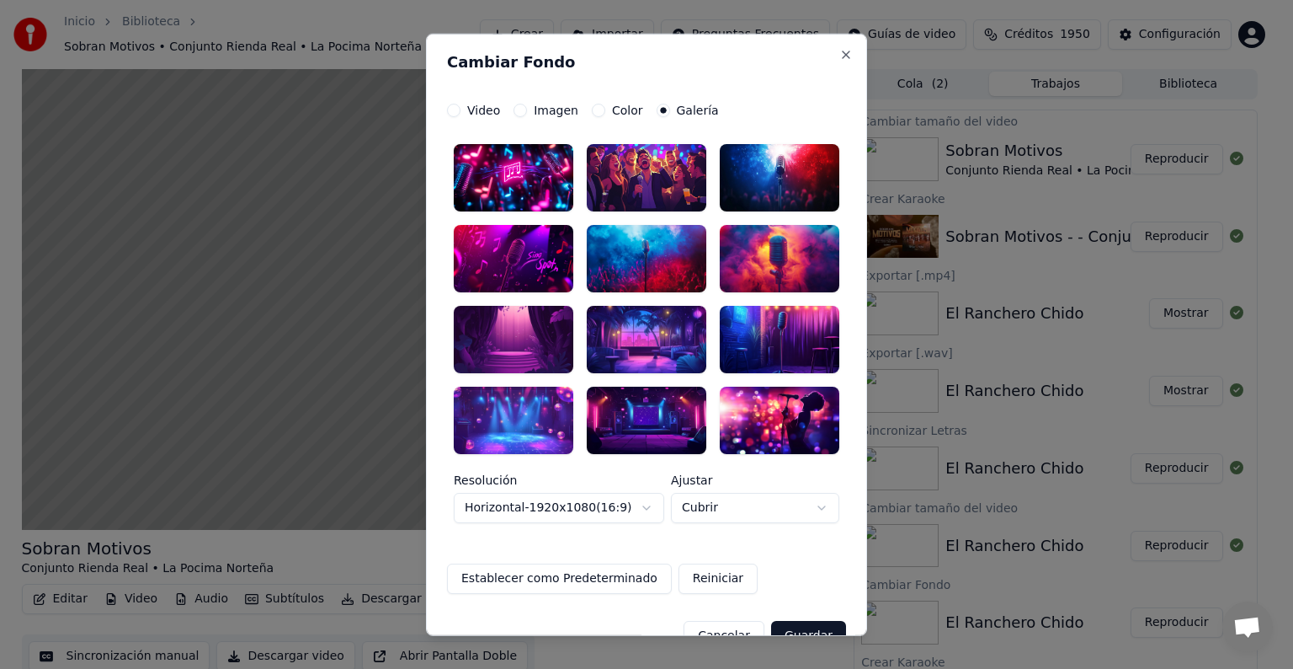
click at [758, 345] on div at bounding box center [780, 338] width 120 height 67
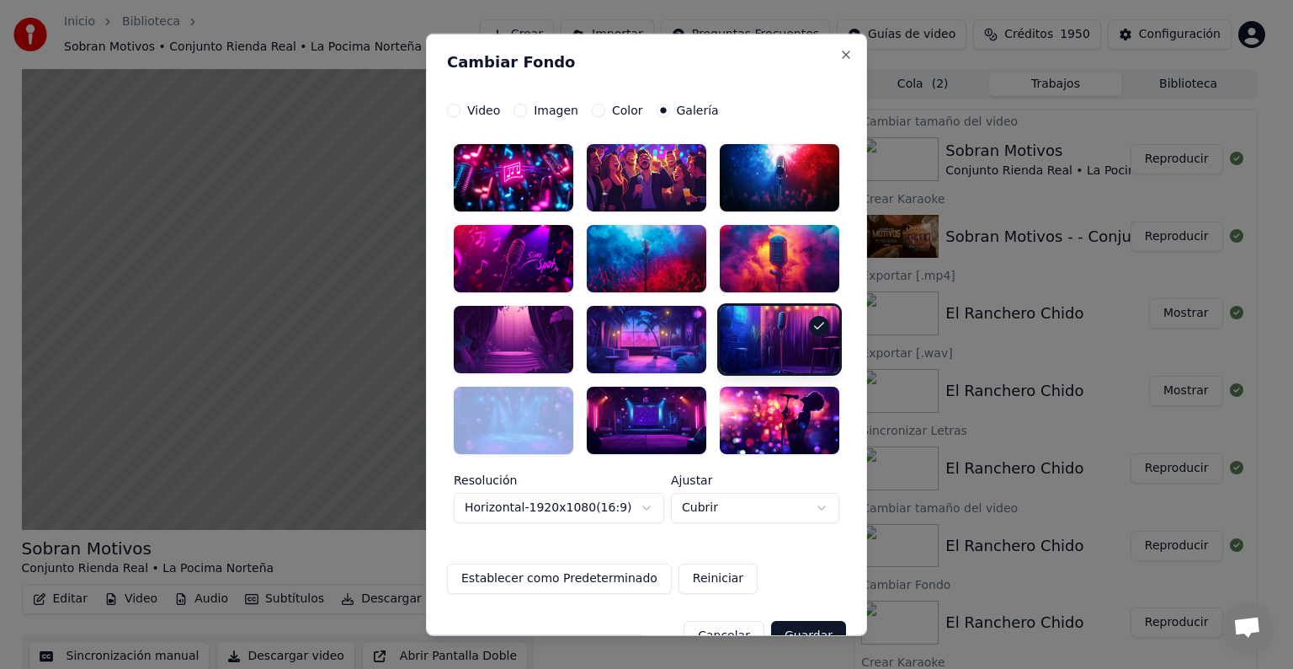
click at [758, 345] on div at bounding box center [780, 338] width 120 height 67
click at [810, 634] on div "**********" at bounding box center [646, 335] width 441 height 602
click at [816, 626] on button "Guardar" at bounding box center [808, 635] width 75 height 30
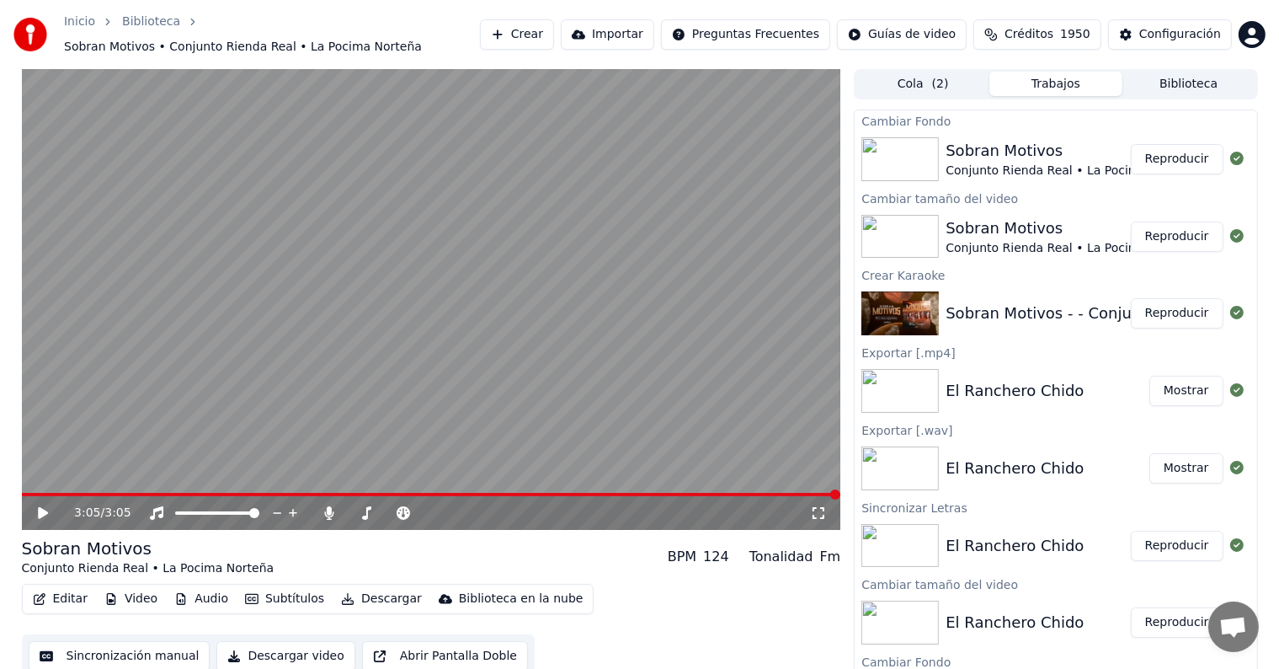
click at [1163, 161] on button "Reproducir" at bounding box center [1177, 159] width 93 height 30
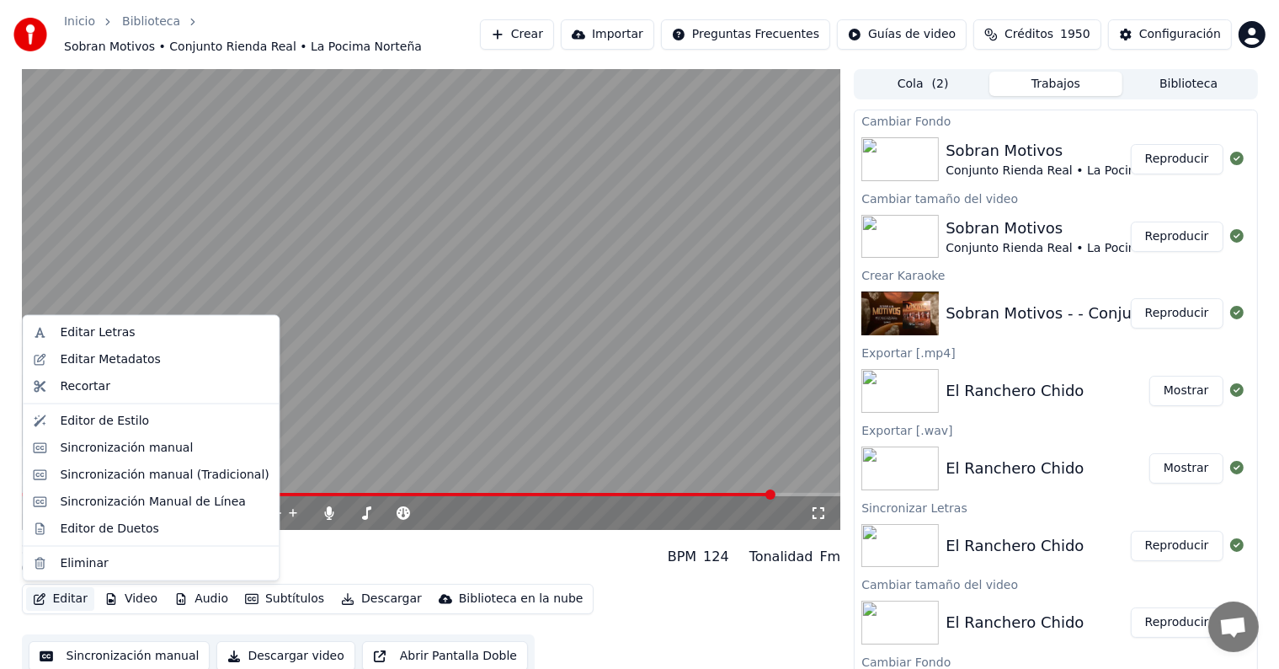
click at [70, 609] on button "Editar" at bounding box center [60, 599] width 68 height 24
click at [200, 479] on div "Sincronización manual (Tradicional)" at bounding box center [164, 474] width 209 height 17
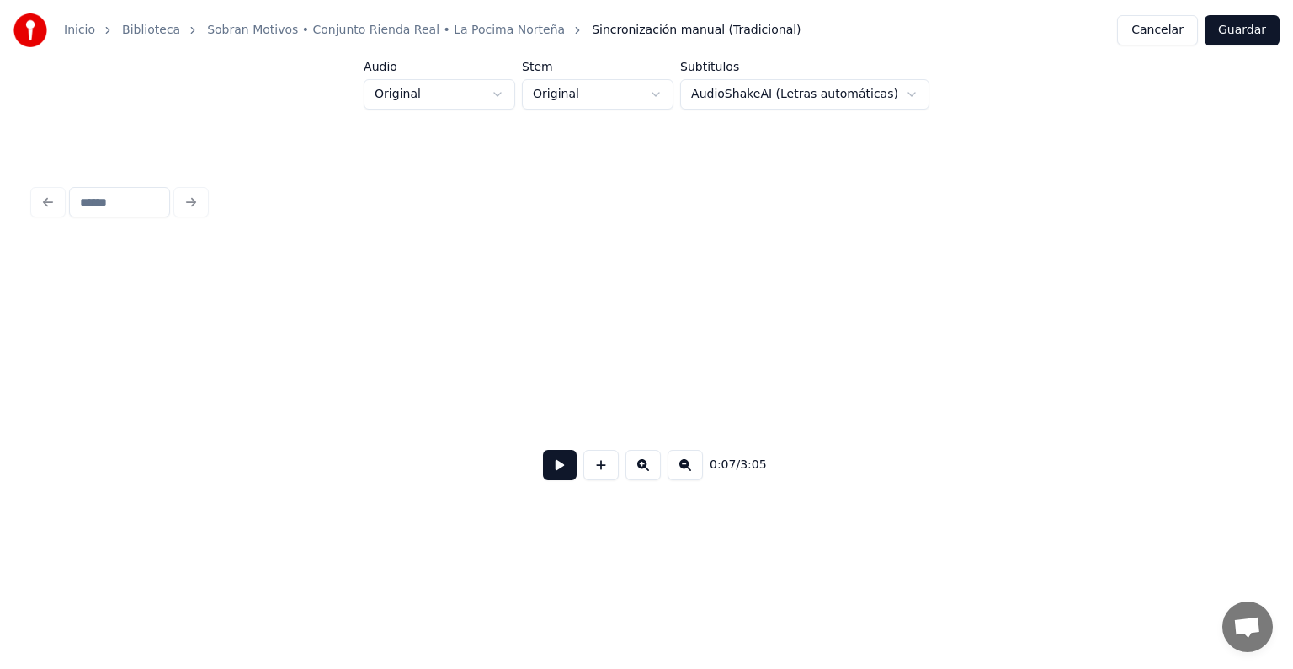
scroll to position [0, 2133]
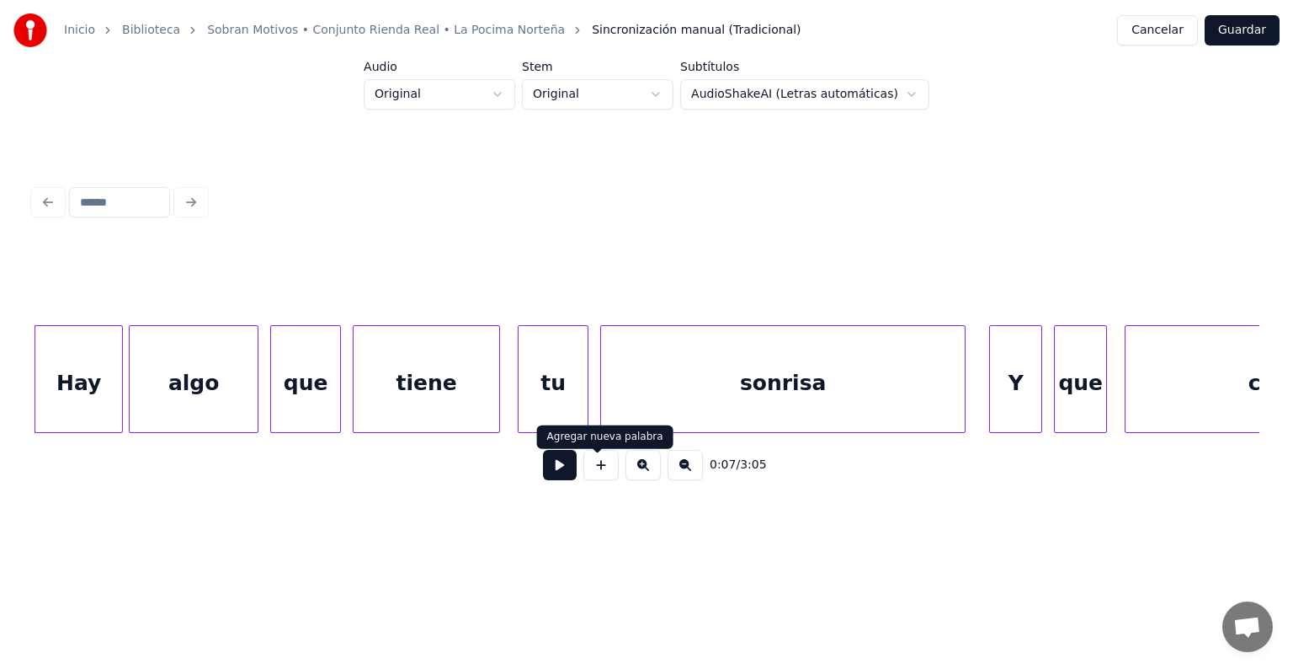
click at [556, 470] on button at bounding box center [560, 465] width 34 height 30
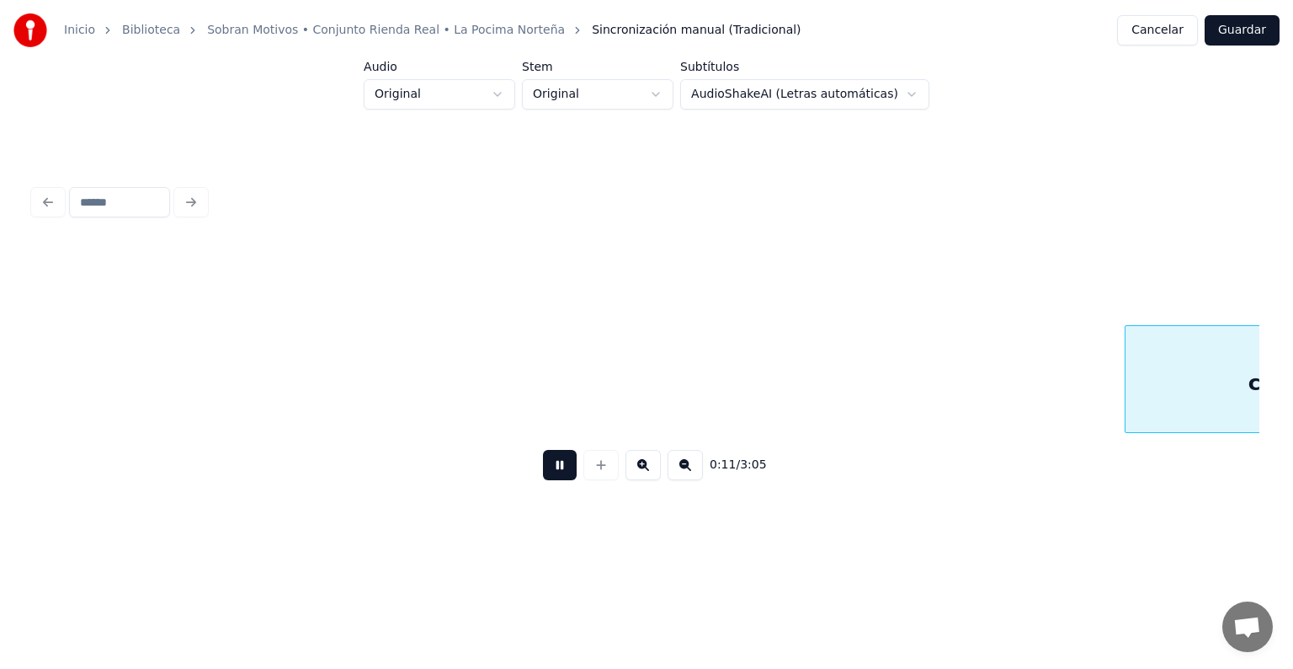
scroll to position [0, 3361]
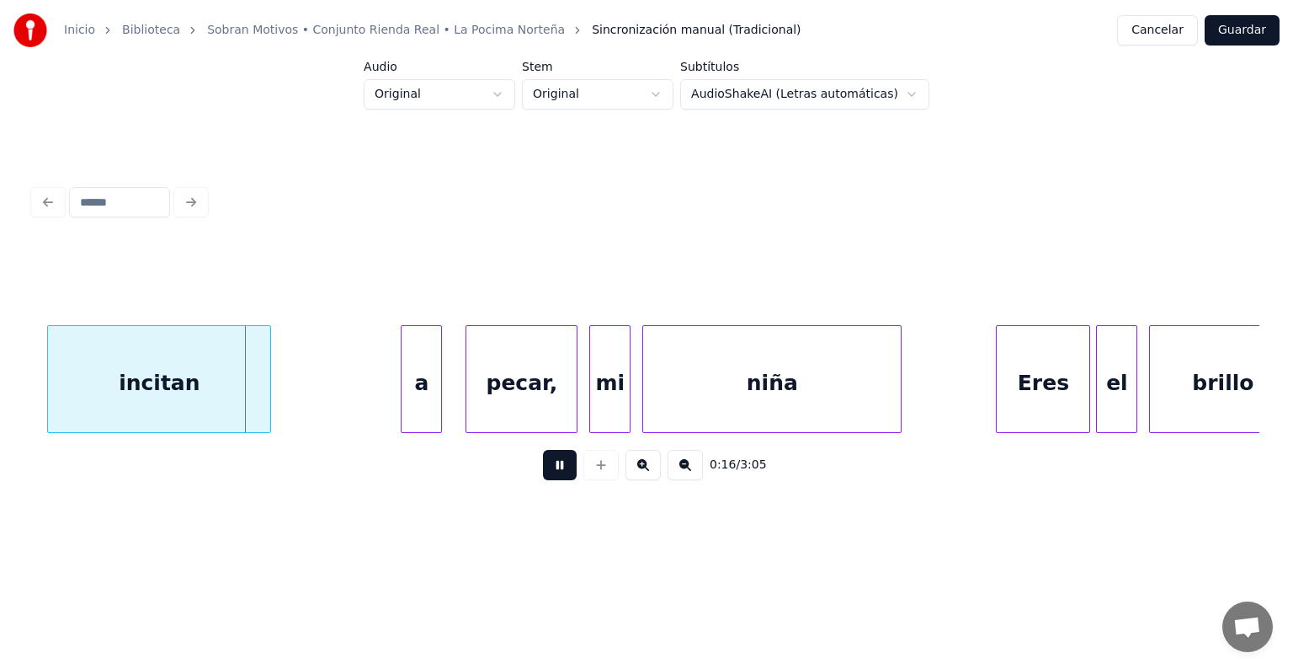
click at [701, 479] on button at bounding box center [685, 465] width 35 height 30
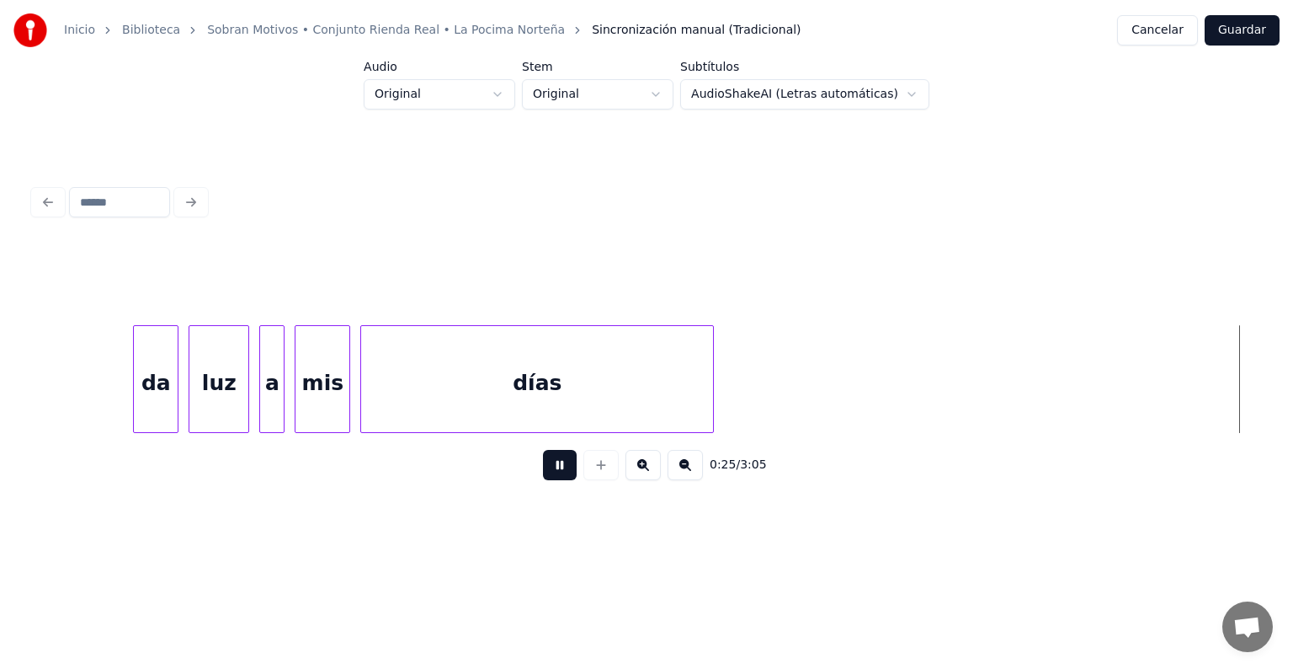
scroll to position [0, 6347]
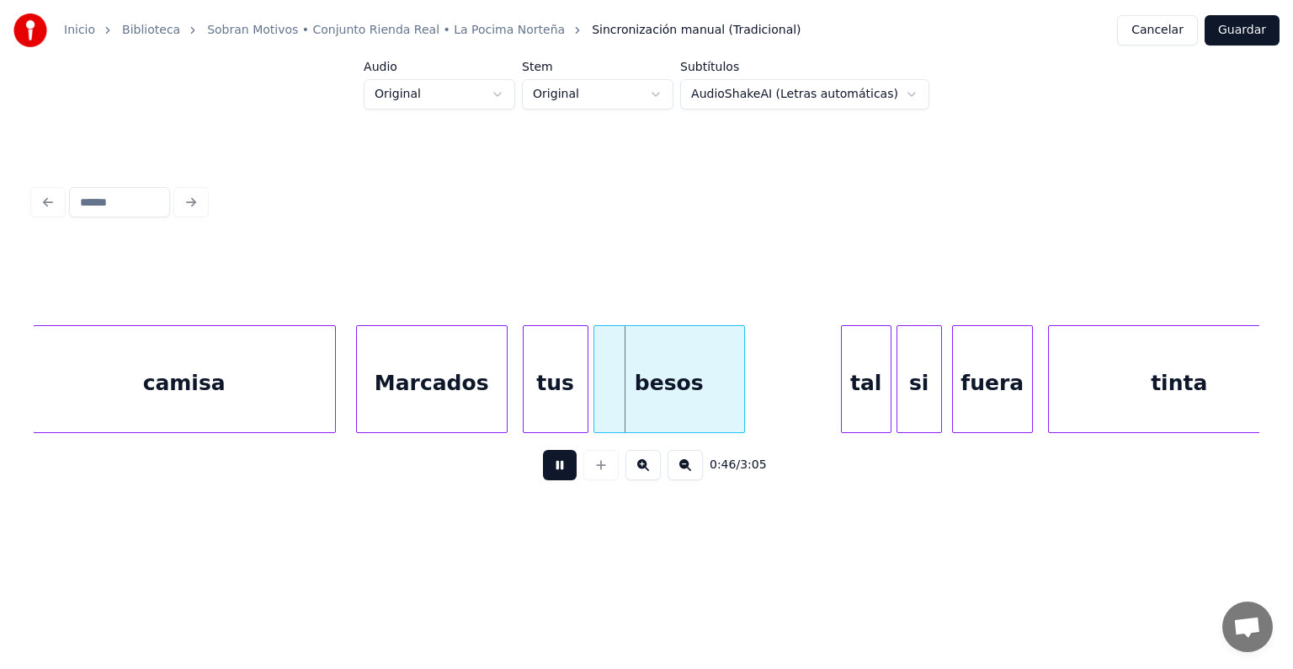
click at [651, 564] on html "Inicio Biblioteca Sobran Motivos • Conjunto Rienda Real • La Pocima Norteña Sin…" at bounding box center [646, 282] width 1293 height 564
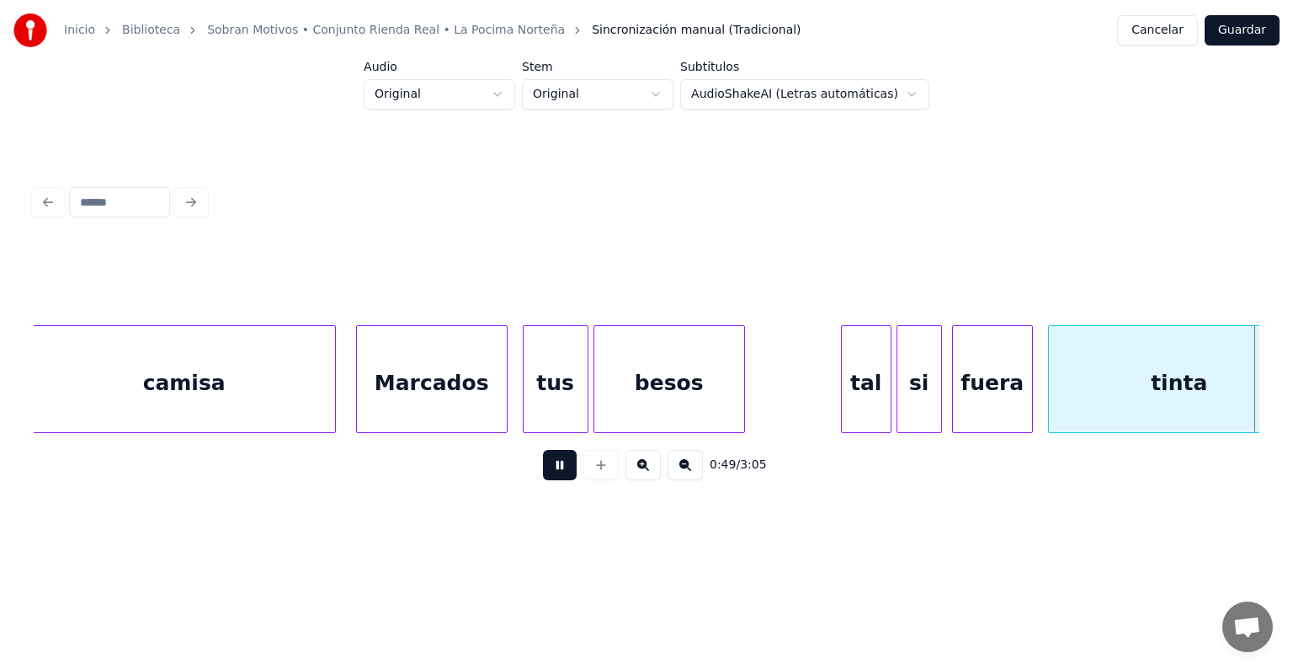
scroll to position [0, 12488]
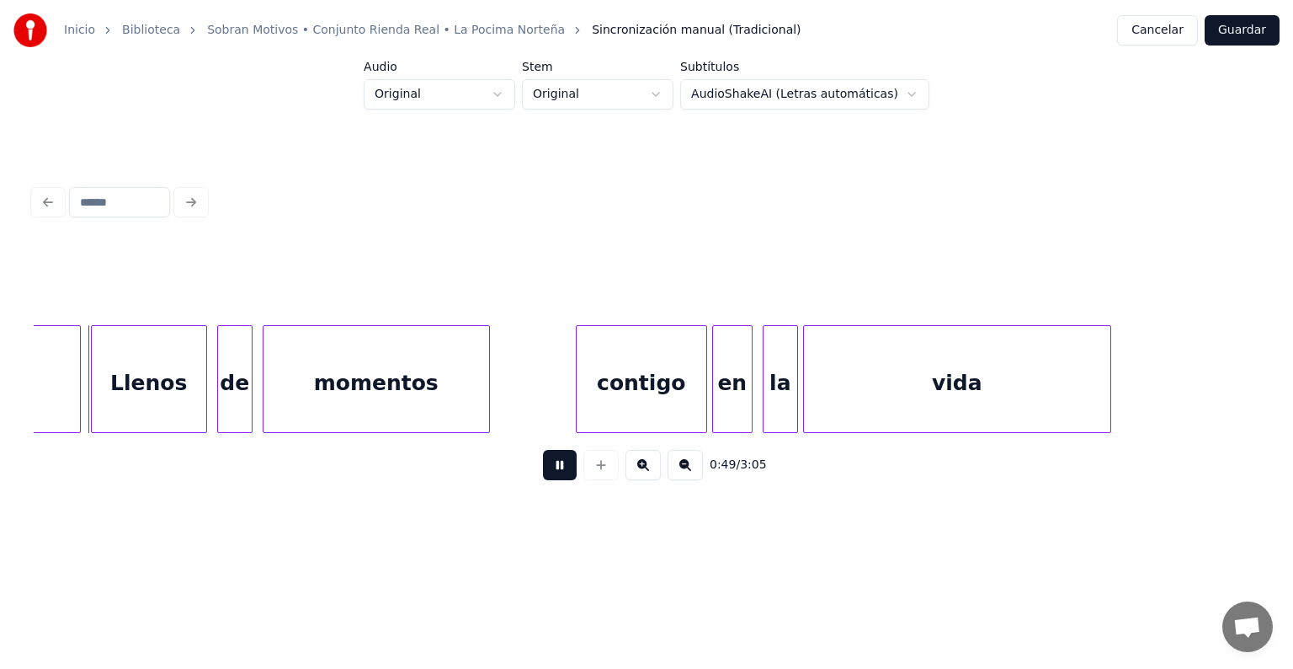
click at [651, 564] on html "Inicio Biblioteca Sobran Motivos • Conjunto Rienda Real • La Pocima Norteña Sin…" at bounding box center [646, 282] width 1293 height 564
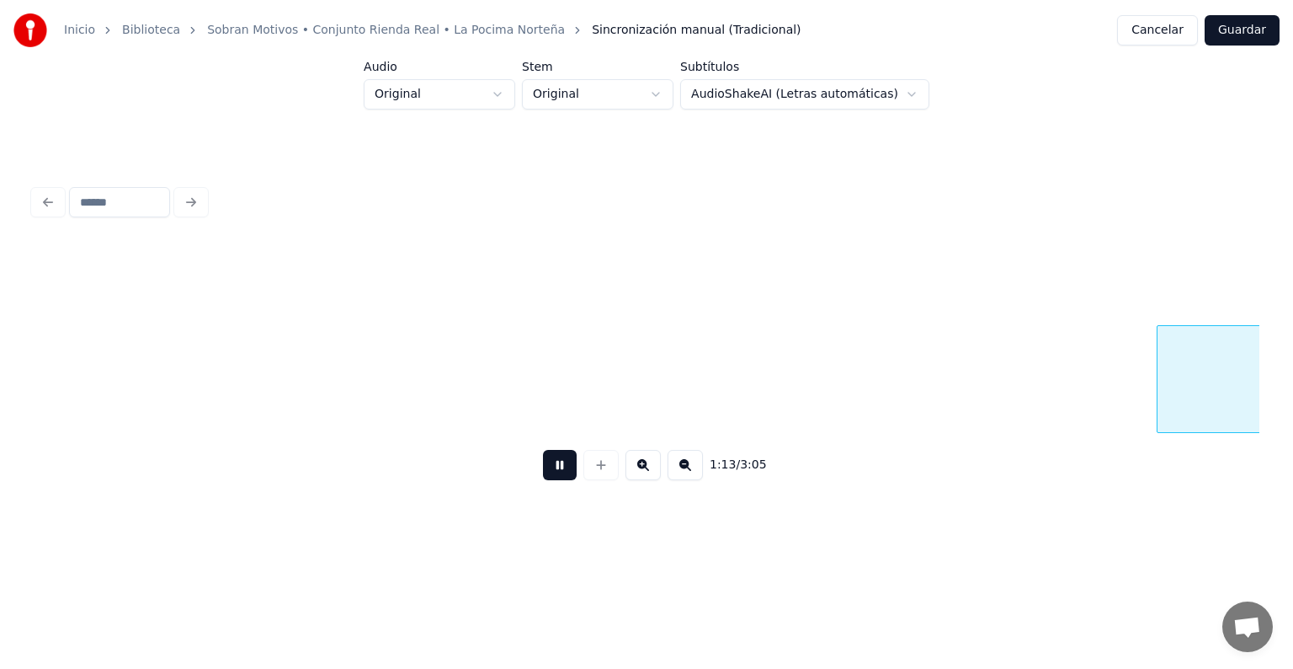
scroll to position [0, 18629]
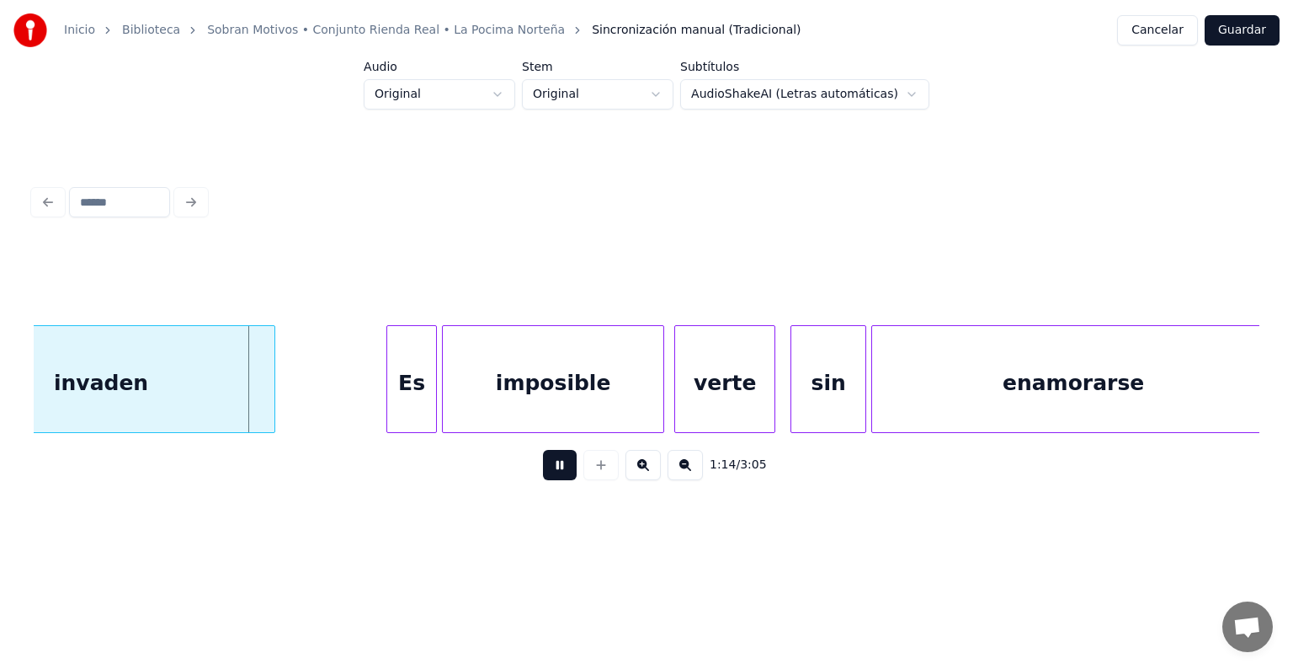
click at [557, 474] on button at bounding box center [560, 465] width 34 height 30
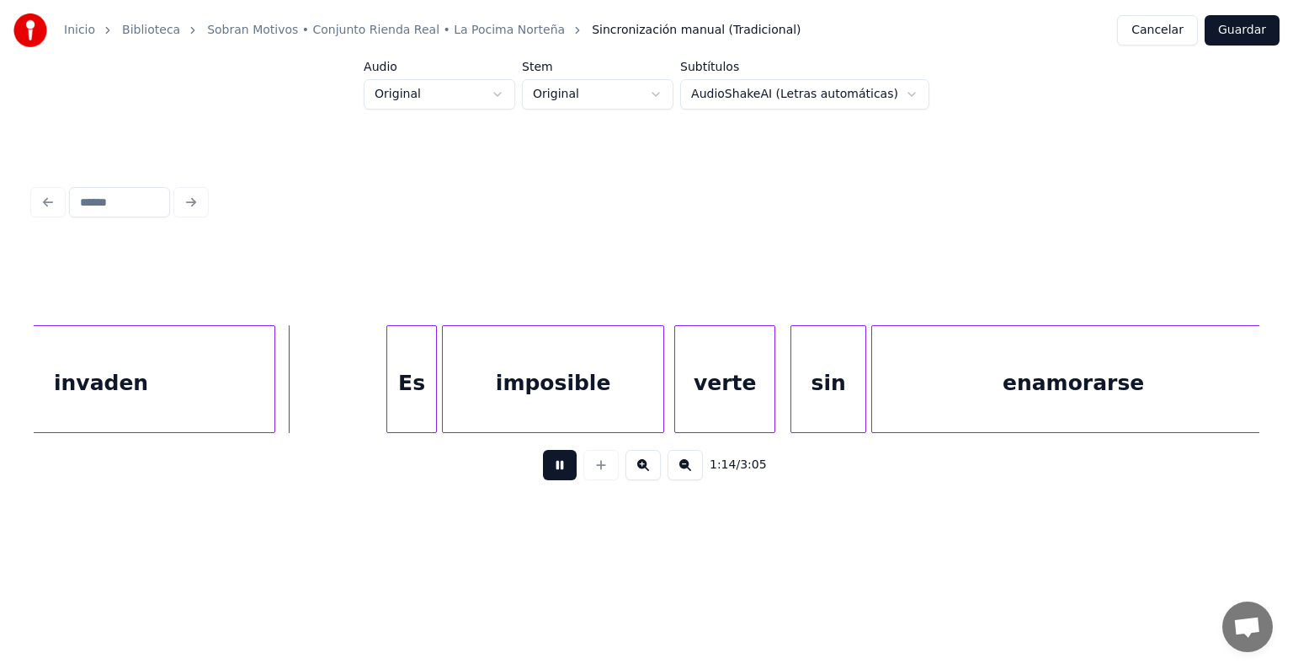
click at [557, 474] on button at bounding box center [560, 465] width 34 height 30
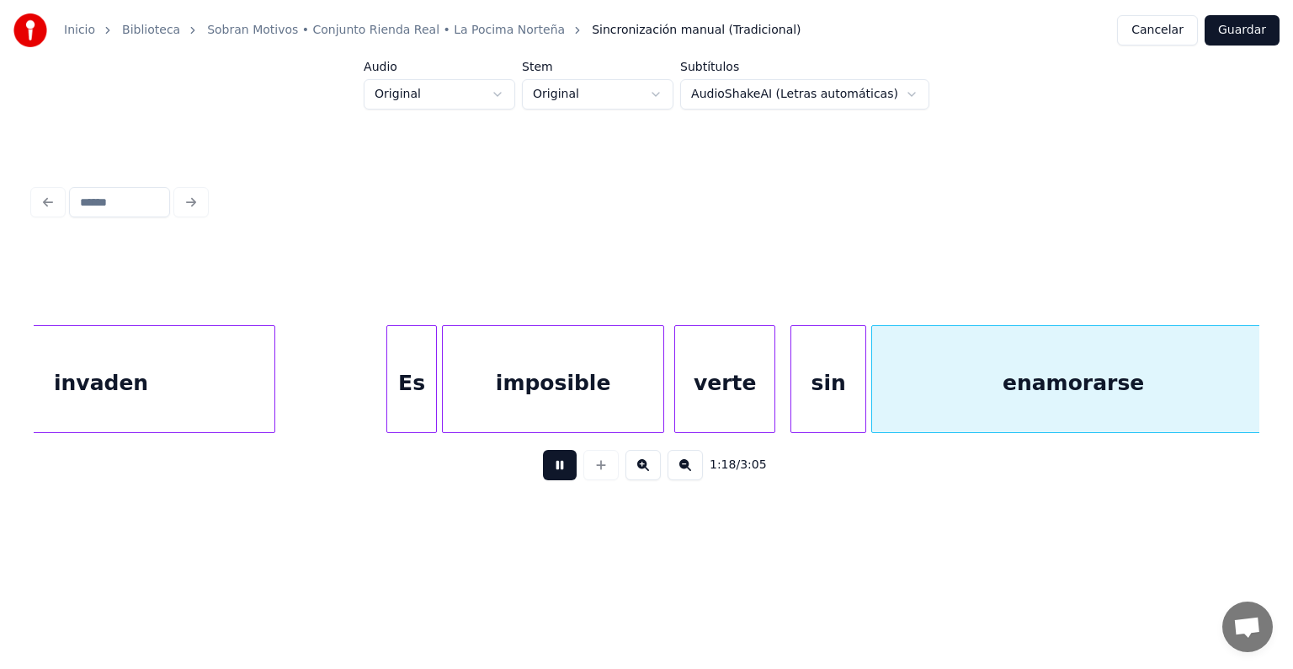
scroll to position [0, 19856]
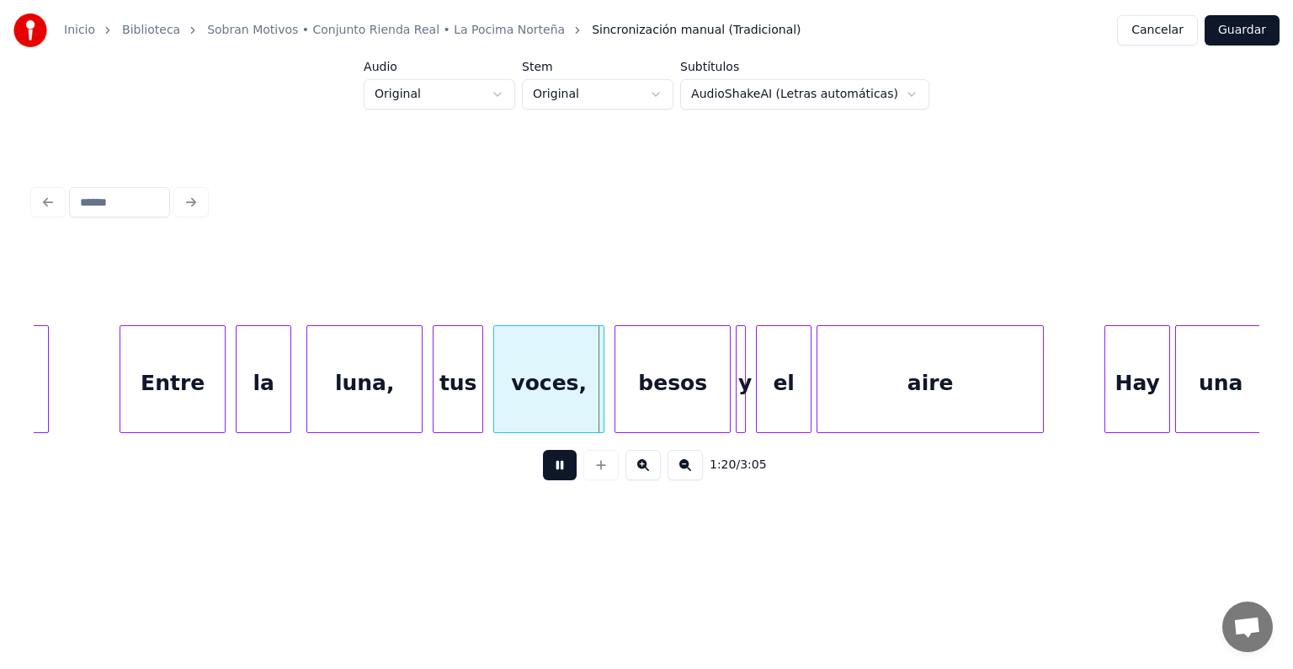
click at [566, 504] on div "1:20 / 3:05" at bounding box center [646, 336] width 1239 height 333
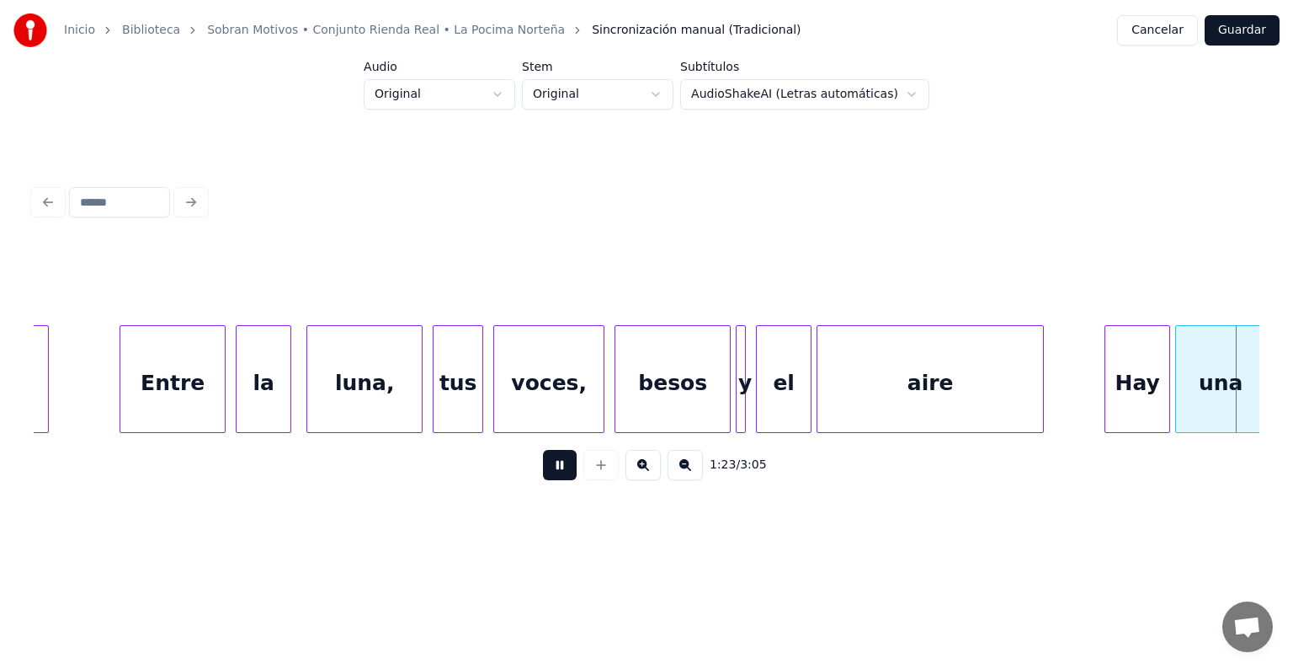
scroll to position [0, 21087]
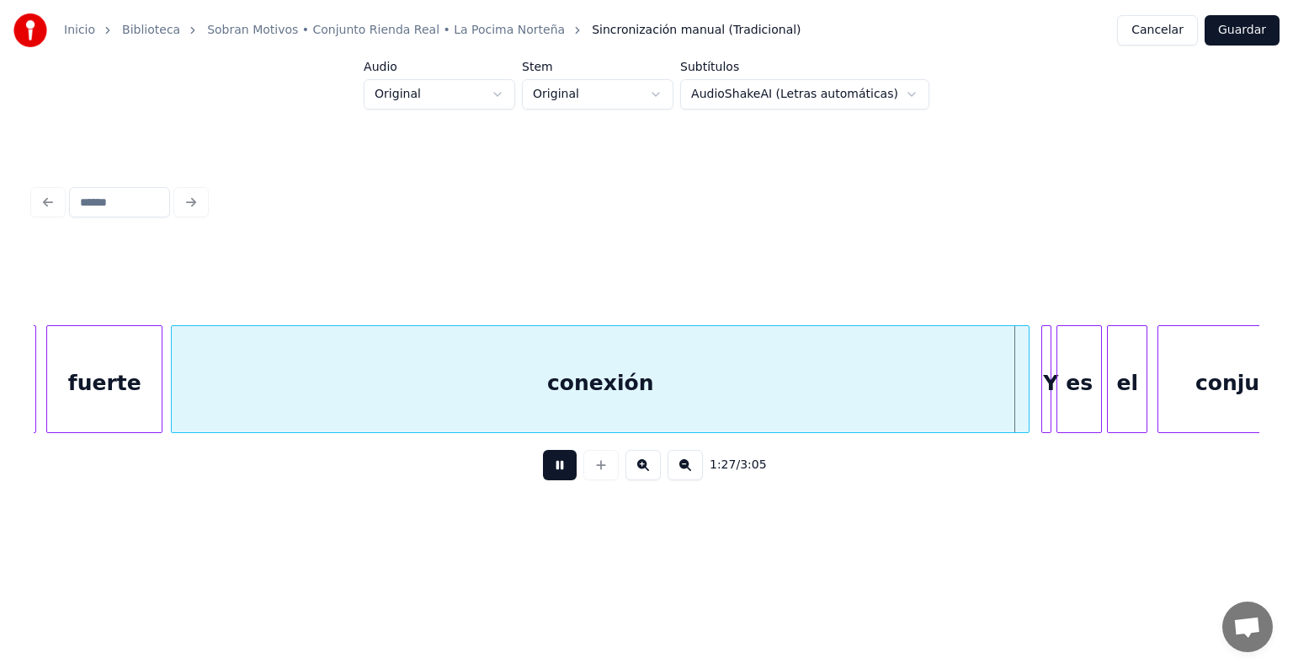
click at [1029, 340] on div "conexión" at bounding box center [600, 379] width 859 height 108
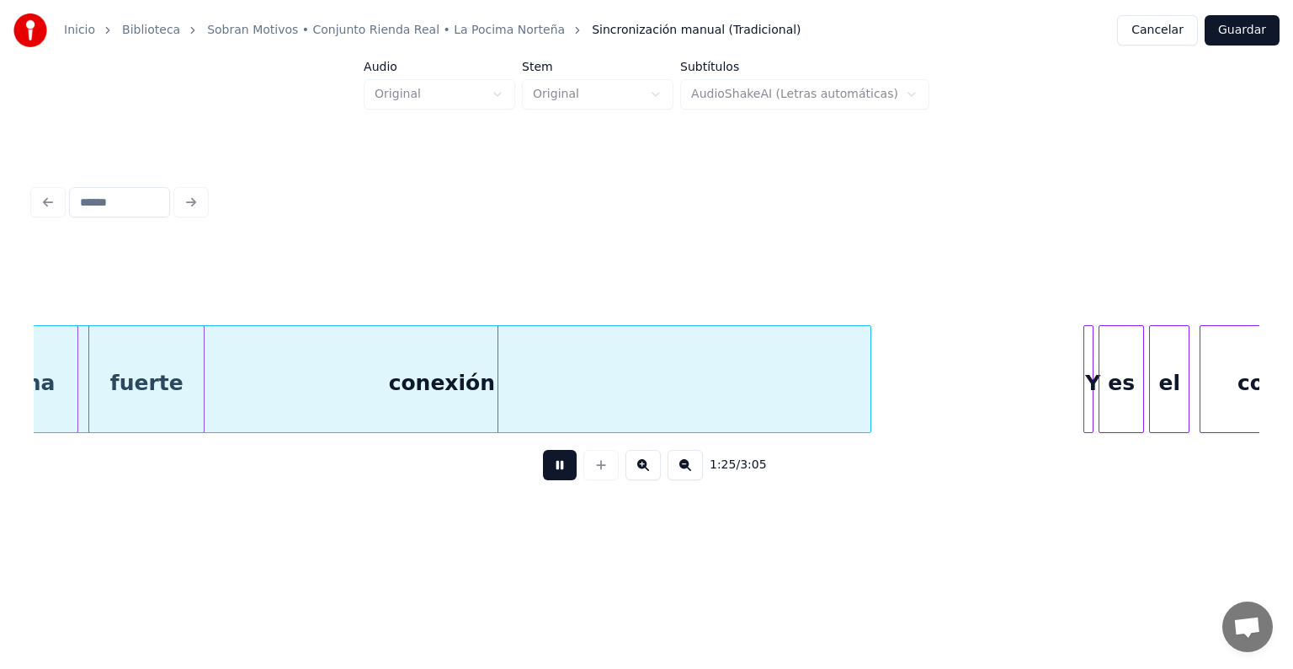
scroll to position [0, 20997]
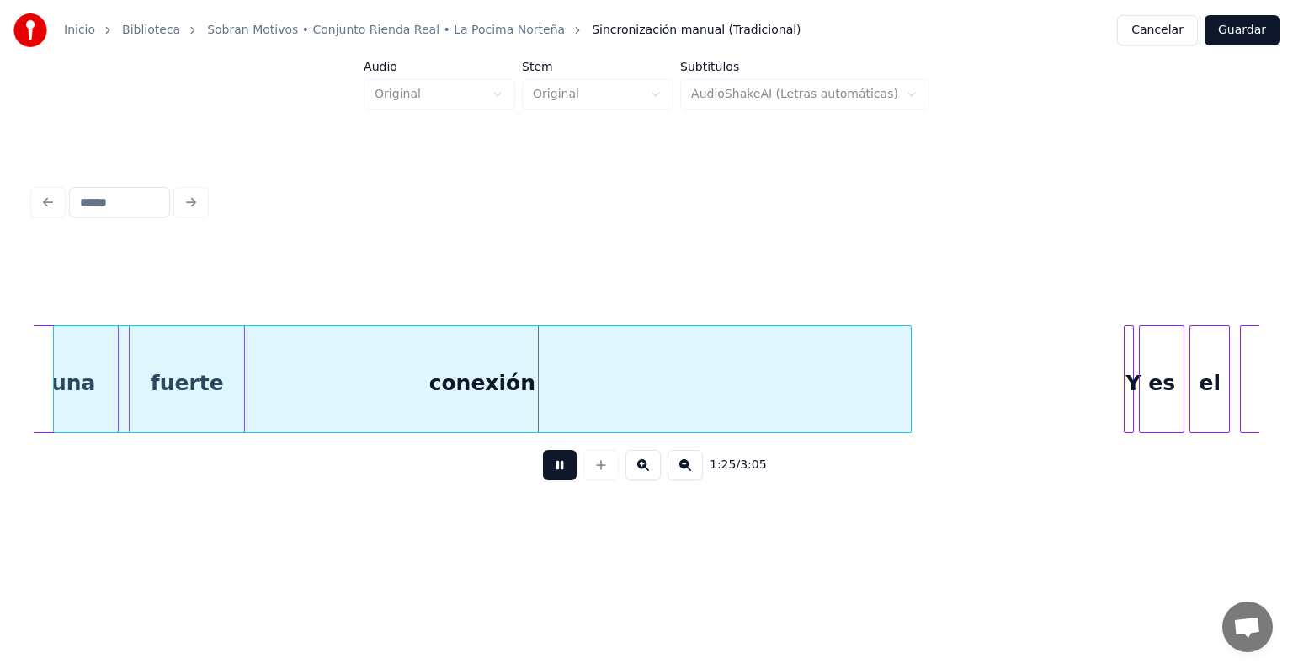
click at [802, 401] on div "conexión" at bounding box center [482, 379] width 859 height 108
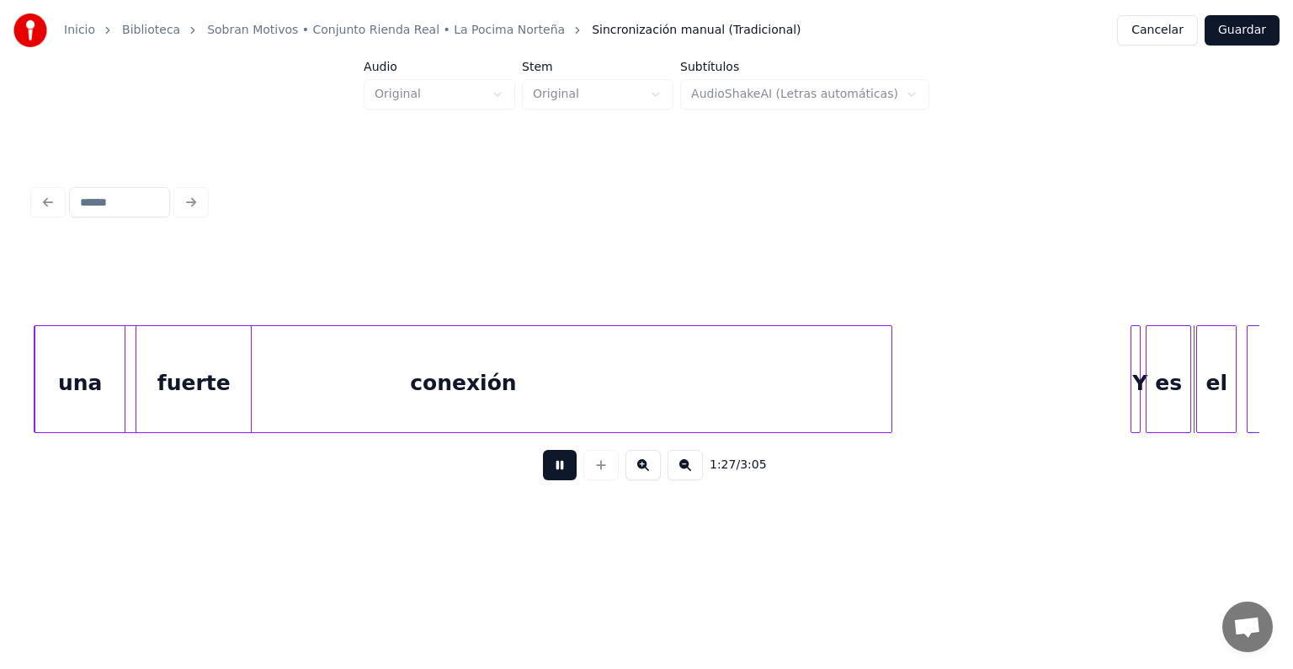
click at [887, 351] on div at bounding box center [889, 379] width 5 height 106
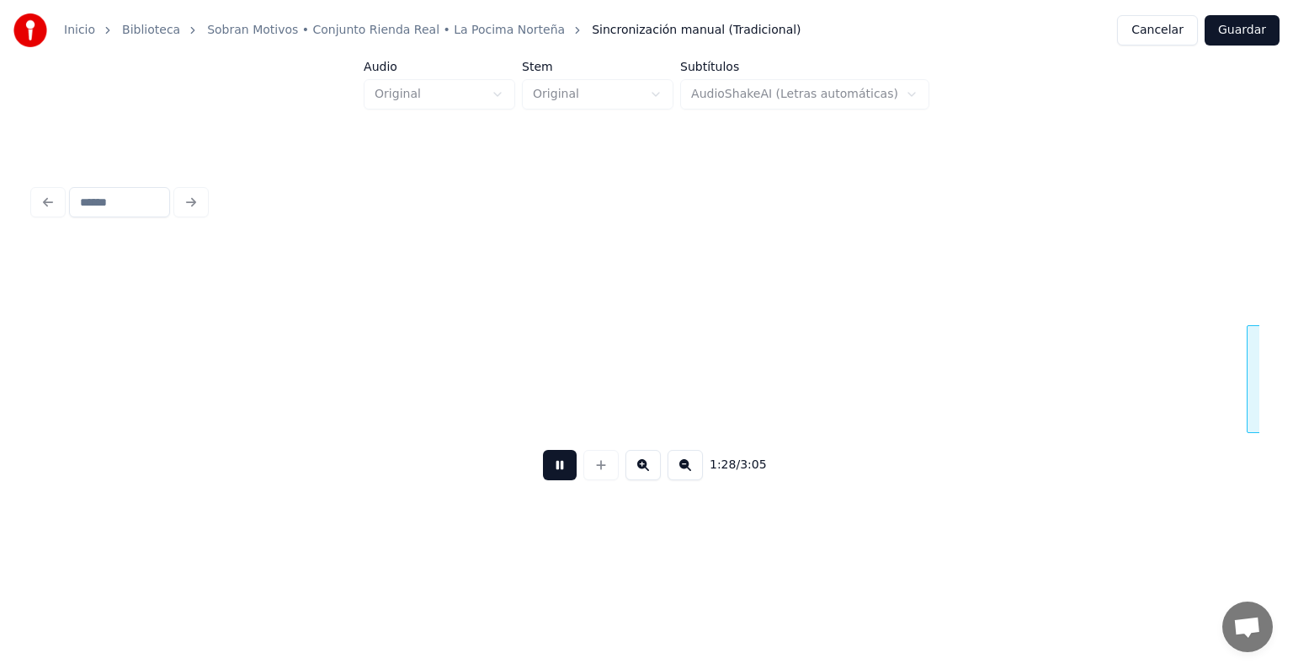
scroll to position [0, 22227]
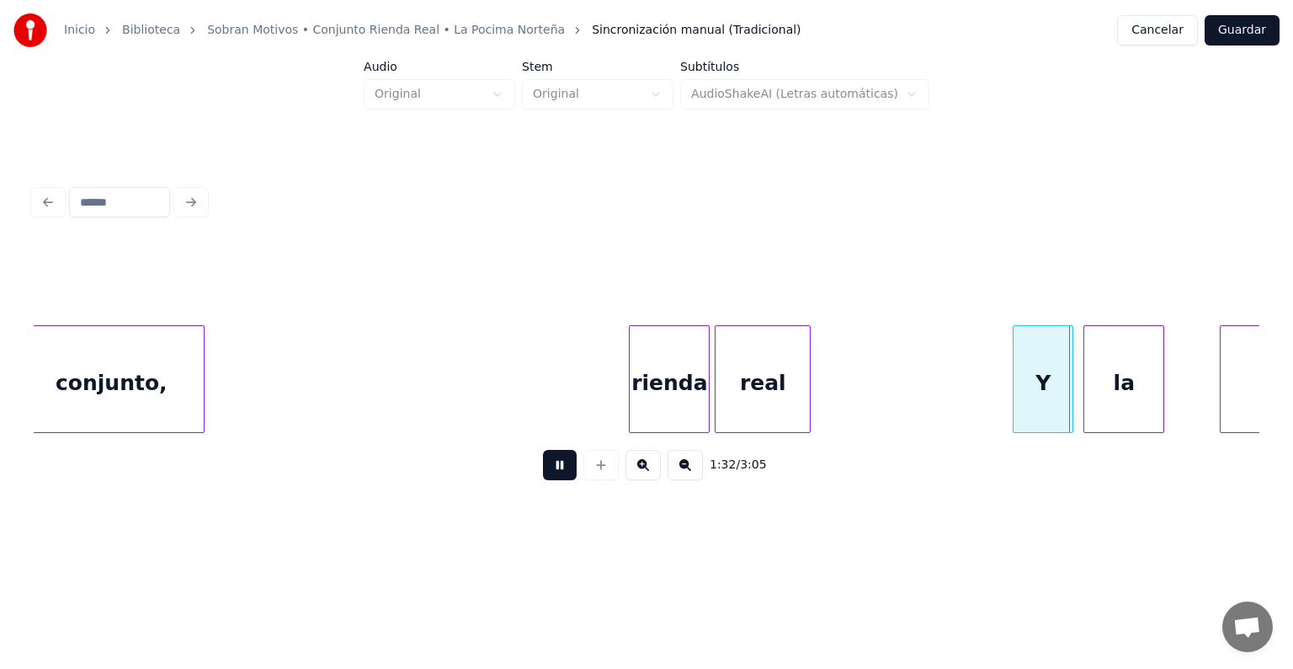
click at [552, 472] on button at bounding box center [560, 465] width 34 height 30
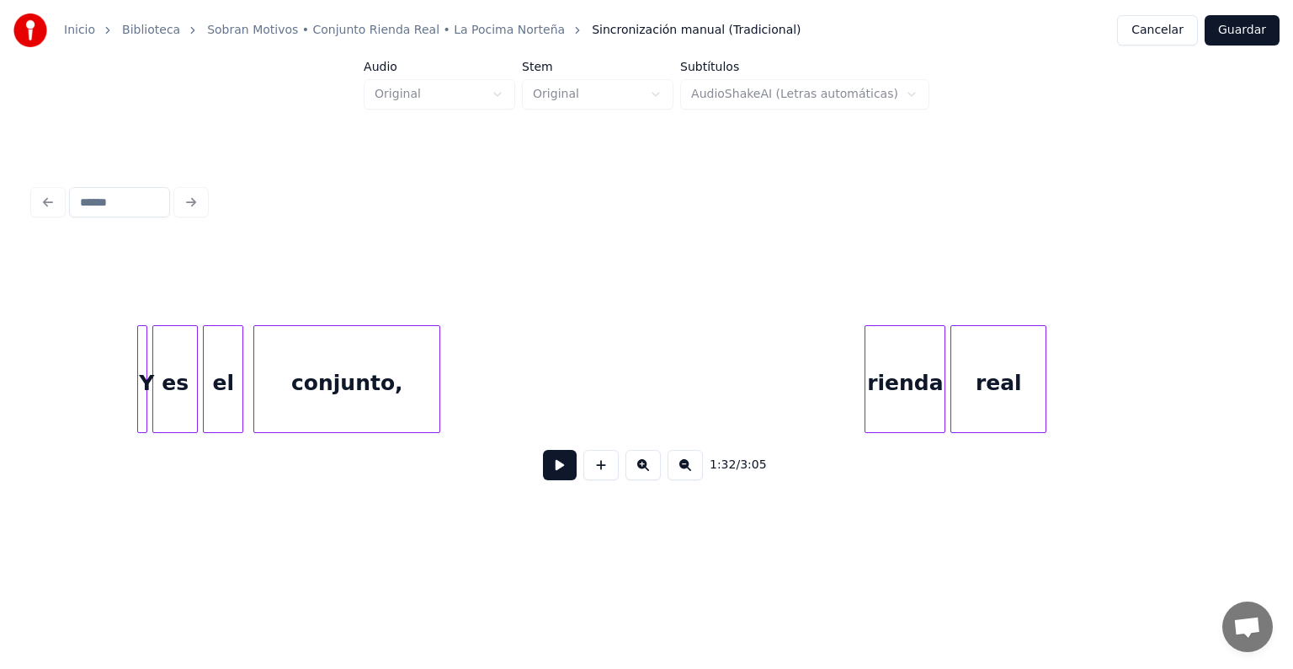
scroll to position [0, 21957]
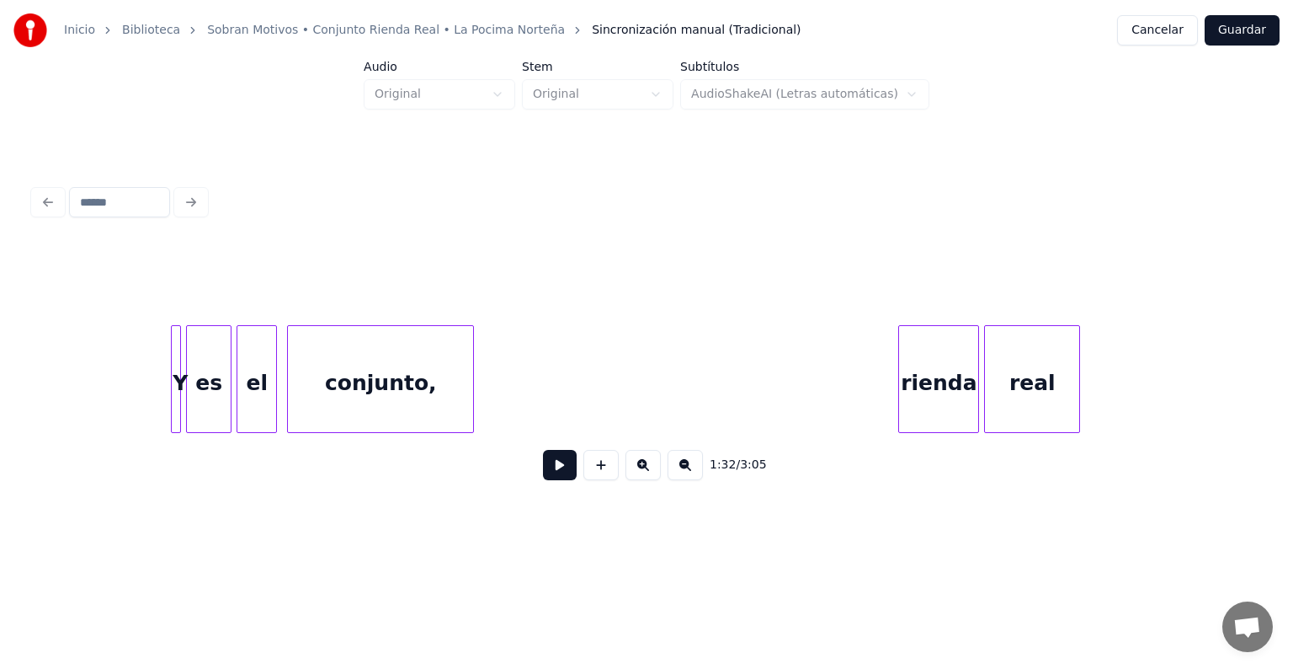
click at [179, 332] on div at bounding box center [177, 379] width 5 height 106
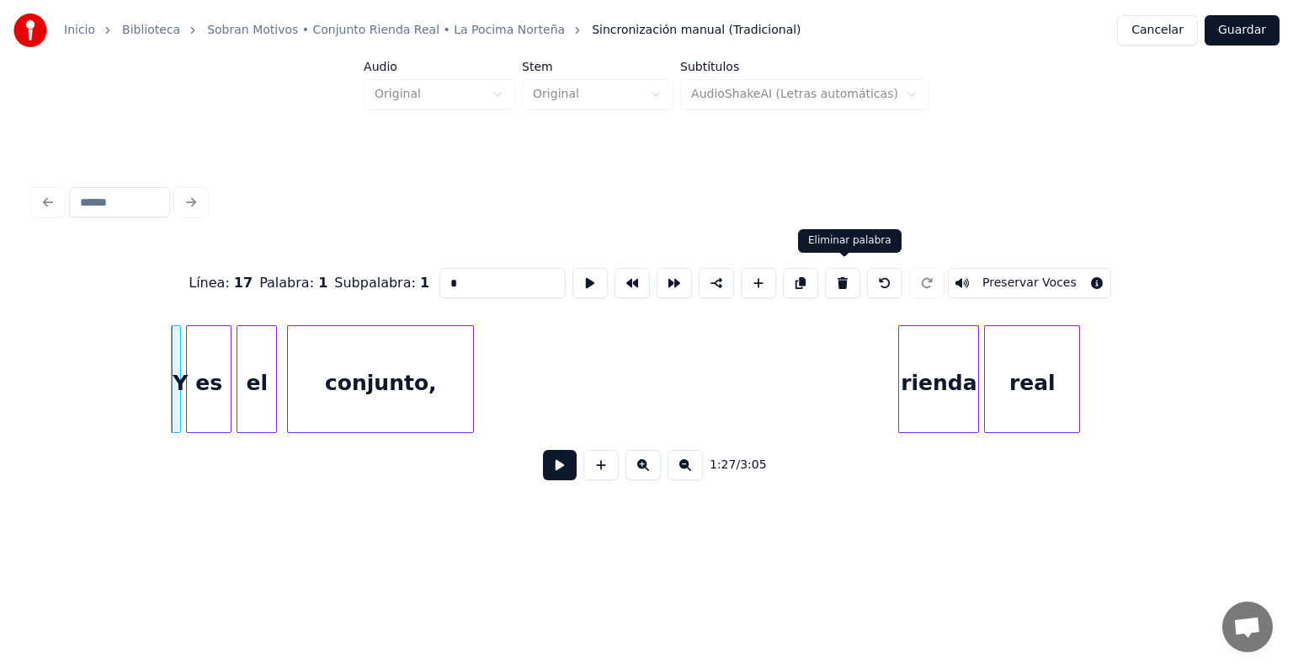
click at [850, 279] on button at bounding box center [842, 283] width 35 height 30
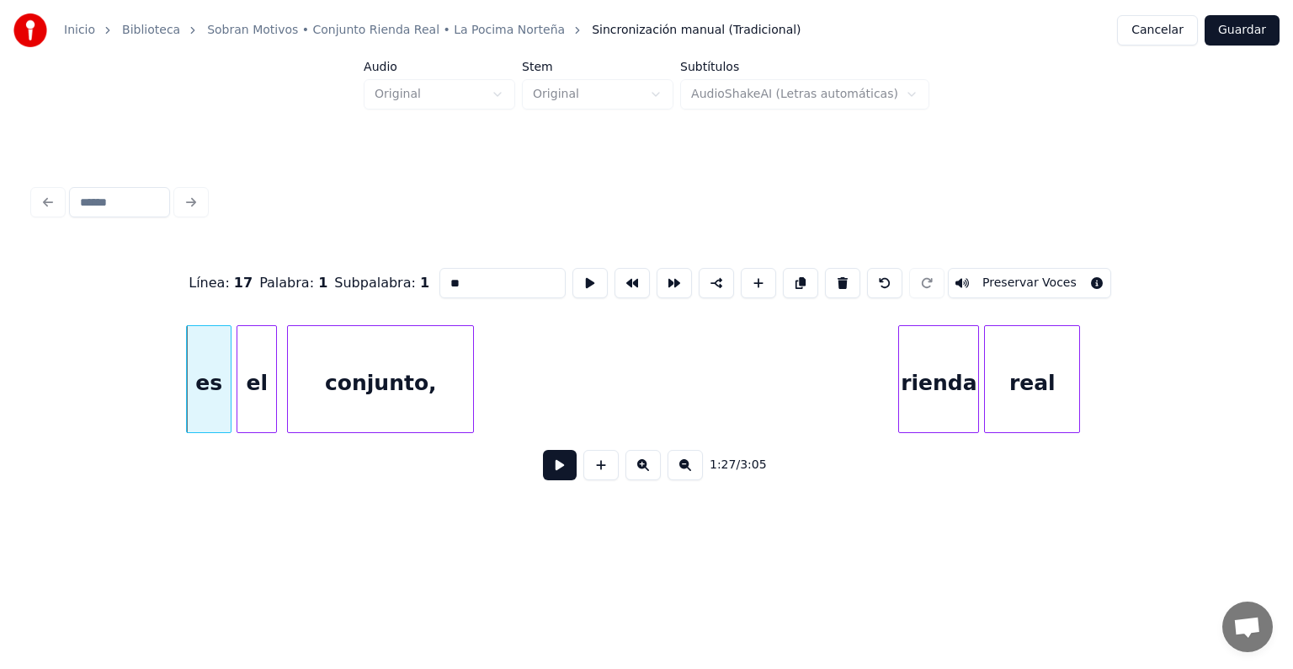
click at [850, 279] on button at bounding box center [842, 283] width 35 height 30
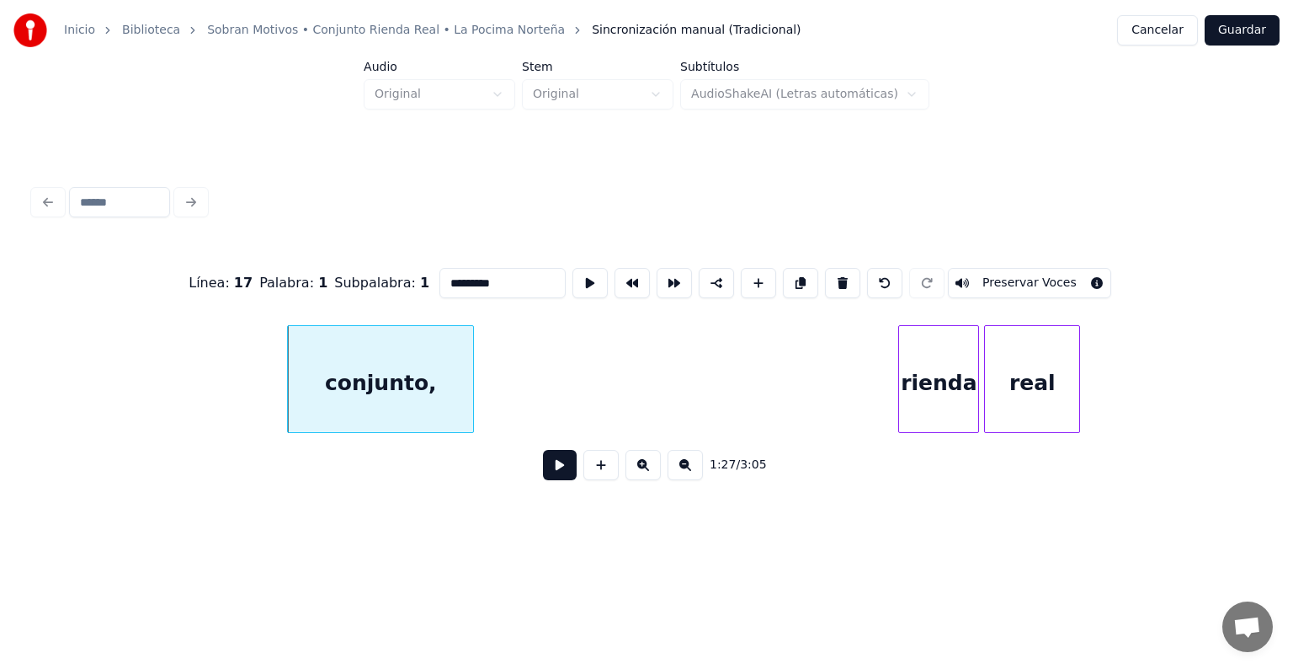
click at [850, 279] on button at bounding box center [842, 283] width 35 height 30
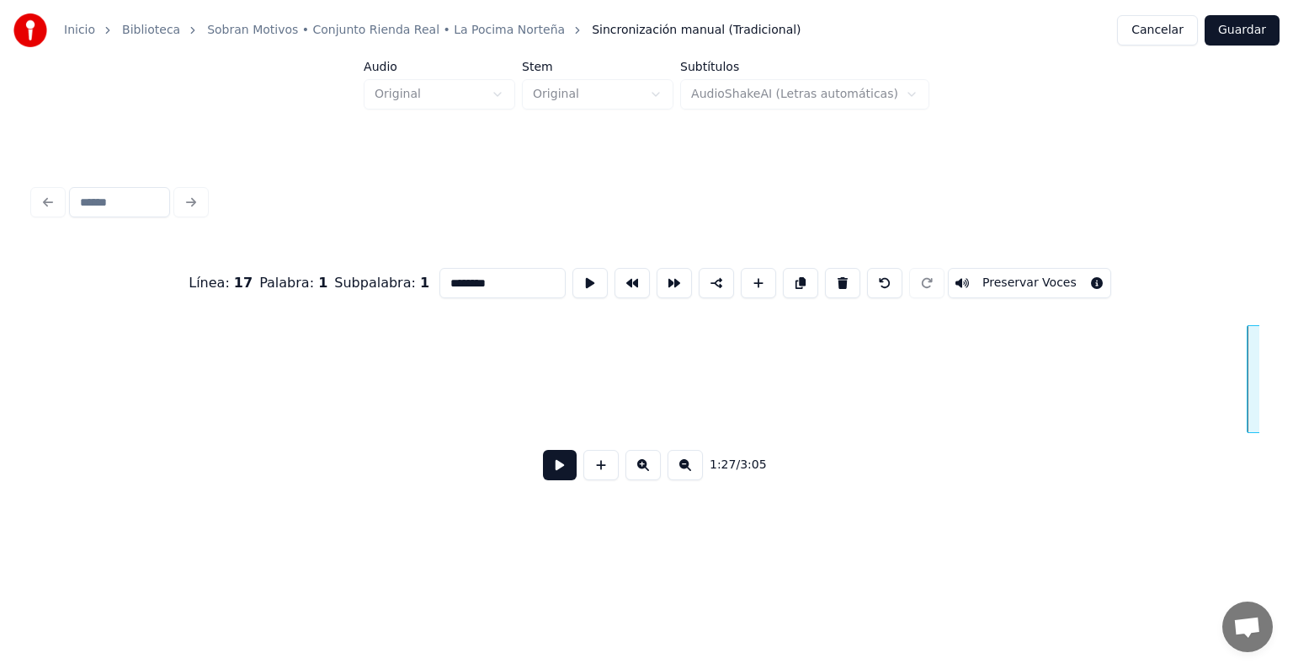
click at [850, 279] on button at bounding box center [842, 283] width 35 height 30
type input "***"
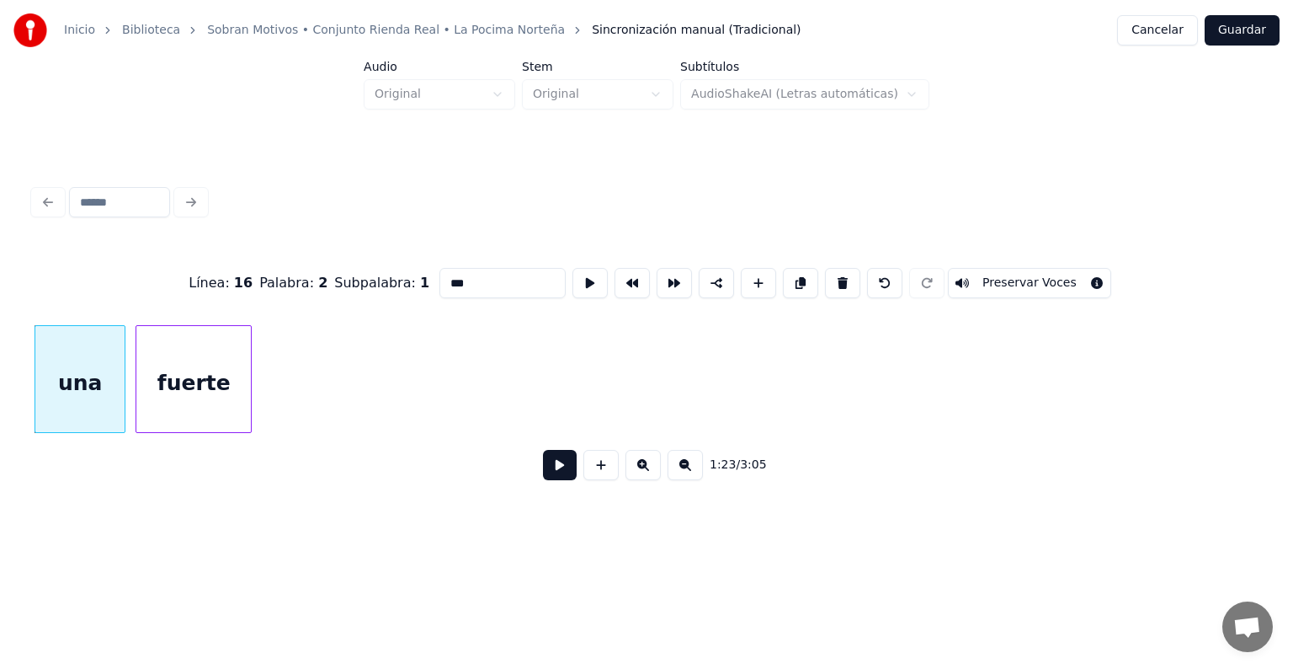
click at [543, 468] on button at bounding box center [560, 465] width 34 height 30
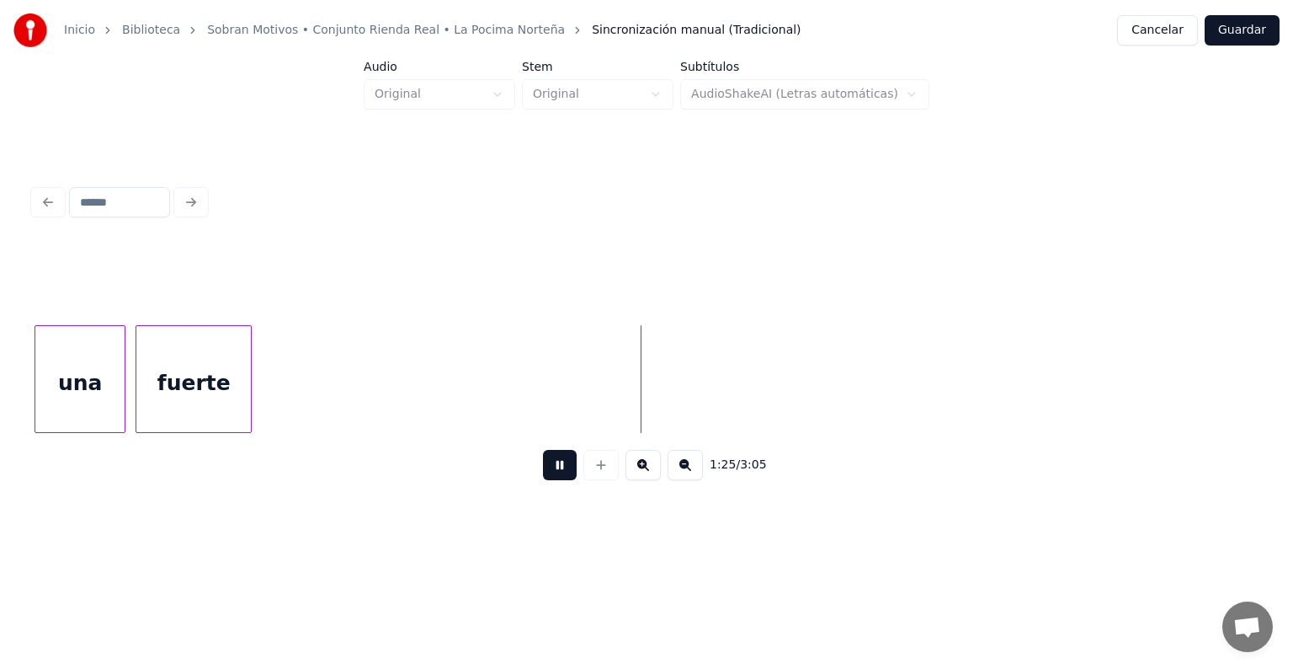
click at [543, 468] on button at bounding box center [560, 465] width 34 height 30
click at [189, 381] on div "fuerte" at bounding box center [193, 383] width 115 height 115
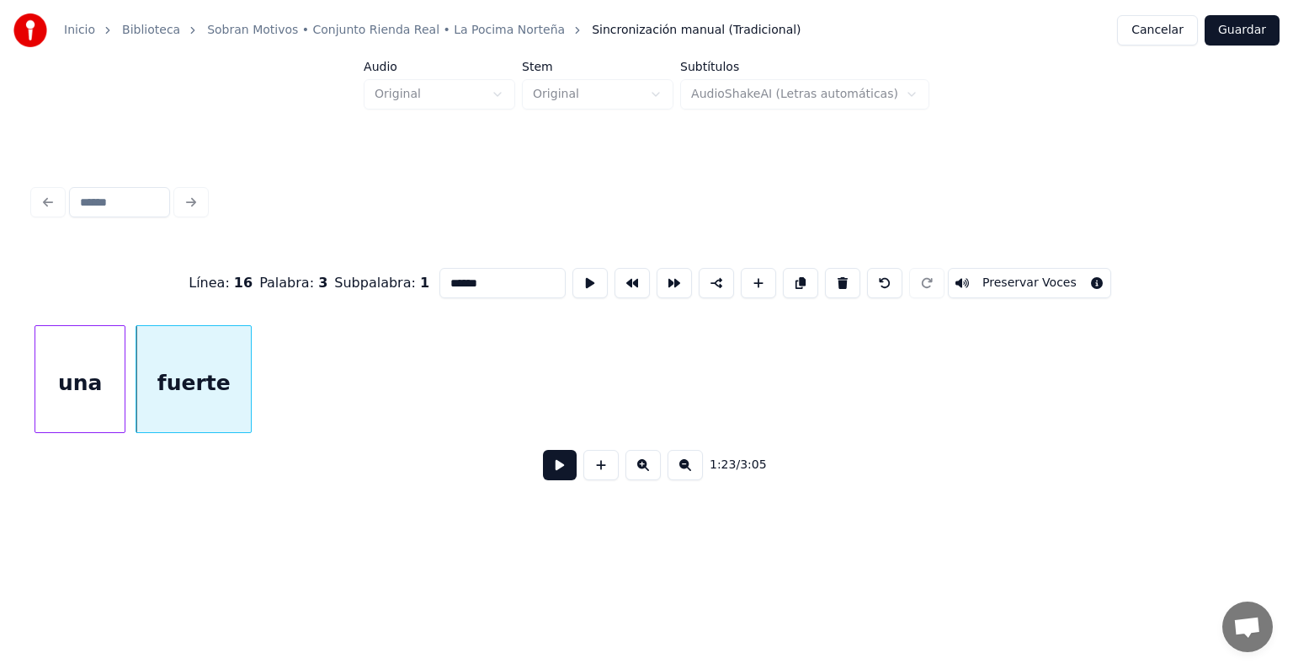
click at [898, 280] on button at bounding box center [884, 283] width 35 height 30
type input "********"
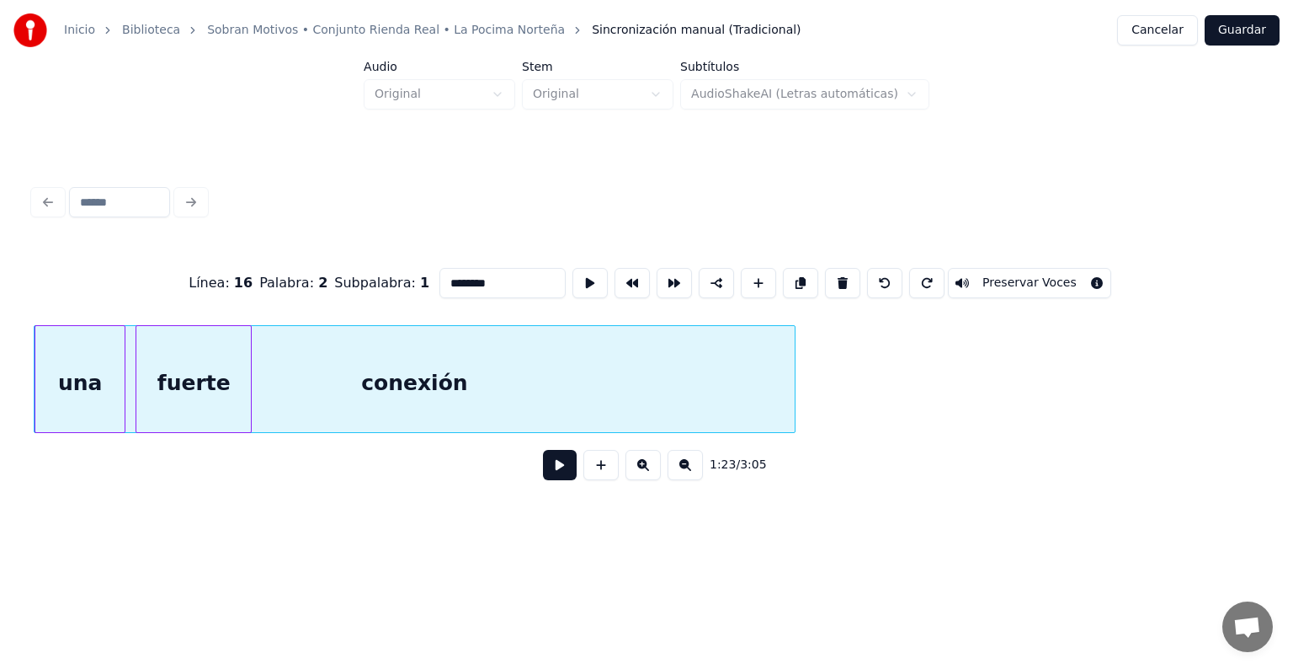
click at [552, 474] on button at bounding box center [560, 465] width 34 height 30
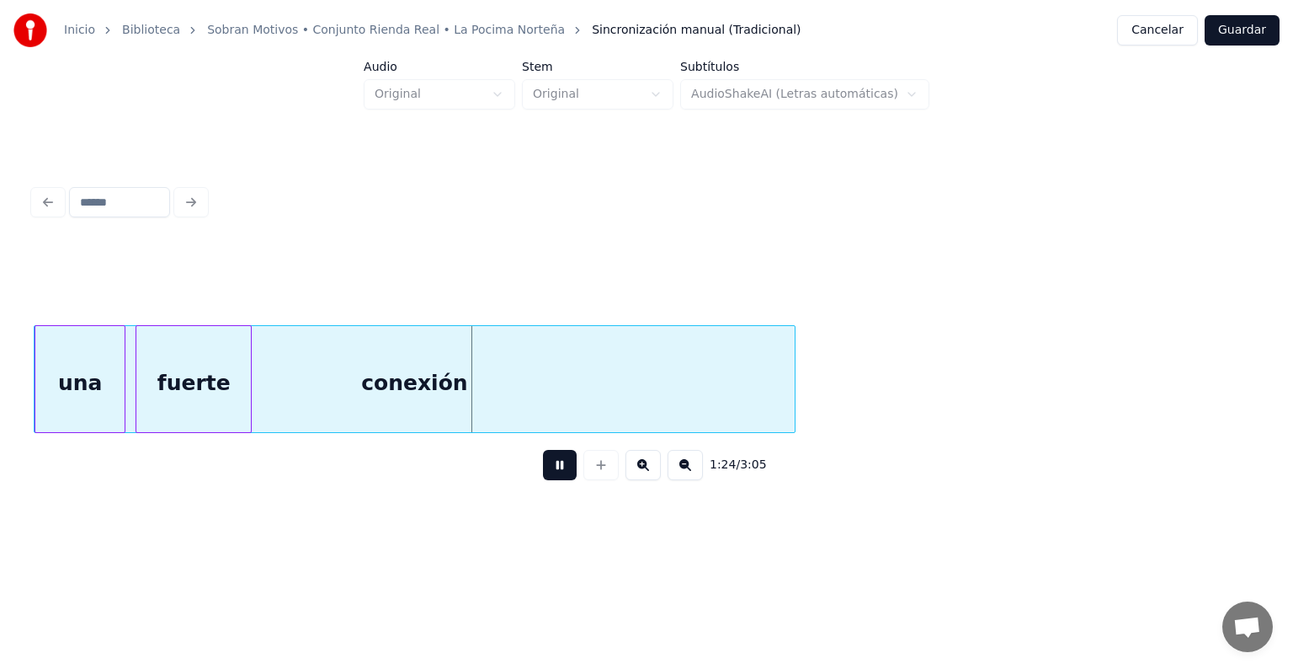
drag, startPoint x: 552, startPoint y: 474, endPoint x: 309, endPoint y: 373, distance: 263.5
click at [309, 373] on div "1:24 / 3:05" at bounding box center [647, 369] width 1226 height 256
click at [356, 370] on div "conexión" at bounding box center [415, 383] width 760 height 115
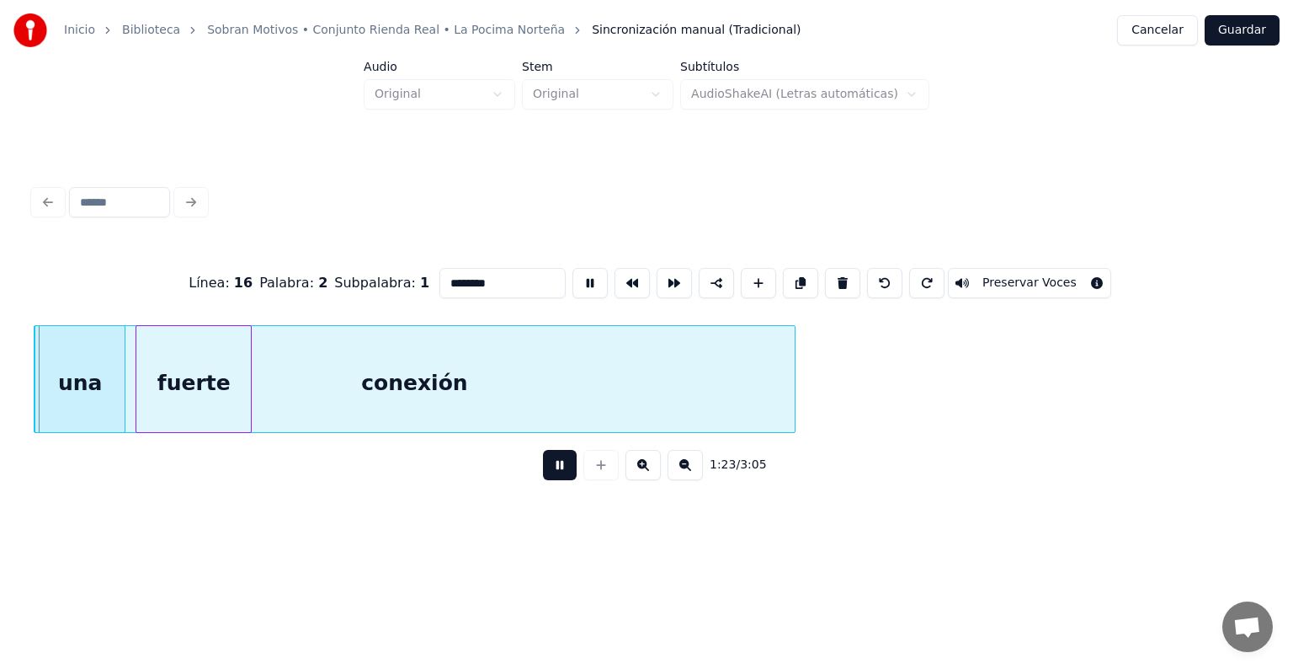
click at [356, 370] on div "conexión" at bounding box center [415, 383] width 760 height 115
click at [528, 468] on div "1:24 / 3:05" at bounding box center [646, 464] width 1199 height 37
click at [543, 473] on button at bounding box center [560, 465] width 34 height 30
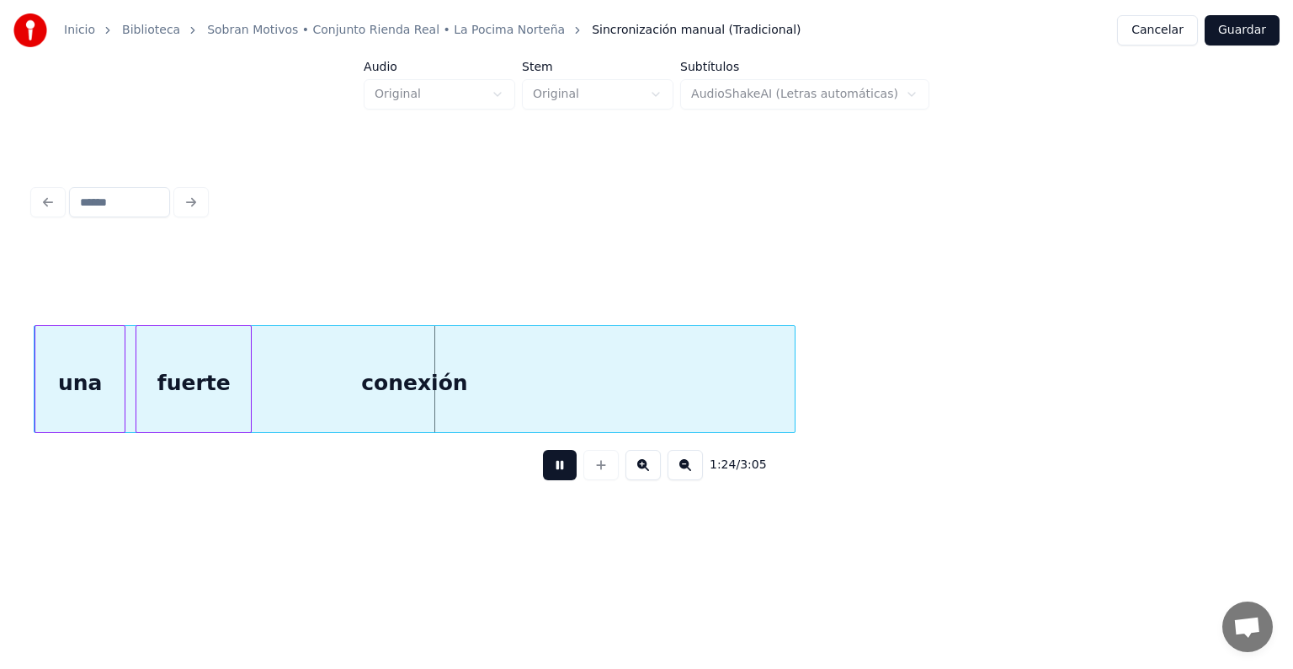
click at [559, 478] on button at bounding box center [560, 465] width 34 height 30
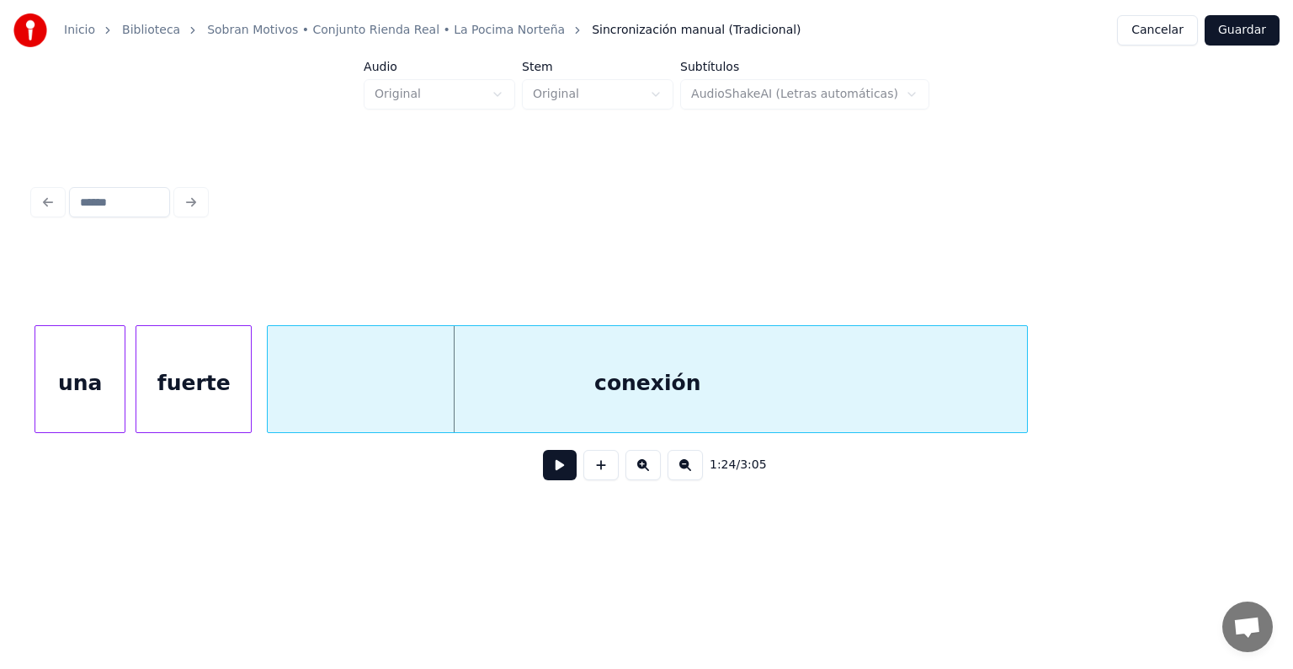
click at [705, 402] on div "conexión" at bounding box center [648, 383] width 760 height 115
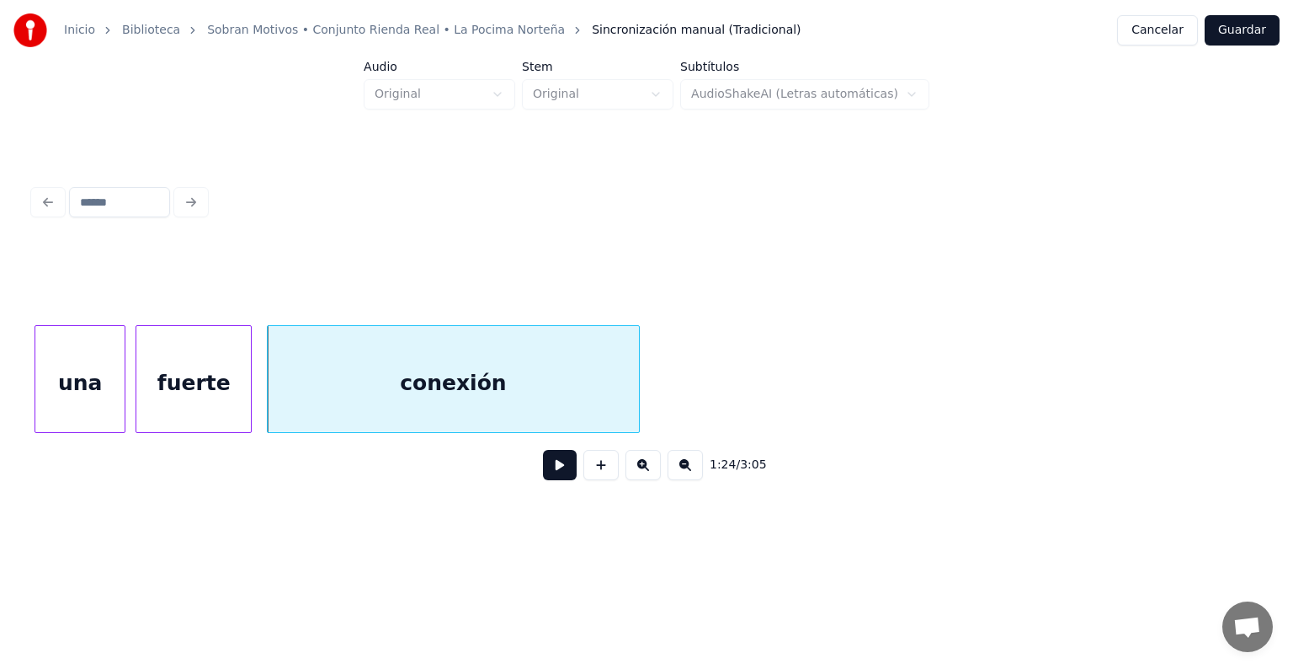
click at [634, 405] on div at bounding box center [636, 379] width 5 height 106
click at [549, 461] on button at bounding box center [560, 465] width 34 height 30
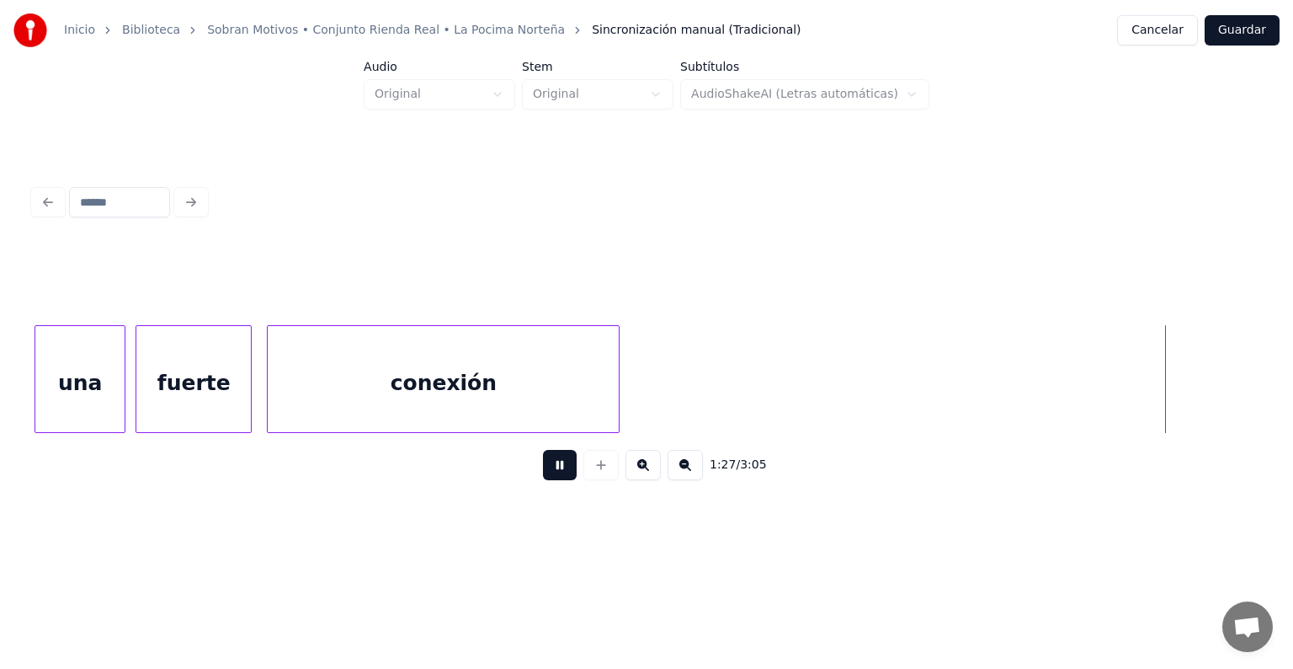
click at [610, 360] on div "conexión" at bounding box center [443, 383] width 351 height 115
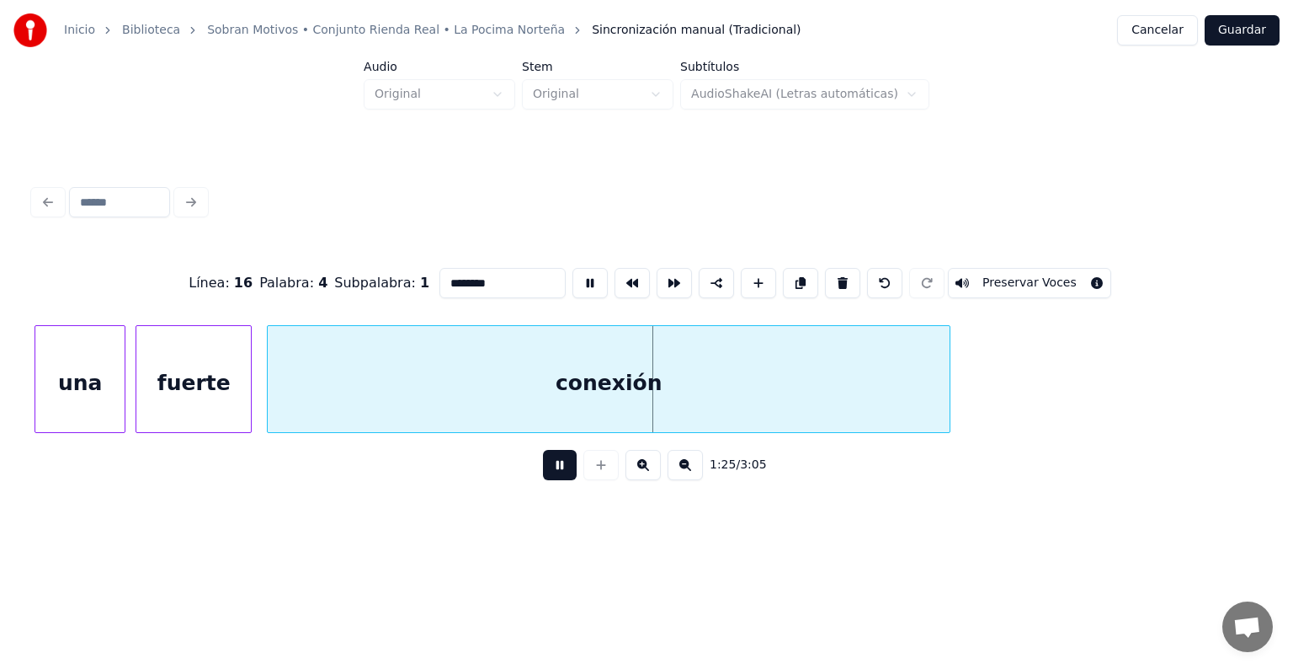
click at [947, 397] on div at bounding box center [947, 379] width 5 height 106
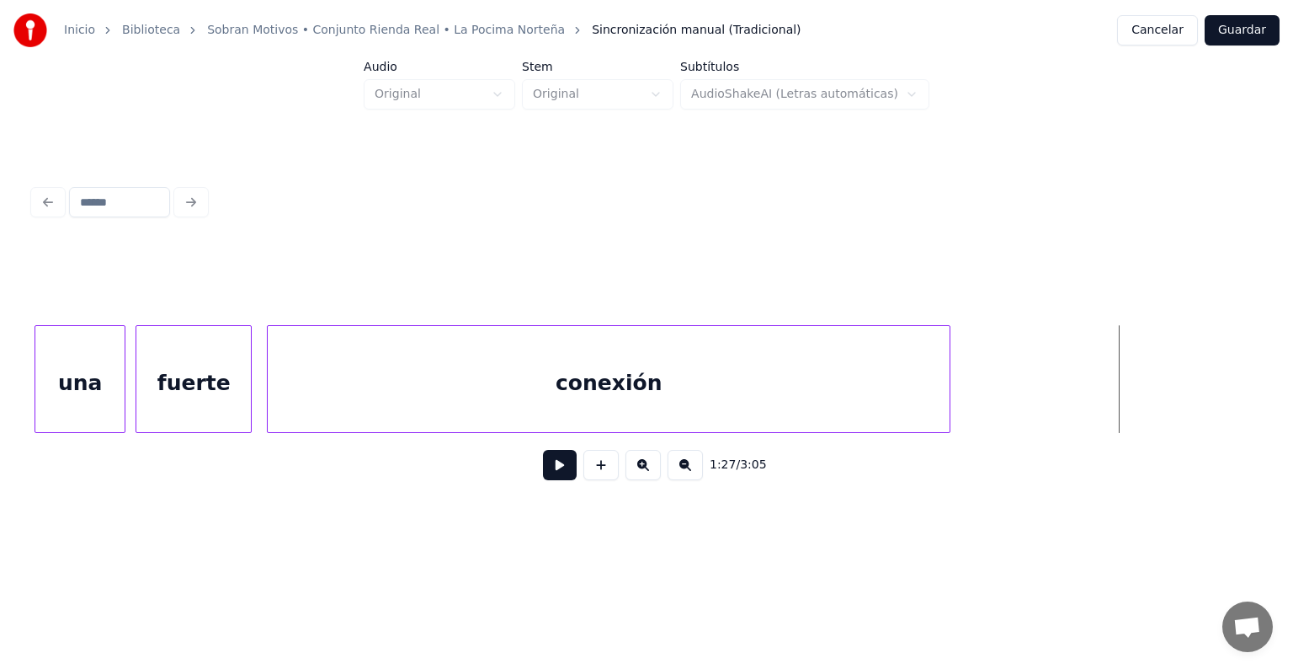
click at [551, 478] on button at bounding box center [560, 465] width 34 height 30
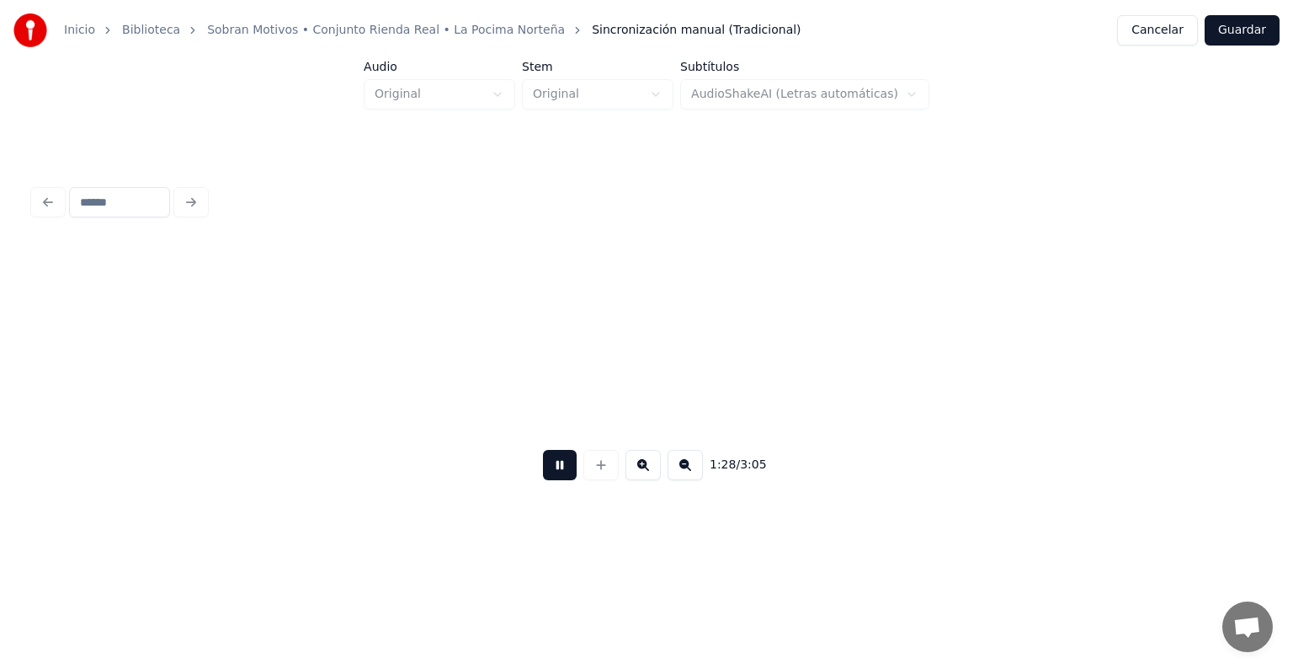
scroll to position [0, 22227]
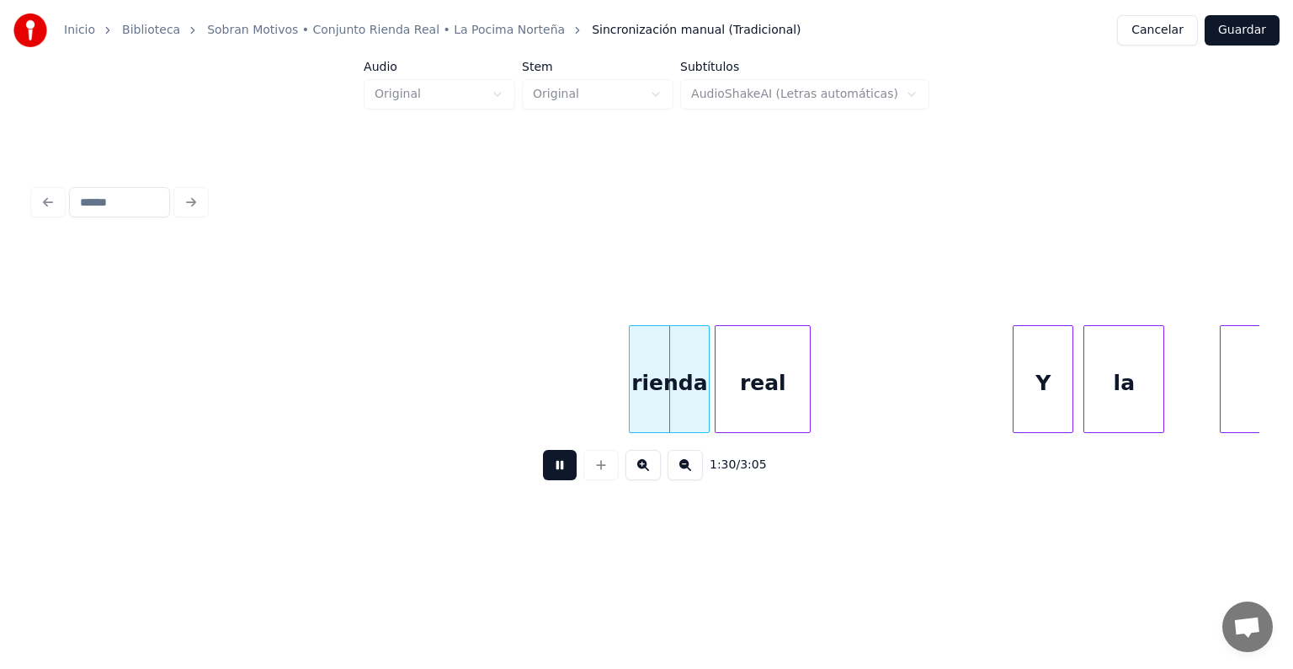
click at [524, 470] on div "1:30 / 3:05" at bounding box center [646, 464] width 1199 height 37
click at [684, 386] on div "rienda" at bounding box center [669, 383] width 79 height 115
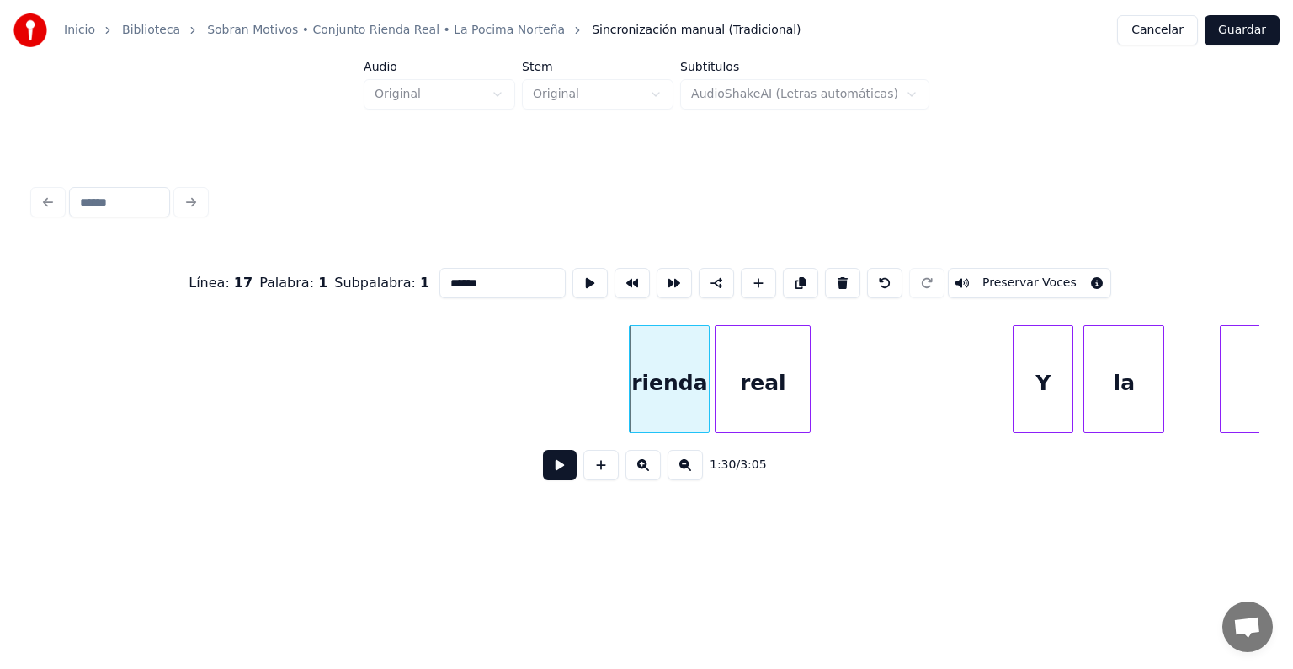
click at [557, 458] on button at bounding box center [560, 465] width 34 height 30
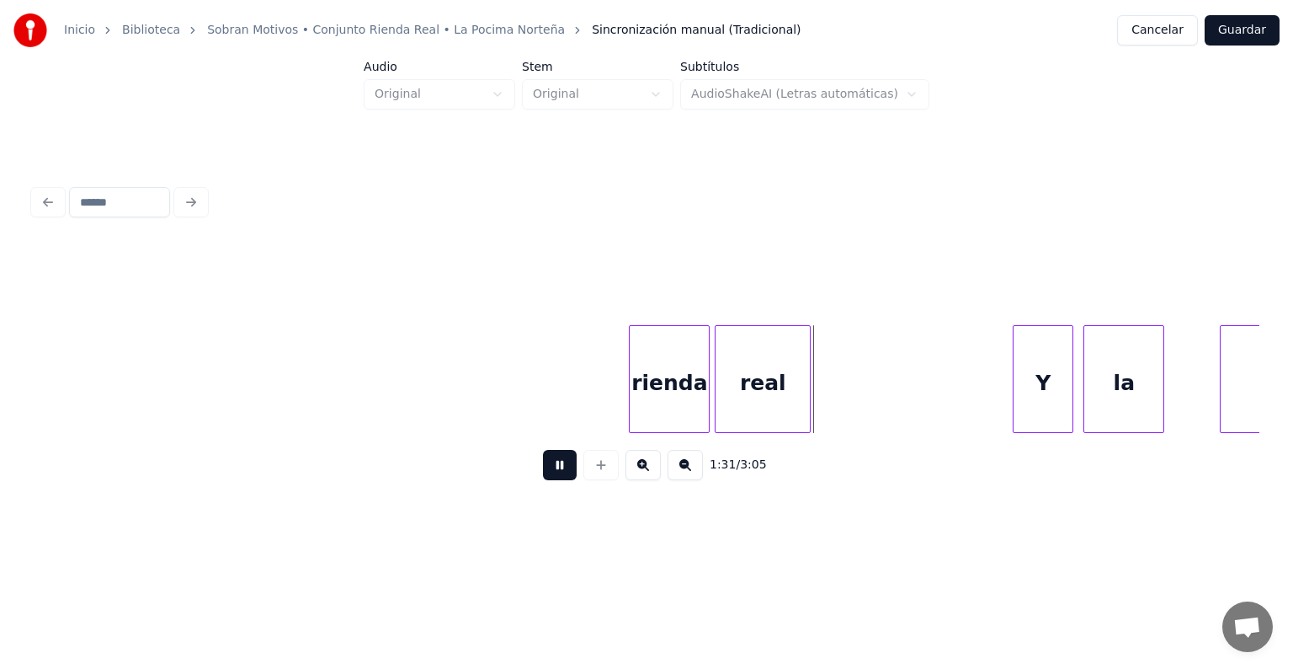
click at [557, 458] on button at bounding box center [560, 465] width 34 height 30
click at [673, 359] on div "rienda" at bounding box center [669, 383] width 79 height 115
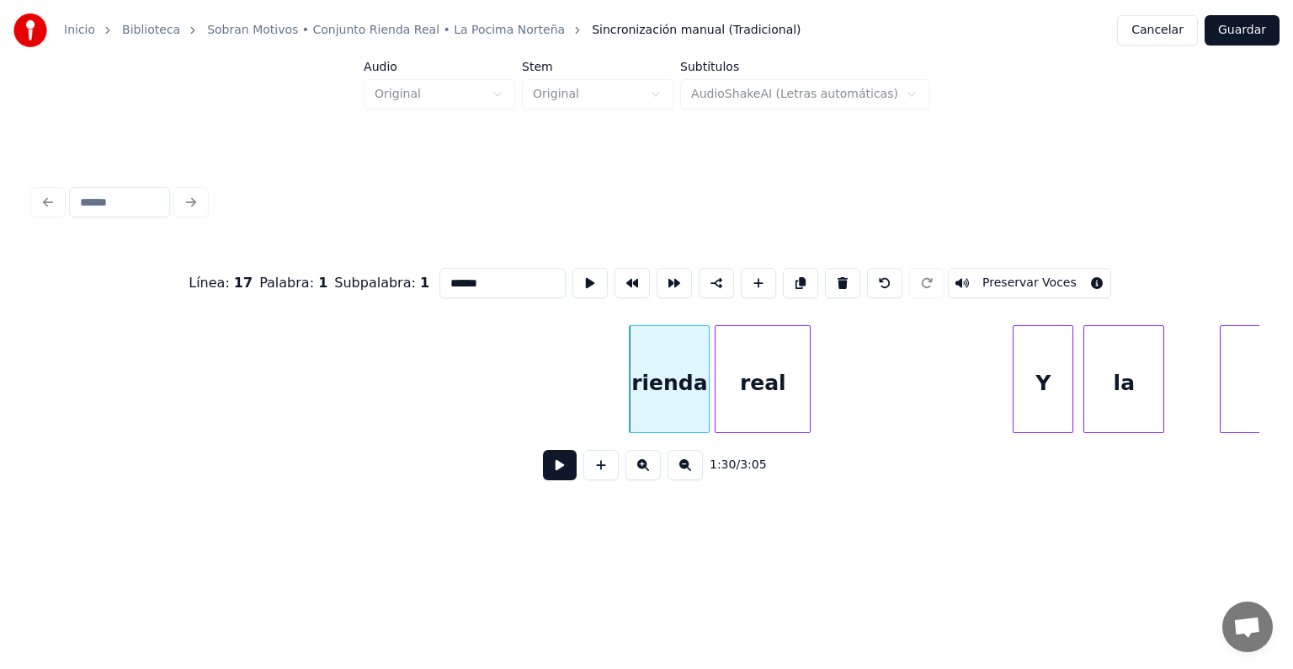
click at [841, 285] on button at bounding box center [842, 283] width 35 height 30
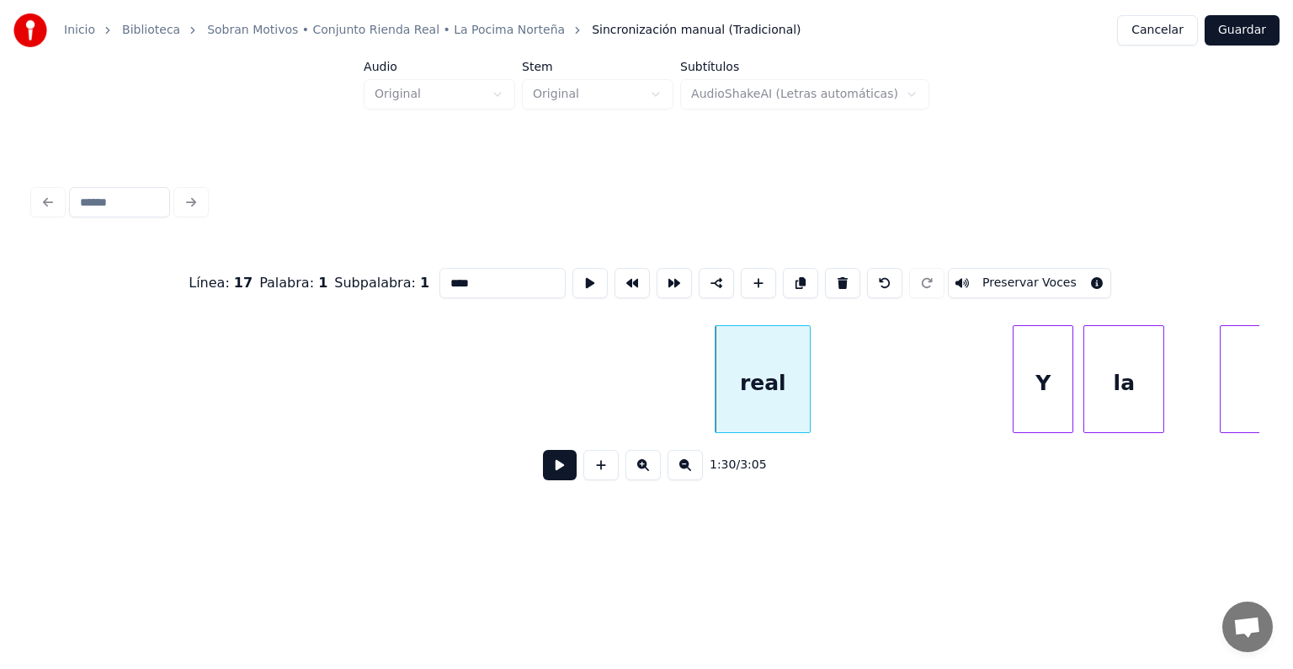
click at [841, 285] on button at bounding box center [842, 283] width 35 height 30
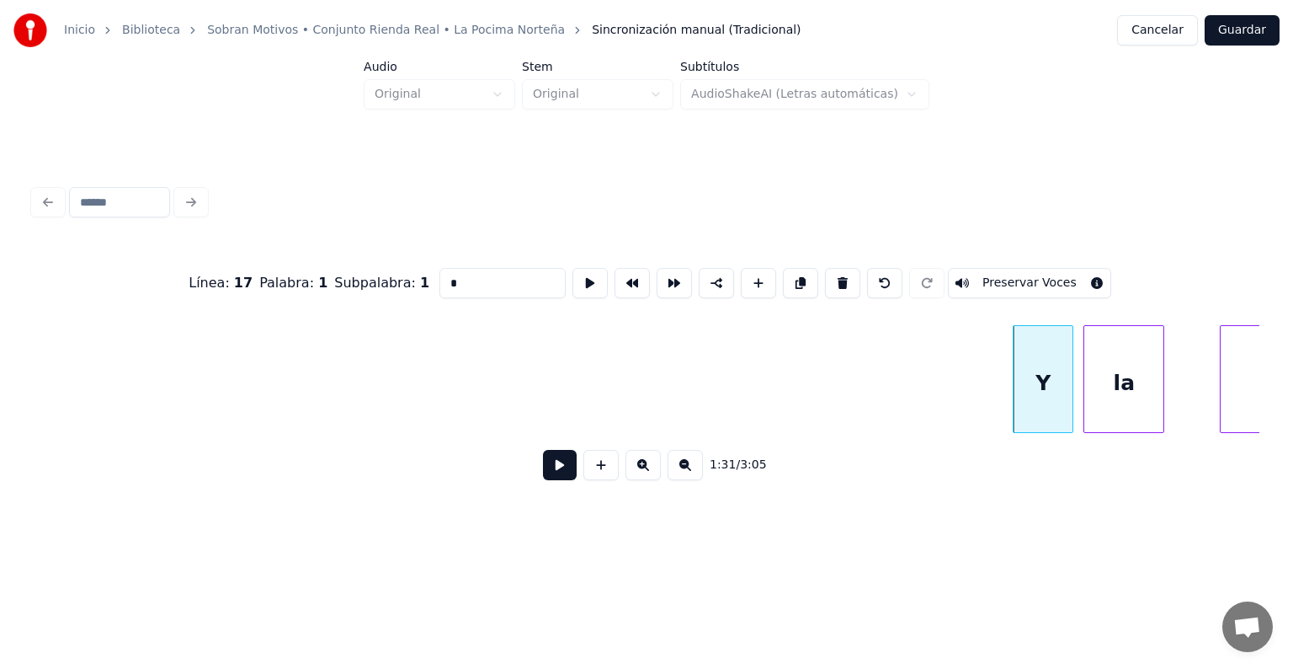
click at [841, 285] on button at bounding box center [842, 283] width 35 height 30
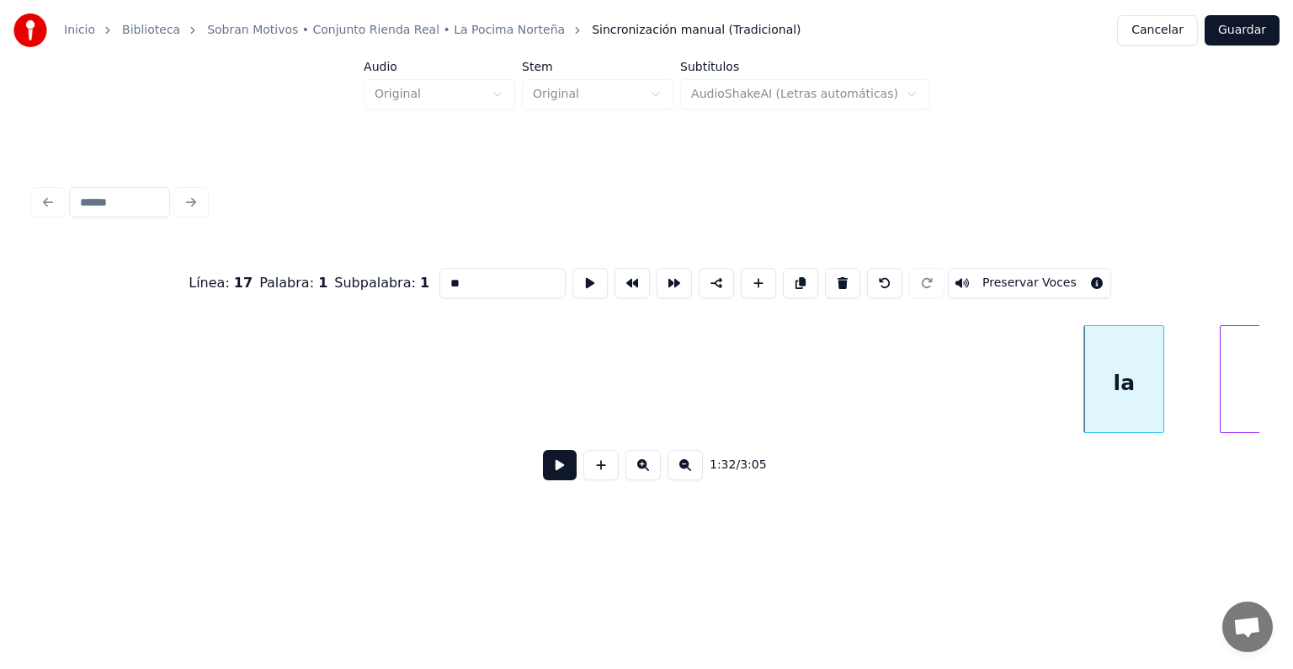
click at [841, 285] on button at bounding box center [842, 283] width 35 height 30
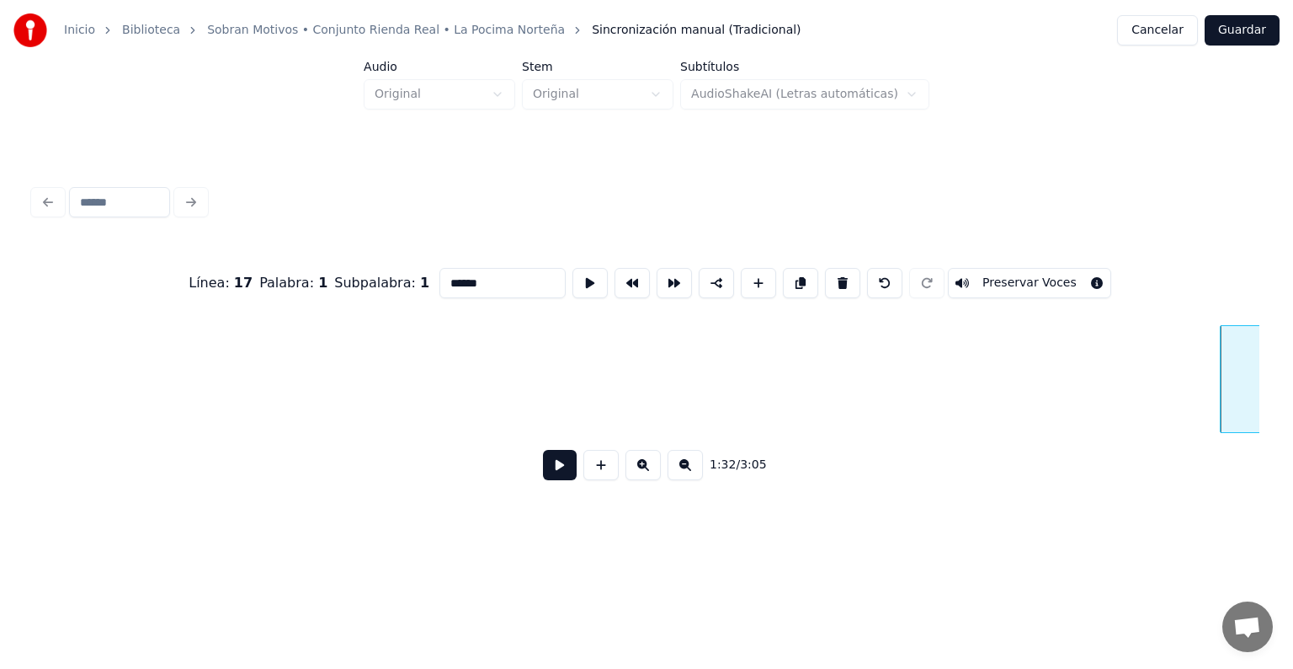
click at [841, 285] on button at bounding box center [842, 283] width 35 height 30
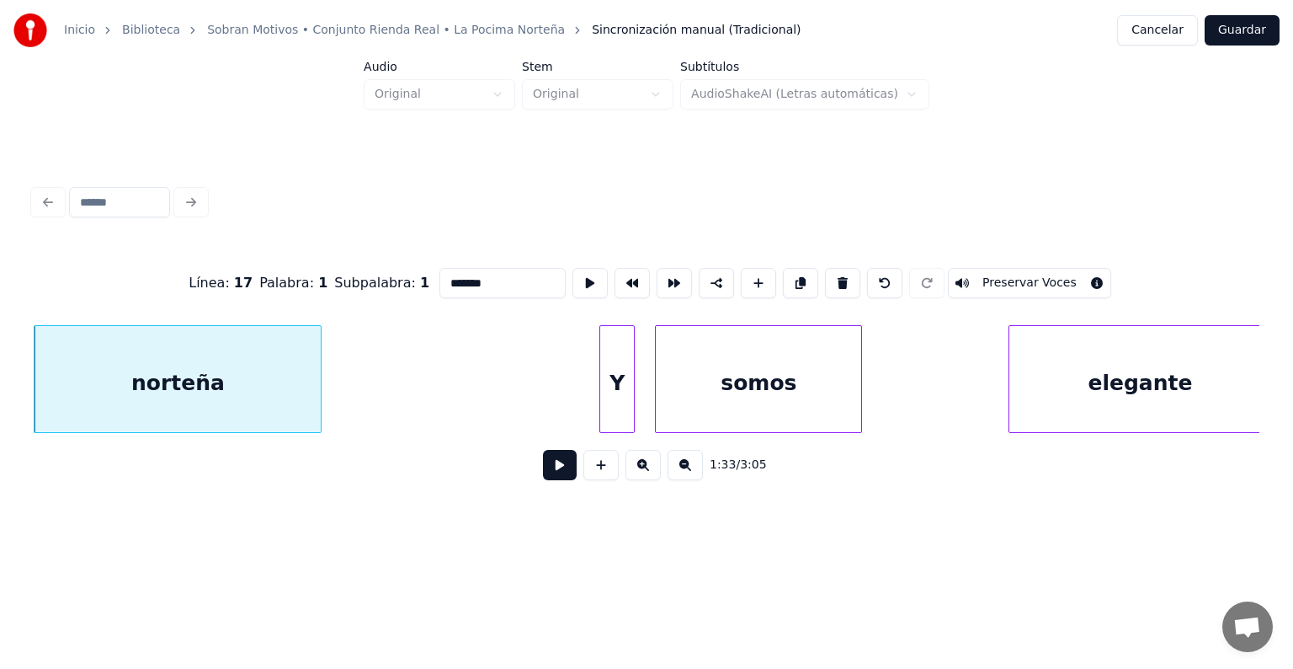
click at [841, 285] on button at bounding box center [842, 283] width 35 height 30
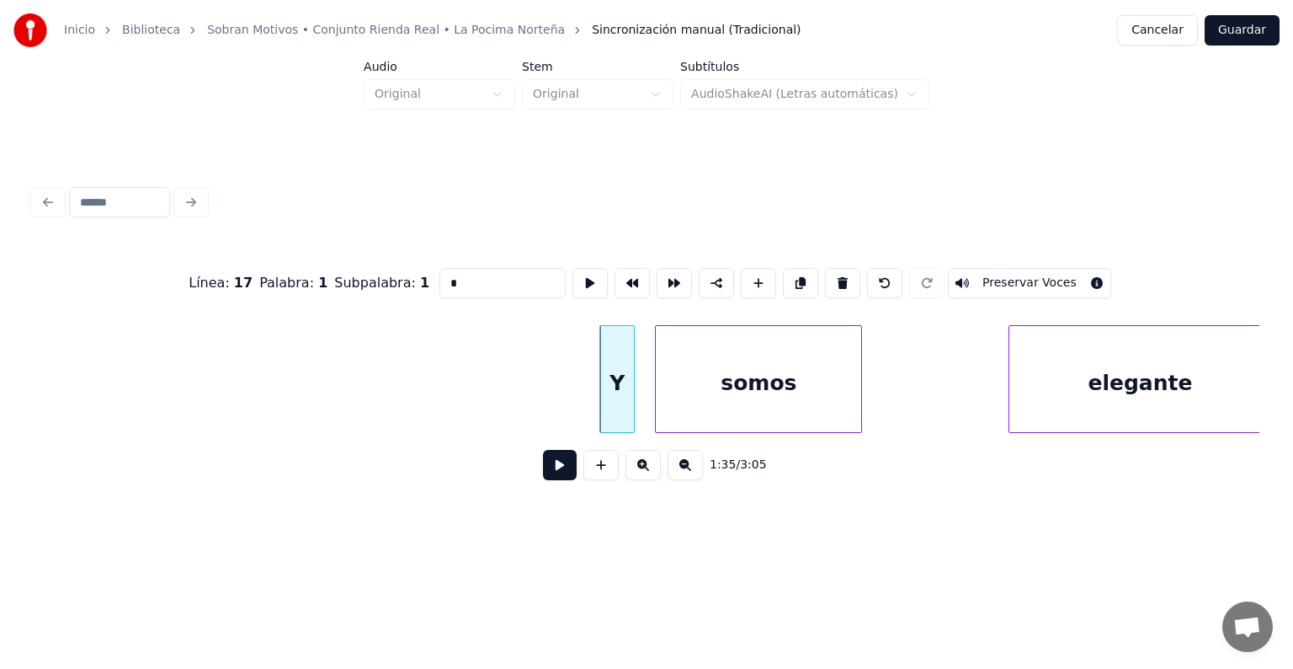
click at [841, 285] on button at bounding box center [842, 283] width 35 height 30
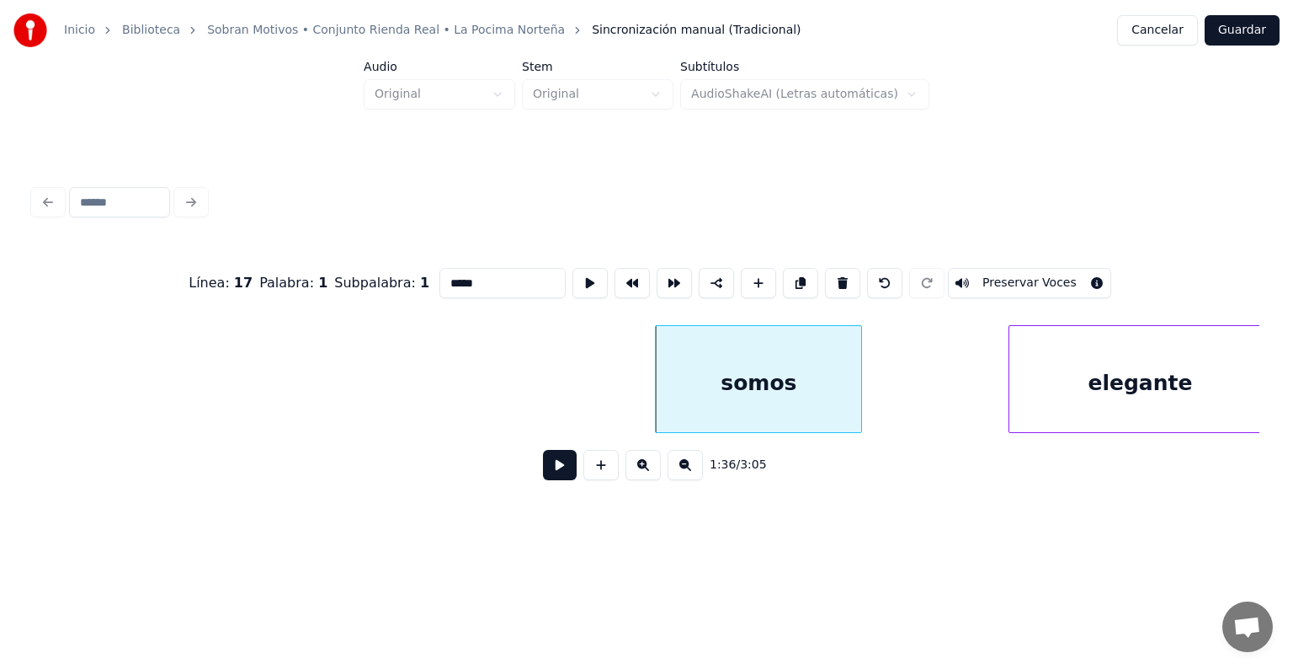
click at [841, 285] on button at bounding box center [842, 283] width 35 height 30
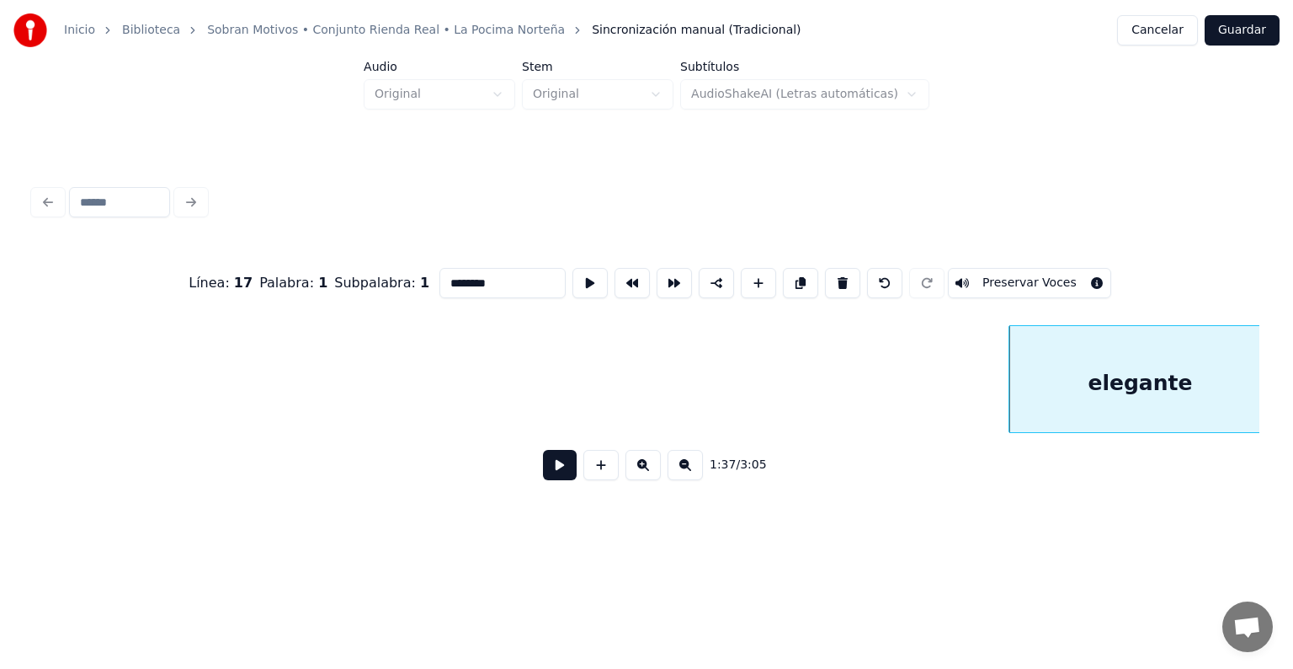
click at [841, 285] on button at bounding box center [842, 283] width 35 height 30
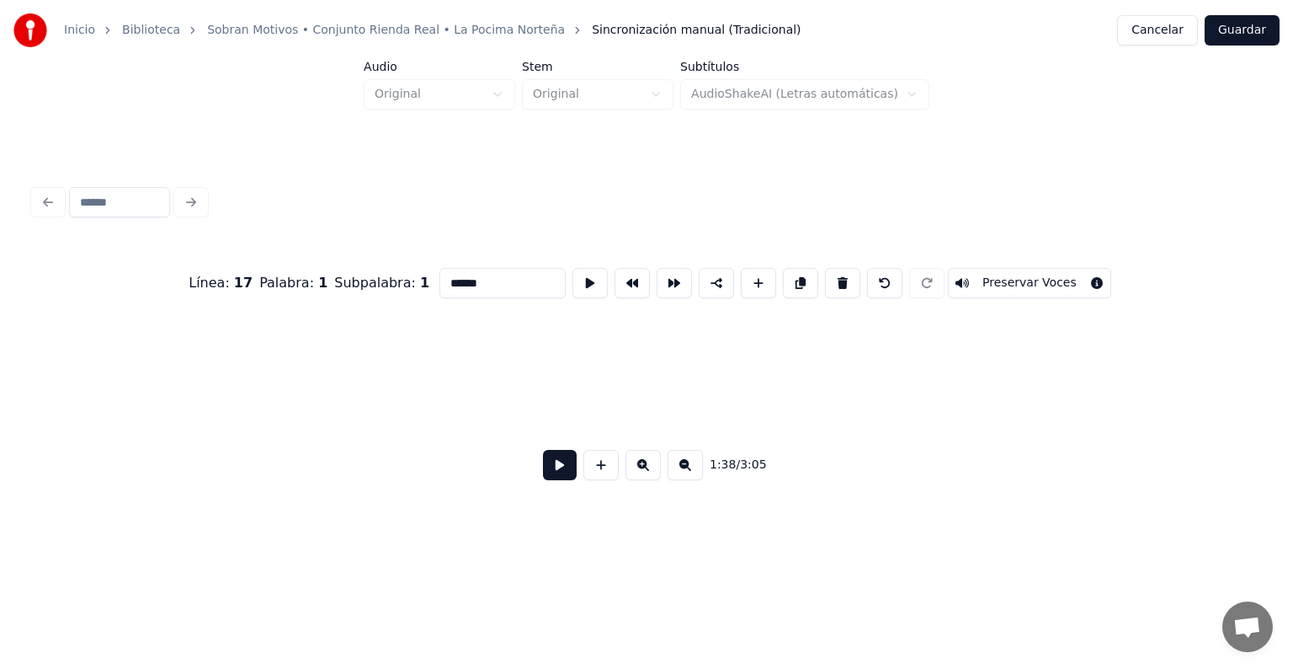
scroll to position [0, 24929]
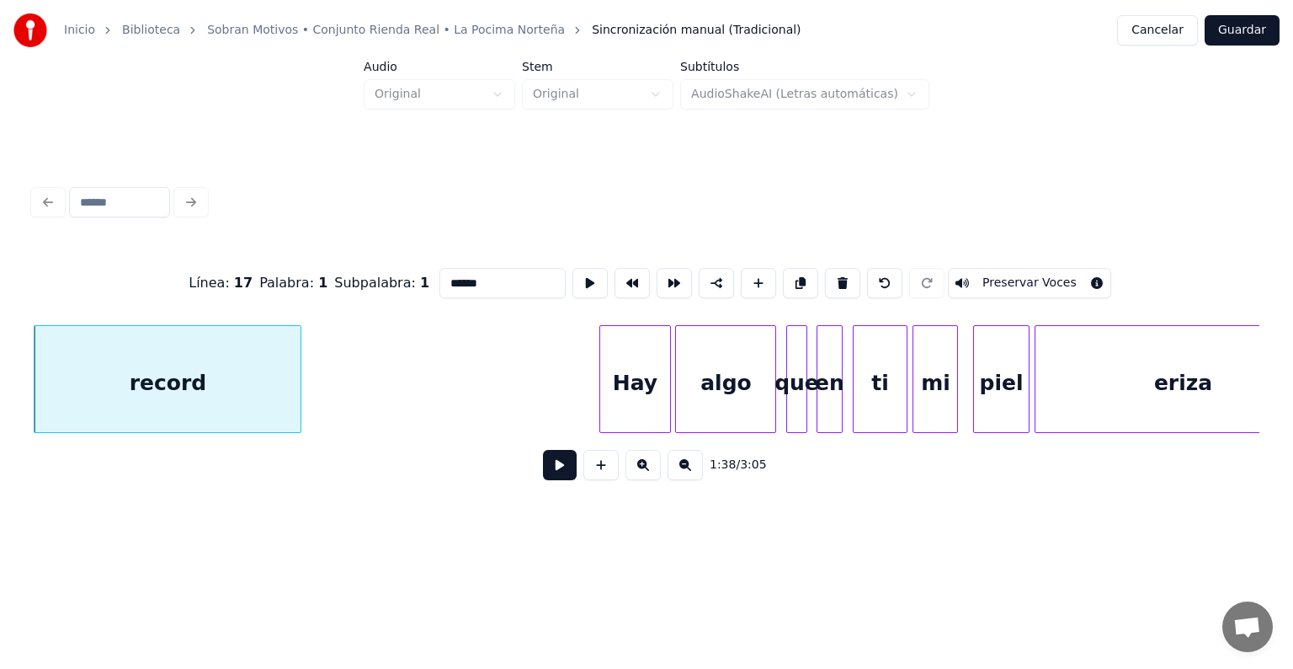
click at [841, 285] on button at bounding box center [842, 283] width 35 height 30
type input "***"
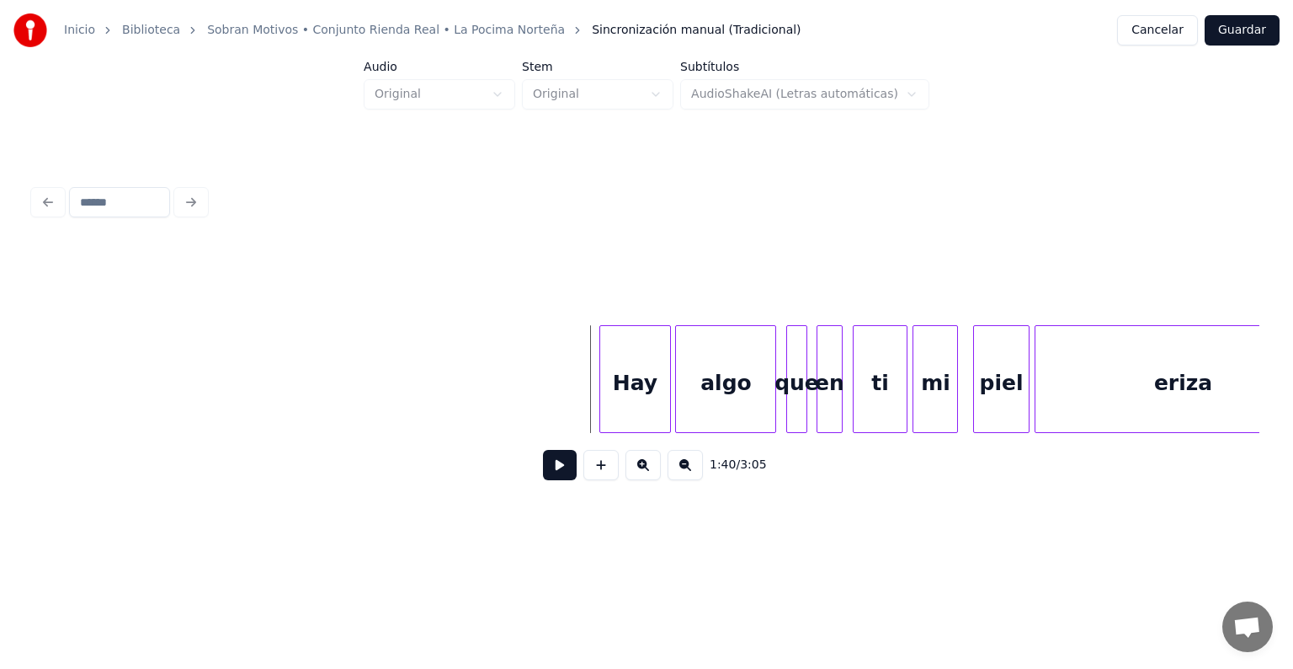
click at [549, 474] on button at bounding box center [560, 465] width 34 height 30
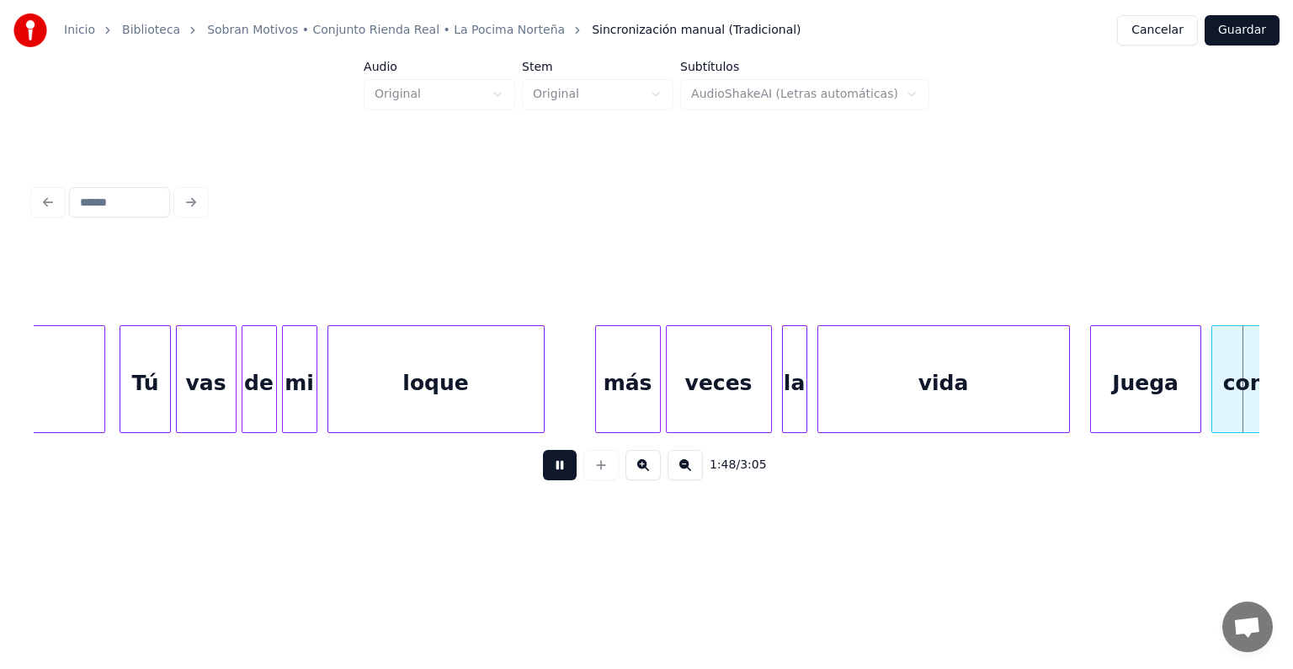
scroll to position [0, 27383]
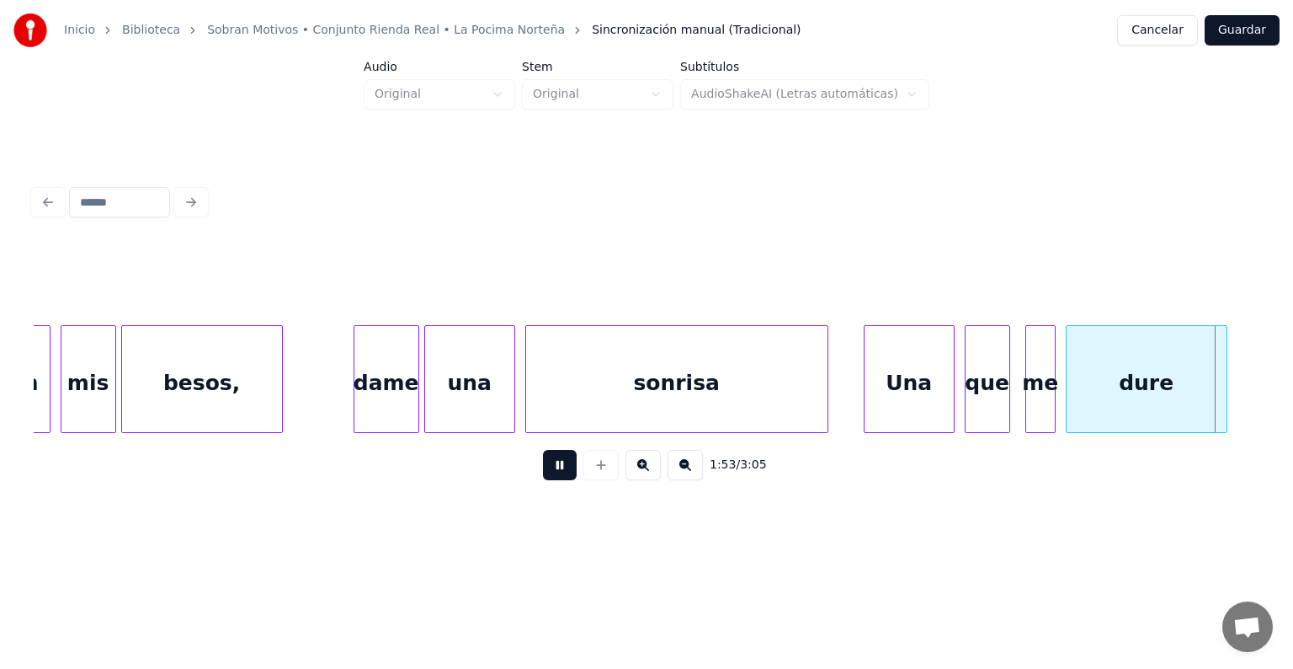
click at [543, 464] on button at bounding box center [560, 465] width 34 height 30
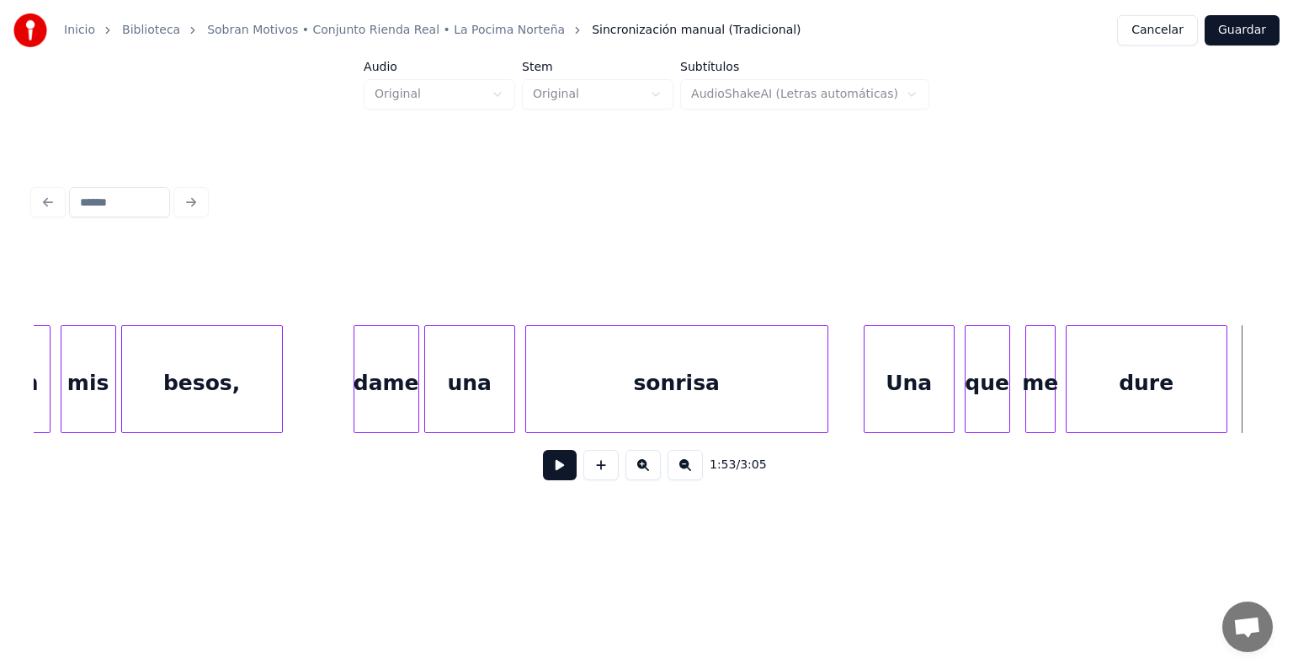
click at [596, 413] on div "sonrisa" at bounding box center [676, 383] width 301 height 115
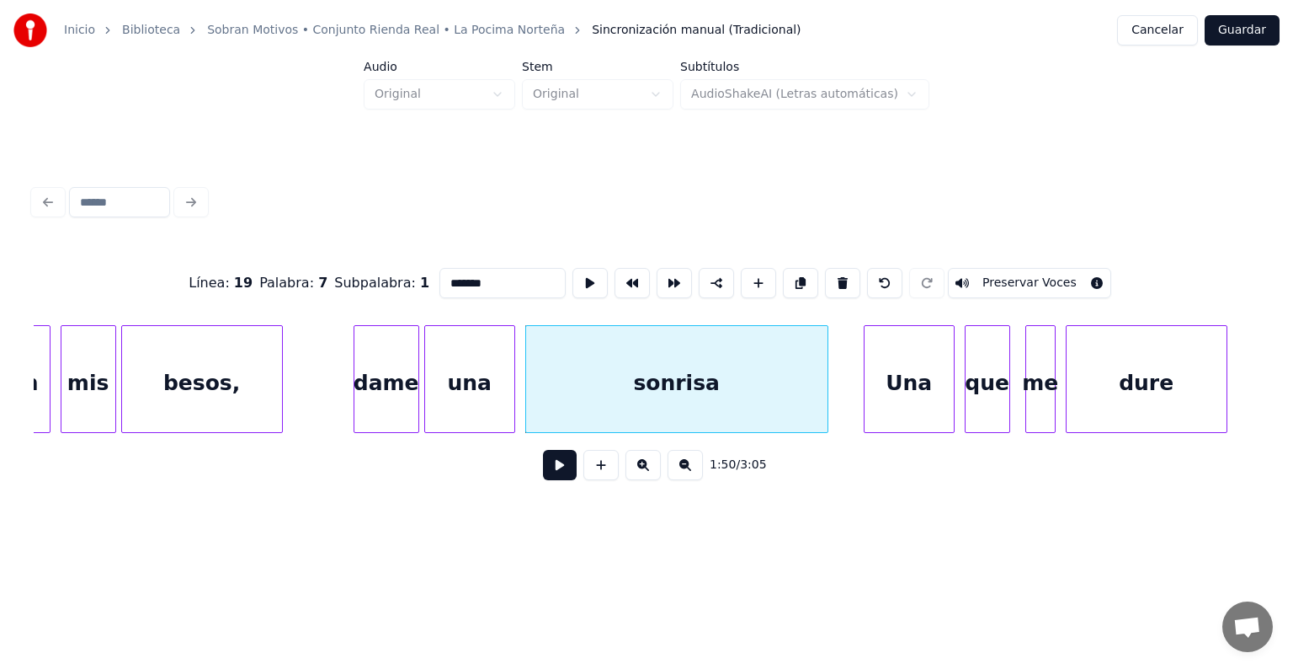
click at [548, 480] on button at bounding box center [560, 465] width 34 height 30
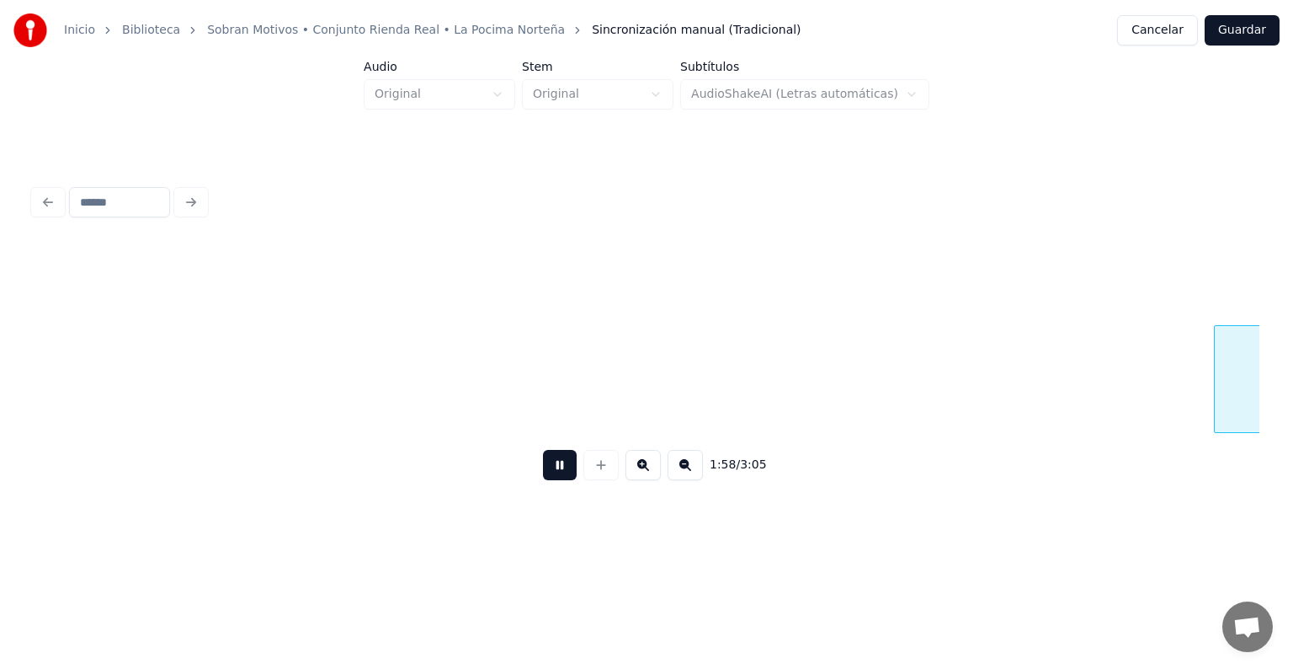
scroll to position [0, 29841]
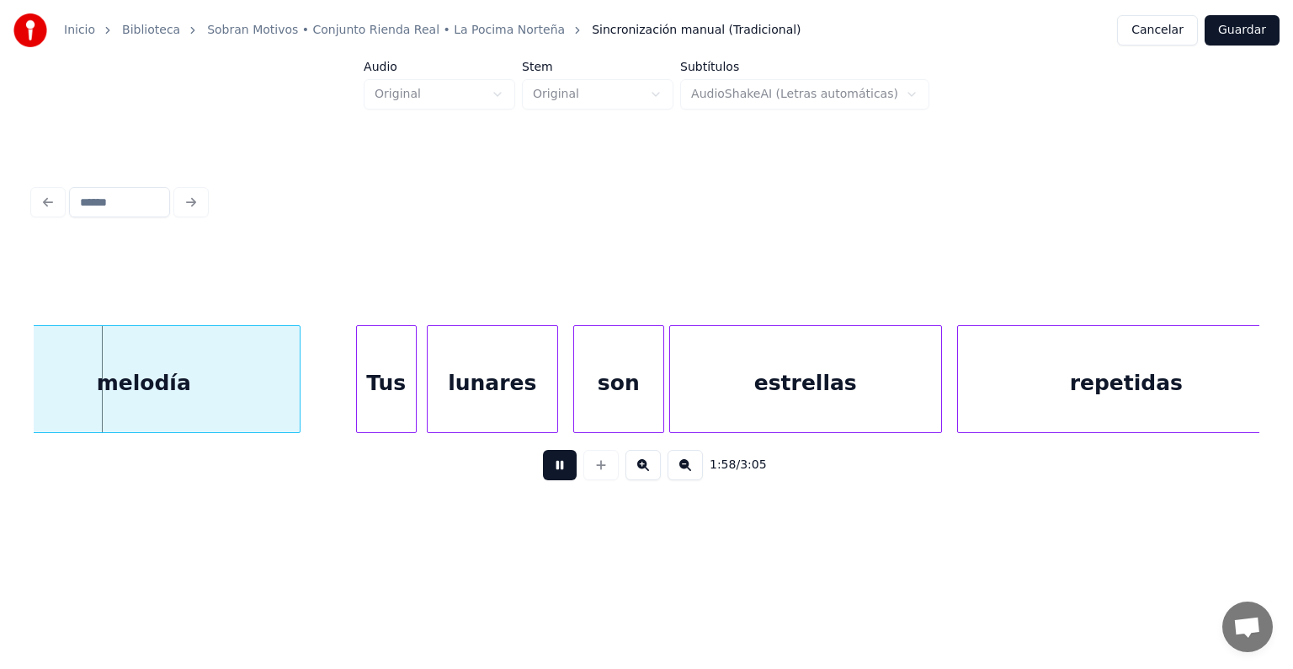
click at [825, 360] on div "estrellas" at bounding box center [805, 383] width 271 height 115
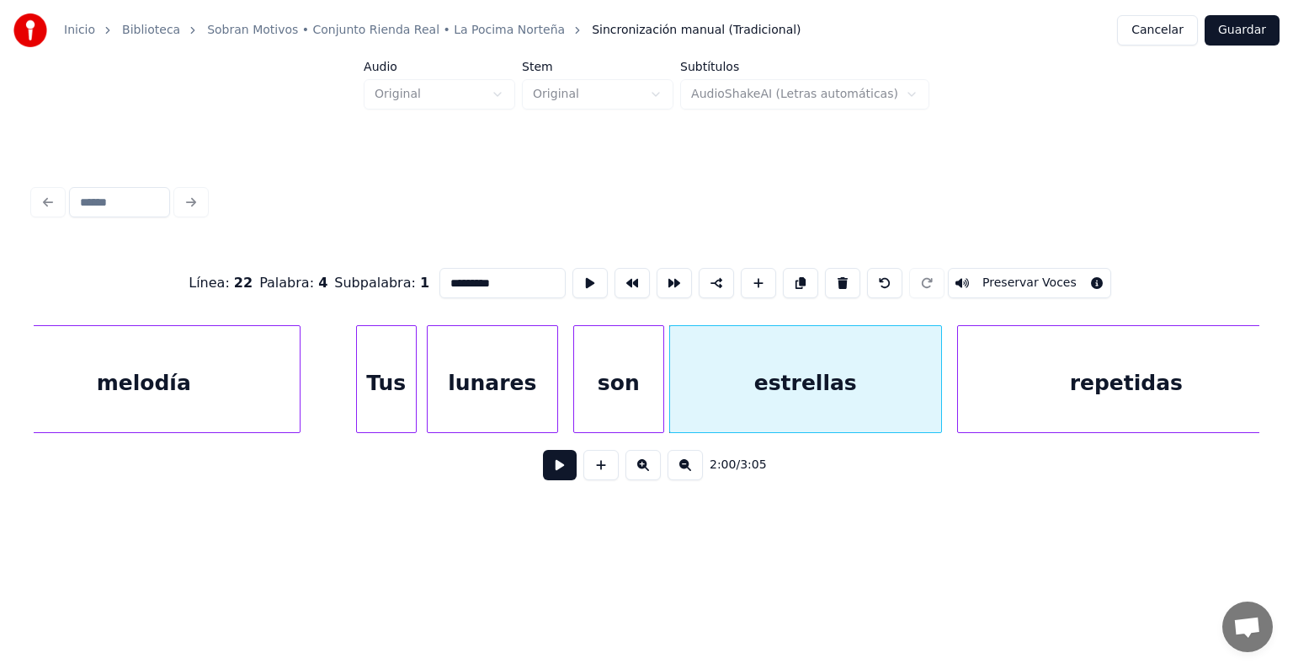
click at [1256, 433] on div "melodía Tus lunares son estrellas repetidas" at bounding box center [647, 379] width 1226 height 108
click at [1254, 433] on div "melodía Tus lunares son estrellas repetidas" at bounding box center [647, 379] width 1226 height 108
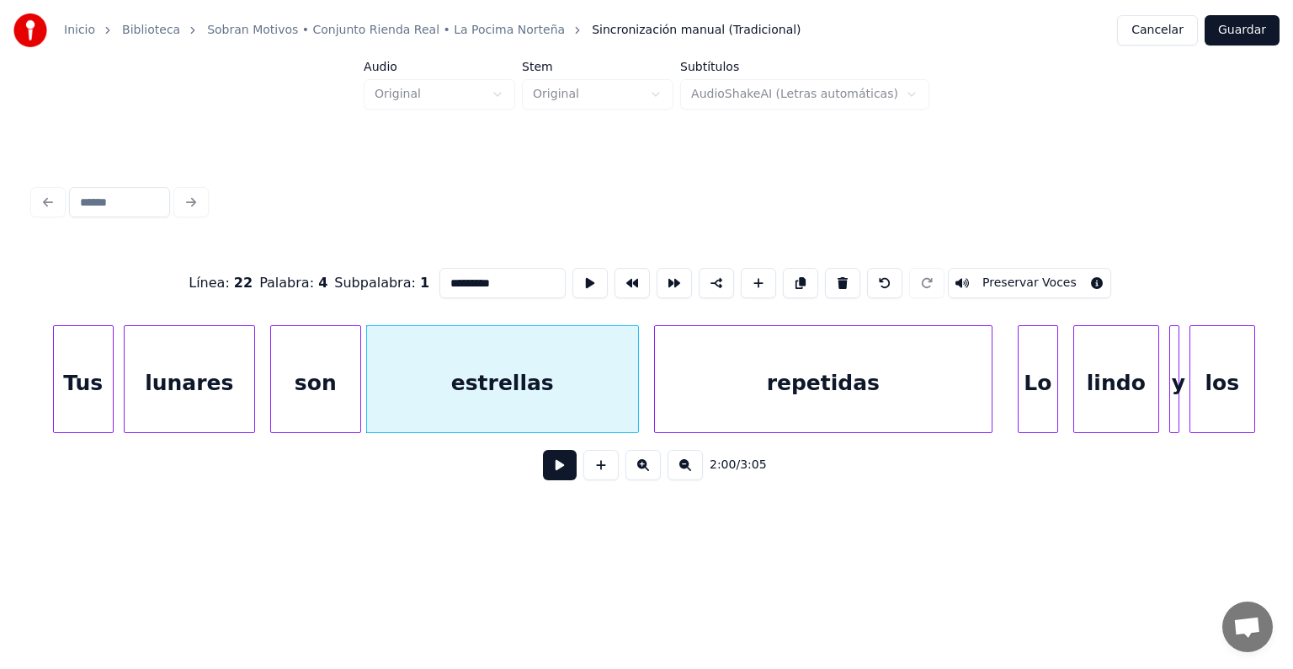
scroll to position [0, 30212]
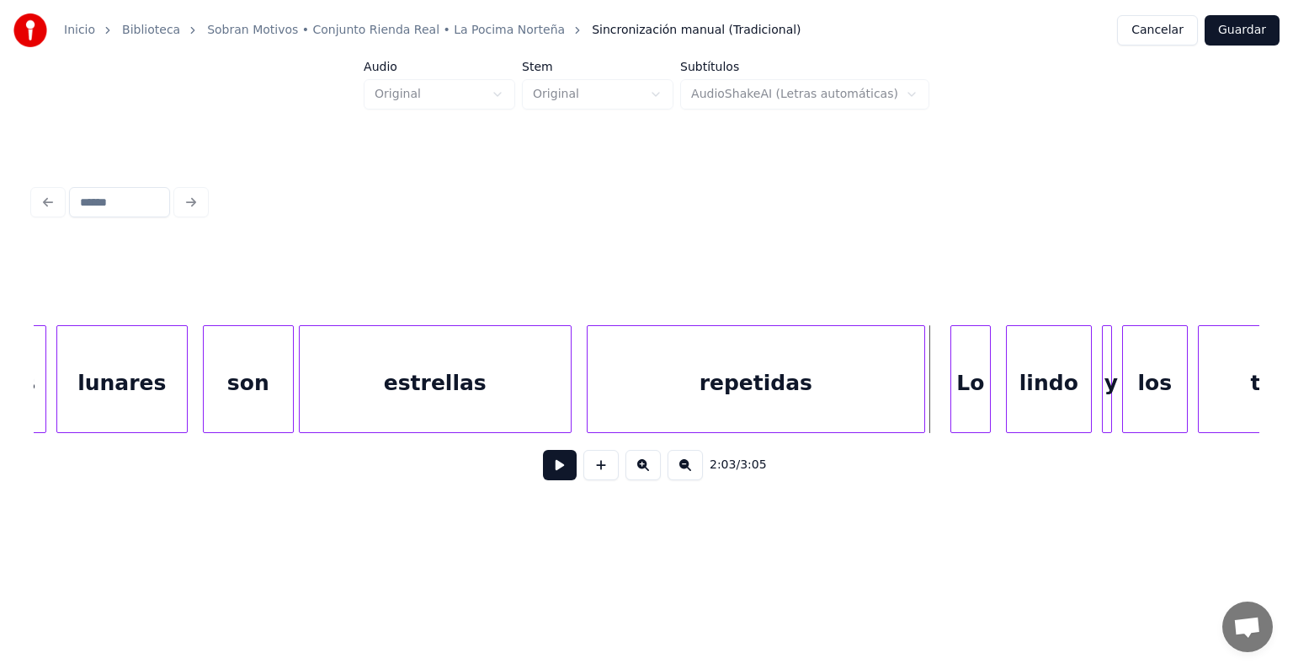
click at [543, 476] on button at bounding box center [560, 465] width 34 height 30
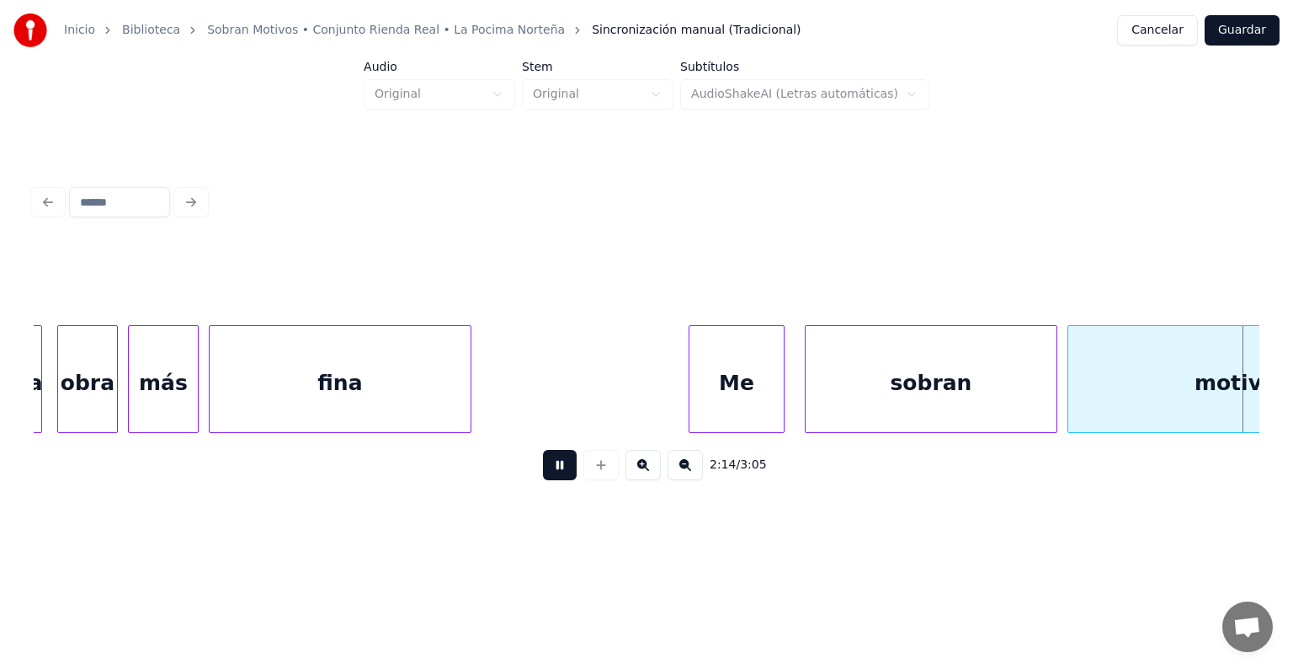
scroll to position [0, 33897]
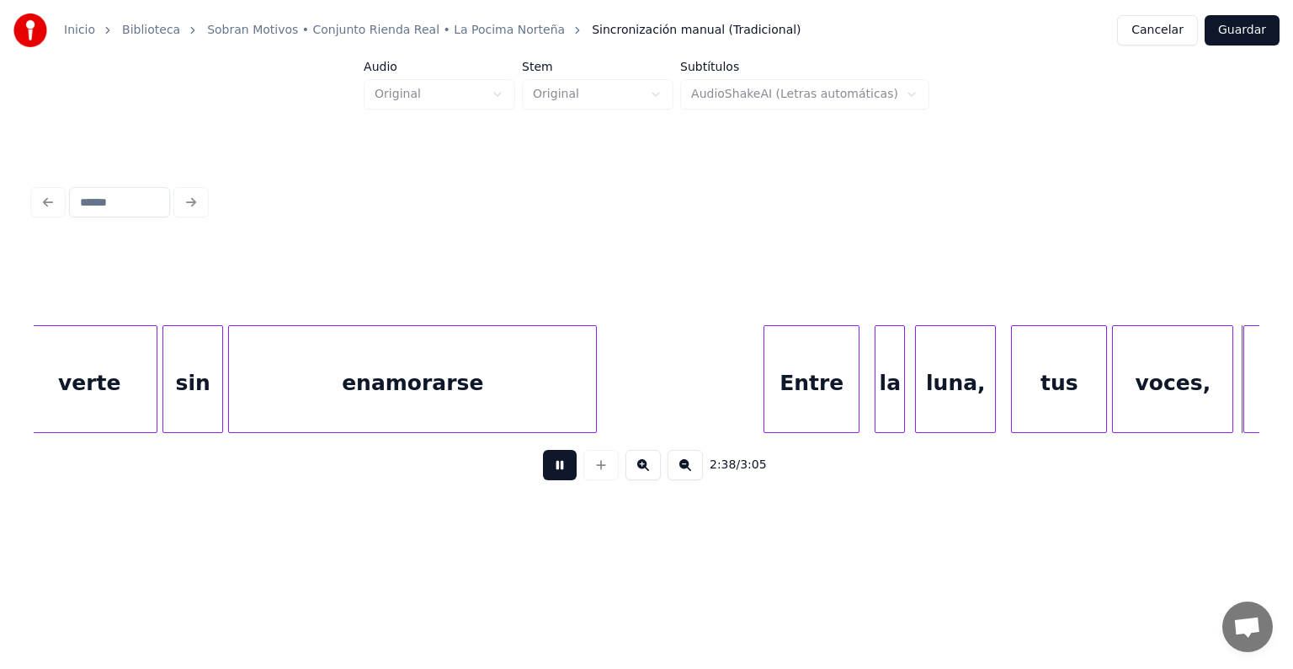
scroll to position [0, 40041]
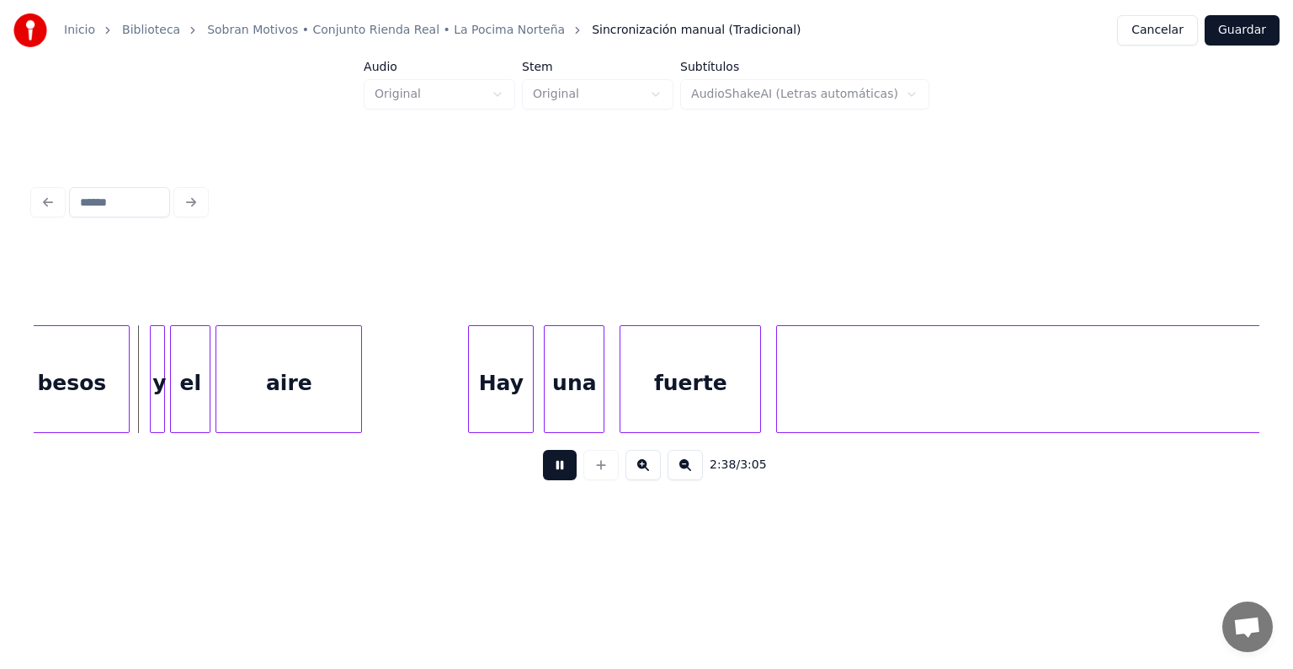
click at [722, 337] on div "fuerte" at bounding box center [691, 383] width 140 height 115
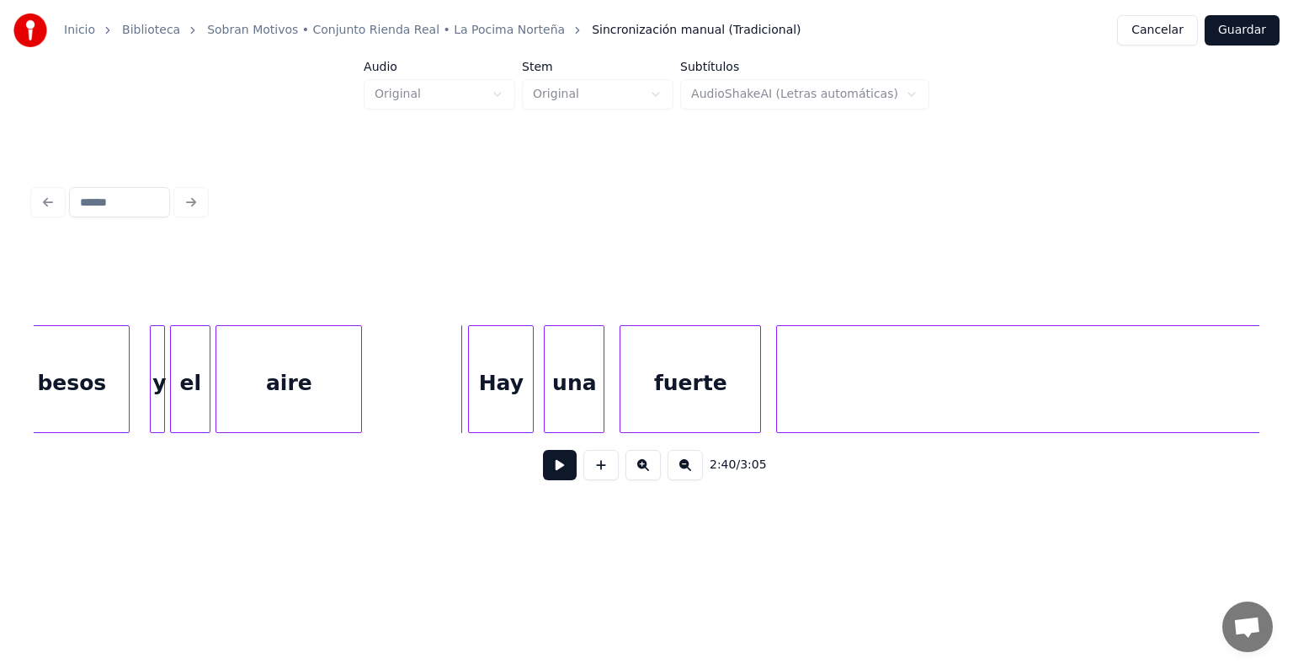
click at [555, 480] on button at bounding box center [560, 465] width 34 height 30
click at [692, 480] on button at bounding box center [685, 465] width 35 height 30
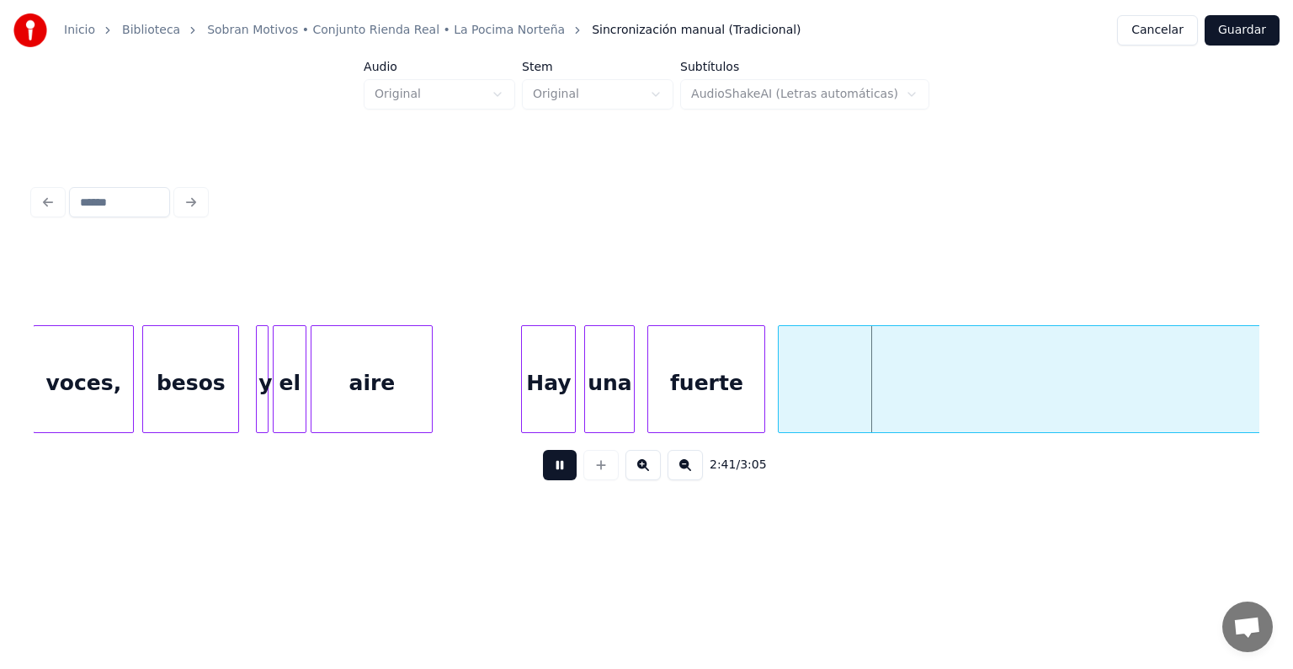
click at [692, 480] on button at bounding box center [685, 465] width 35 height 30
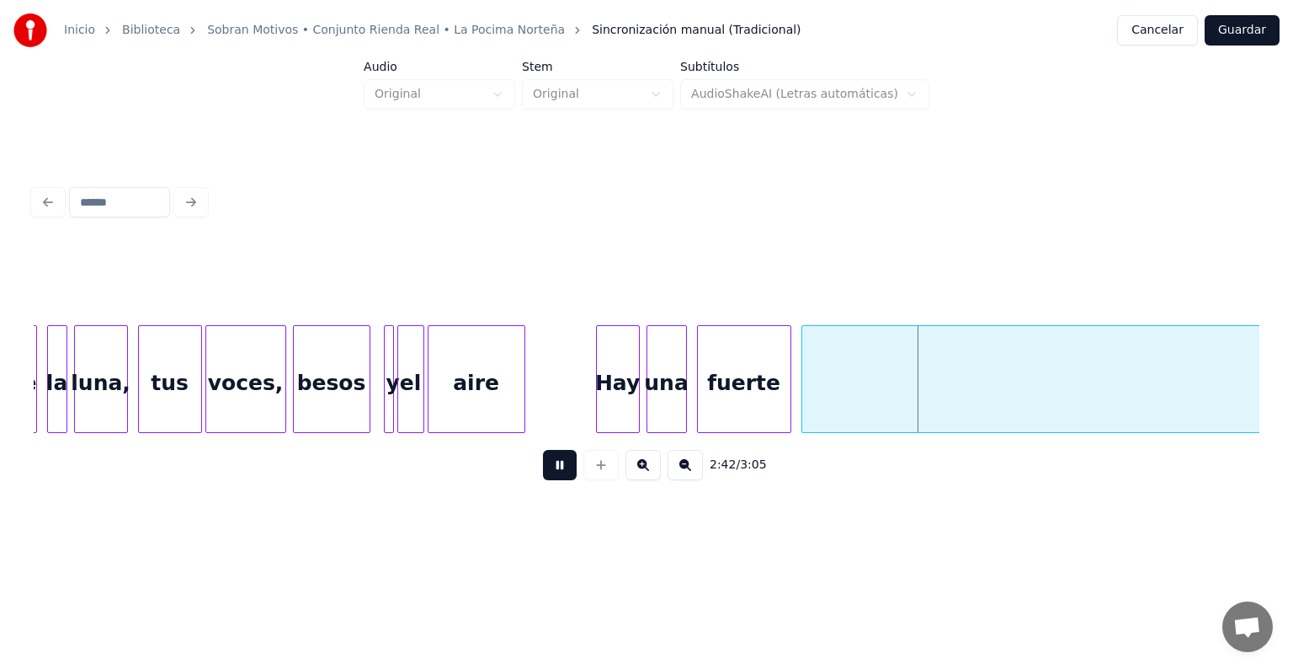
click at [692, 480] on button at bounding box center [685, 465] width 35 height 30
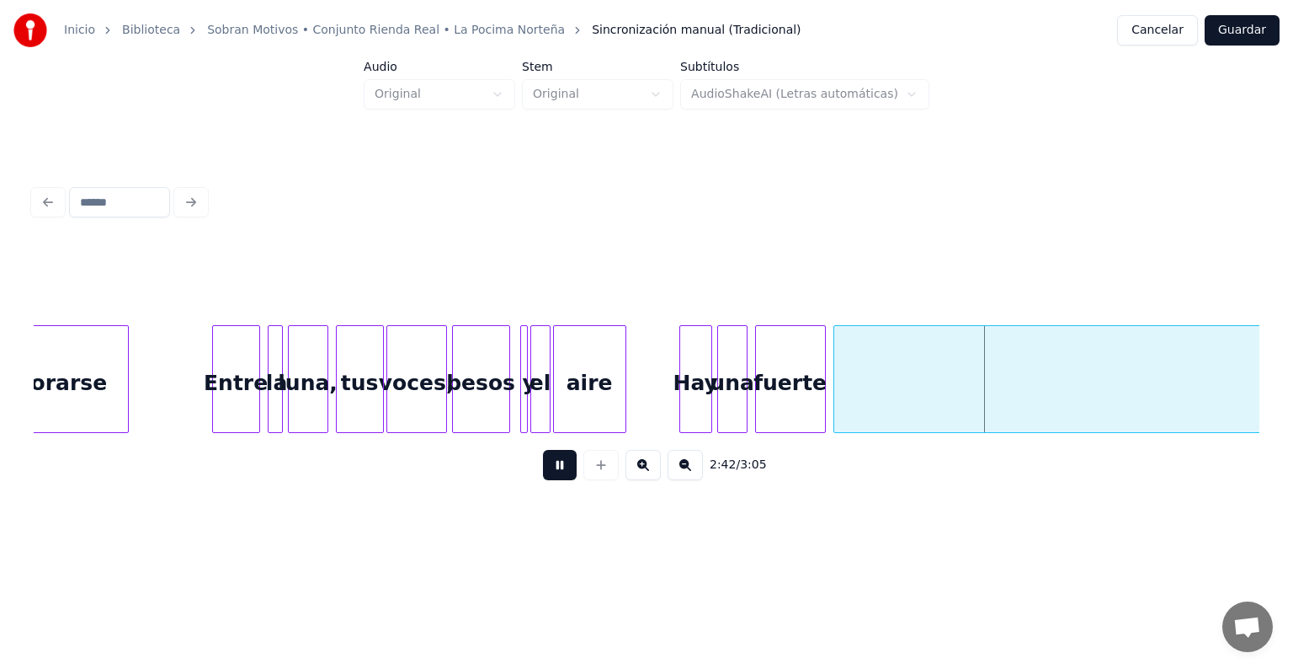
click at [692, 480] on button at bounding box center [685, 465] width 35 height 30
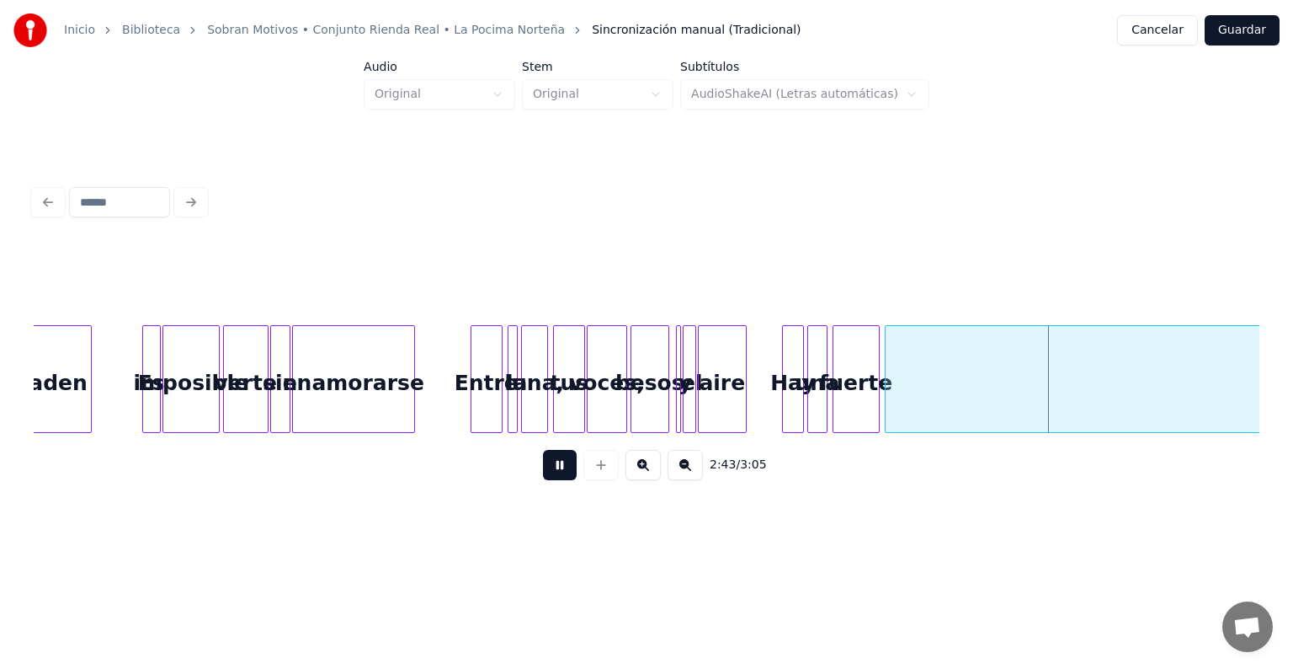
click at [692, 480] on button at bounding box center [685, 465] width 35 height 30
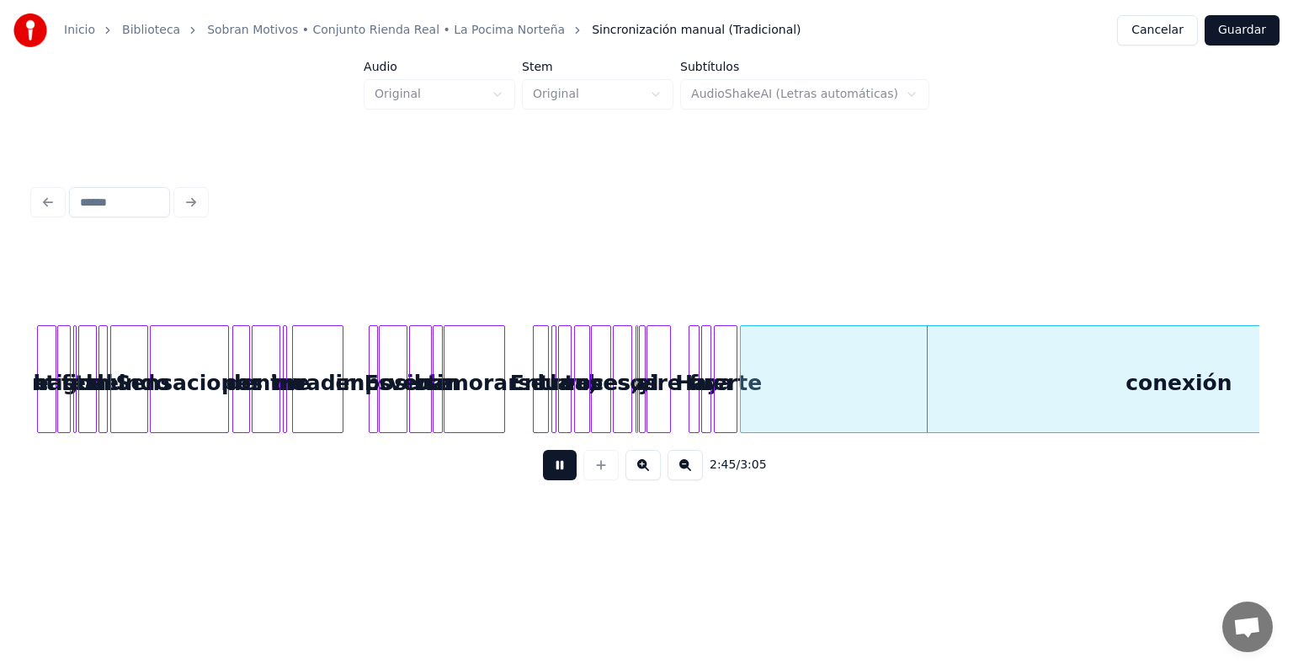
scroll to position [0, 6159]
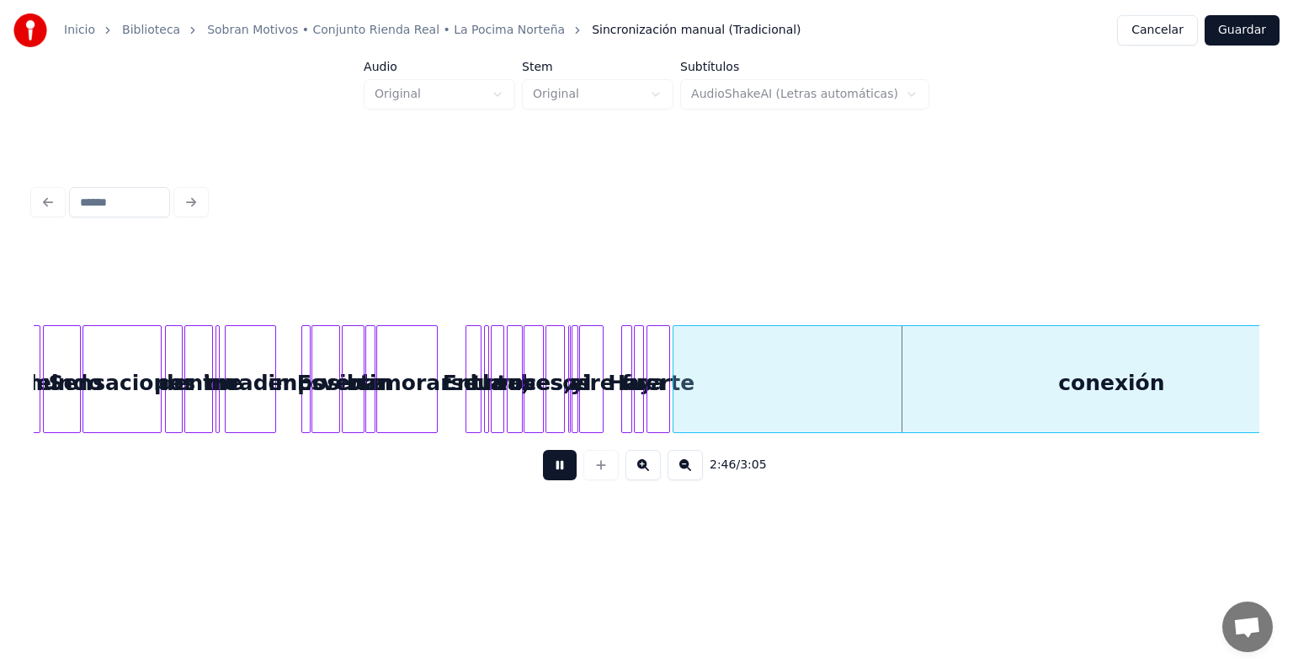
click at [1251, 441] on div "2:46 / 3:05" at bounding box center [647, 465] width 1226 height 64
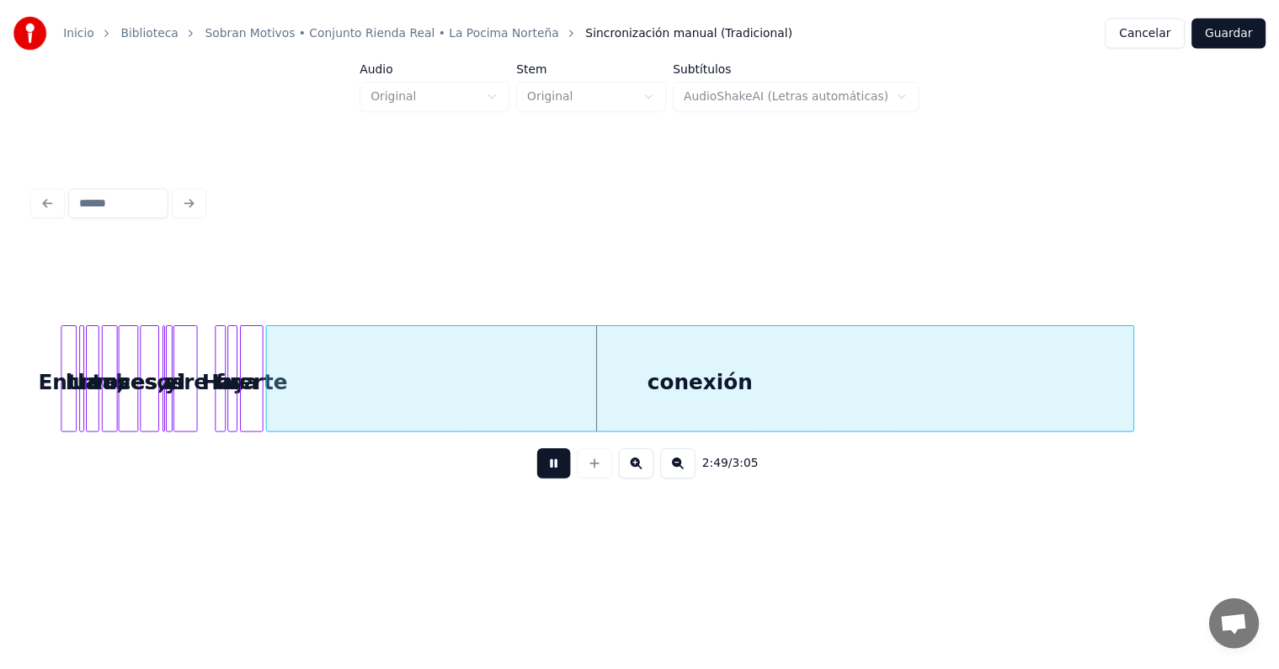
scroll to position [0, 6580]
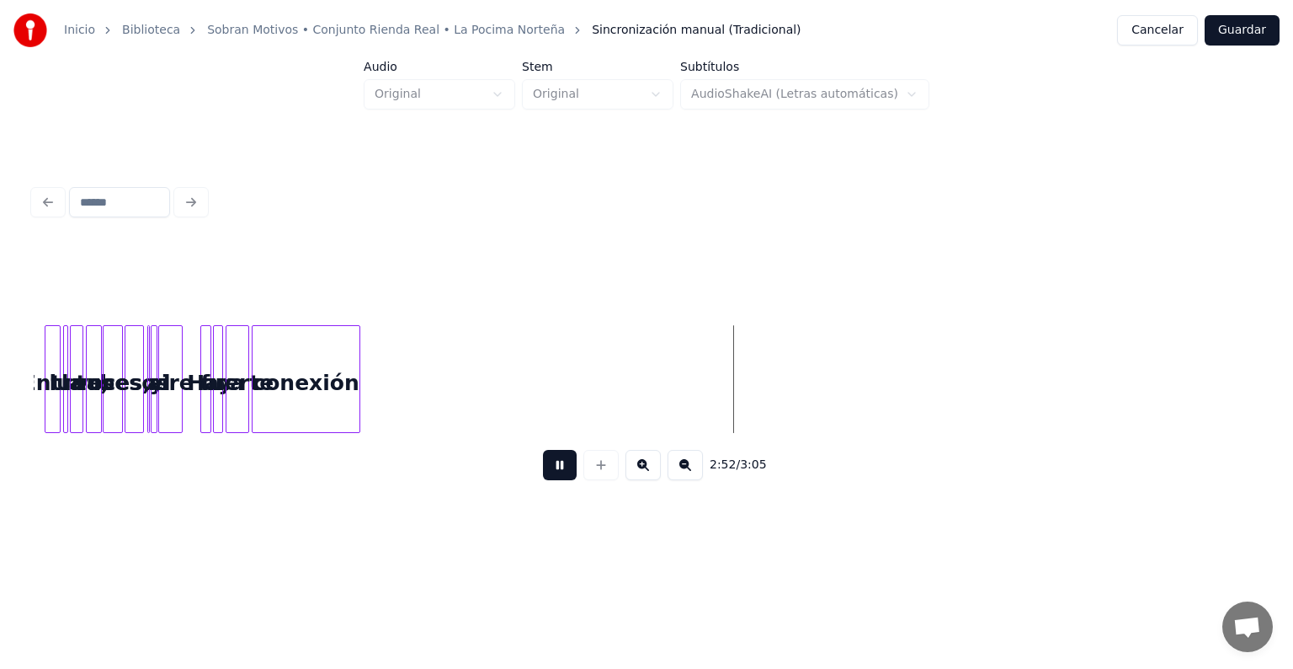
click at [355, 404] on div at bounding box center [357, 379] width 5 height 106
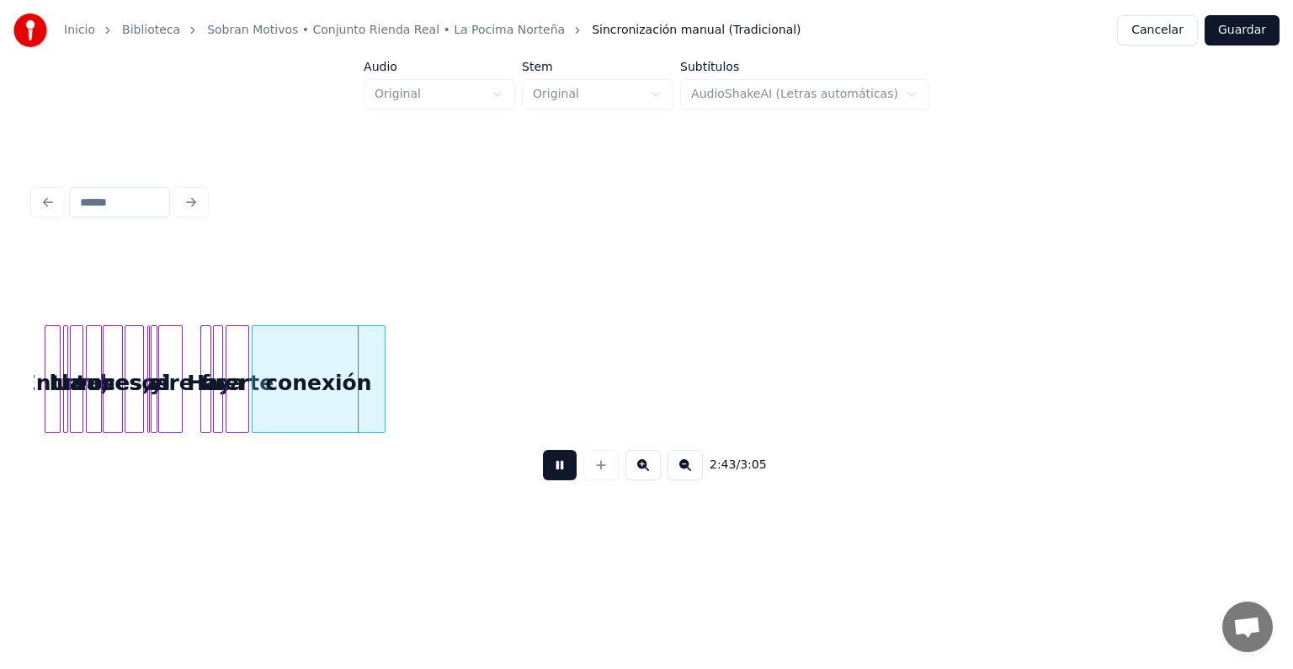
click at [381, 377] on div at bounding box center [382, 379] width 5 height 106
click at [557, 478] on button at bounding box center [560, 465] width 34 height 30
click at [356, 360] on div "conexión" at bounding box center [320, 383] width 134 height 115
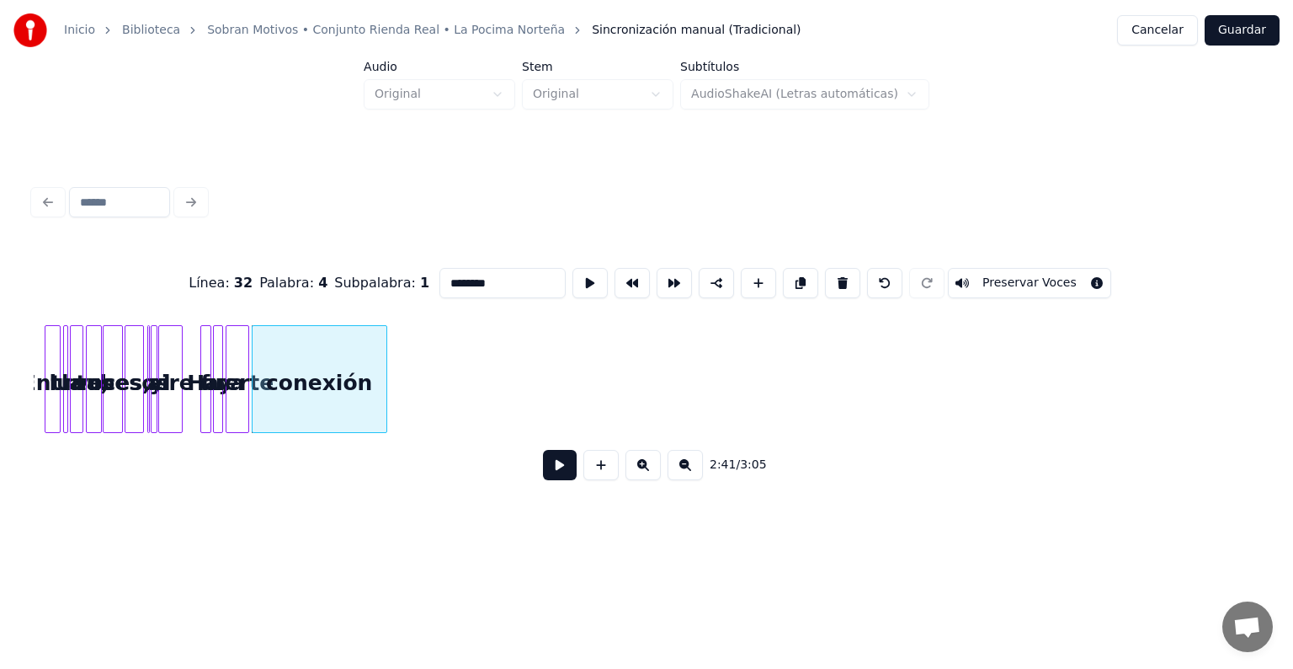
click at [507, 268] on input "********" at bounding box center [503, 283] width 126 height 30
type input "*********"
click at [543, 477] on button at bounding box center [560, 465] width 34 height 30
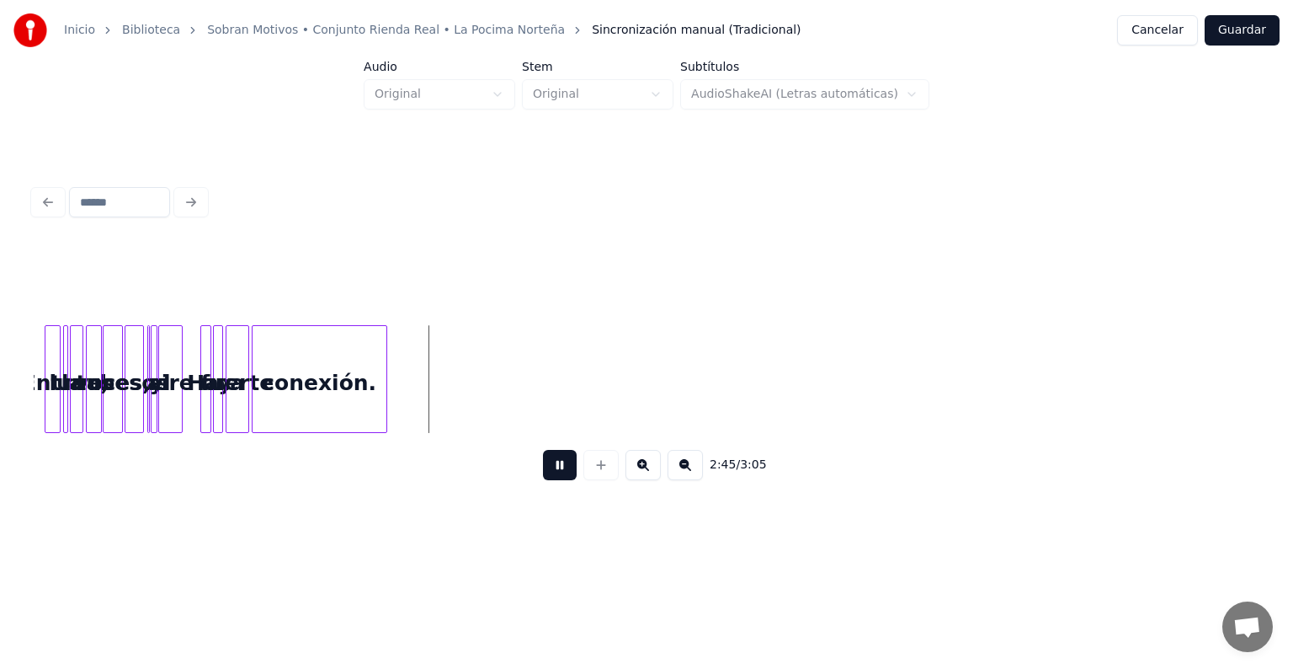
click at [1266, 36] on button "Guardar" at bounding box center [1242, 30] width 75 height 30
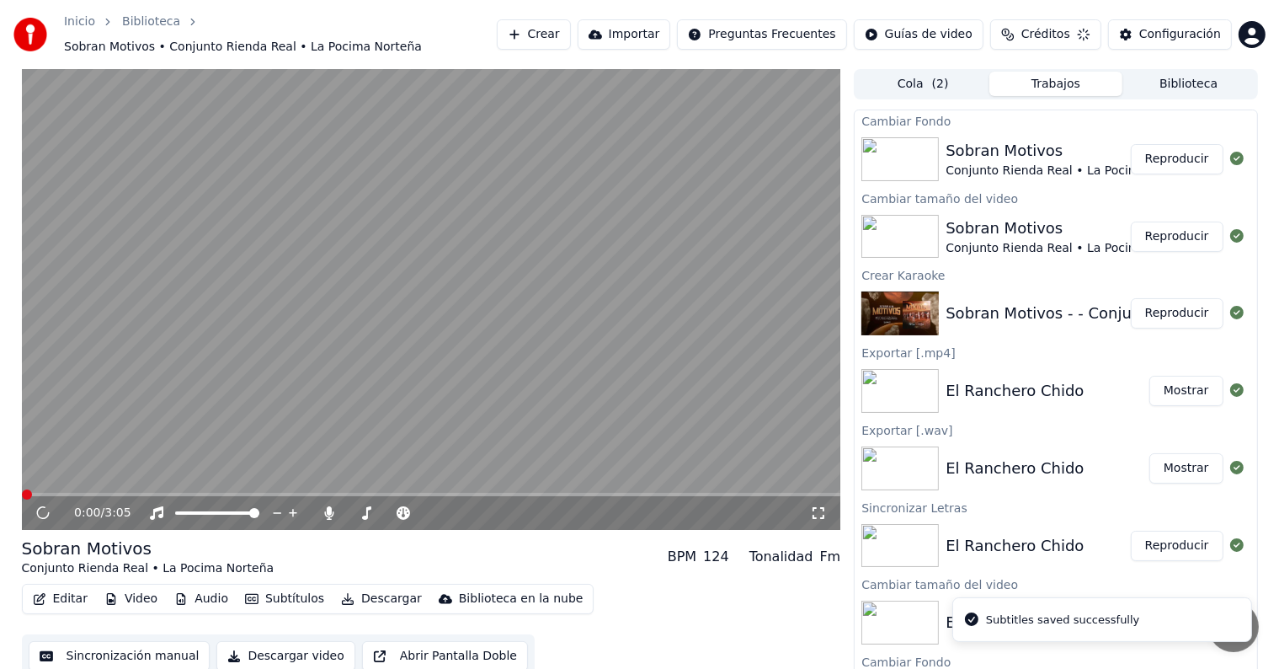
click at [1266, 36] on div "Inicio Biblioteca Sobran Motivos • Conjunto Rienda Real • La Pocima Norteña Cre…" at bounding box center [639, 34] width 1279 height 69
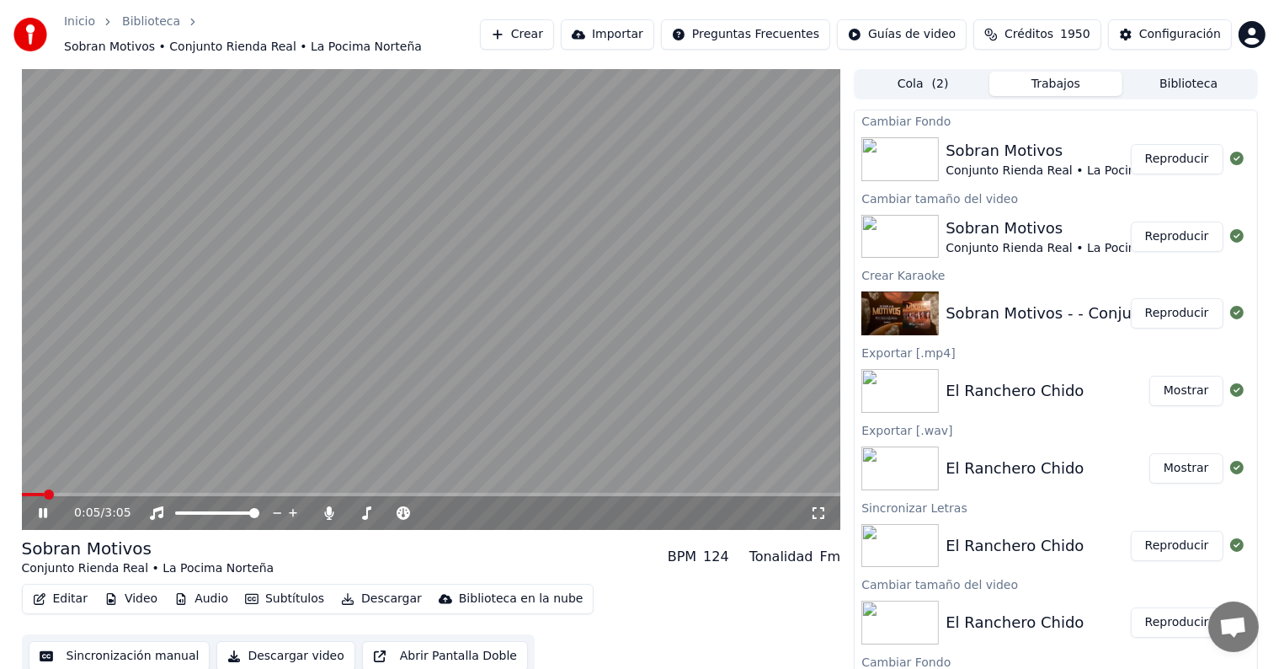
click at [104, 509] on span "3:05" at bounding box center [117, 512] width 26 height 17
click at [44, 514] on icon at bounding box center [43, 513] width 8 height 10
click at [374, 600] on button "Descargar" at bounding box center [381, 599] width 94 height 24
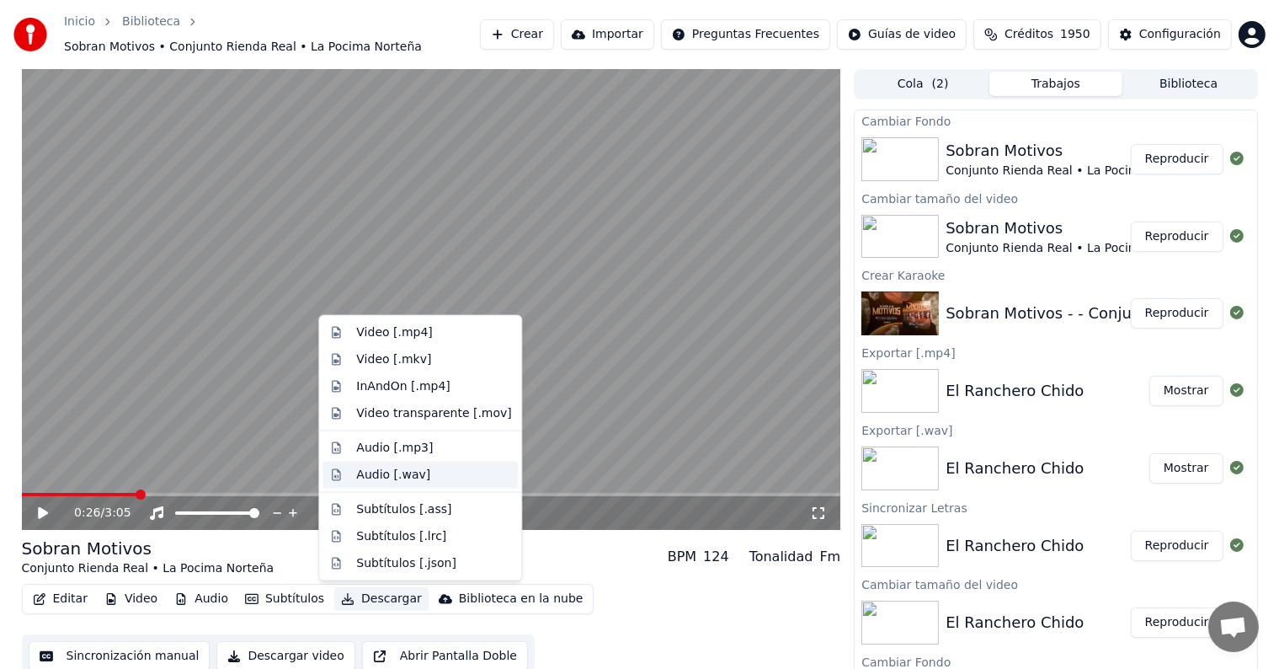
click at [424, 470] on div "Audio [.wav]" at bounding box center [433, 474] width 155 height 17
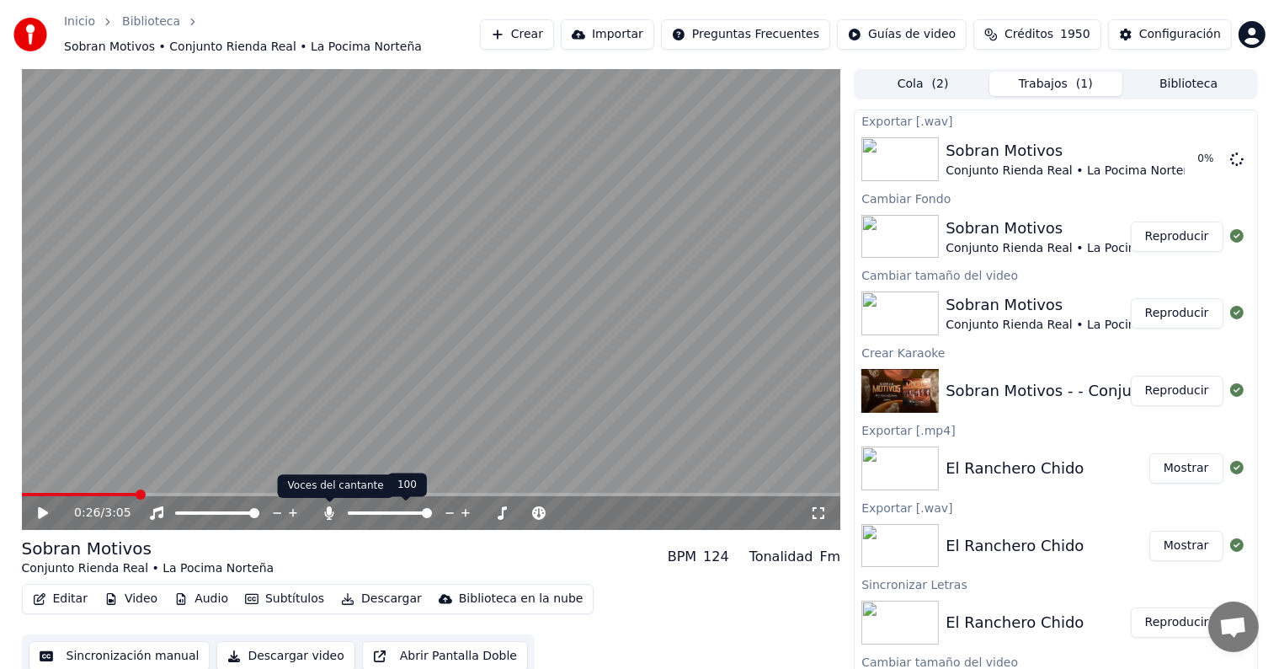
click at [331, 517] on icon at bounding box center [329, 512] width 17 height 13
click at [376, 610] on button "Descargar" at bounding box center [381, 599] width 94 height 24
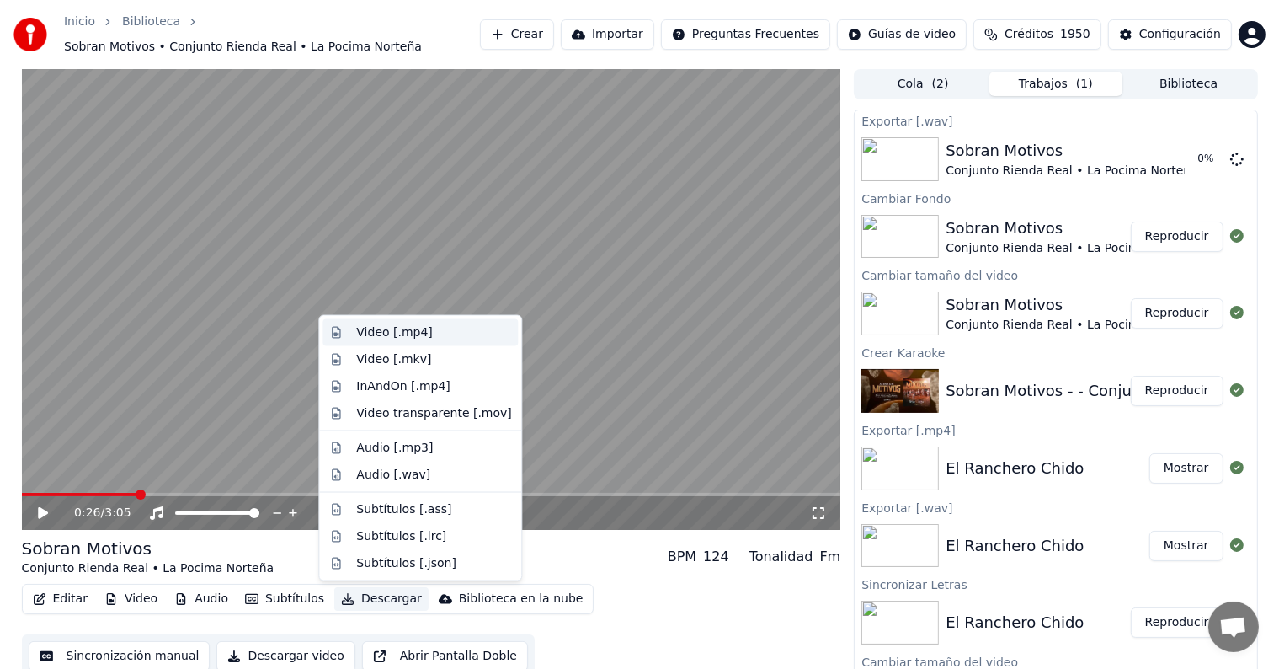
click at [459, 339] on div "Video [.mp4]" at bounding box center [433, 332] width 155 height 17
